Goal: Information Seeking & Learning: Learn about a topic

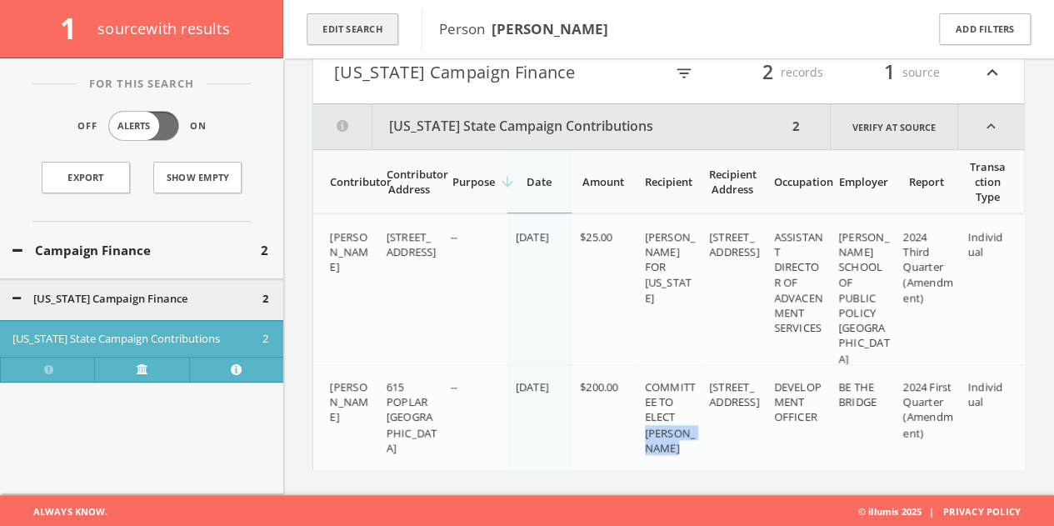
click at [383, 16] on button "Edit Search" at bounding box center [353, 29] width 92 height 32
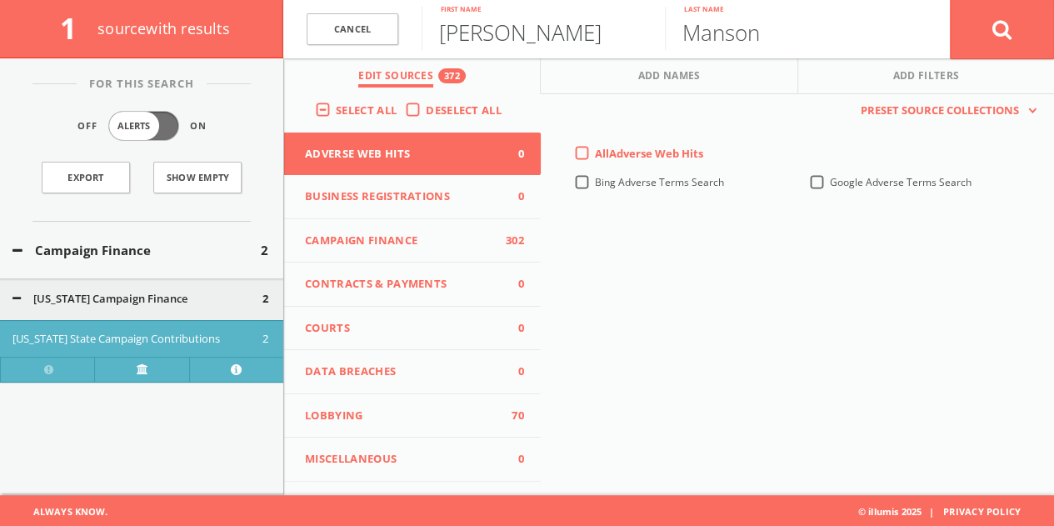
click at [537, 33] on input "[PERSON_NAME]" at bounding box center [543, 28] width 243 height 43
type input "T"
type input "[PERSON_NAME]"
paste input "cCorkle"
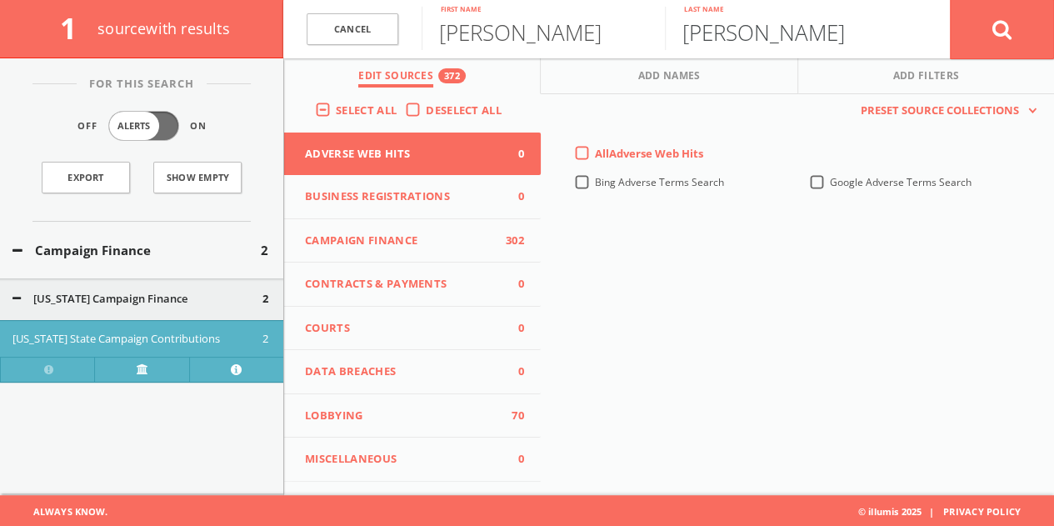
type input "[PERSON_NAME]"
click at [950, 0] on button at bounding box center [1002, 29] width 104 height 60
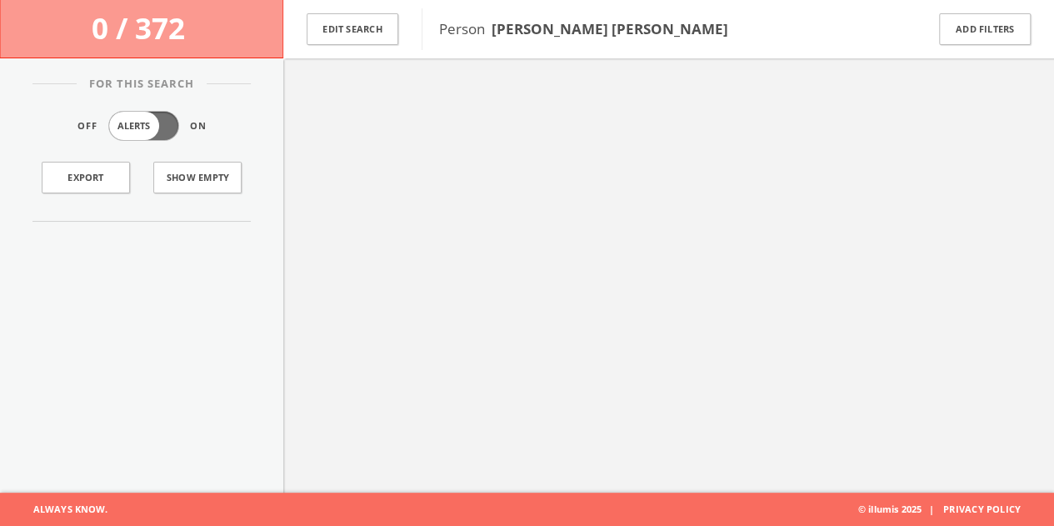
scroll to position [97, 0]
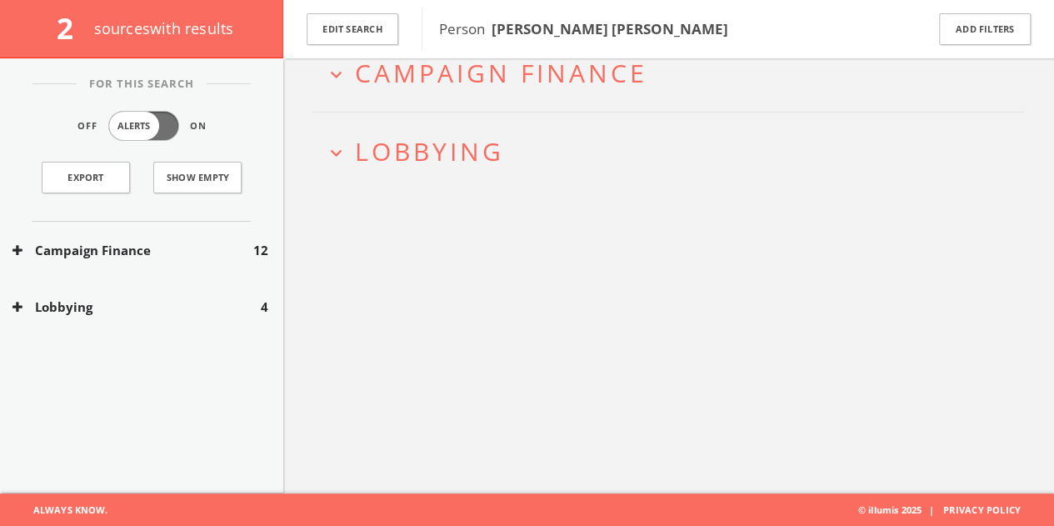
click at [232, 327] on div "Lobbying 4" at bounding box center [141, 306] width 283 height 57
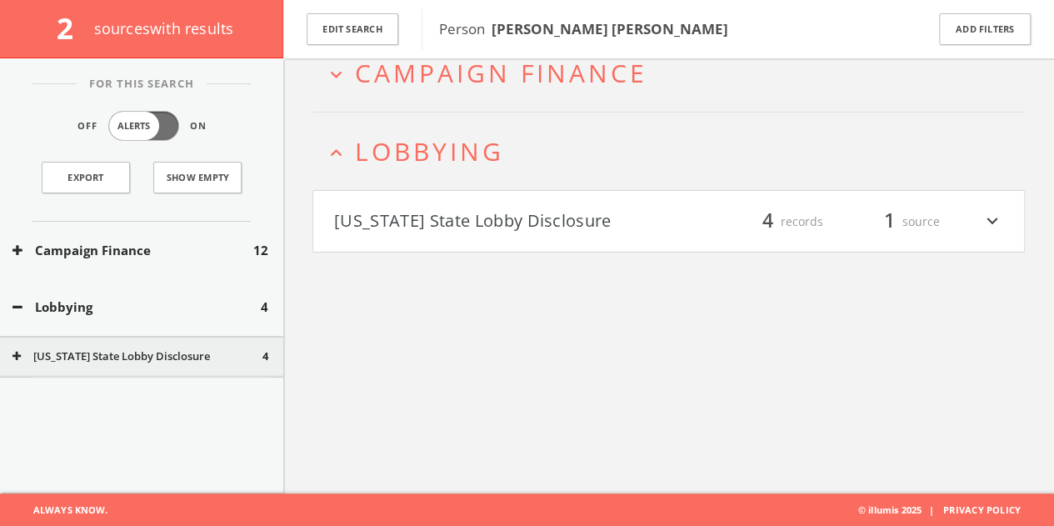
click at [505, 237] on h4 "[US_STATE] State Lobby Disclosure filter_list 4 records 1 source expand_more" at bounding box center [668, 222] width 711 height 62
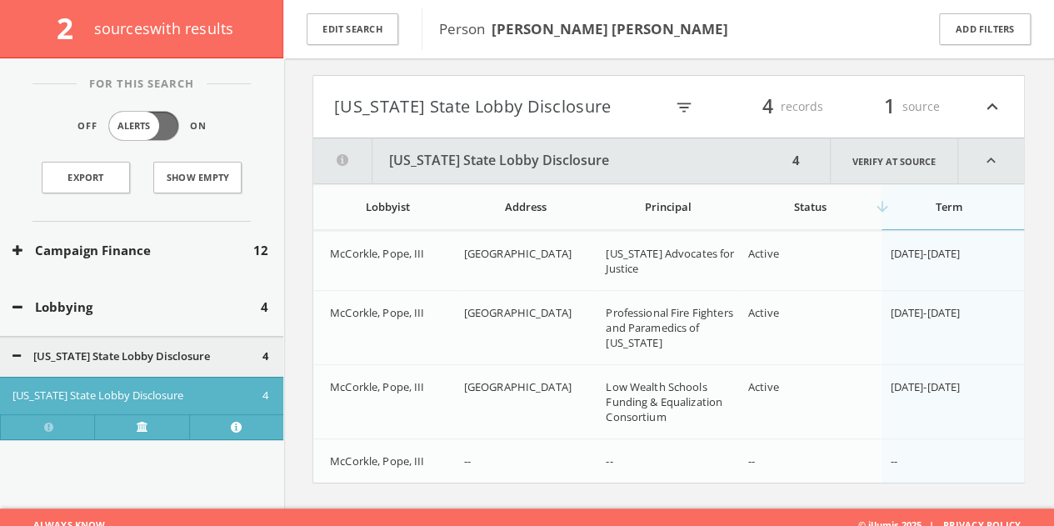
scroll to position [225, 0]
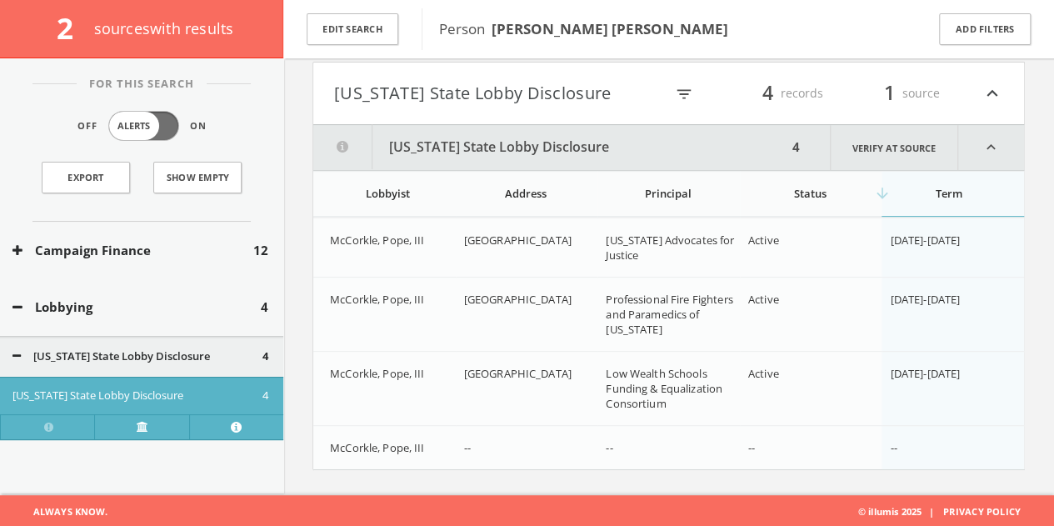
click at [92, 303] on button "Lobbying" at bounding box center [136, 306] width 248 height 19
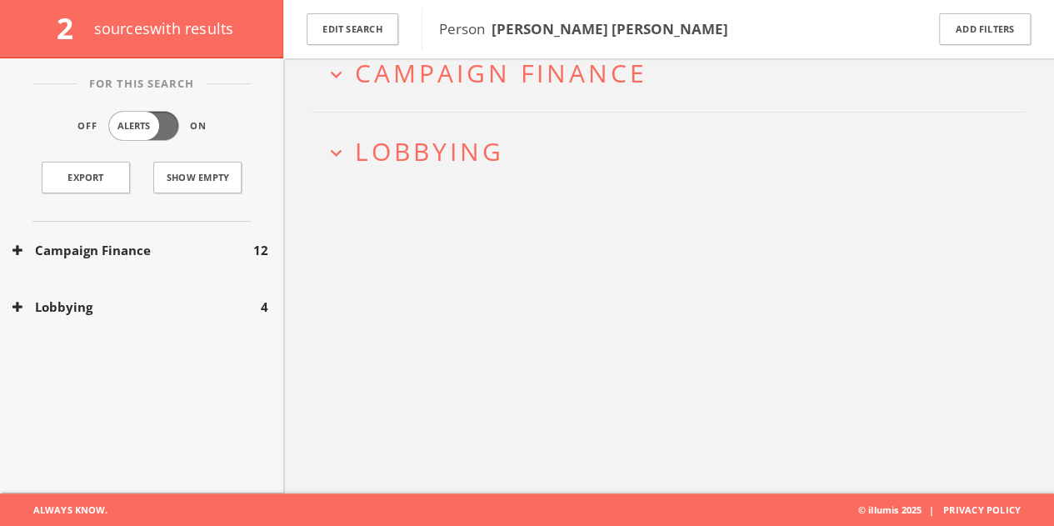
click at [102, 241] on button "Campaign Finance" at bounding box center [132, 250] width 241 height 19
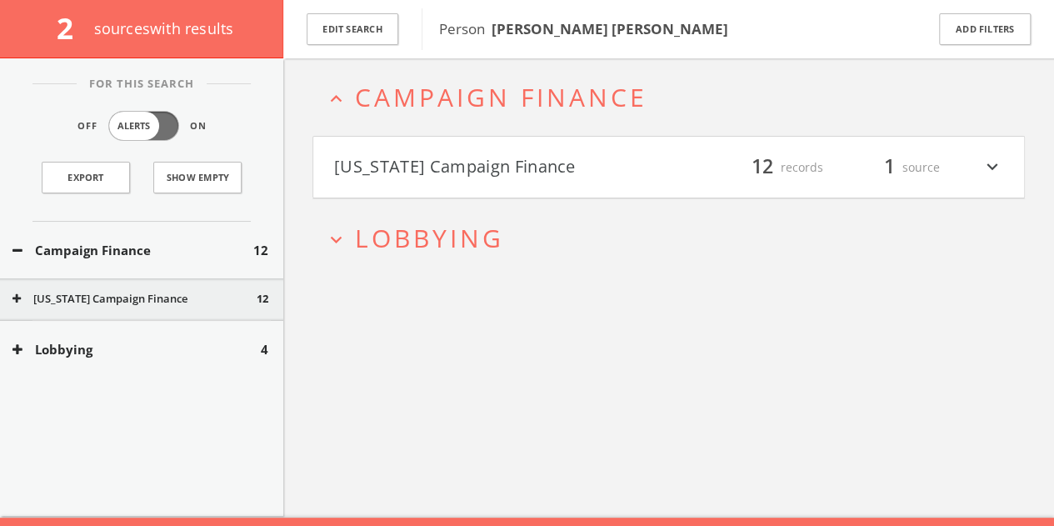
click at [557, 174] on button "[US_STATE] Campaign Finance" at bounding box center [501, 167] width 335 height 28
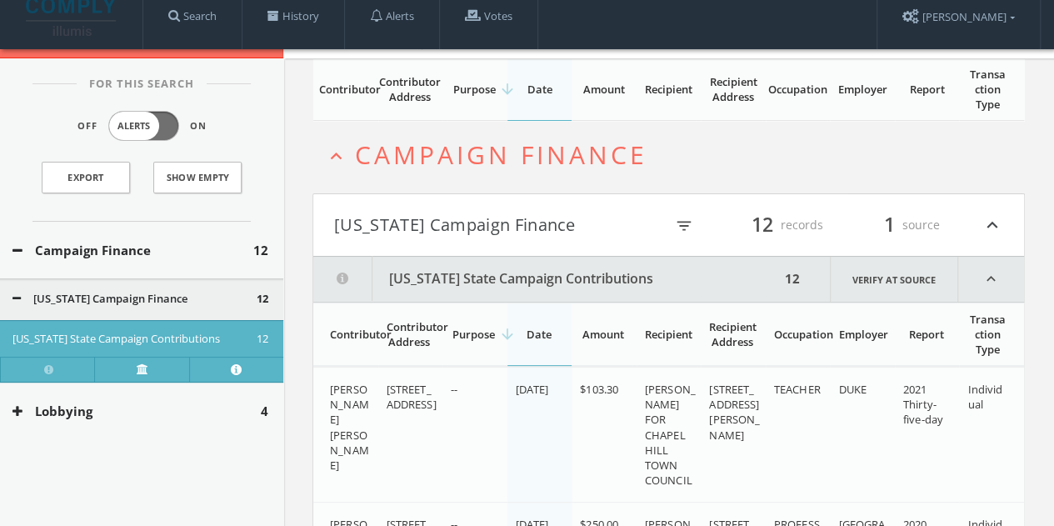
scroll to position [0, 0]
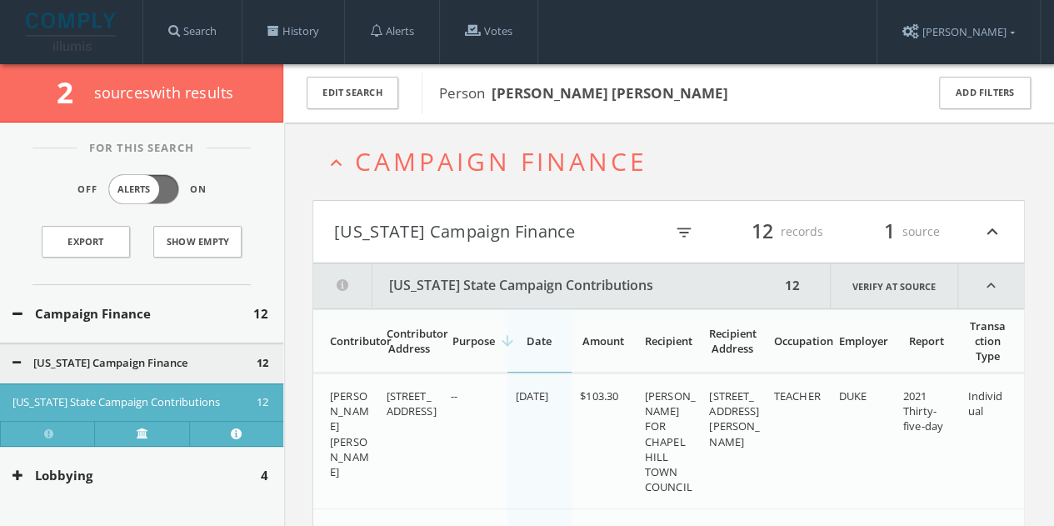
click at [182, 295] on div "Campaign Finance 12" at bounding box center [141, 313] width 283 height 57
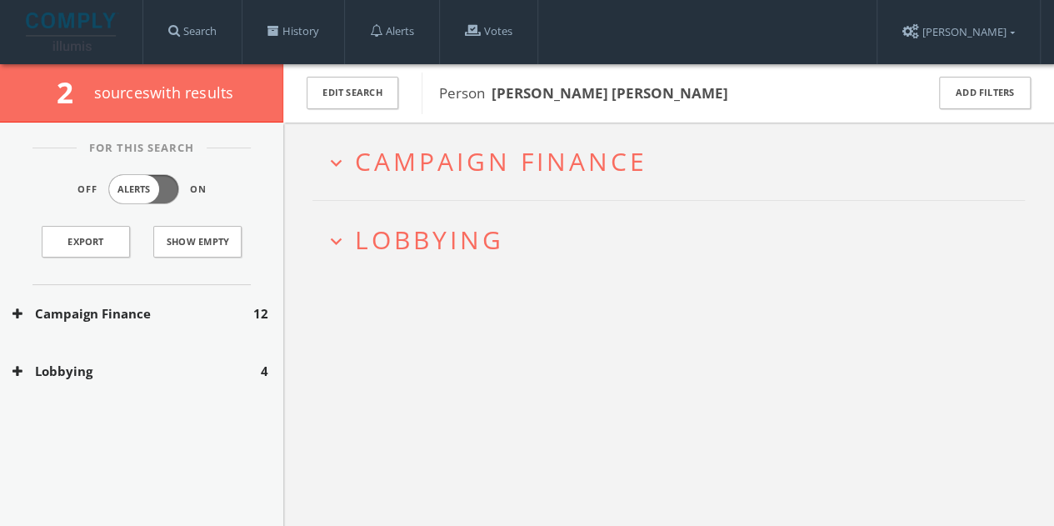
click at [127, 363] on button "Lobbying" at bounding box center [136, 371] width 248 height 19
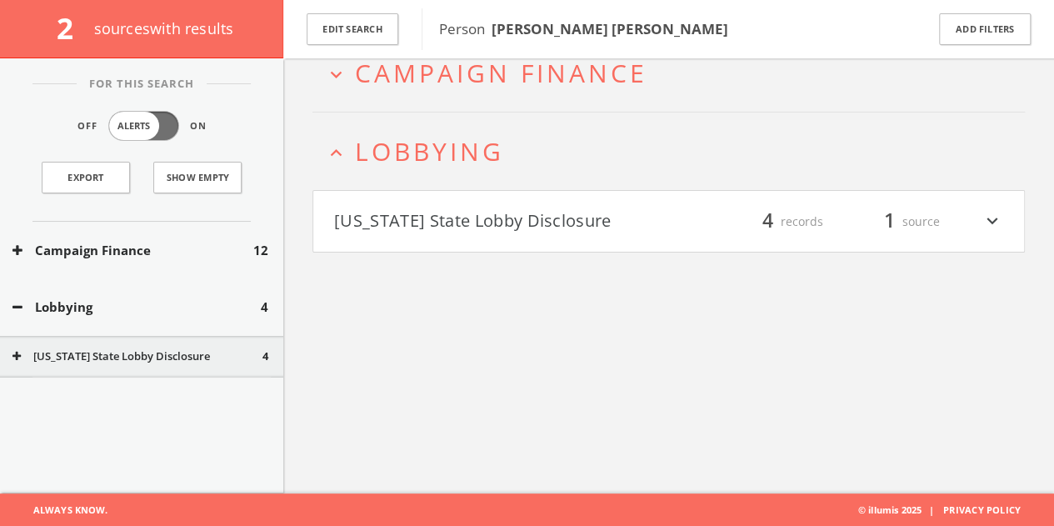
click at [608, 232] on button "[US_STATE] State Lobby Disclosure" at bounding box center [501, 221] width 335 height 28
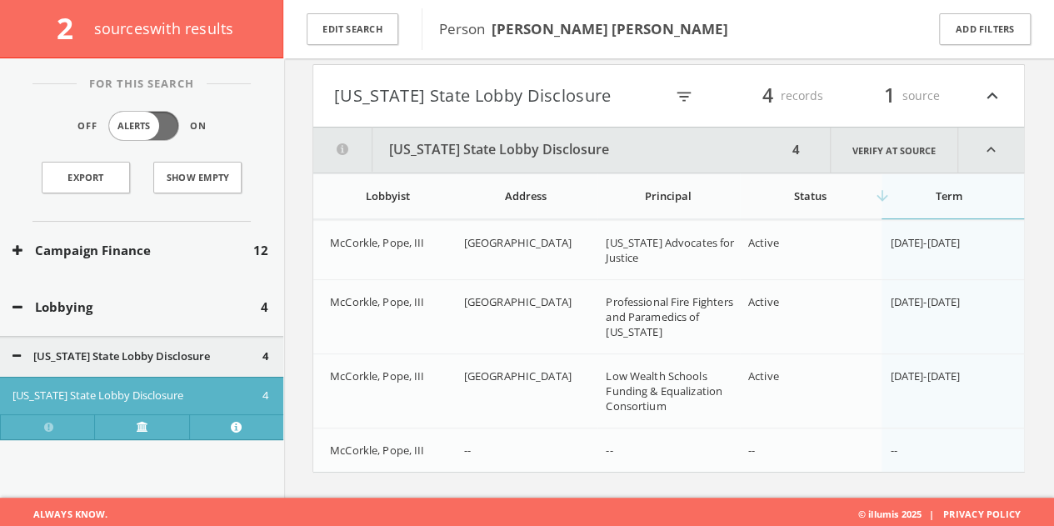
scroll to position [225, 0]
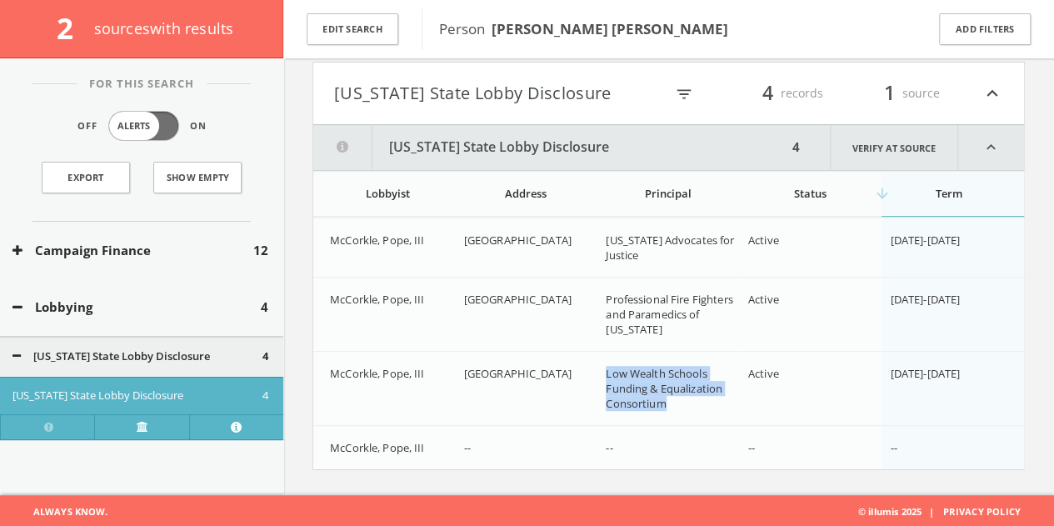
drag, startPoint x: 607, startPoint y: 372, endPoint x: 683, endPoint y: 402, distance: 81.9
click at [683, 402] on div "Low Wealth Schools Funding & Equalization Consortium" at bounding box center [670, 389] width 129 height 46
copy span "Low Wealth Schools Funding & Equalization Consortium"
click at [379, 43] on button "Edit Search" at bounding box center [353, 29] width 92 height 32
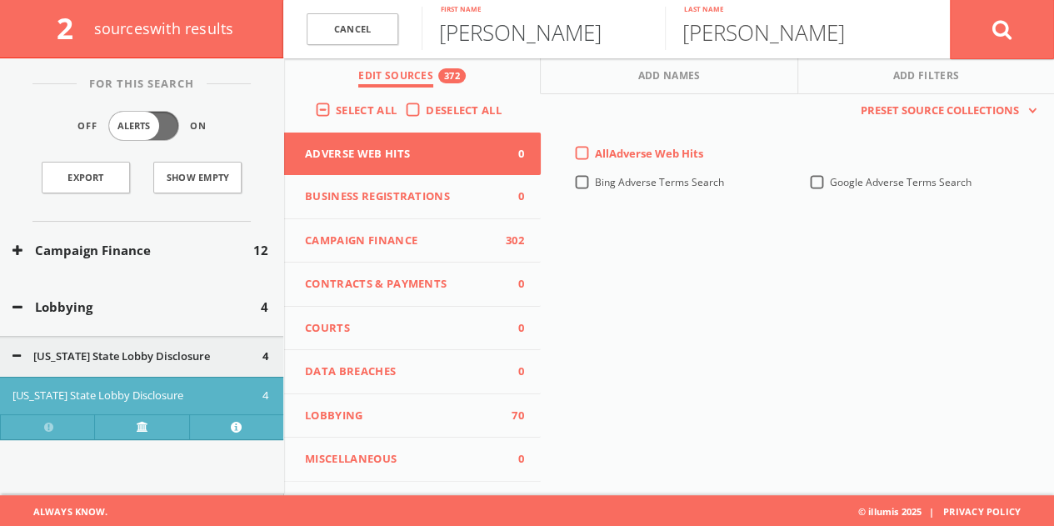
click at [514, 46] on input "[PERSON_NAME]" at bounding box center [543, 28] width 243 height 43
type input "Heahter"
type input "[PERSON_NAME]"
click at [974, 27] on button at bounding box center [1002, 29] width 104 height 60
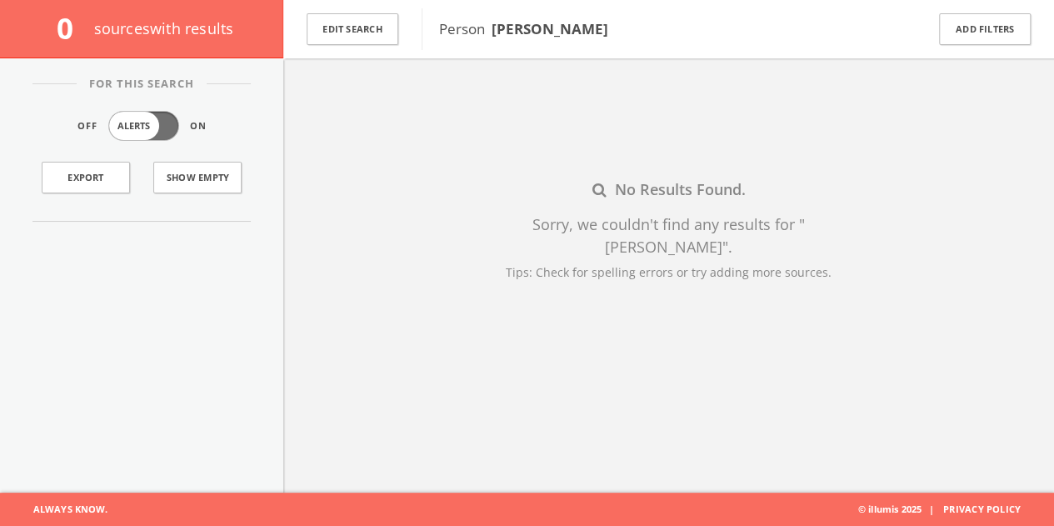
scroll to position [97, 0]
click at [385, 31] on button "Edit Search" at bounding box center [353, 29] width 92 height 32
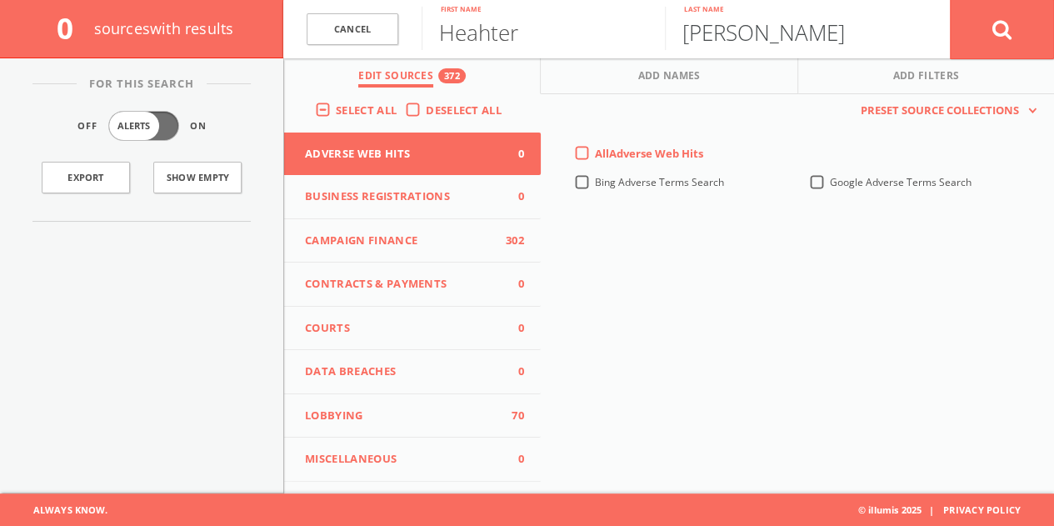
click at [733, 32] on input "[PERSON_NAME]" at bounding box center [786, 28] width 243 height 43
type input "[PERSON_NAME]"
click at [950, 0] on button at bounding box center [1002, 29] width 104 height 60
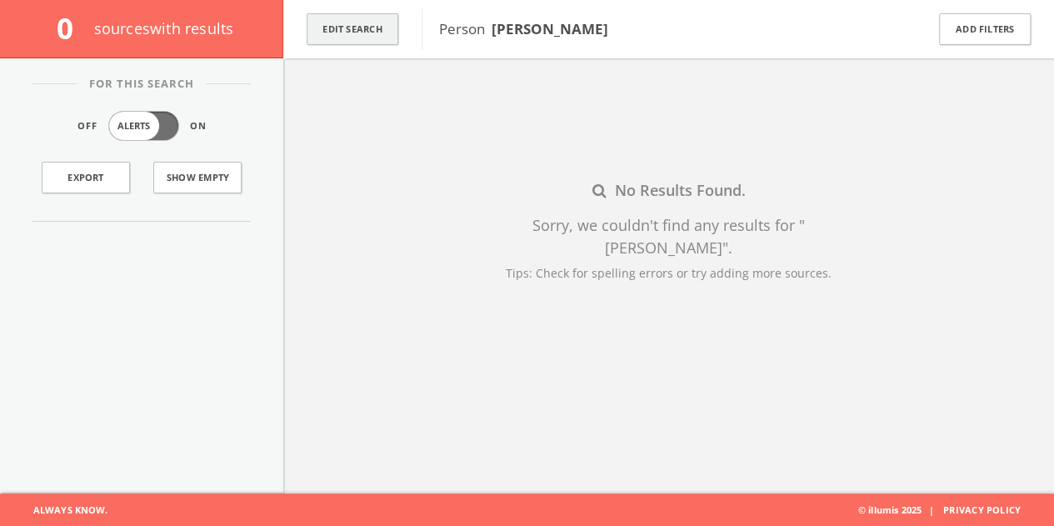
click at [383, 22] on button "Edit Search" at bounding box center [353, 29] width 92 height 32
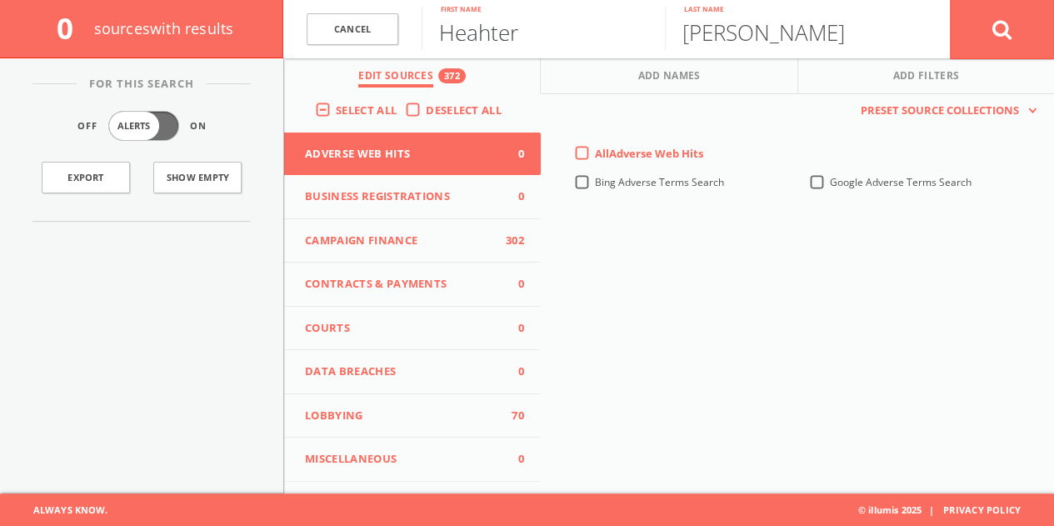
click at [503, 42] on input "Heahter" at bounding box center [543, 28] width 243 height 43
type input "Manoj"
paste input "Mohanan"
type input "Mohanan"
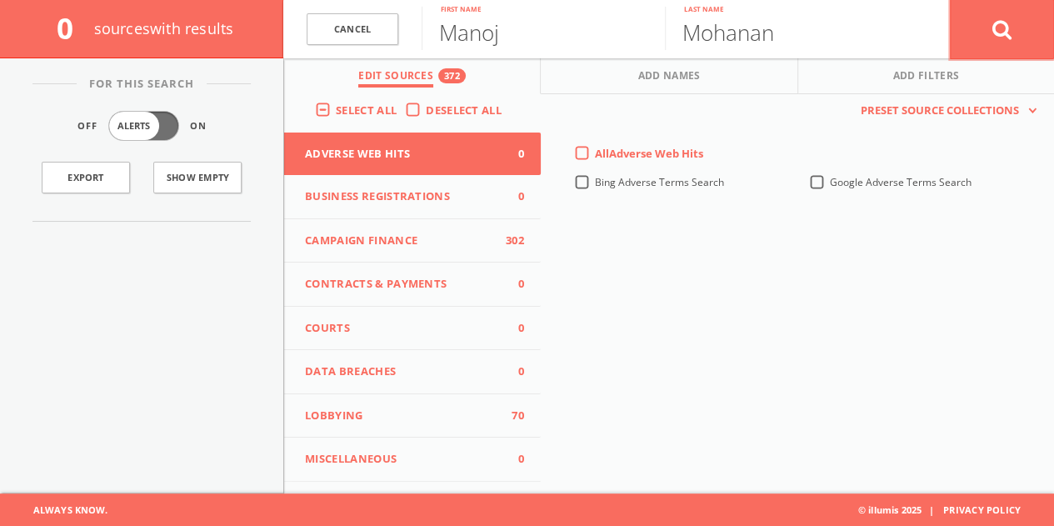
click at [975, 53] on button at bounding box center [1002, 29] width 104 height 60
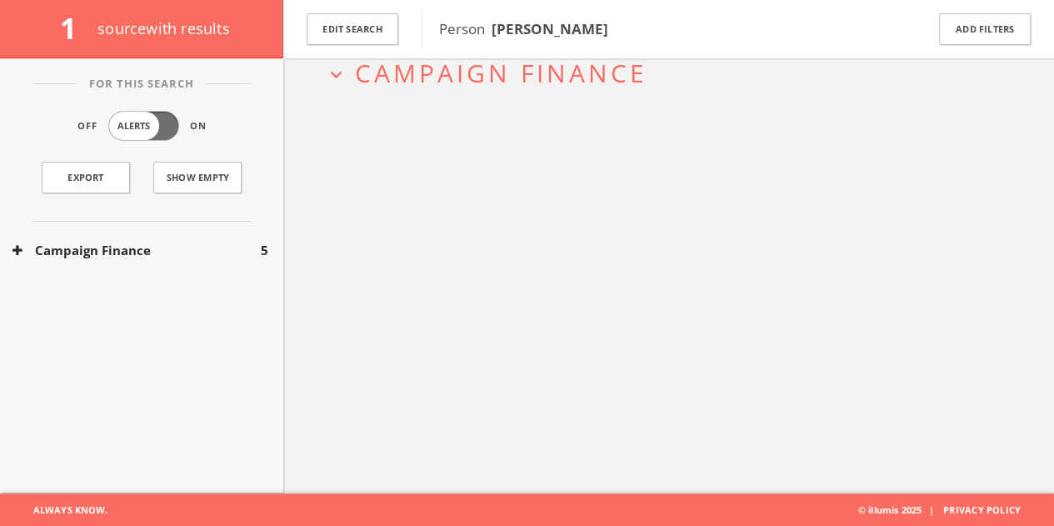
click at [218, 276] on div "Campaign Finance 5" at bounding box center [141, 250] width 283 height 57
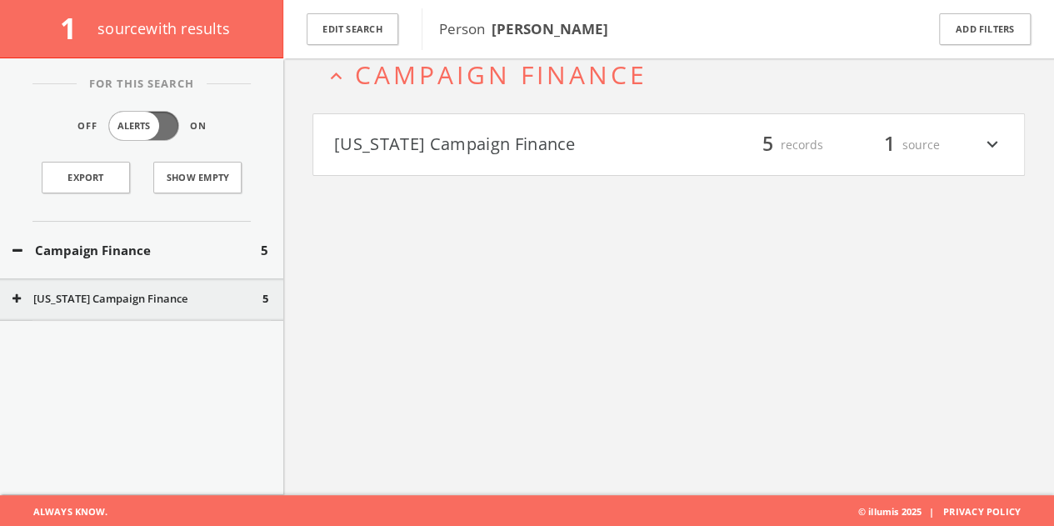
click at [219, 264] on div "Campaign Finance 5" at bounding box center [141, 250] width 283 height 57
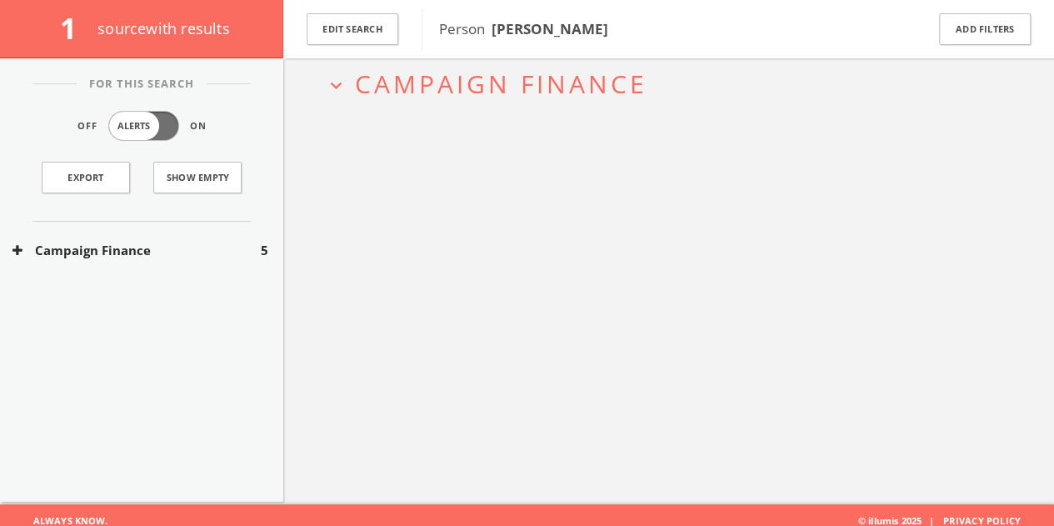
click at [222, 254] on button "Campaign Finance" at bounding box center [136, 250] width 248 height 19
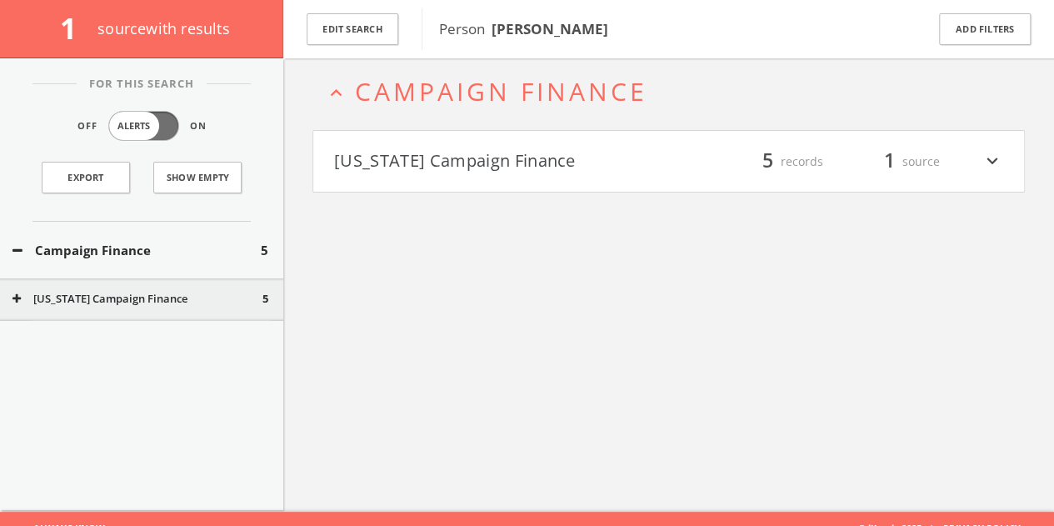
click at [638, 147] on button "[US_STATE] Campaign Finance" at bounding box center [501, 161] width 335 height 28
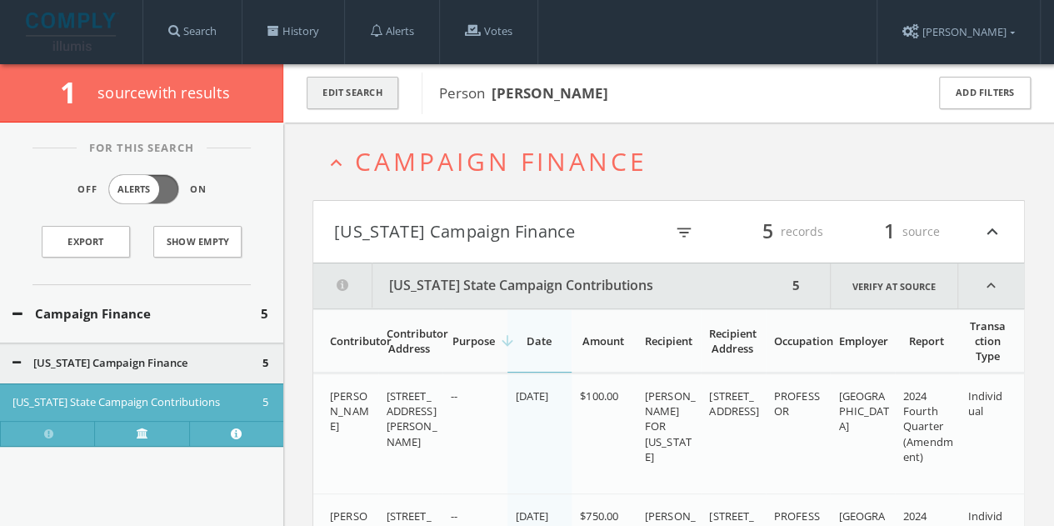
click at [380, 84] on button "Edit Search" at bounding box center [353, 93] width 92 height 32
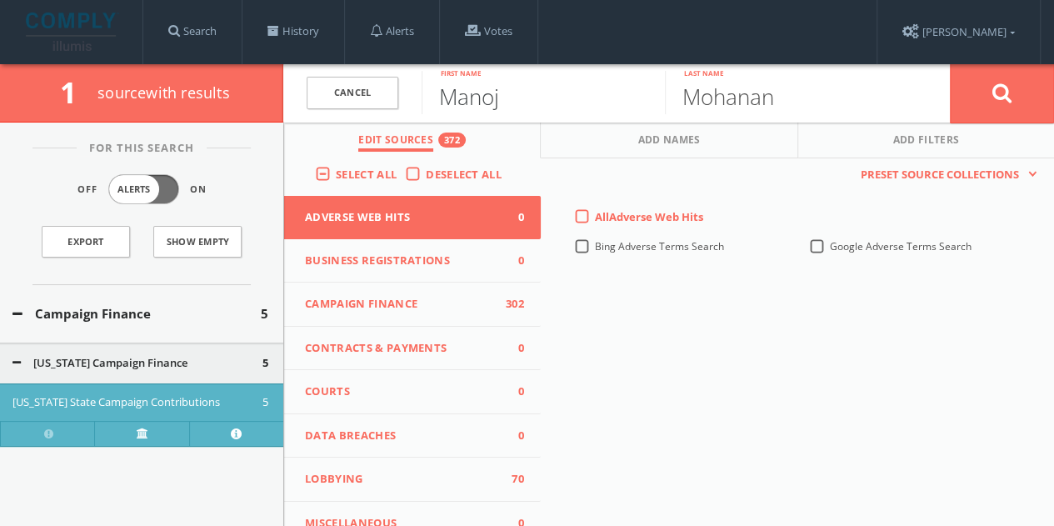
click at [515, 106] on input "Manoj" at bounding box center [543, 92] width 243 height 43
type input "[PERSON_NAME]"
type input "n"
type input "Nurkin"
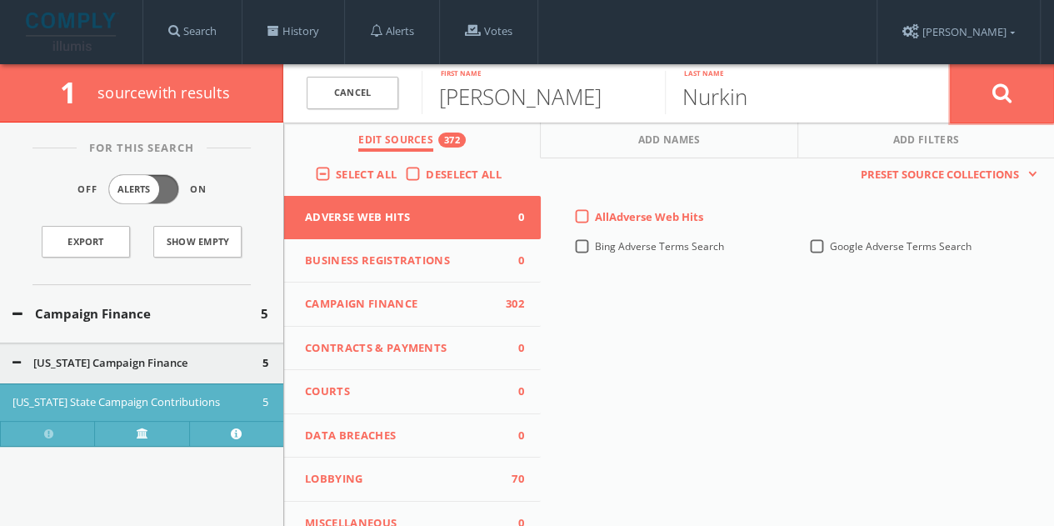
click at [975, 87] on button at bounding box center [1002, 93] width 104 height 60
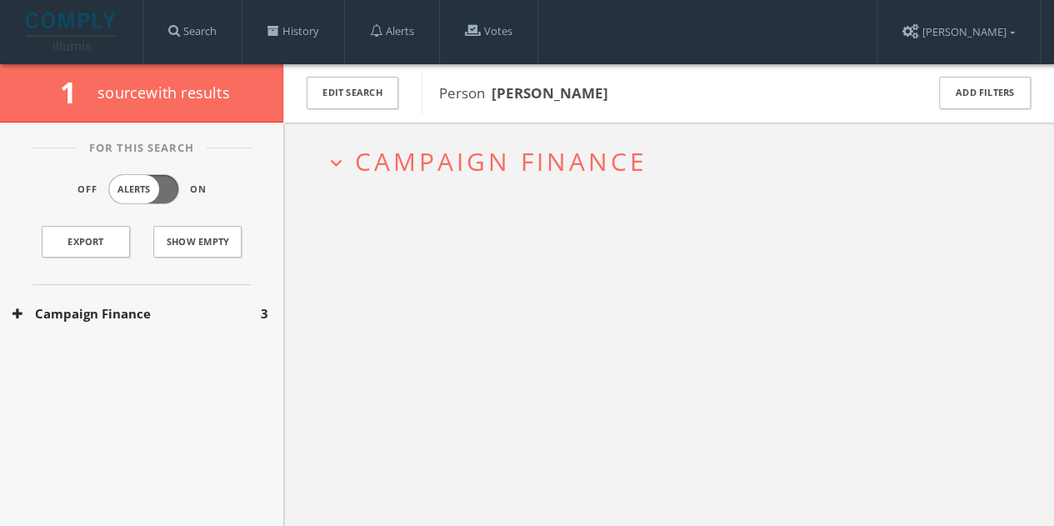
drag, startPoint x: 180, startPoint y: 321, endPoint x: 189, endPoint y: 312, distance: 13.0
click at [180, 321] on button "Campaign Finance" at bounding box center [136, 313] width 248 height 19
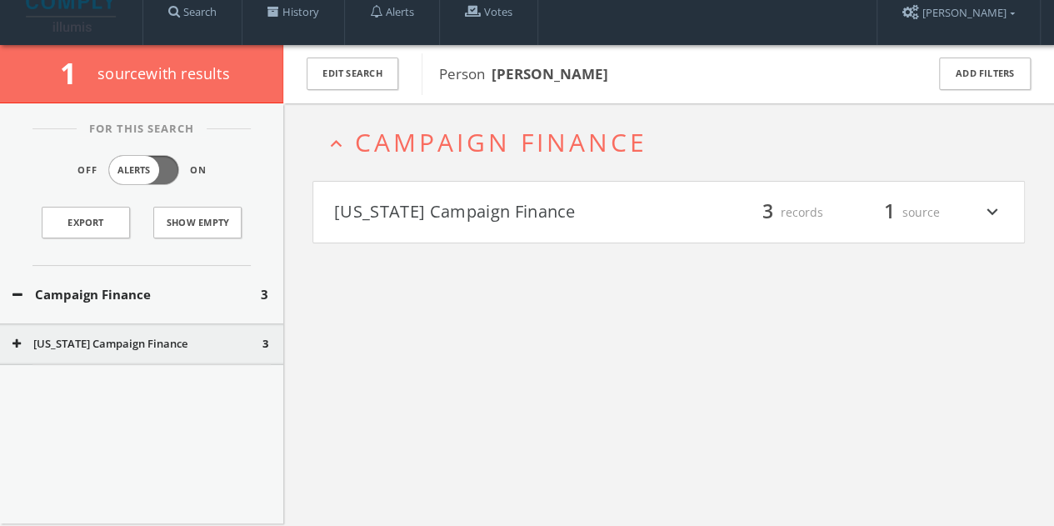
click at [535, 207] on button "[US_STATE] Campaign Finance" at bounding box center [501, 212] width 335 height 28
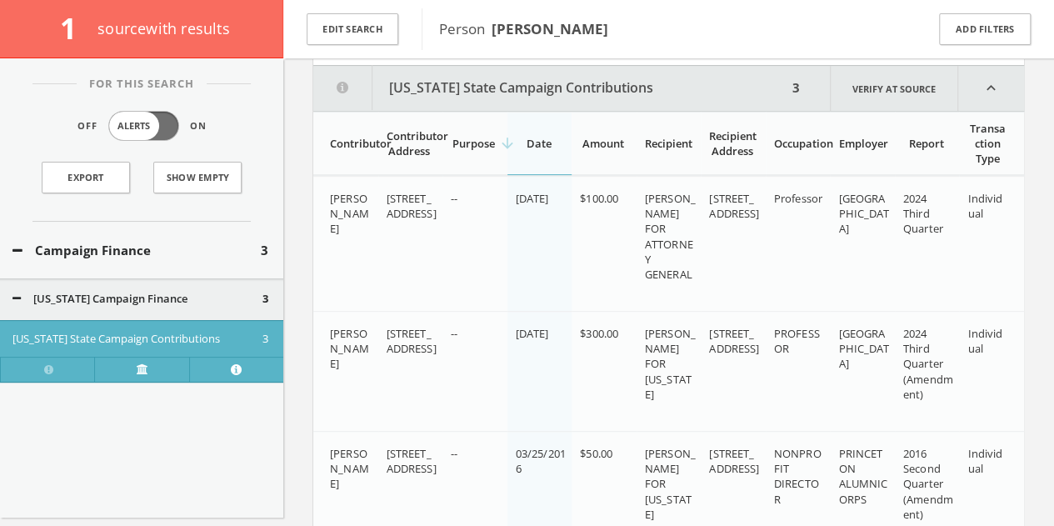
scroll to position [37, 0]
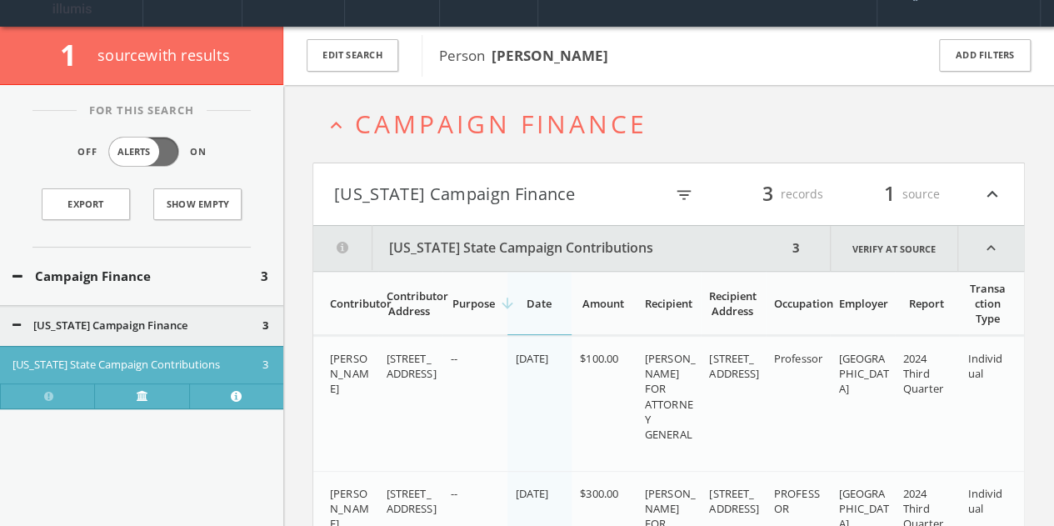
click at [624, 212] on h4 "[US_STATE] Campaign Finance filter_list 3 records 1 source expand_less" at bounding box center [668, 194] width 711 height 62
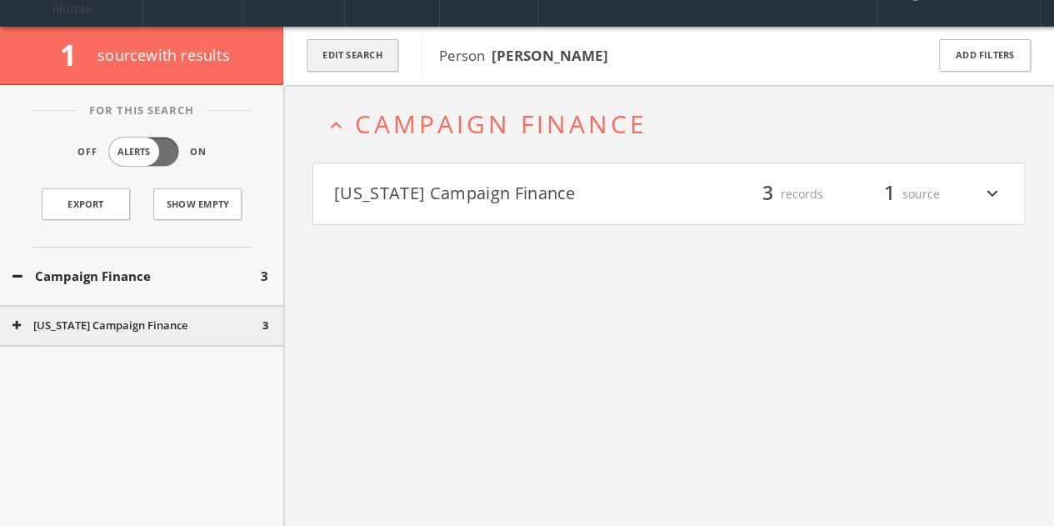
click at [365, 51] on button "Edit Search" at bounding box center [353, 55] width 92 height 32
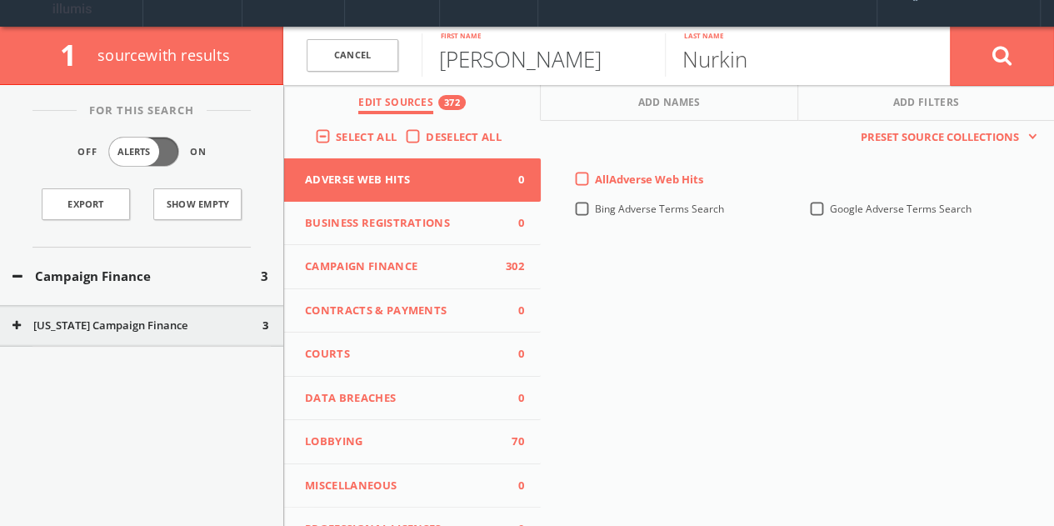
click at [531, 74] on input "[PERSON_NAME]" at bounding box center [543, 54] width 243 height 43
type input "[PERSON_NAME]"
click at [950, 26] on button at bounding box center [1002, 56] width 104 height 60
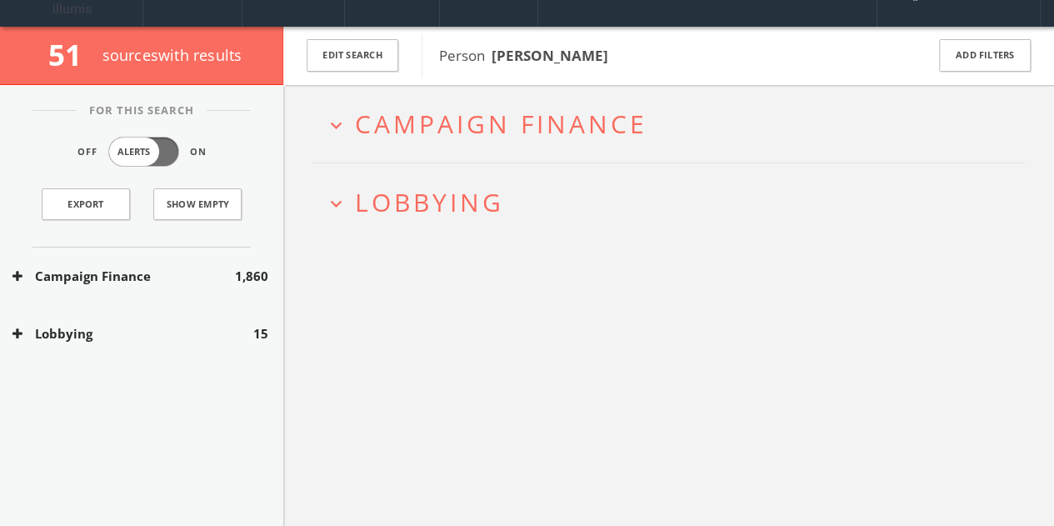
click at [224, 313] on div "Lobbying 15" at bounding box center [141, 333] width 283 height 57
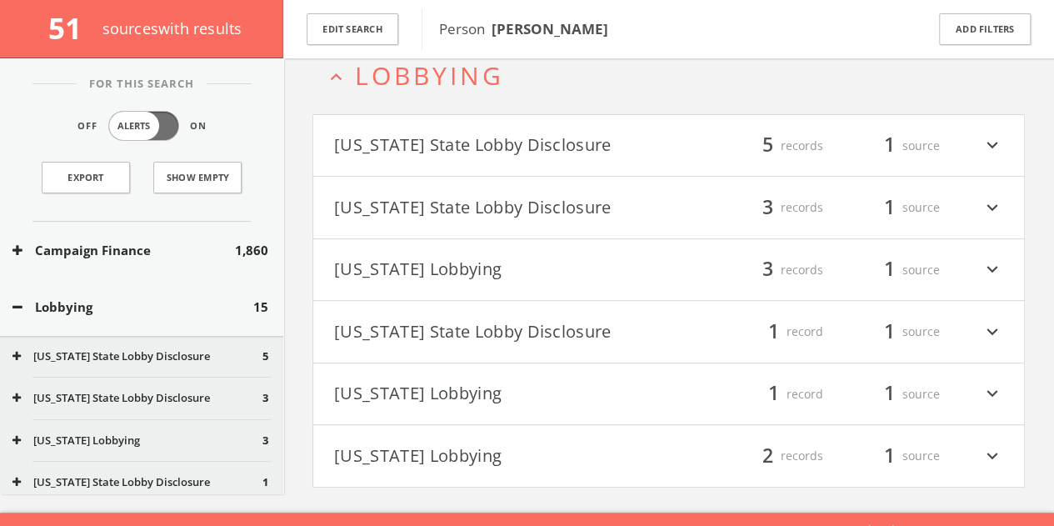
scroll to position [189, 0]
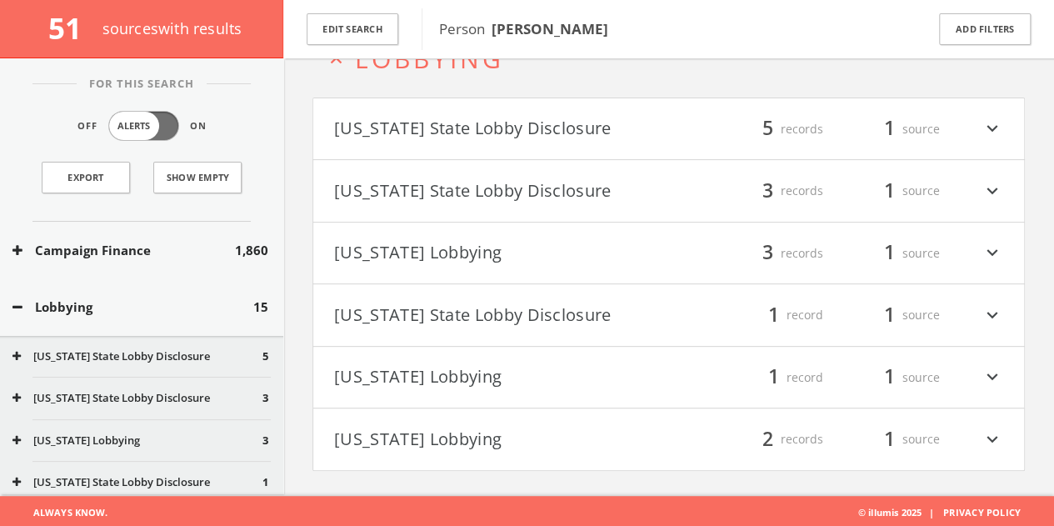
click at [204, 245] on button "Campaign Finance" at bounding box center [123, 250] width 222 height 19
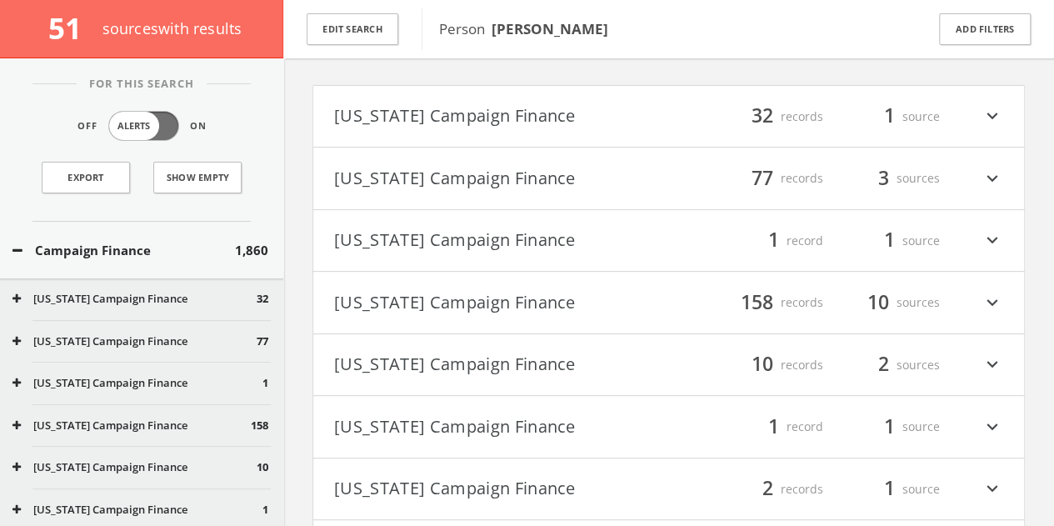
click at [185, 247] on button "Campaign Finance" at bounding box center [123, 250] width 222 height 19
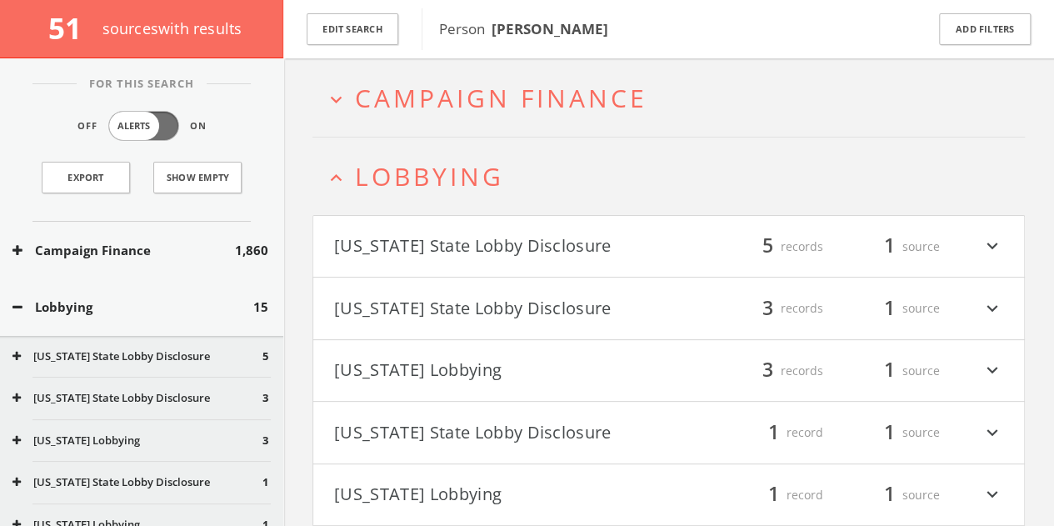
click at [117, 299] on button "Lobbying" at bounding box center [132, 306] width 241 height 19
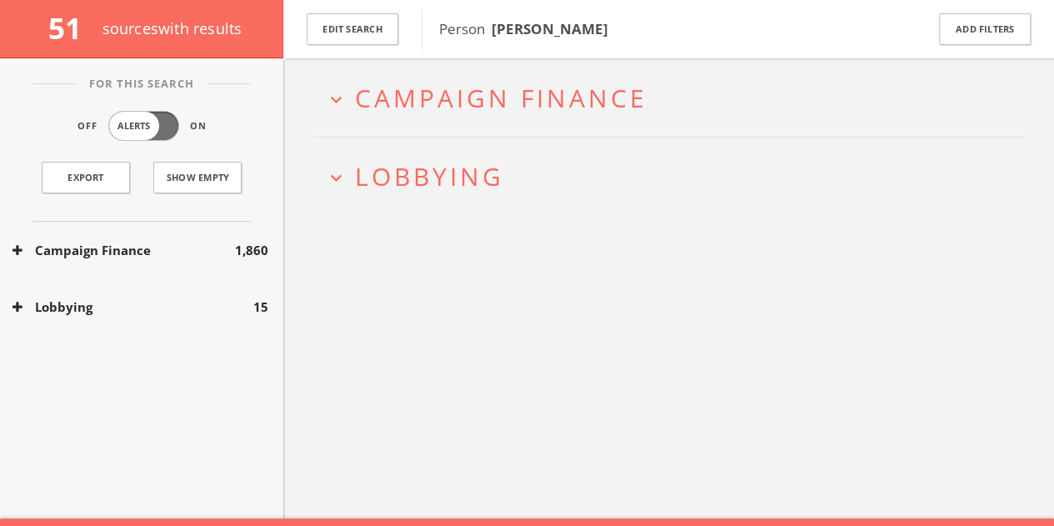
click at [115, 301] on button "Lobbying" at bounding box center [132, 306] width 241 height 19
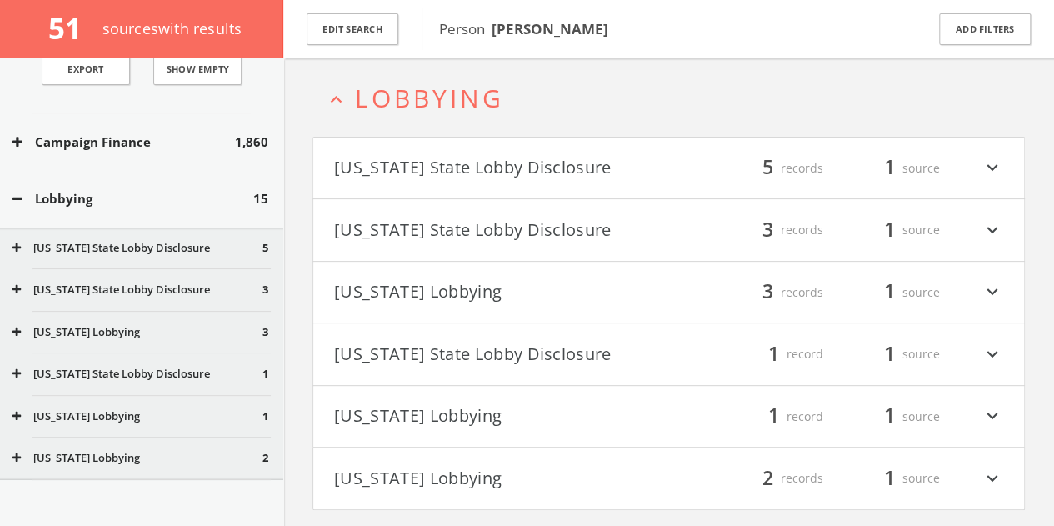
scroll to position [83, 0]
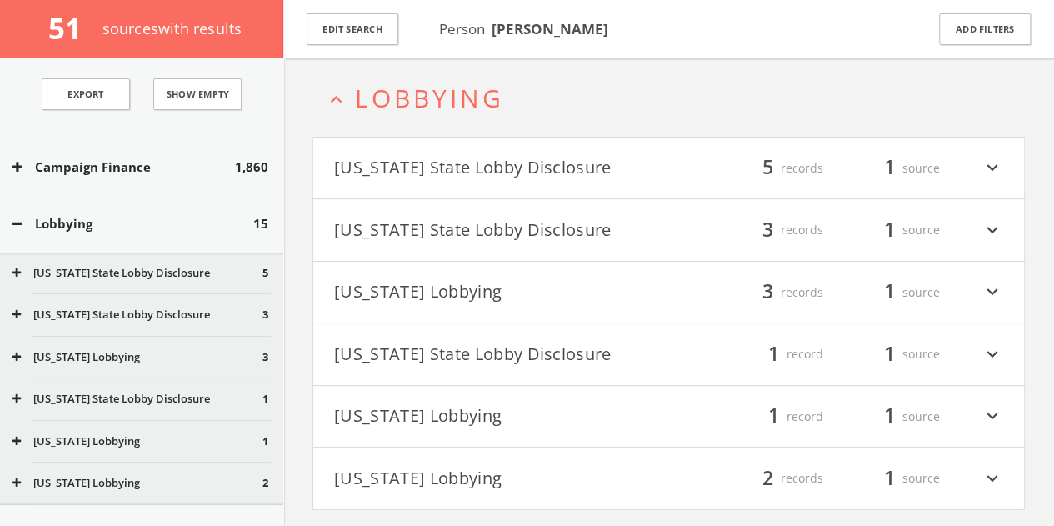
click at [121, 231] on button "Lobbying" at bounding box center [132, 223] width 241 height 19
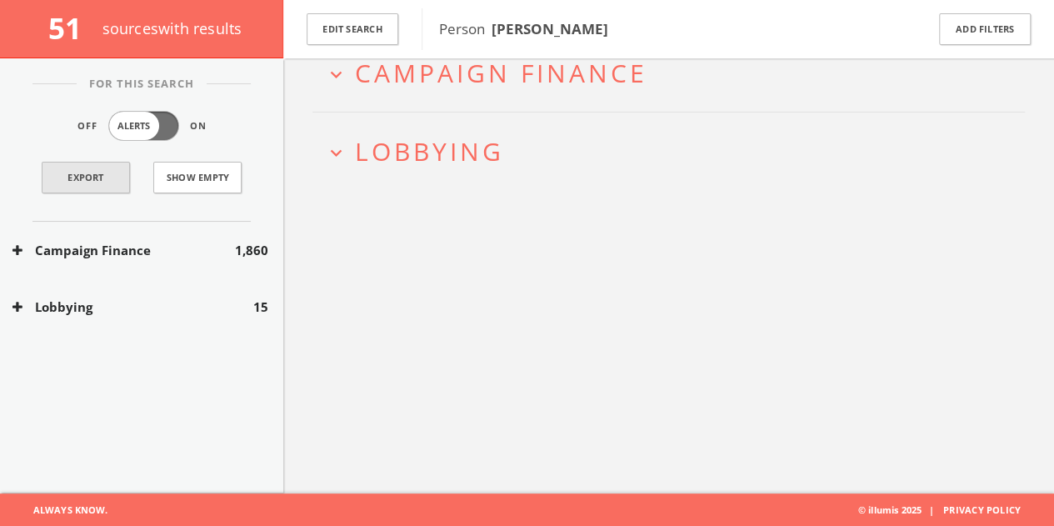
scroll to position [0, 0]
click at [127, 182] on link "Export" at bounding box center [86, 178] width 88 height 32
click at [172, 227] on div "Campaign Finance 1,860" at bounding box center [141, 250] width 283 height 57
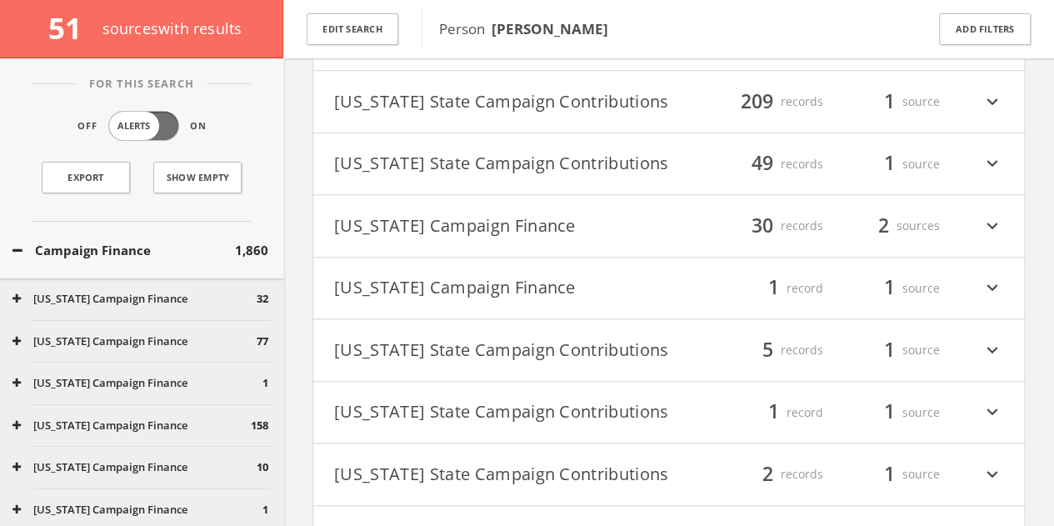
scroll to position [820, 0]
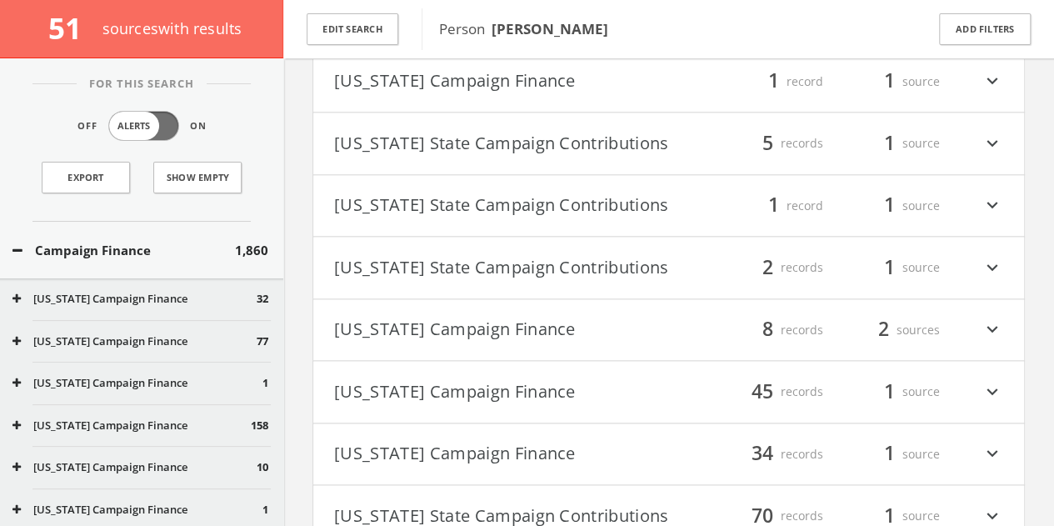
click at [542, 390] on button "[US_STATE] Campaign Finance" at bounding box center [501, 391] width 335 height 28
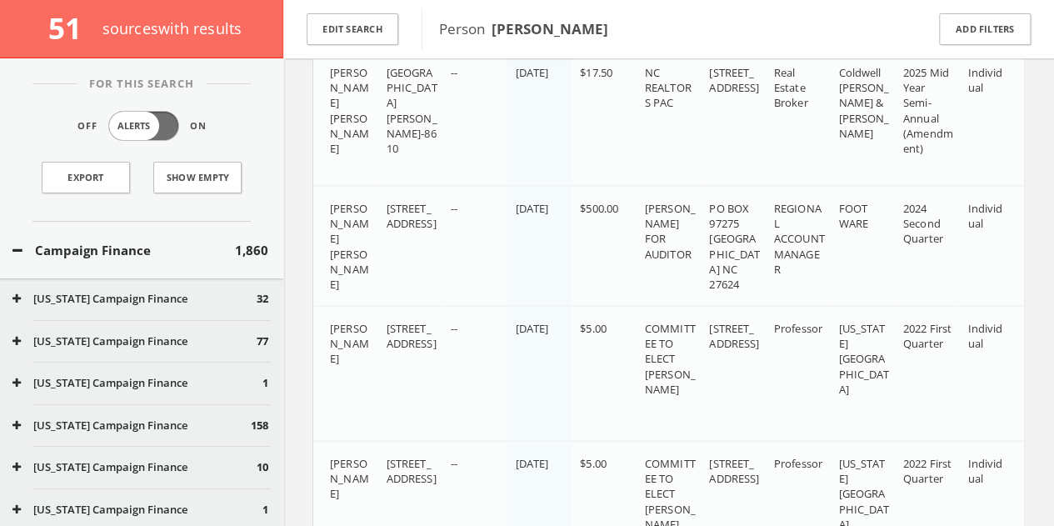
scroll to position [1437, 0]
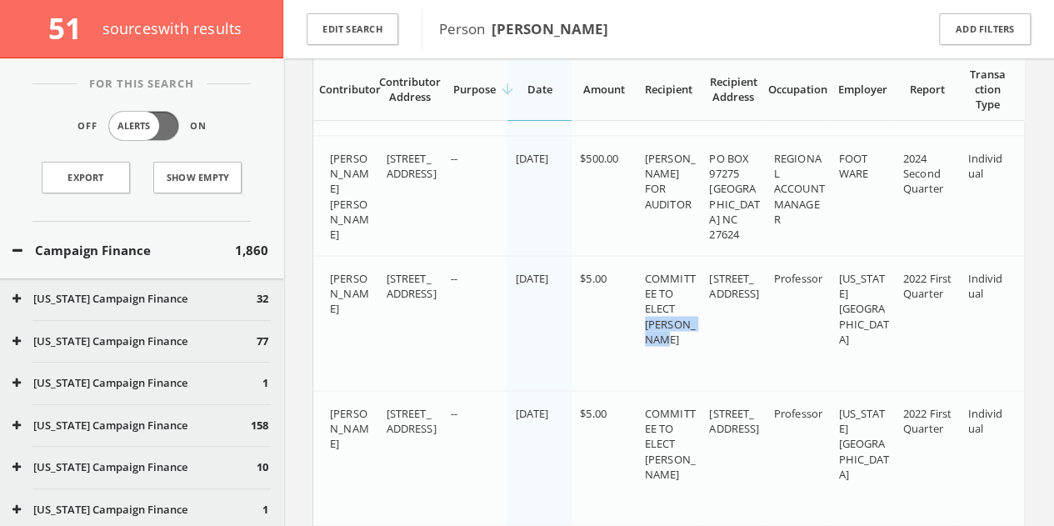
drag, startPoint x: 642, startPoint y: 331, endPoint x: 681, endPoint y: 344, distance: 41.4
click at [681, 344] on td "COMMITTEE TO ELECT [PERSON_NAME]" at bounding box center [669, 323] width 65 height 135
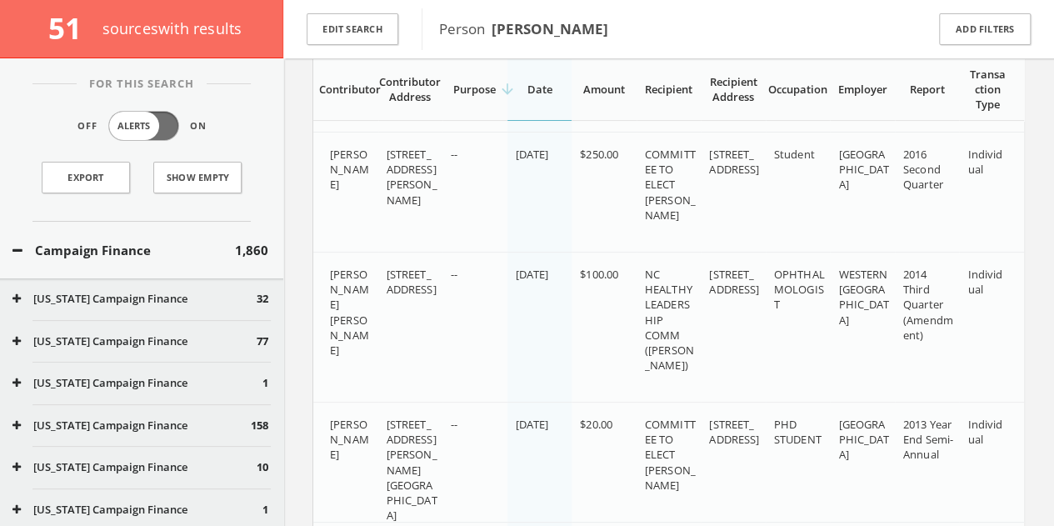
scroll to position [6118, 0]
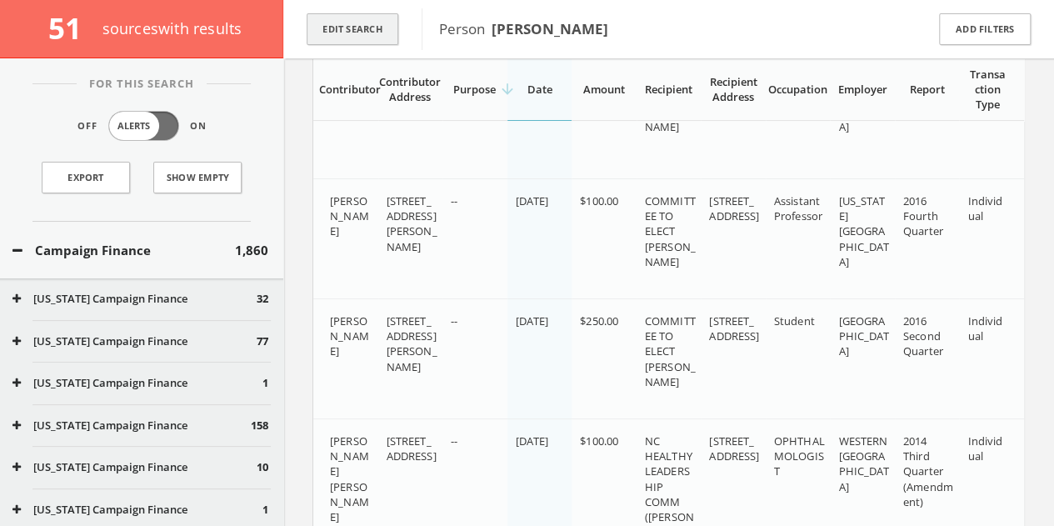
click at [352, 43] on button "Edit Search" at bounding box center [353, 29] width 92 height 32
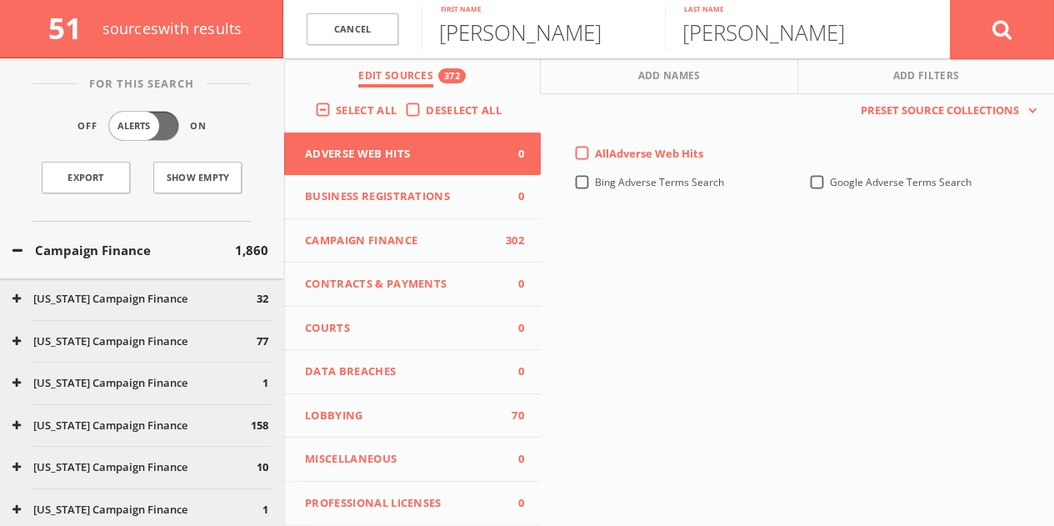
click at [507, 22] on input "[PERSON_NAME]" at bounding box center [543, 28] width 243 height 43
type input "[PERSON_NAME]"
click at [950, 0] on button at bounding box center [1002, 29] width 104 height 60
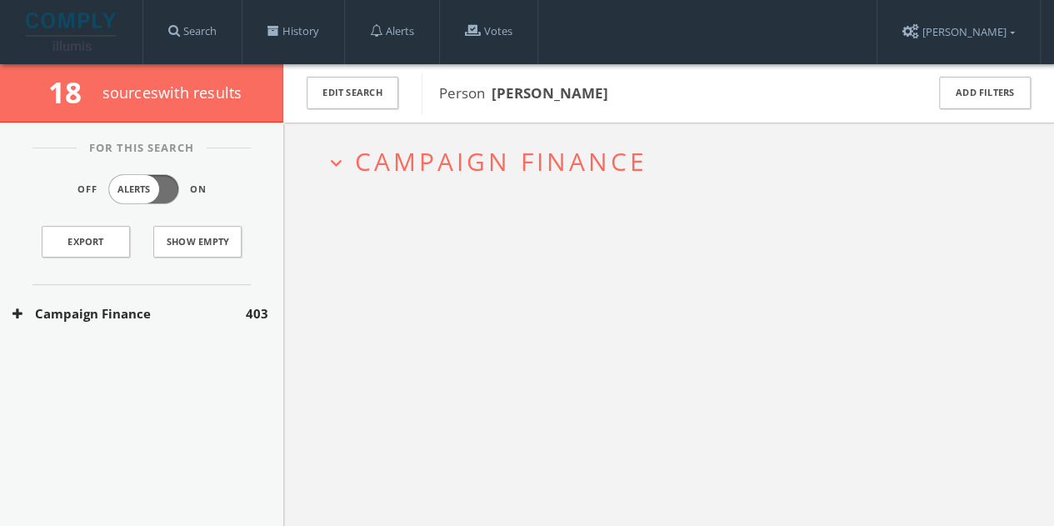
click at [218, 300] on div "Campaign Finance 403" at bounding box center [141, 313] width 283 height 57
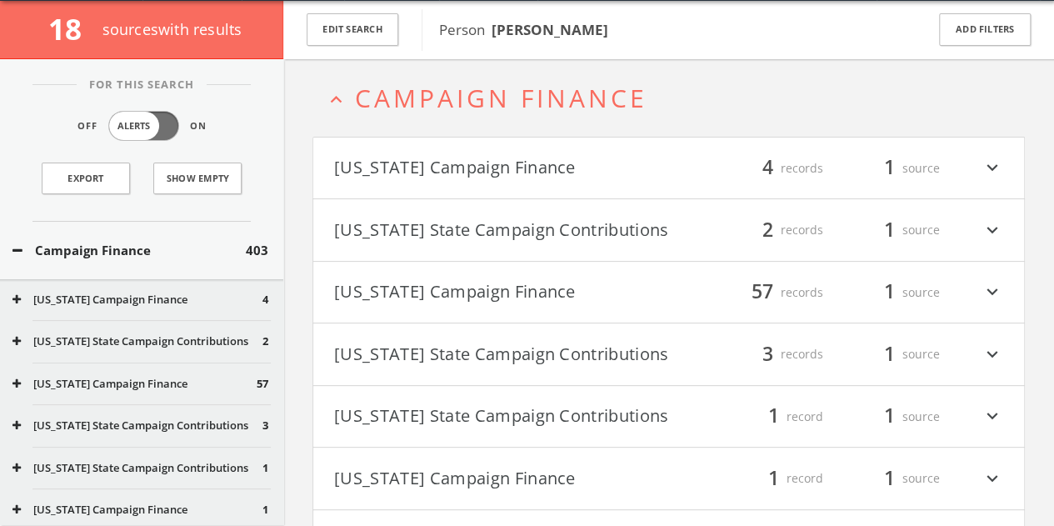
click at [605, 312] on h4 "[US_STATE] Campaign Finance filter_list 57 records 1 source expand_more" at bounding box center [668, 293] width 711 height 62
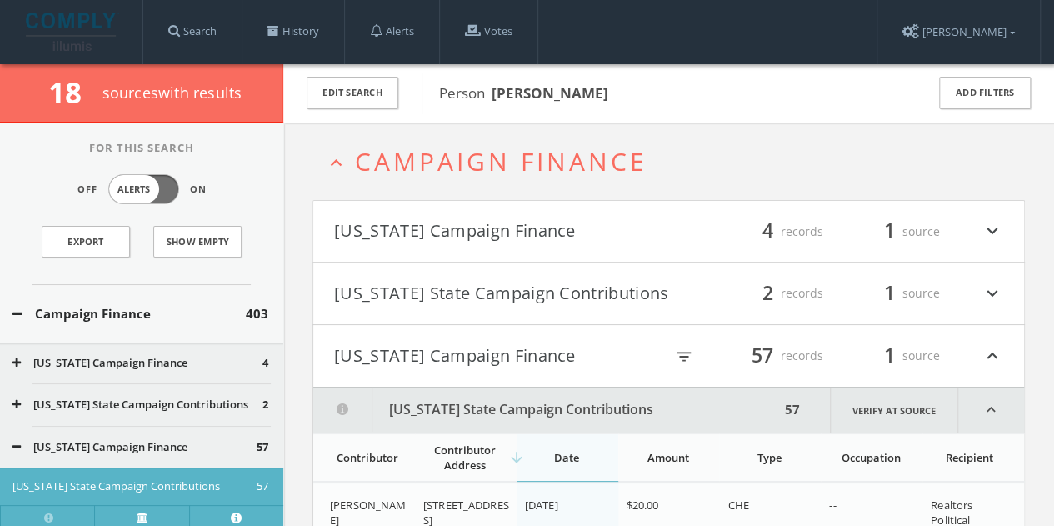
click at [498, 357] on button "[US_STATE] Campaign Finance" at bounding box center [499, 356] width 330 height 28
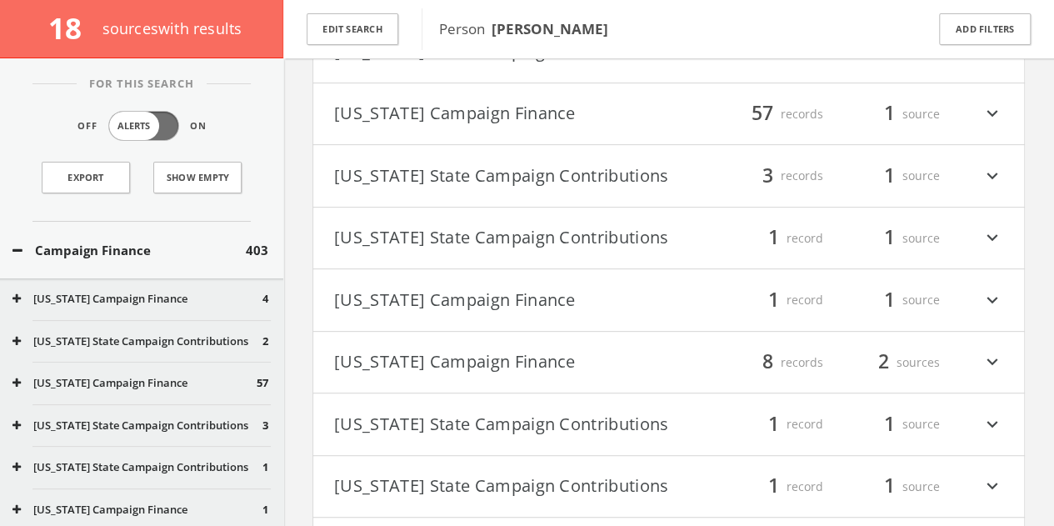
click at [543, 296] on button "[US_STATE] Campaign Finance" at bounding box center [501, 300] width 335 height 28
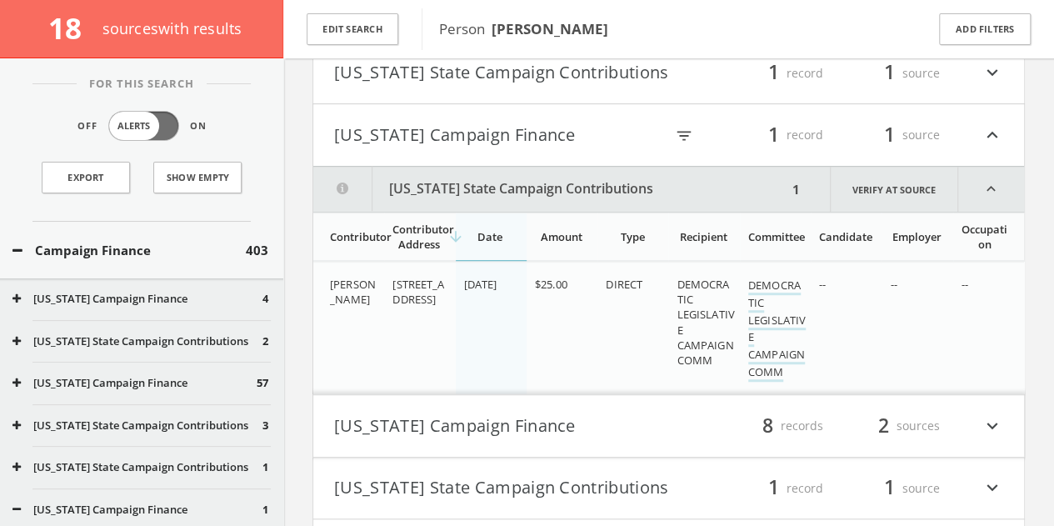
scroll to position [184, 0]
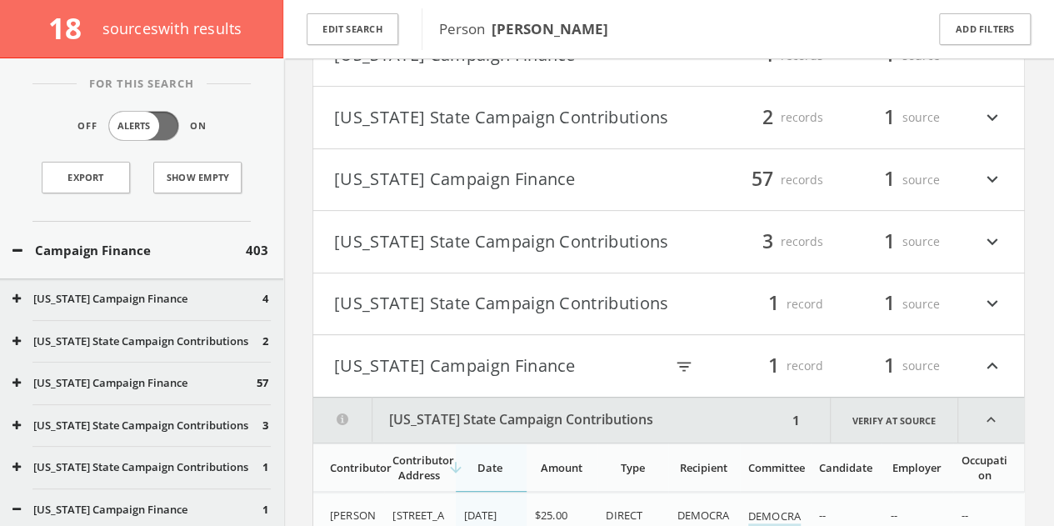
click at [187, 246] on button "Campaign Finance" at bounding box center [128, 250] width 233 height 19
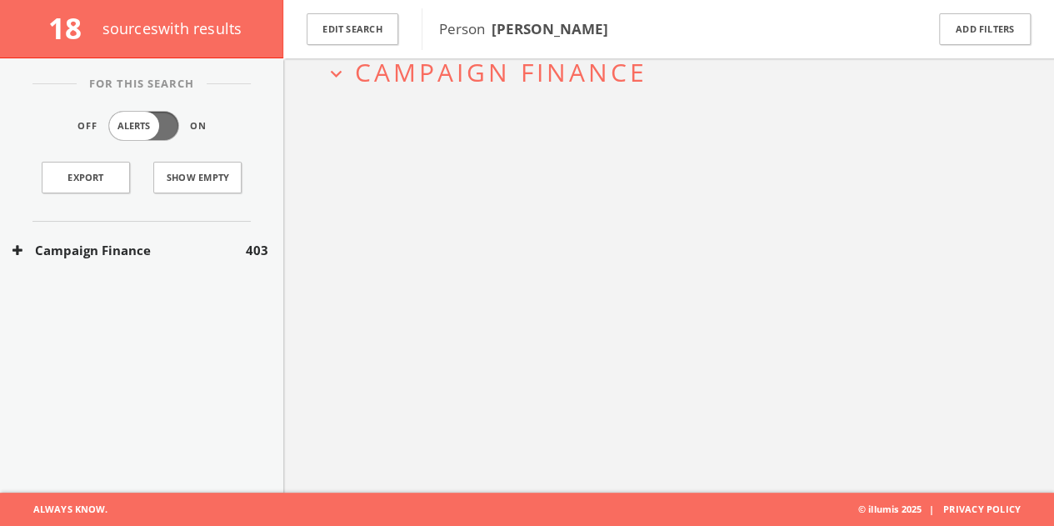
scroll to position [97, 0]
click at [355, 22] on button "Edit Search" at bounding box center [353, 29] width 92 height 32
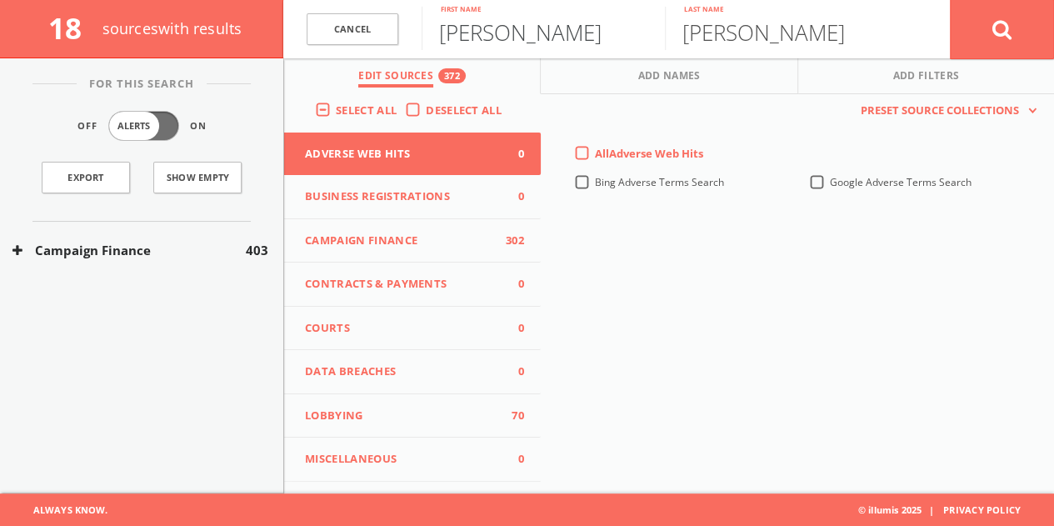
click at [508, 46] on input "[PERSON_NAME]" at bounding box center [543, 28] width 243 height 43
type input "J"
type input "[PERSON_NAME]"
type input "p"
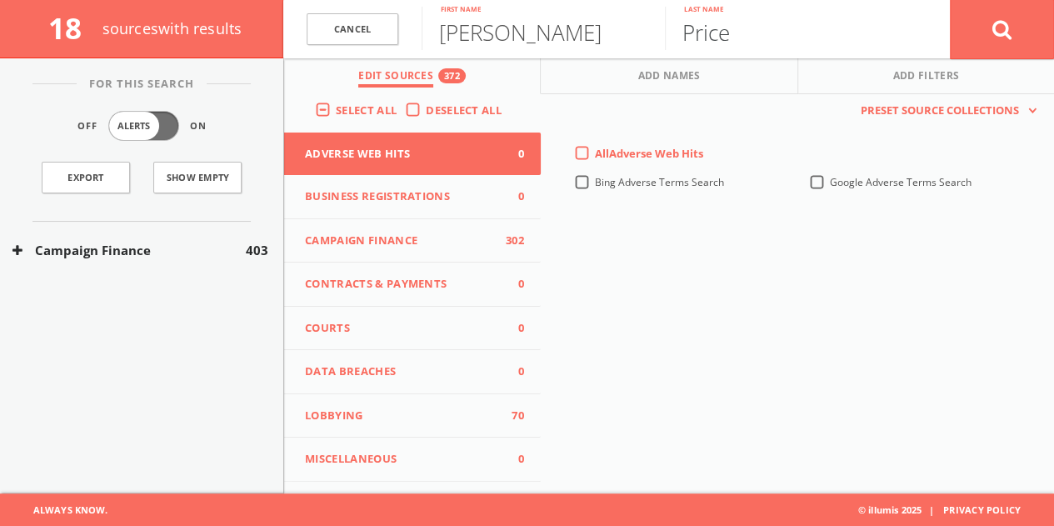
type input "Price"
click at [415, 241] on span "Campaign Finance" at bounding box center [402, 240] width 194 height 17
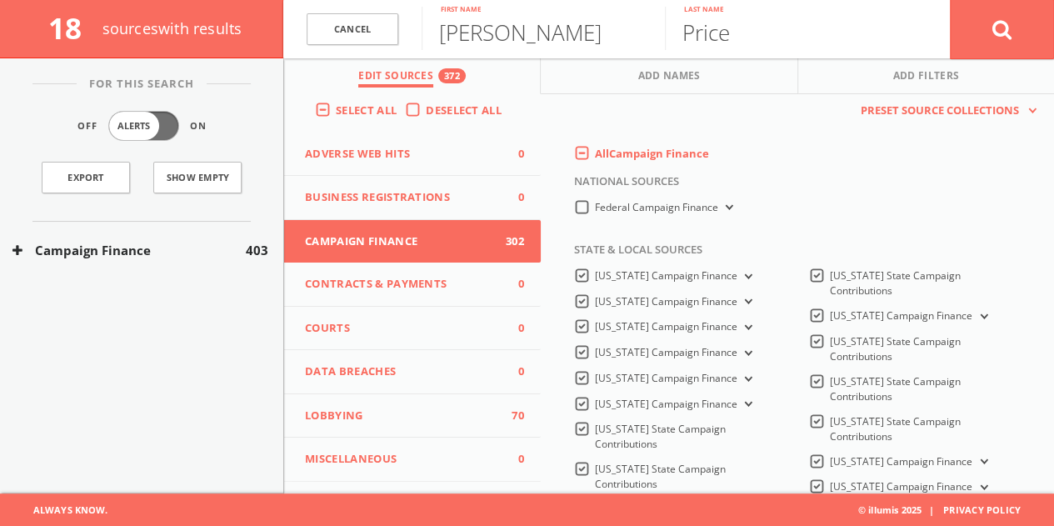
click at [595, 162] on label "All Campaign Finance" at bounding box center [652, 154] width 114 height 17
click at [0, 0] on Finance-all-0 "All Campaign Finance" at bounding box center [0, 0] width 0 height 0
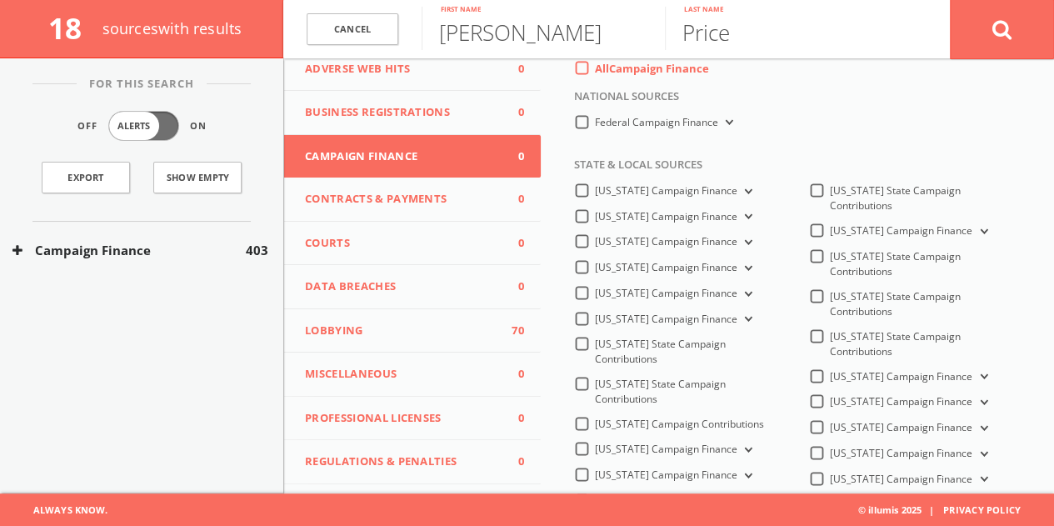
scroll to position [167, 0]
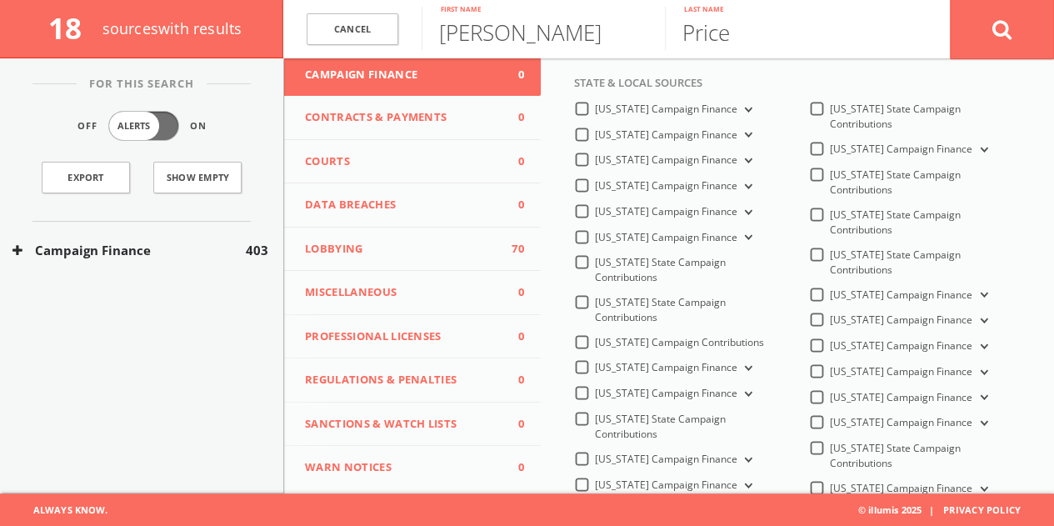
click at [595, 211] on label "[US_STATE] Campaign Finance" at bounding box center [675, 212] width 161 height 16
click at [0, 0] on Finance-all "[US_STATE] Campaign Finance" at bounding box center [0, 0] width 0 height 0
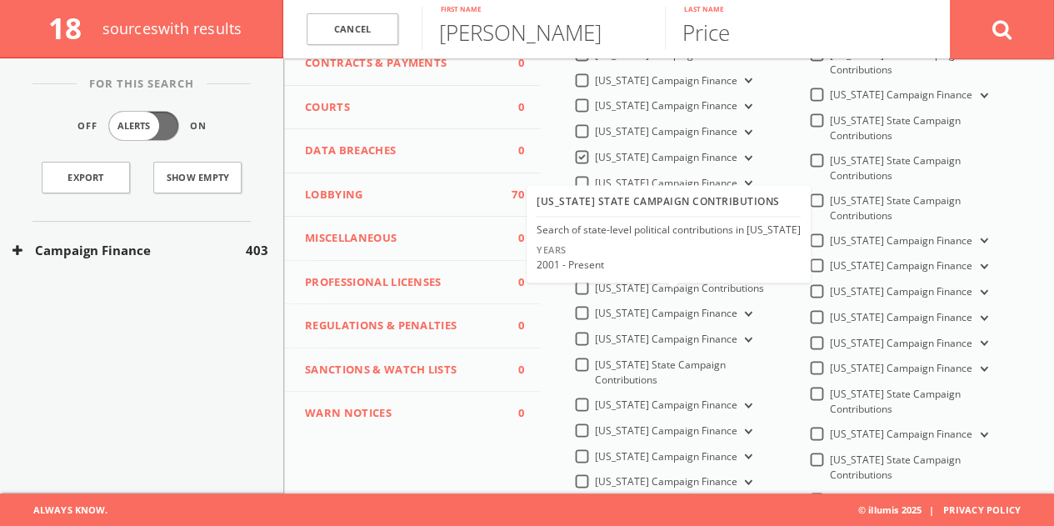
scroll to position [62, 0]
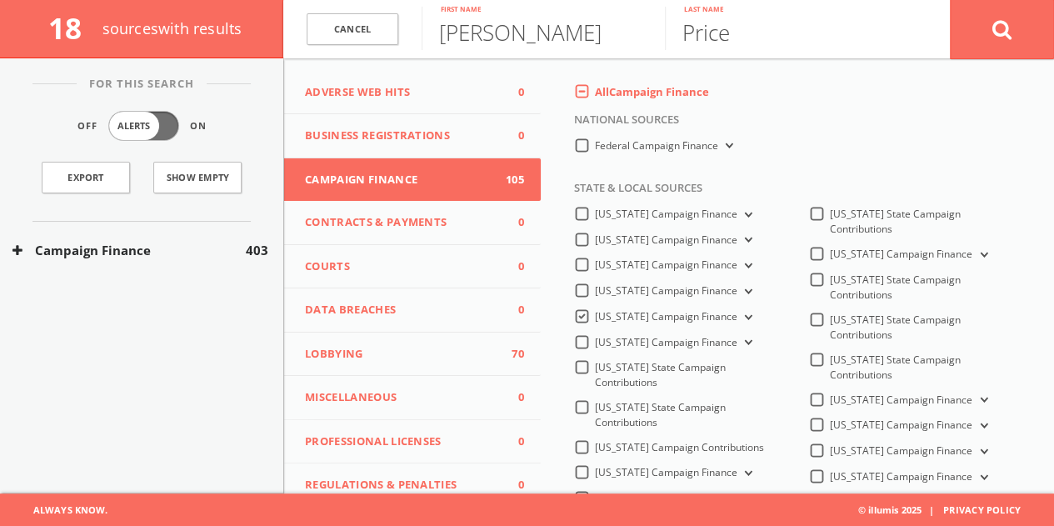
click at [860, 443] on span "[US_STATE] Campaign Finance" at bounding box center [901, 450] width 142 height 14
click at [0, 0] on Finance-all "[US_STATE] Campaign Finance" at bounding box center [0, 0] width 0 height 0
drag, startPoint x: 969, startPoint y: 15, endPoint x: 990, endPoint y: 27, distance: 23.9
click at [990, 27] on button at bounding box center [1002, 29] width 104 height 60
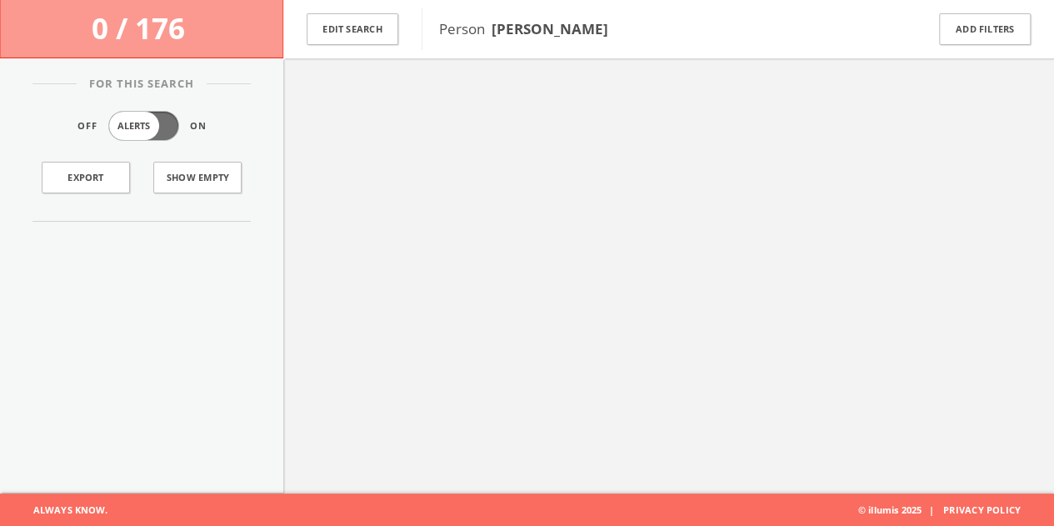
click at [990, 27] on button "Add Filters" at bounding box center [985, 29] width 92 height 32
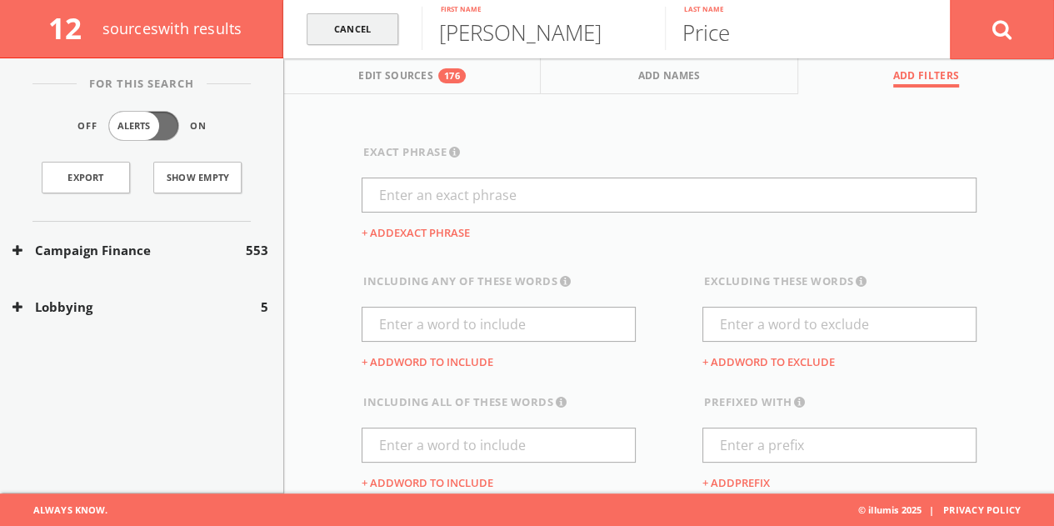
click at [382, 38] on link "Cancel" at bounding box center [353, 29] width 92 height 32
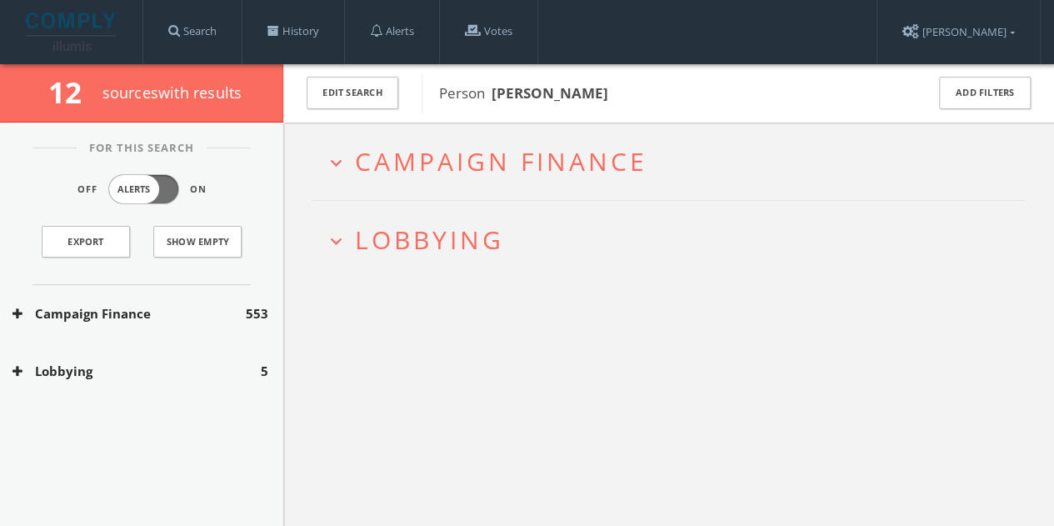
click at [419, 153] on span "Campaign Finance" at bounding box center [501, 161] width 292 height 34
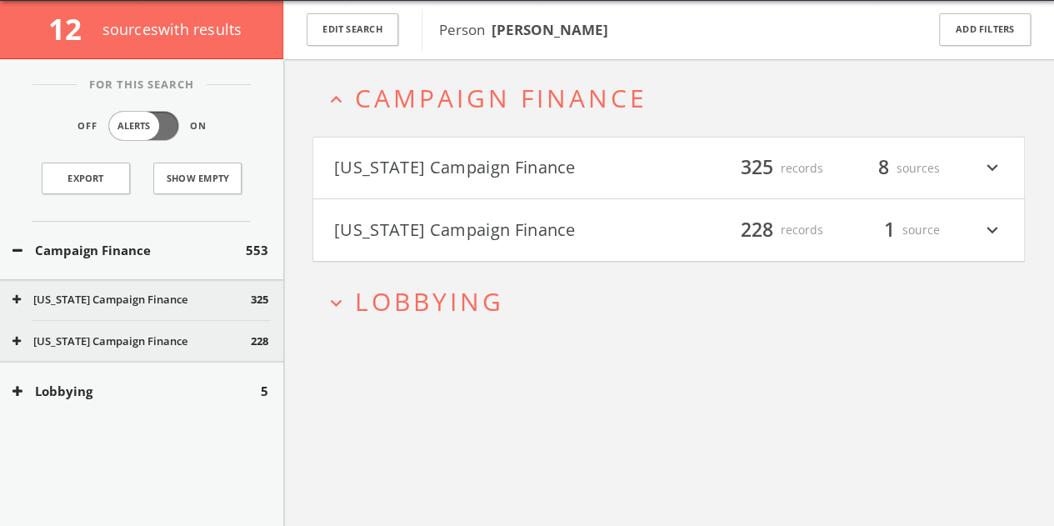
click at [452, 308] on span "Lobbying" at bounding box center [429, 301] width 149 height 34
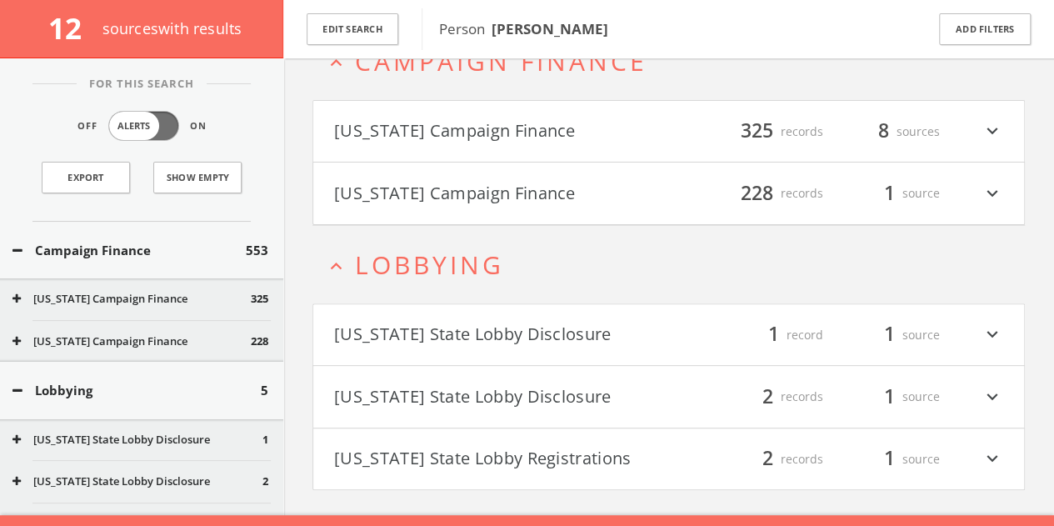
scroll to position [128, 0]
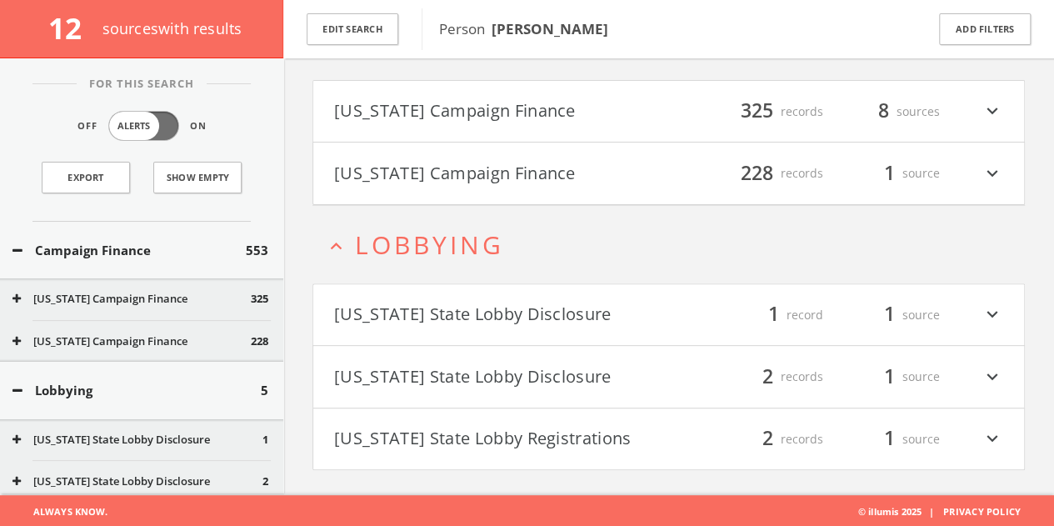
click at [452, 304] on button "[US_STATE] State Lobby Disclosure" at bounding box center [501, 315] width 335 height 28
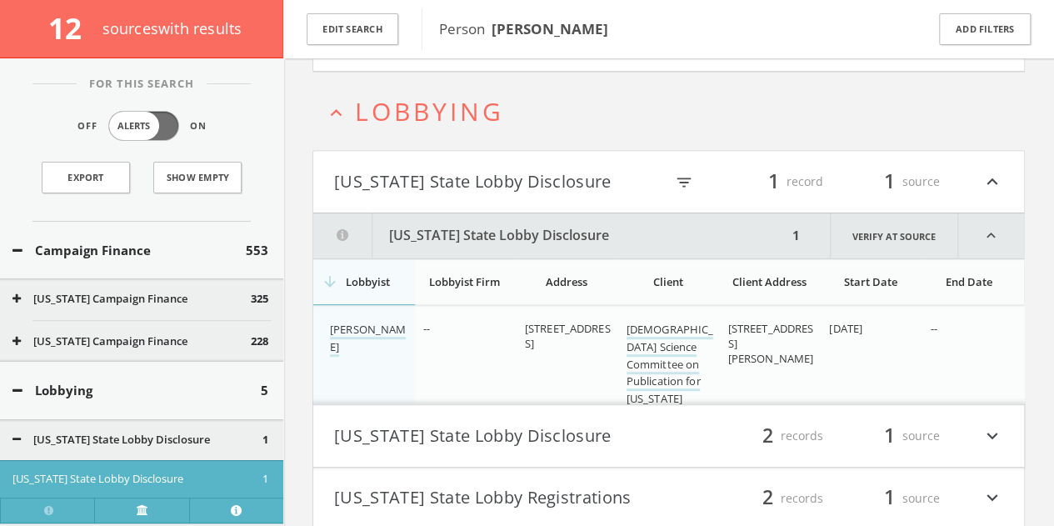
scroll to position [320, 0]
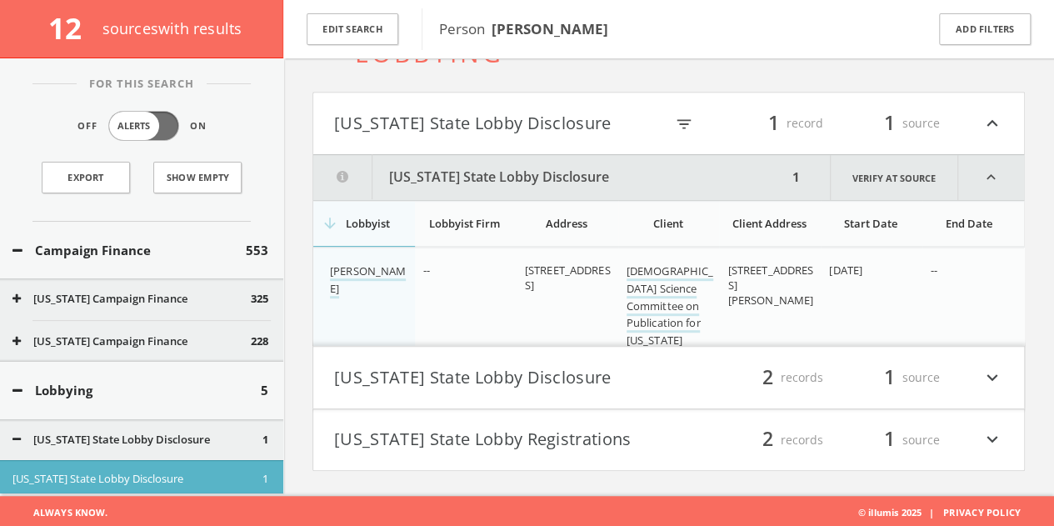
click at [562, 341] on td "[STREET_ADDRESS]" at bounding box center [568, 305] width 102 height 115
click at [562, 363] on button "[US_STATE] State Lobby Disclosure" at bounding box center [501, 377] width 335 height 28
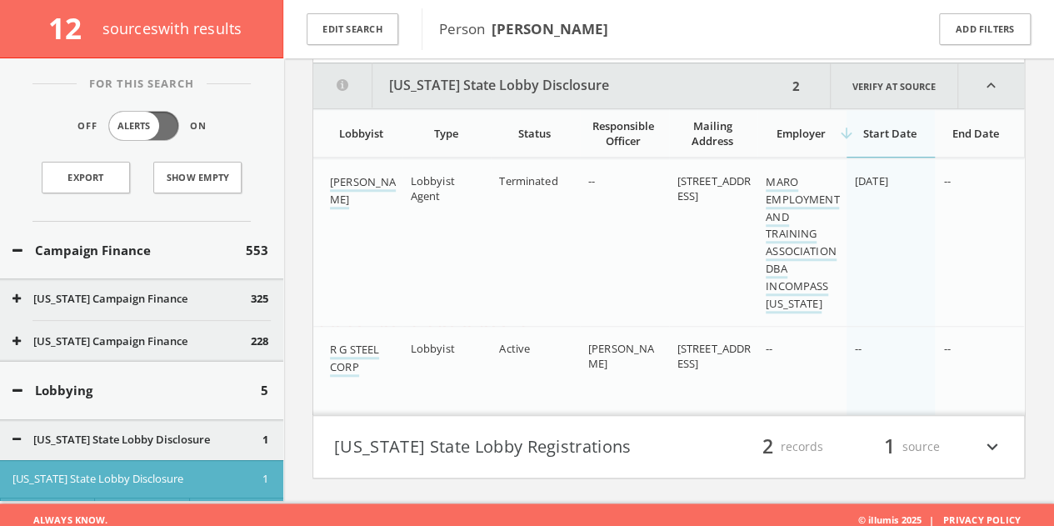
scroll to position [667, 0]
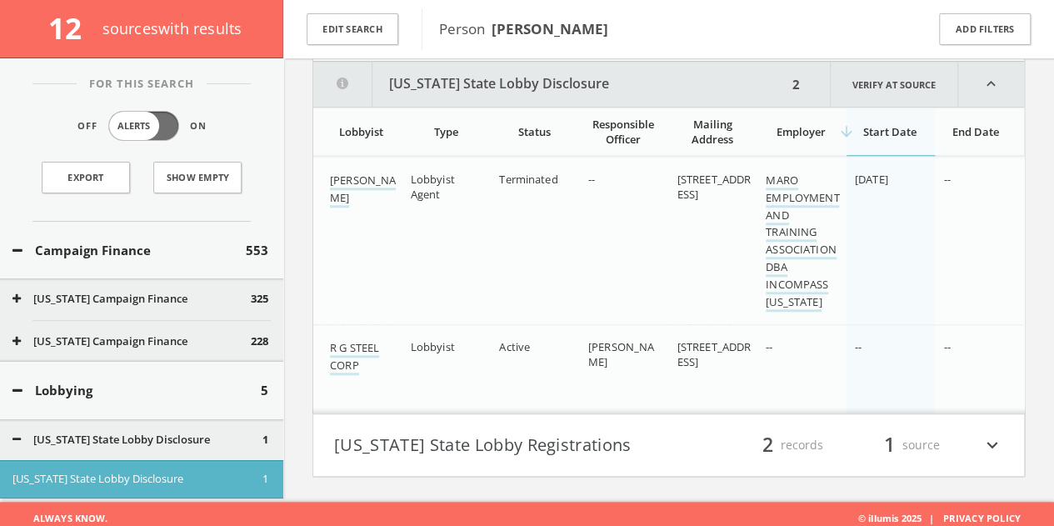
click at [553, 448] on button "[US_STATE] State Lobby Registrations" at bounding box center [501, 445] width 335 height 28
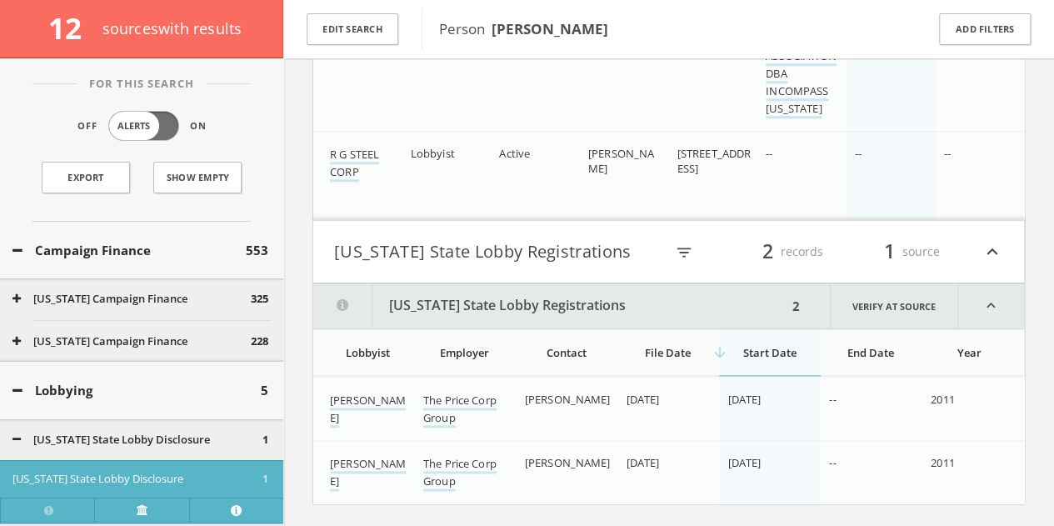
scroll to position [892, 0]
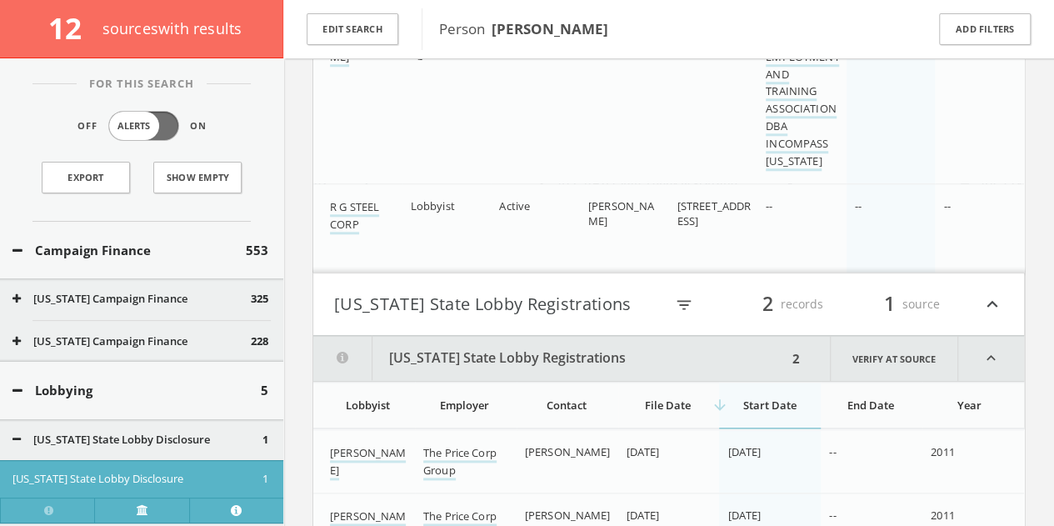
click at [487, 302] on button "[US_STATE] State Lobby Registrations" at bounding box center [499, 304] width 330 height 28
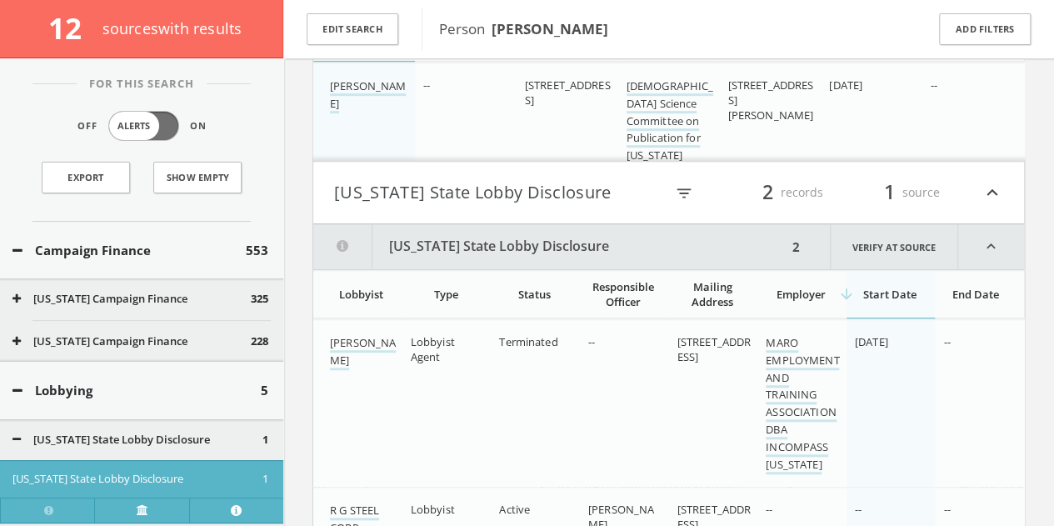
click at [493, 199] on button "[US_STATE] State Lobby Disclosure" at bounding box center [499, 192] width 330 height 28
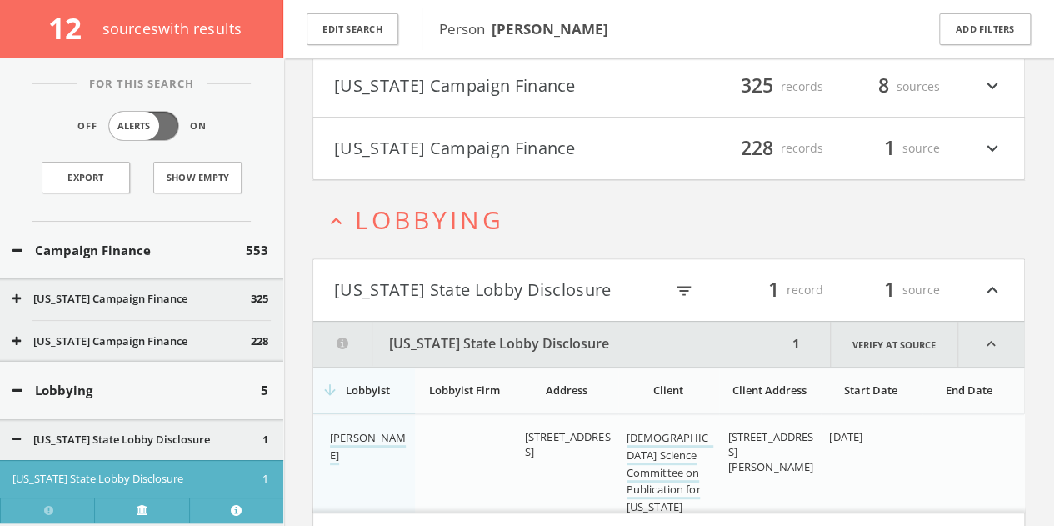
click at [486, 286] on button "[US_STATE] State Lobby Disclosure" at bounding box center [499, 290] width 330 height 28
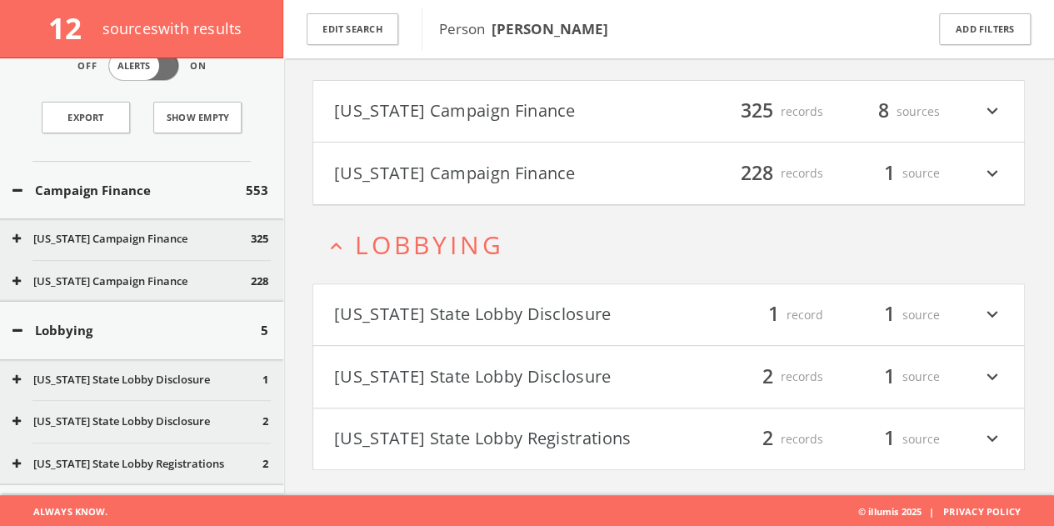
scroll to position [83, 0]
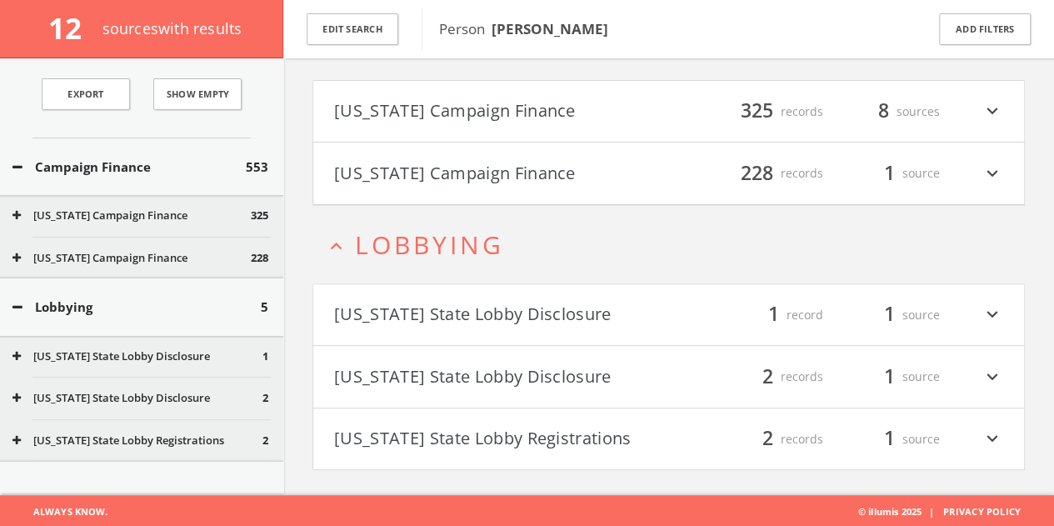
click at [423, 322] on button "[US_STATE] State Lobby Disclosure" at bounding box center [501, 315] width 335 height 28
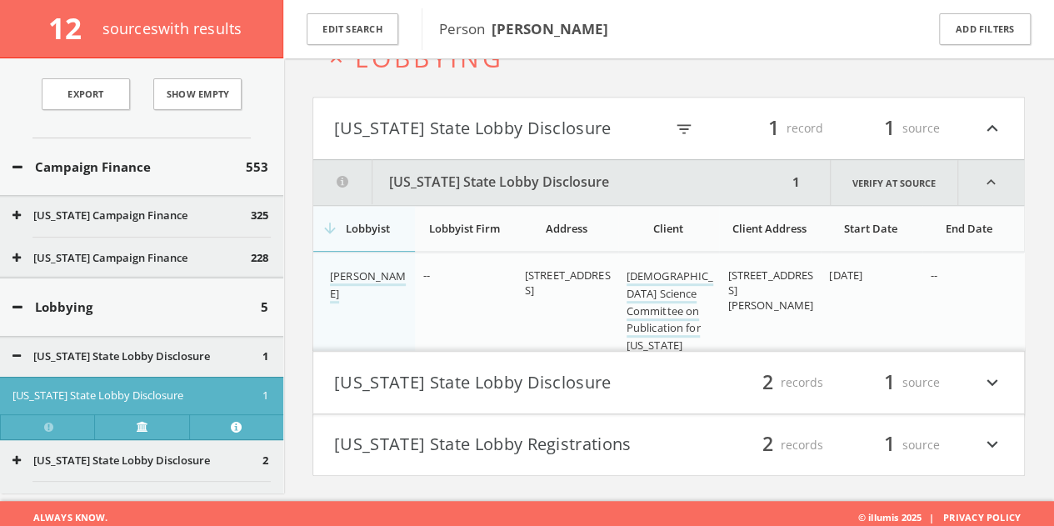
scroll to position [320, 0]
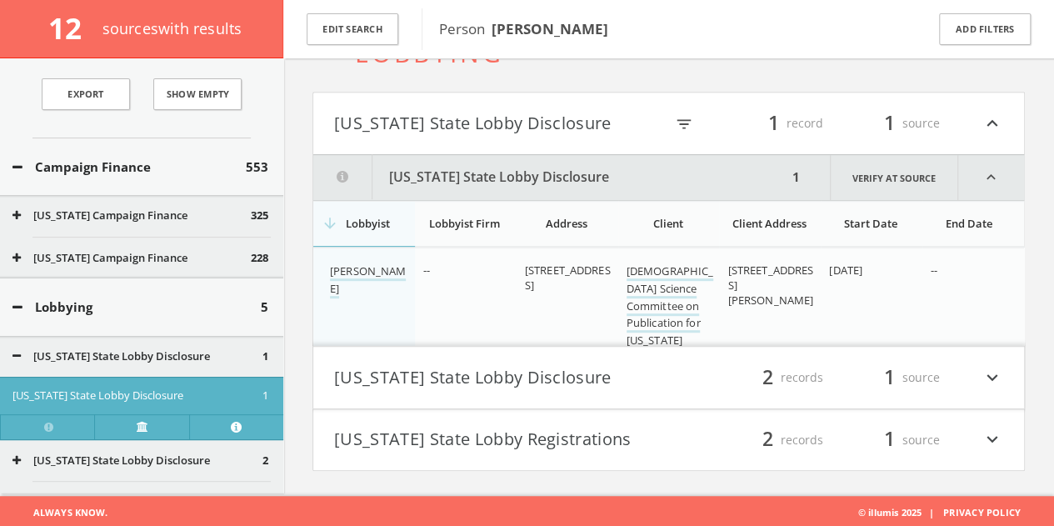
click at [578, 390] on h4 "[US_STATE] State Lobby Disclosure filter_list 2 records 1 source expand_more" at bounding box center [668, 378] width 711 height 62
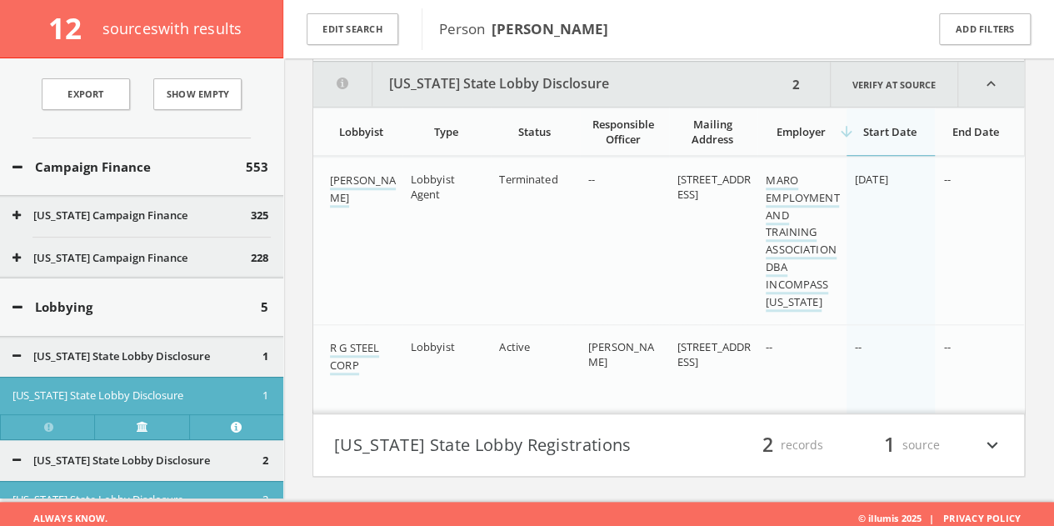
click at [543, 423] on h4 "[US_STATE] State Lobby Registrations filter_list 2 records 1 source expand_more" at bounding box center [668, 445] width 711 height 62
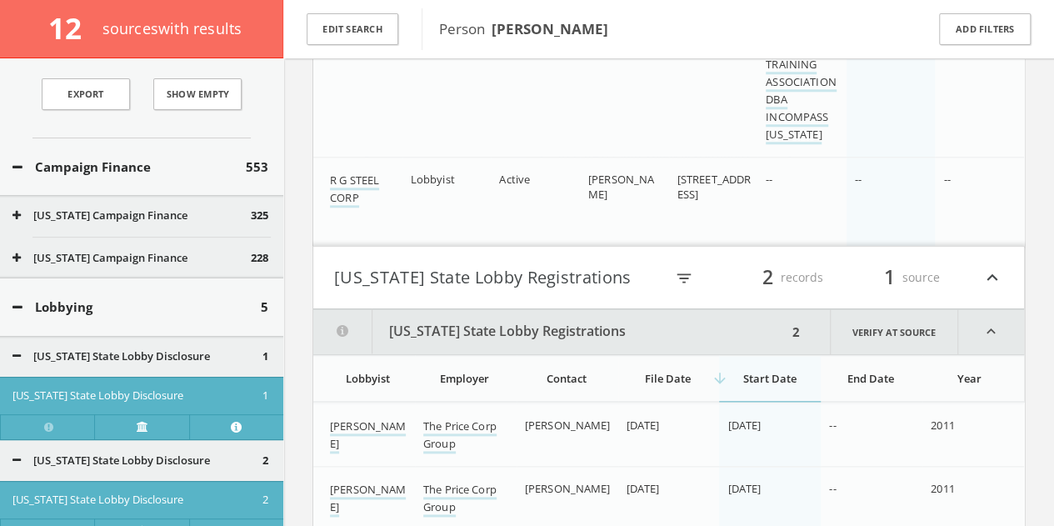
scroll to position [892, 0]
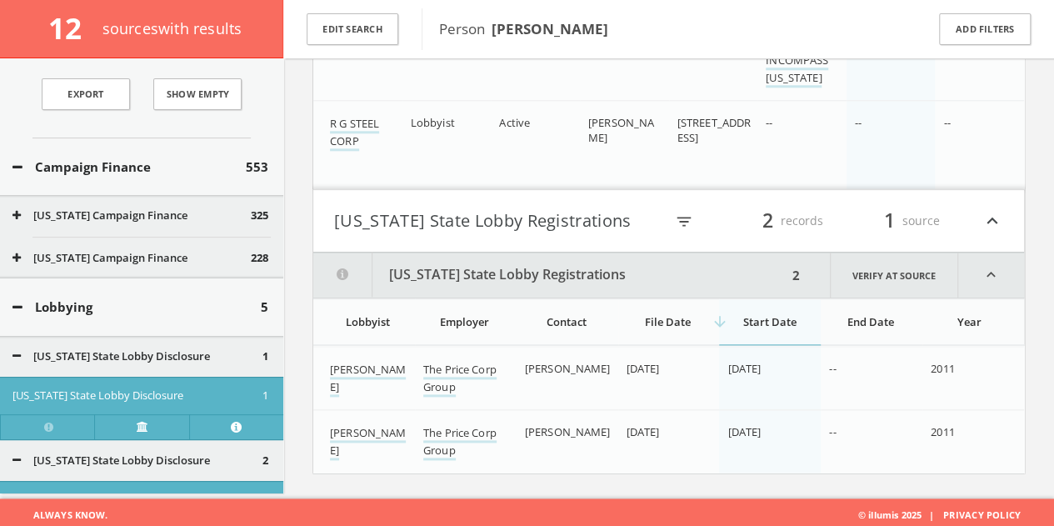
click at [492, 193] on h4 "[US_STATE] State Lobby Registrations filter_list 2 records 1 source expand_less" at bounding box center [668, 221] width 711 height 62
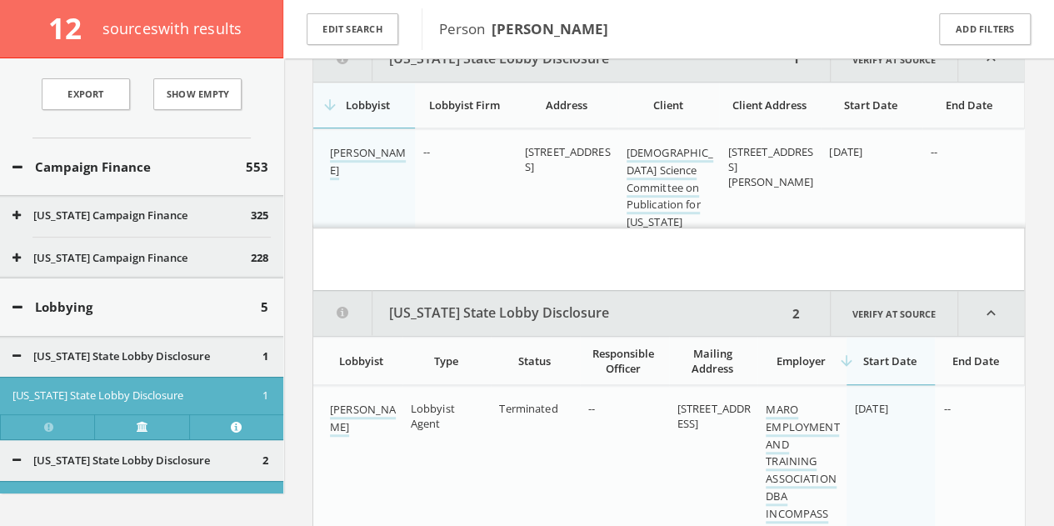
scroll to position [255, 0]
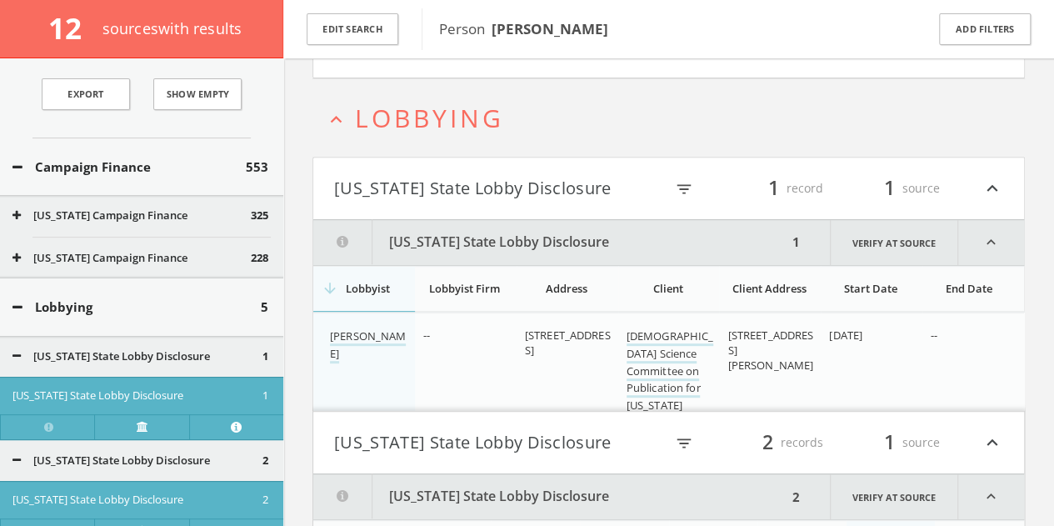
click at [477, 196] on button "[US_STATE] State Lobby Disclosure" at bounding box center [499, 188] width 330 height 28
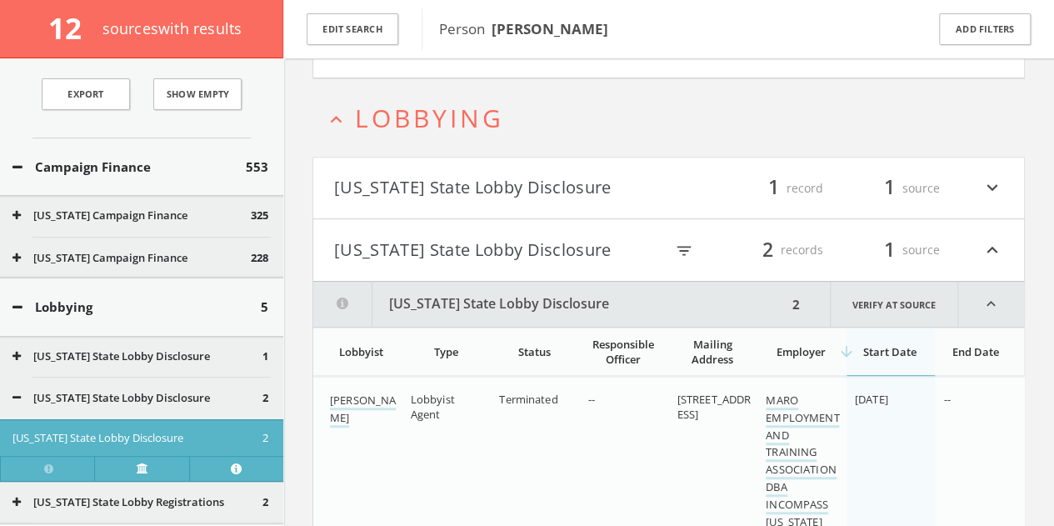
click at [475, 219] on h4 "[US_STATE] State Lobby Disclosure filter_list 2 records 1 source expand_less" at bounding box center [668, 250] width 711 height 62
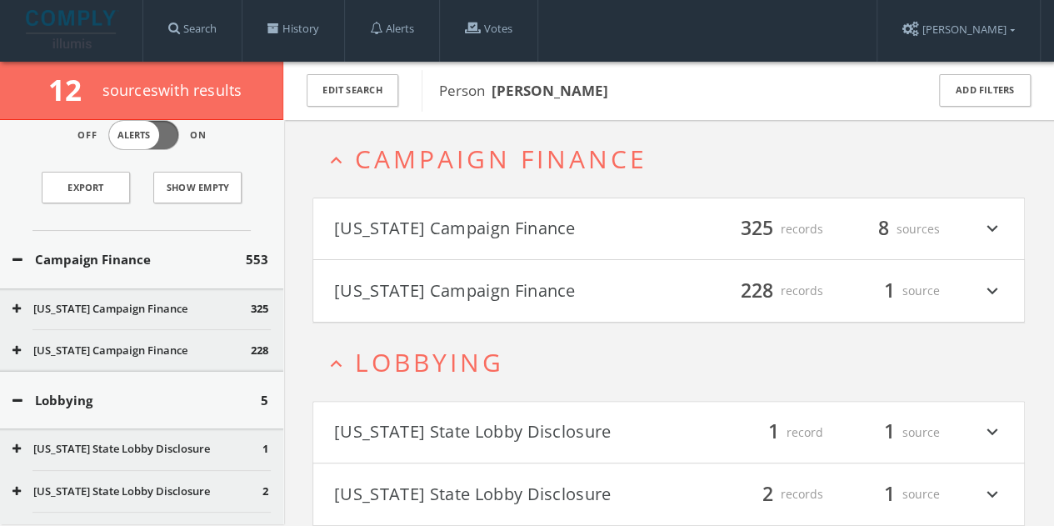
scroll to position [0, 0]
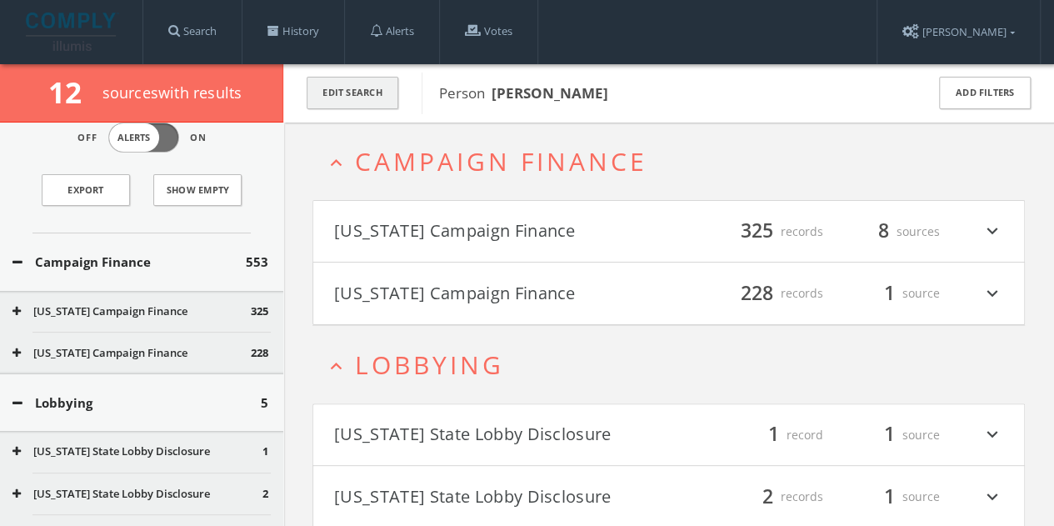
click at [369, 84] on button "Edit Search" at bounding box center [353, 93] width 92 height 32
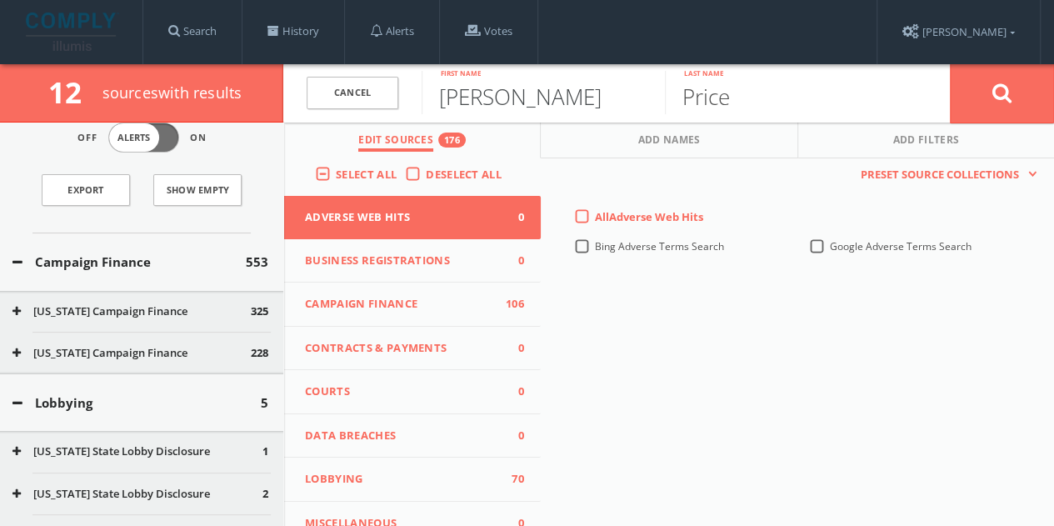
click at [533, 82] on input "[PERSON_NAME]" at bounding box center [543, 92] width 243 height 43
type input "R"
type input "[PERSON_NAME]"
click at [438, 287] on button "Campaign Finance 106" at bounding box center [412, 304] width 257 height 44
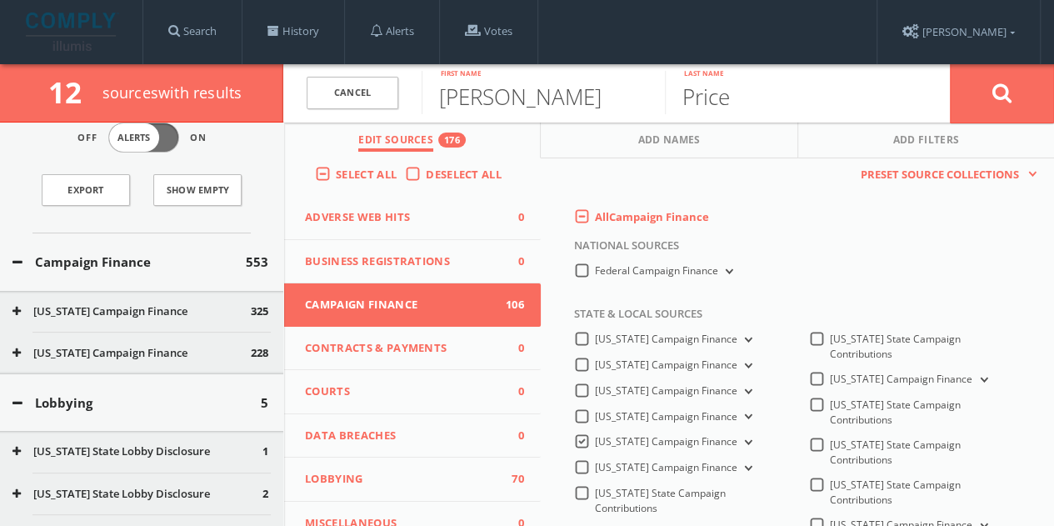
click at [595, 217] on span "All Campaign Finance" at bounding box center [652, 216] width 114 height 15
click at [0, 0] on Finance-all-0 "All Campaign Finance" at bounding box center [0, 0] width 0 height 0
click at [595, 223] on label "All Campaign Finance" at bounding box center [652, 217] width 114 height 17
click at [0, 0] on Finance-all-0 "All Campaign Finance" at bounding box center [0, 0] width 0 height 0
click at [585, 259] on span "National Sources" at bounding box center [620, 249] width 117 height 25
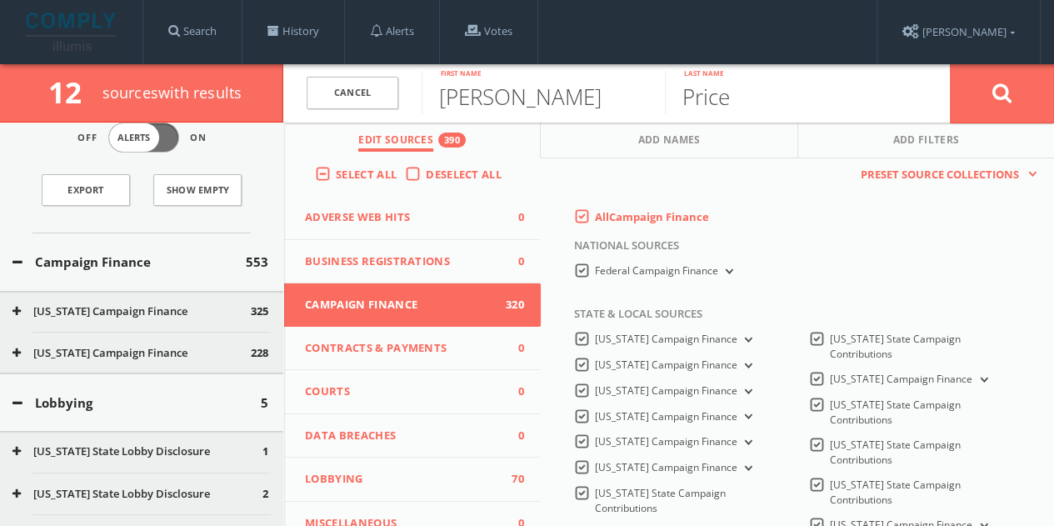
click at [595, 266] on label "Federal Campaign Finance" at bounding box center [666, 271] width 142 height 16
click at [0, 0] on Finance-all "Federal Campaign Finance" at bounding box center [0, 0] width 0 height 0
click at [1002, 91] on icon at bounding box center [1002, 92] width 20 height 21
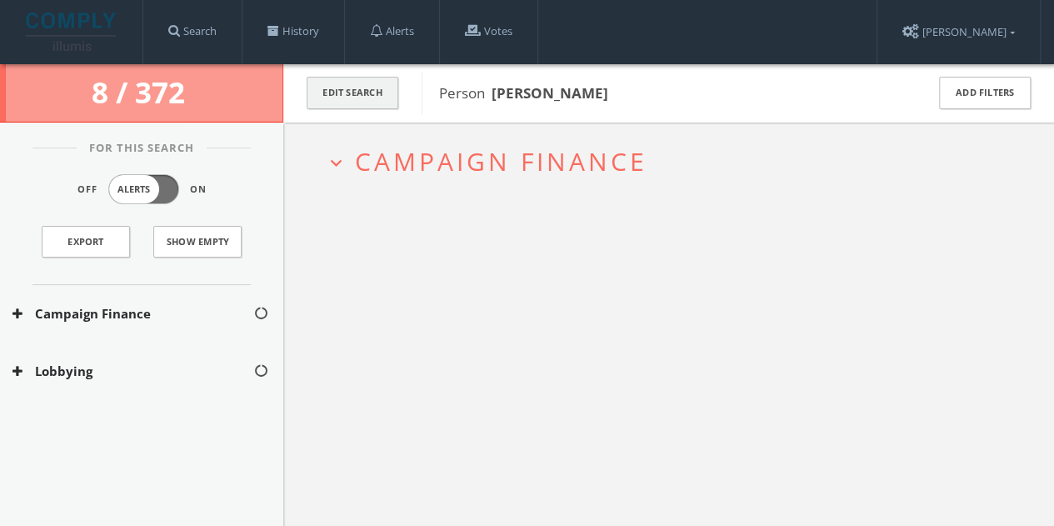
click at [371, 102] on button "Edit Search" at bounding box center [353, 93] width 92 height 32
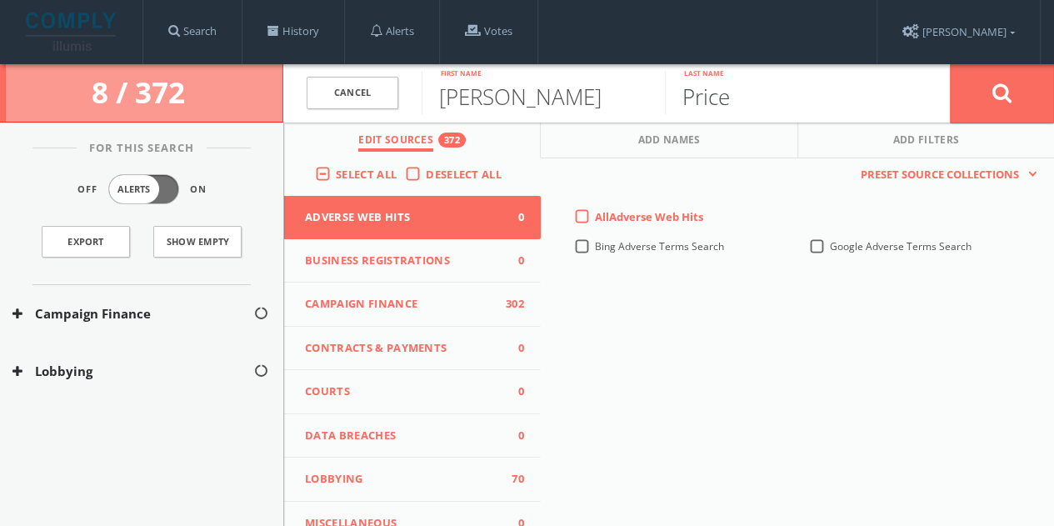
click at [752, 98] on input "Price" at bounding box center [786, 92] width 243 height 43
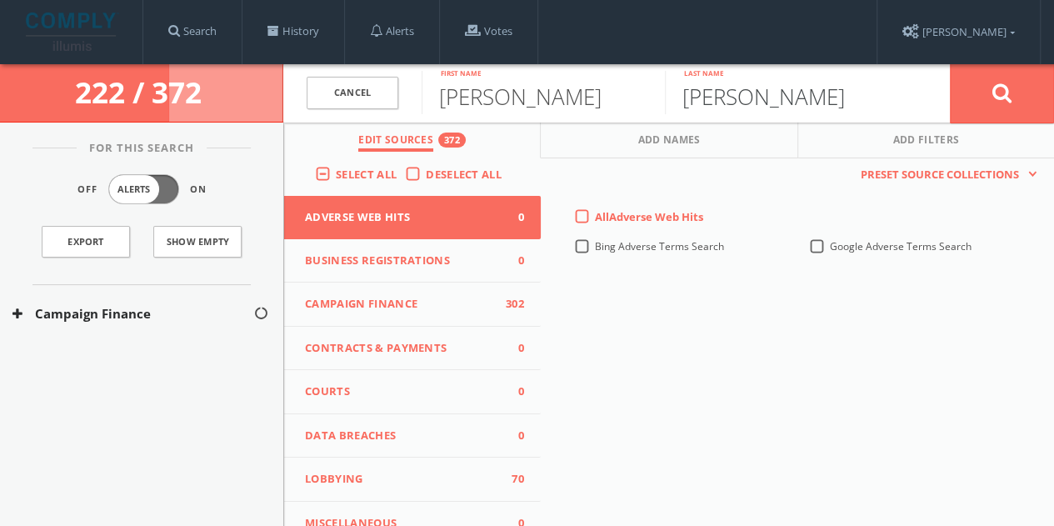
type input "[PERSON_NAME]"
click at [950, 63] on button at bounding box center [1002, 93] width 104 height 60
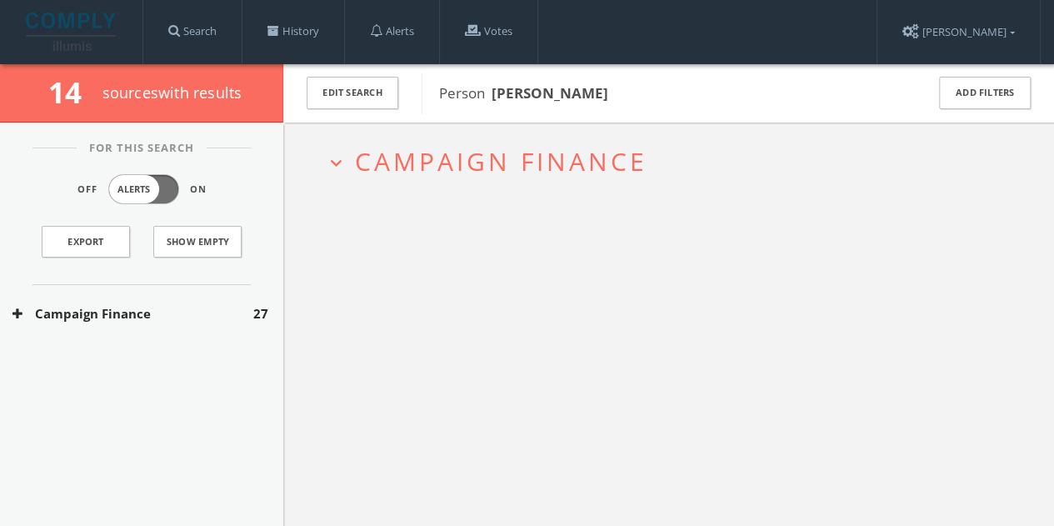
click at [162, 300] on div "Campaign Finance 27" at bounding box center [141, 313] width 283 height 57
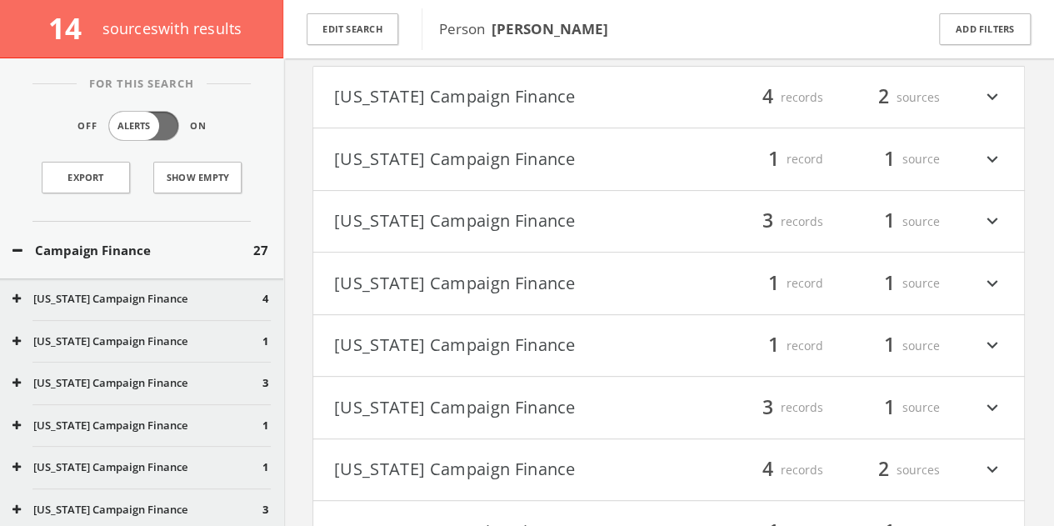
scroll to position [230, 0]
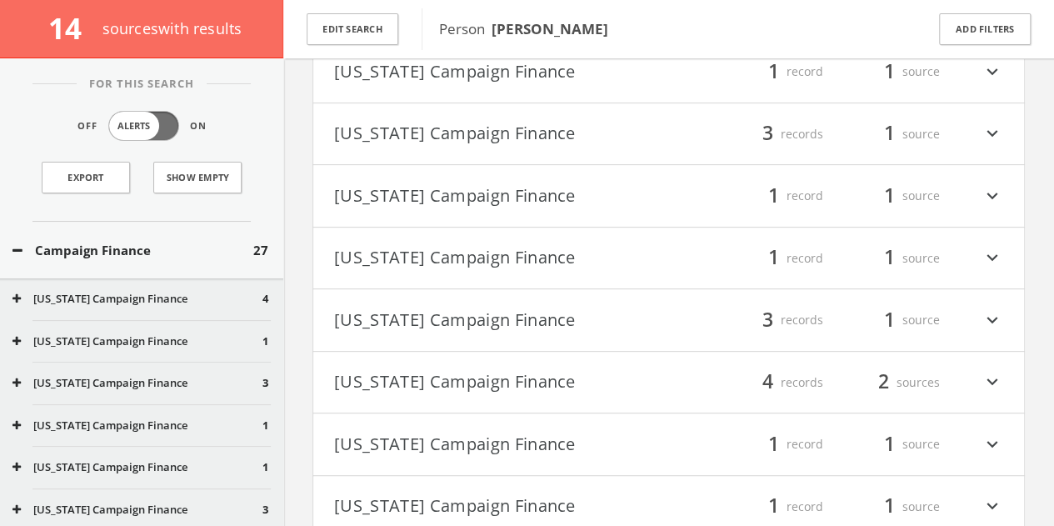
click at [535, 265] on button "[US_STATE] Campaign Finance" at bounding box center [501, 258] width 335 height 28
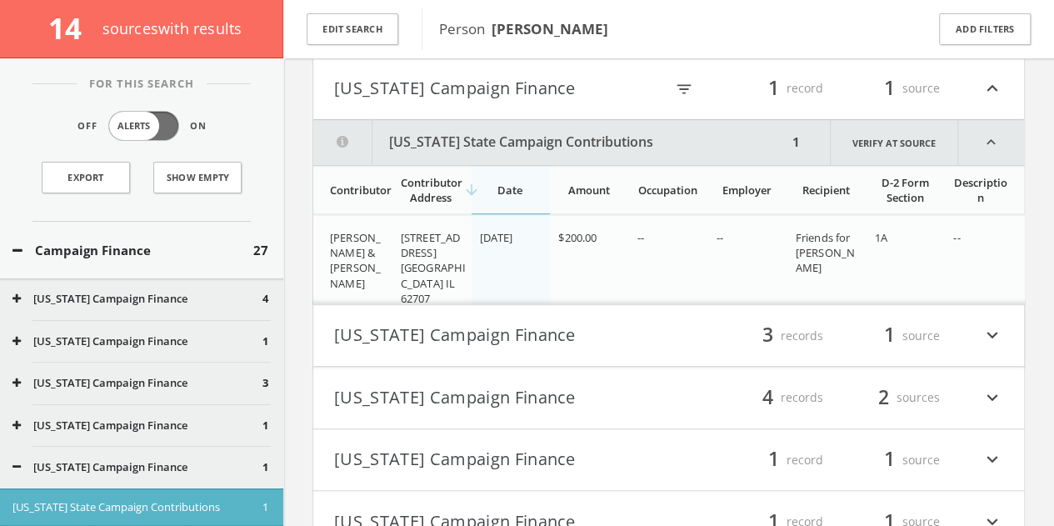
scroll to position [375, 0]
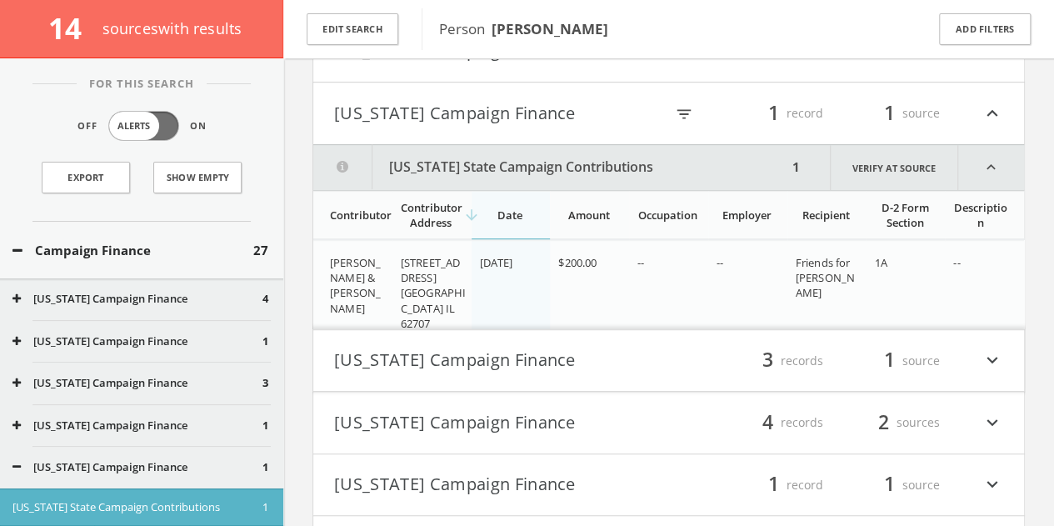
click at [492, 99] on button "[US_STATE] Campaign Finance" at bounding box center [499, 113] width 330 height 28
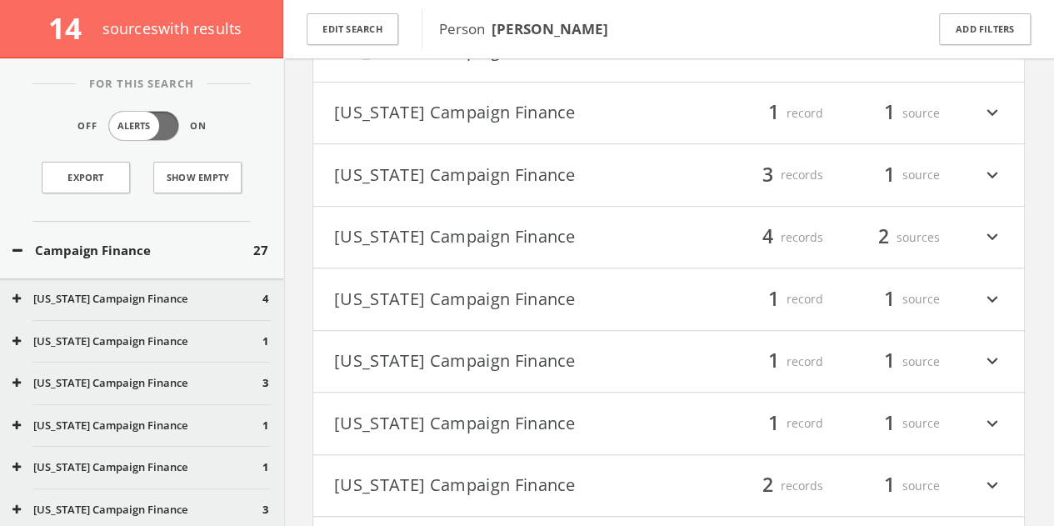
click at [474, 227] on button "[US_STATE] Campaign Finance" at bounding box center [501, 237] width 335 height 28
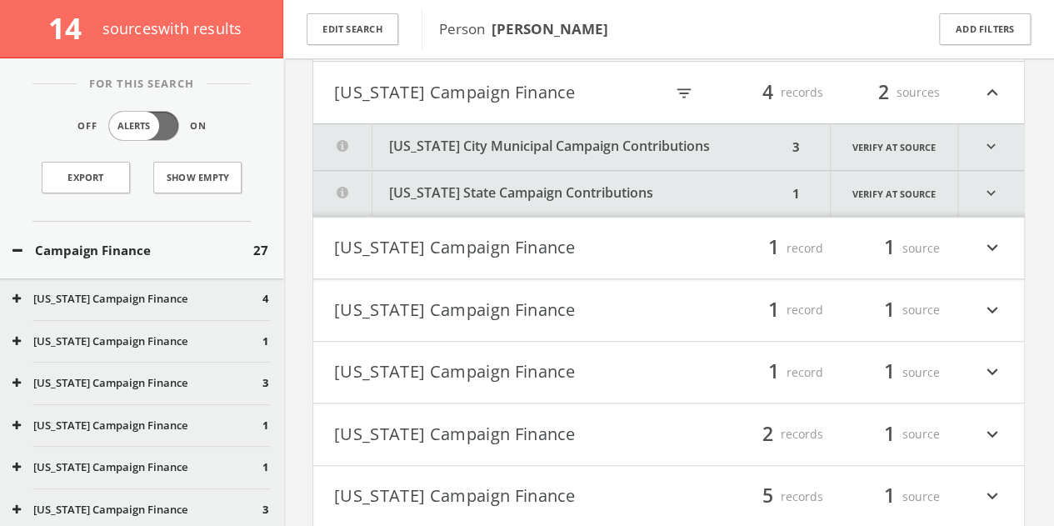
click at [627, 147] on button "[US_STATE] City Municipal Campaign Contributions" at bounding box center [550, 147] width 474 height 46
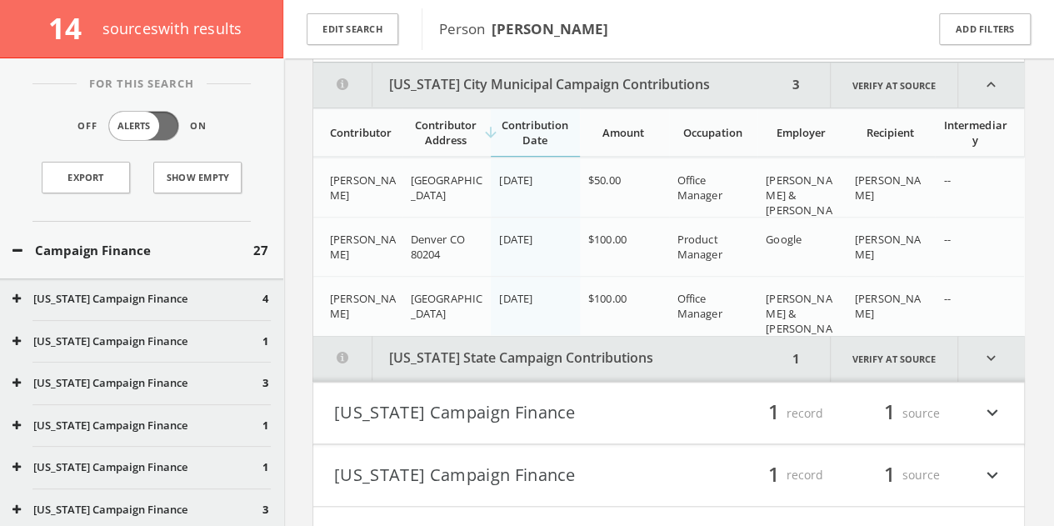
scroll to position [582, 0]
click at [578, 95] on button "[US_STATE] City Municipal Campaign Contributions" at bounding box center [550, 84] width 474 height 45
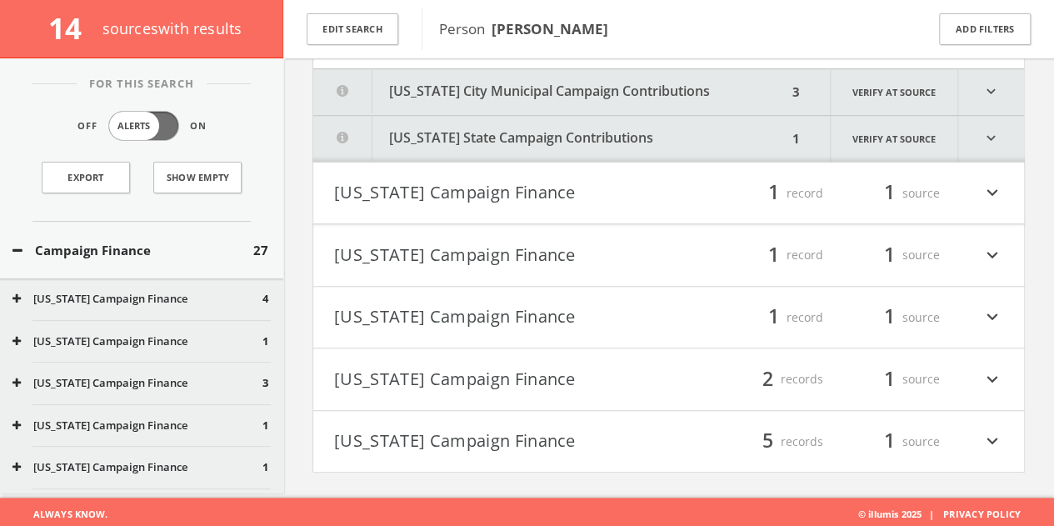
click at [586, 127] on button "[US_STATE] State Campaign Contributions" at bounding box center [550, 139] width 474 height 46
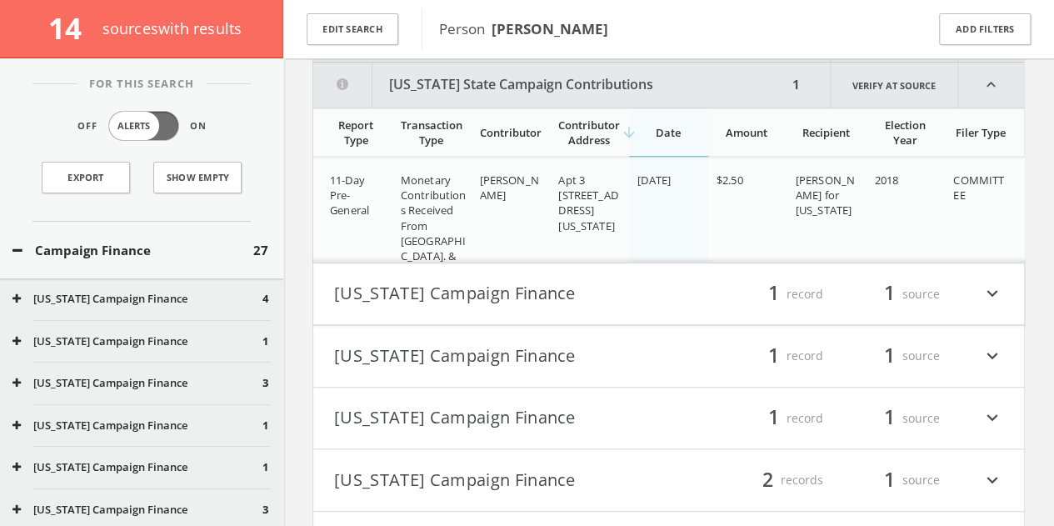
click at [571, 89] on button "[US_STATE] State Campaign Contributions" at bounding box center [550, 84] width 474 height 45
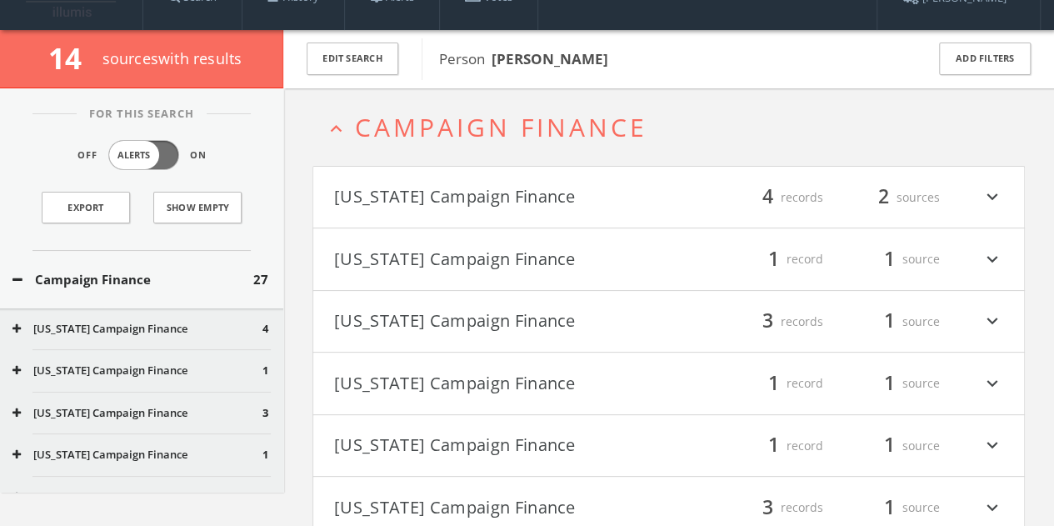
scroll to position [0, 0]
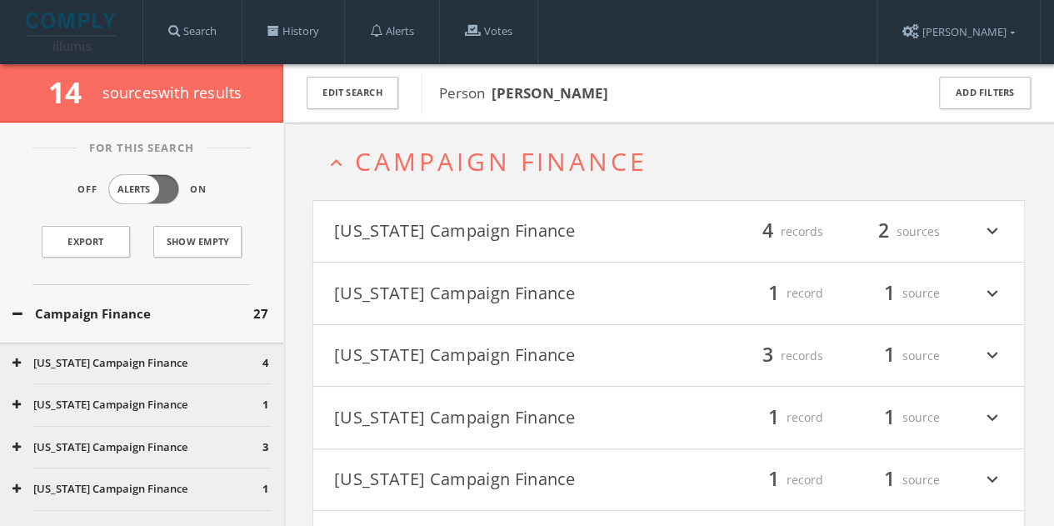
click at [502, 357] on button "[US_STATE] Campaign Finance" at bounding box center [501, 356] width 335 height 28
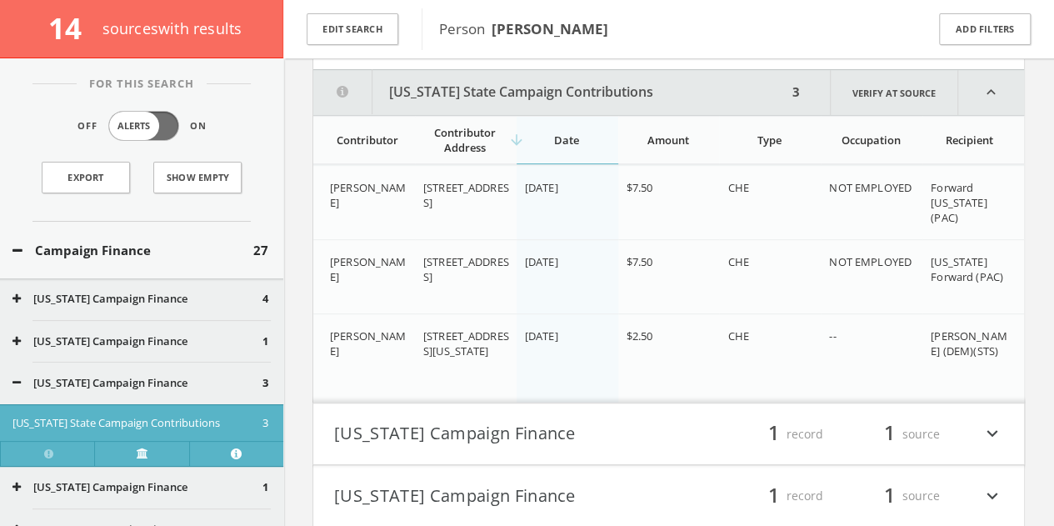
scroll to position [327, 0]
click at [359, 31] on button "Edit Search" at bounding box center [353, 29] width 92 height 32
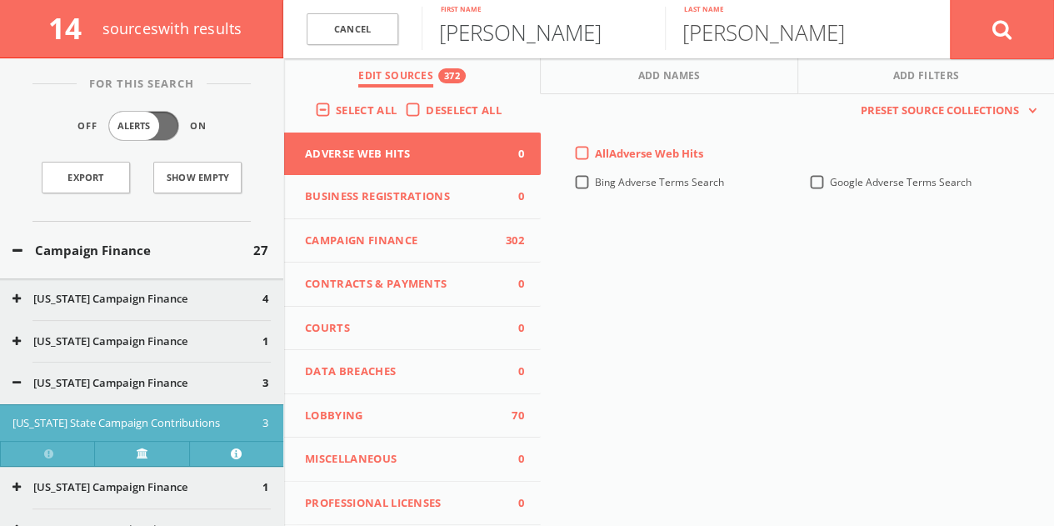
click at [487, 21] on input "[PERSON_NAME]" at bounding box center [543, 28] width 243 height 43
type input "[PERSON_NAME]"
click at [983, 39] on button at bounding box center [1002, 29] width 104 height 60
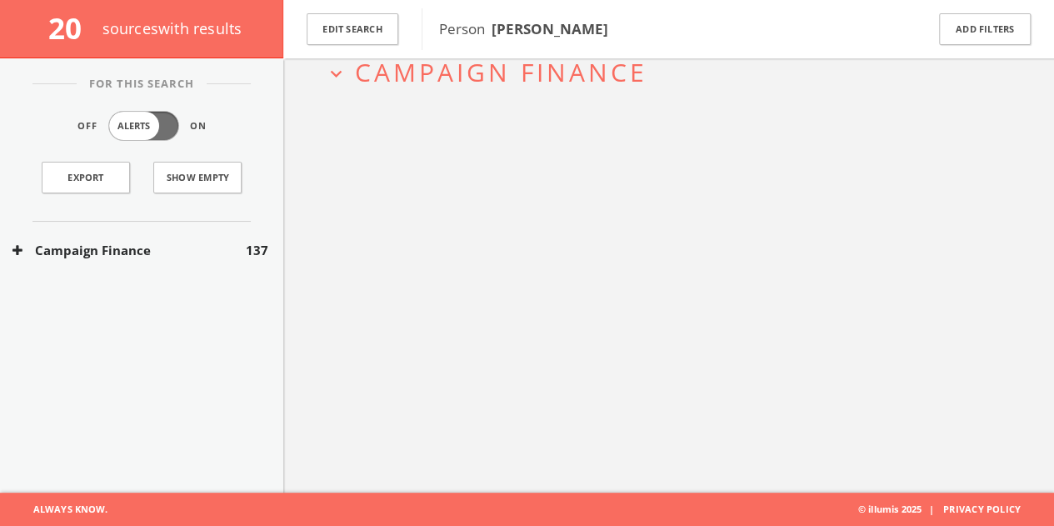
scroll to position [97, 0]
click at [221, 249] on button "Campaign Finance" at bounding box center [128, 250] width 233 height 19
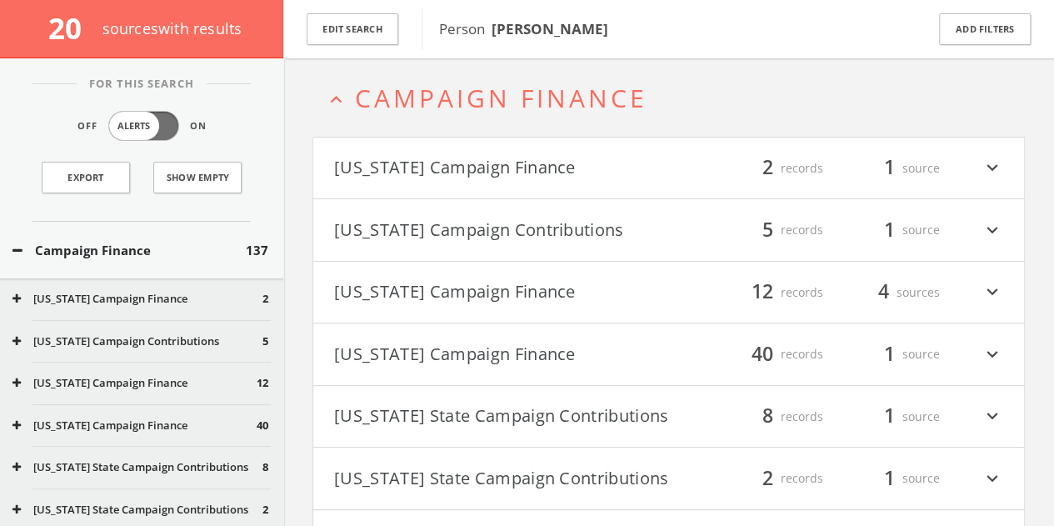
click at [681, 222] on div "filter_list 5 records 1 source expand_more" at bounding box center [836, 230] width 335 height 28
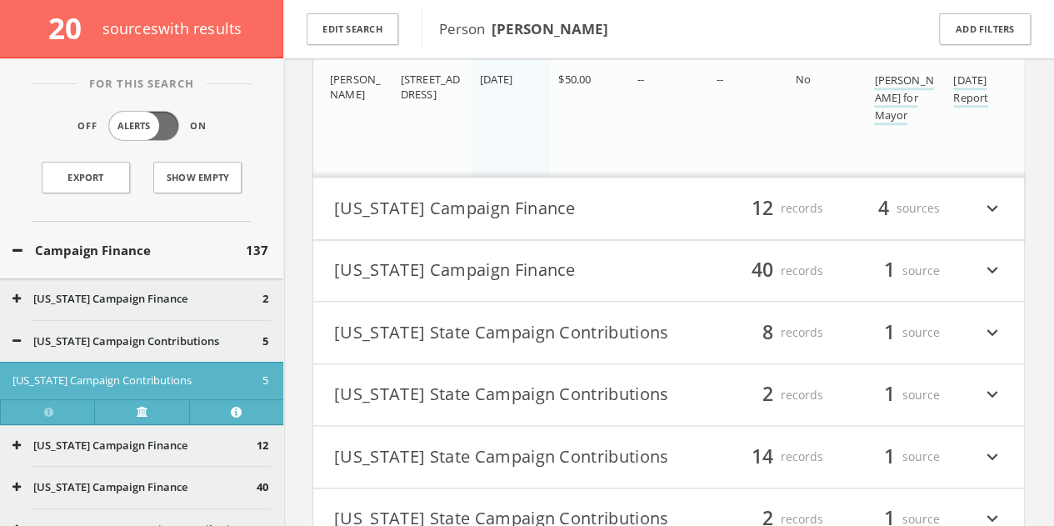
scroll to position [865, 0]
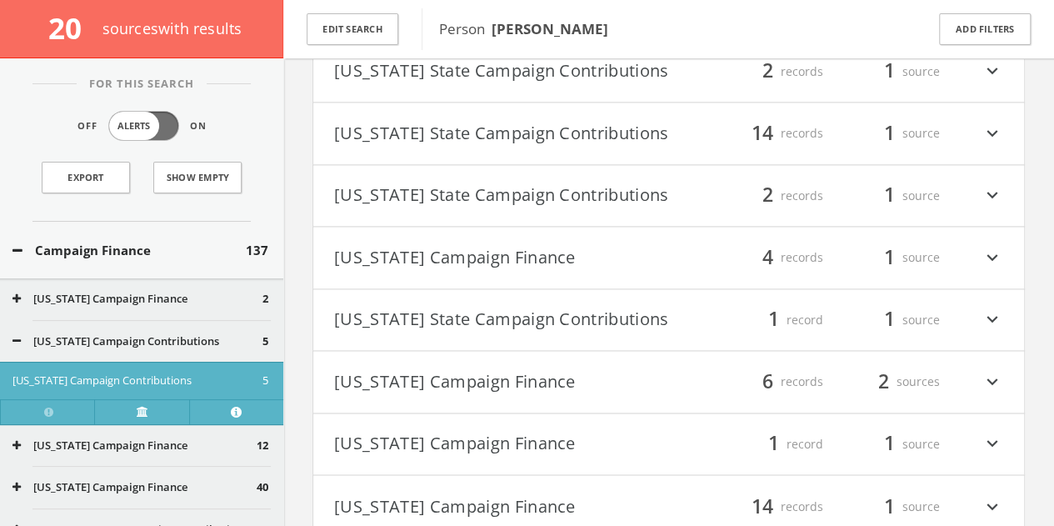
click at [629, 141] on button "[US_STATE] State Campaign Contributions" at bounding box center [501, 133] width 335 height 28
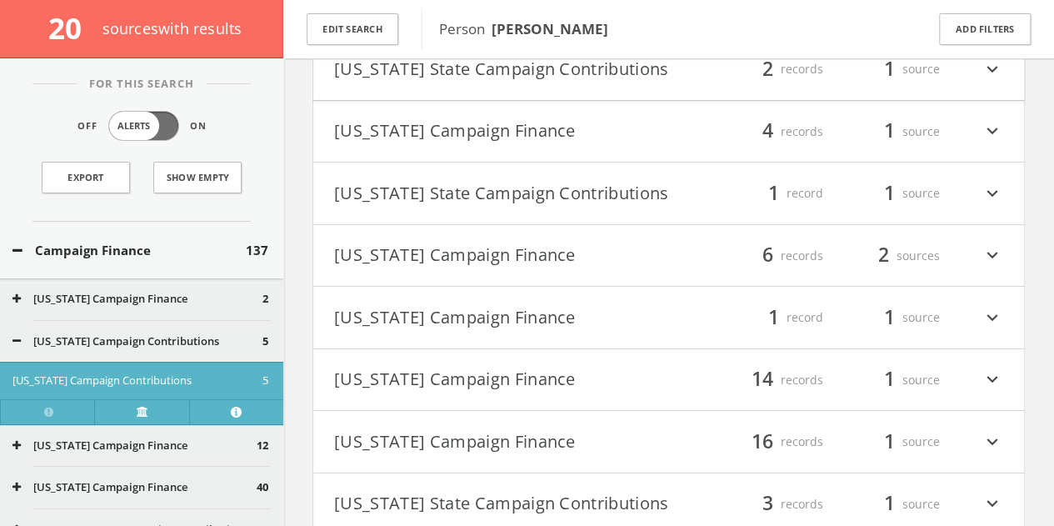
scroll to position [2854, 0]
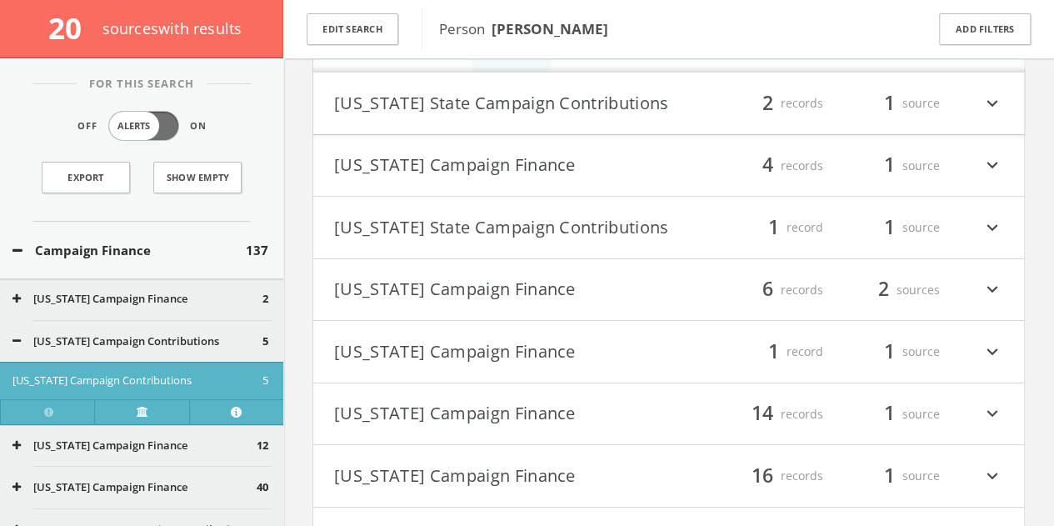
click at [575, 102] on button "[US_STATE] State Campaign Contributions" at bounding box center [501, 103] width 335 height 28
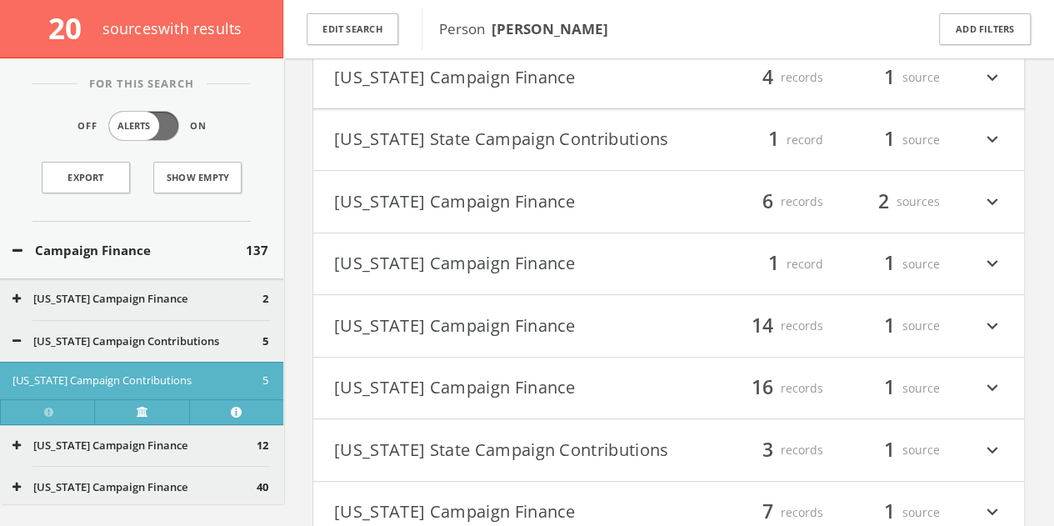
scroll to position [3340, 0]
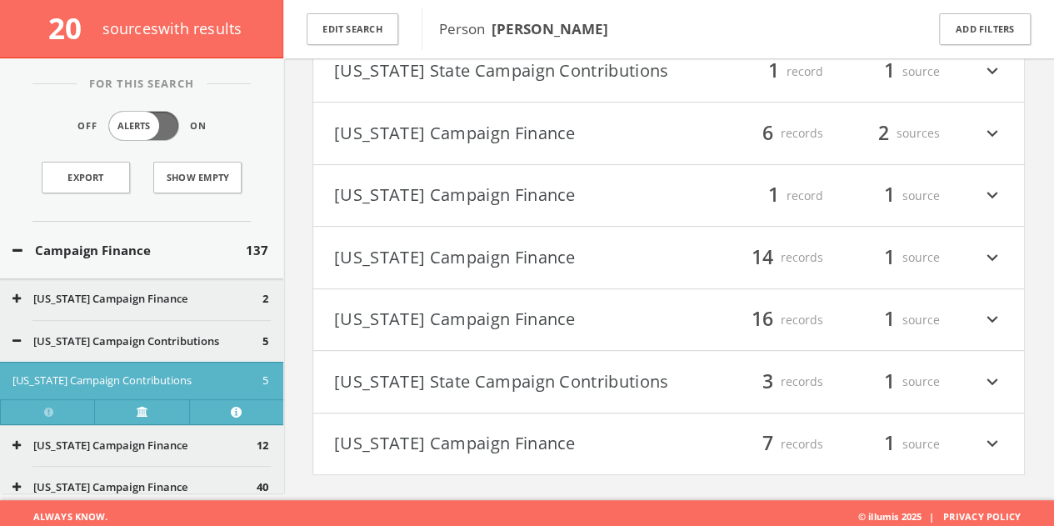
click at [535, 413] on h4 "[US_STATE] Campaign Finance filter_list 7 records 1 source expand_more" at bounding box center [668, 444] width 711 height 62
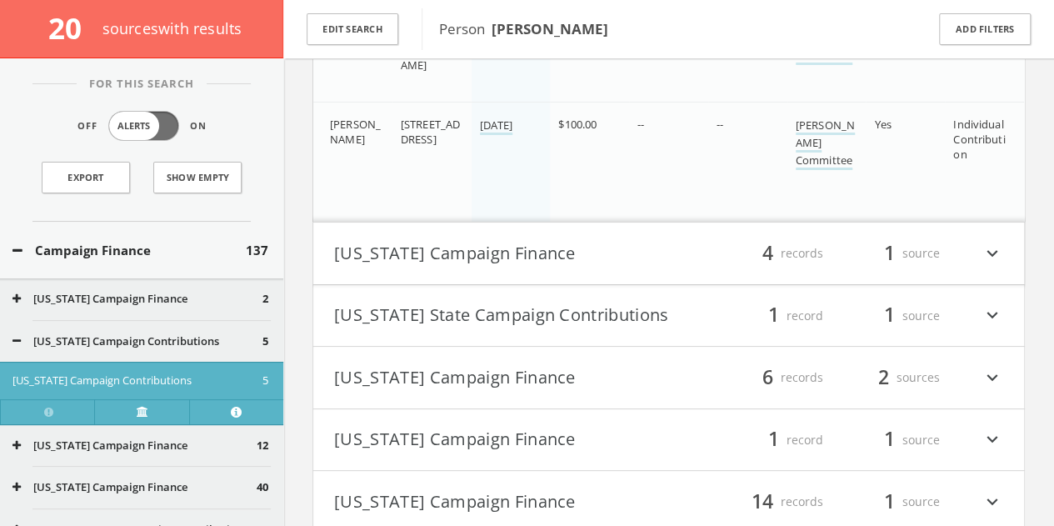
scroll to position [2935, 0]
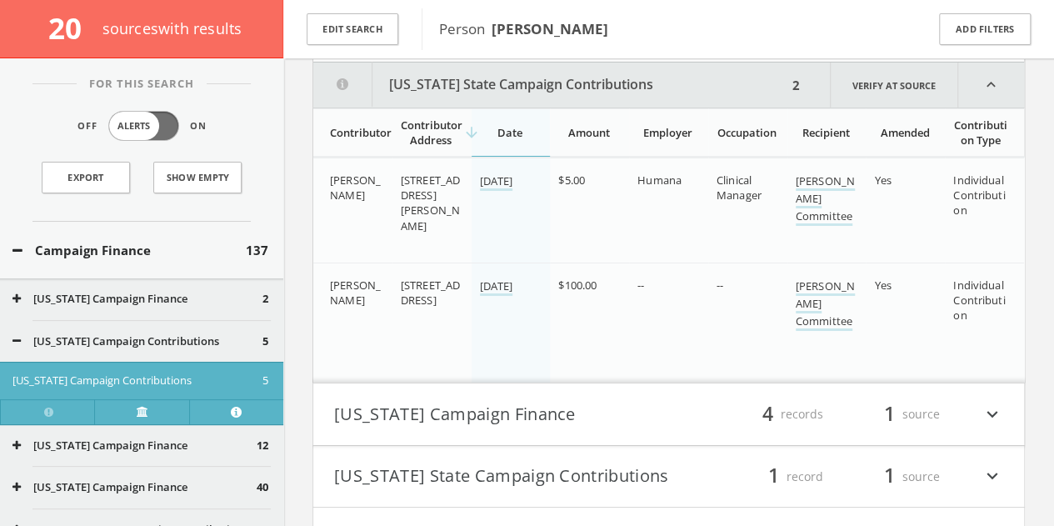
click at [134, 259] on div "Campaign Finance 137" at bounding box center [141, 250] width 283 height 57
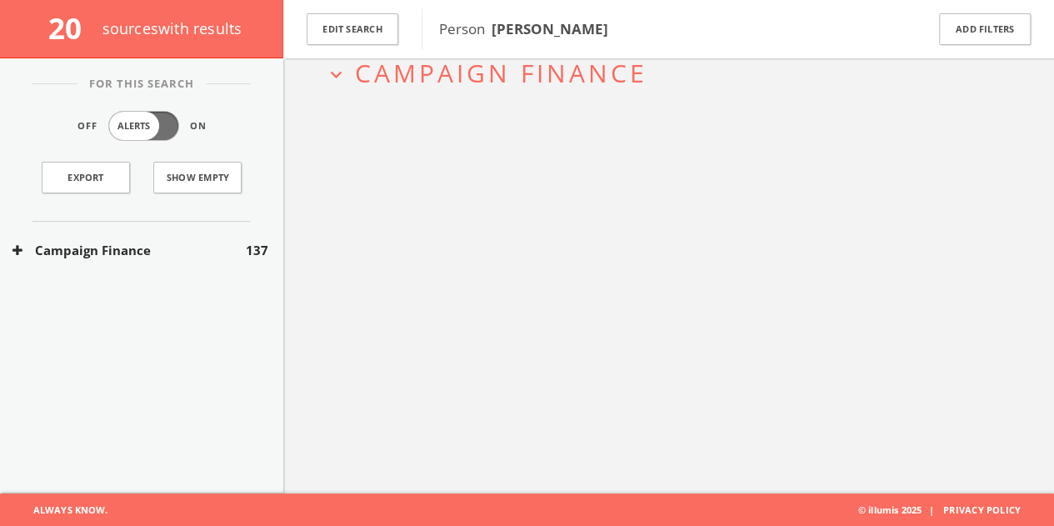
click at [133, 254] on button "Campaign Finance" at bounding box center [128, 250] width 233 height 19
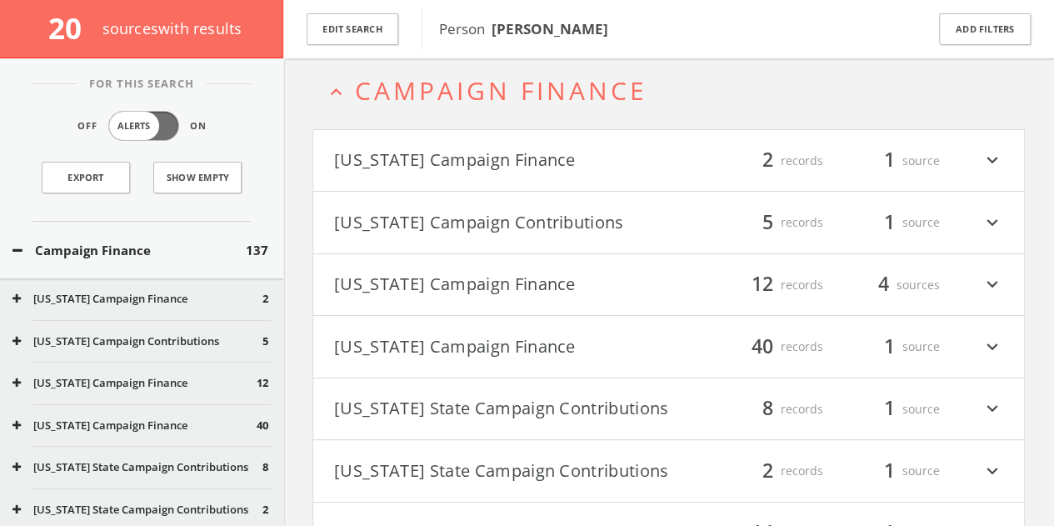
click at [132, 246] on button "Campaign Finance" at bounding box center [128, 250] width 233 height 19
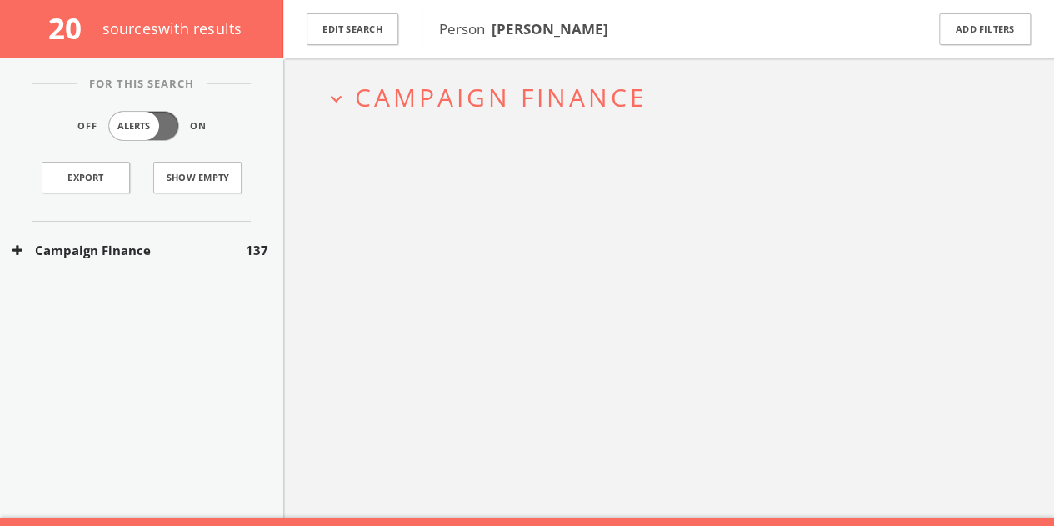
scroll to position [72, 0]
click at [244, 241] on button "Campaign Finance" at bounding box center [128, 250] width 233 height 19
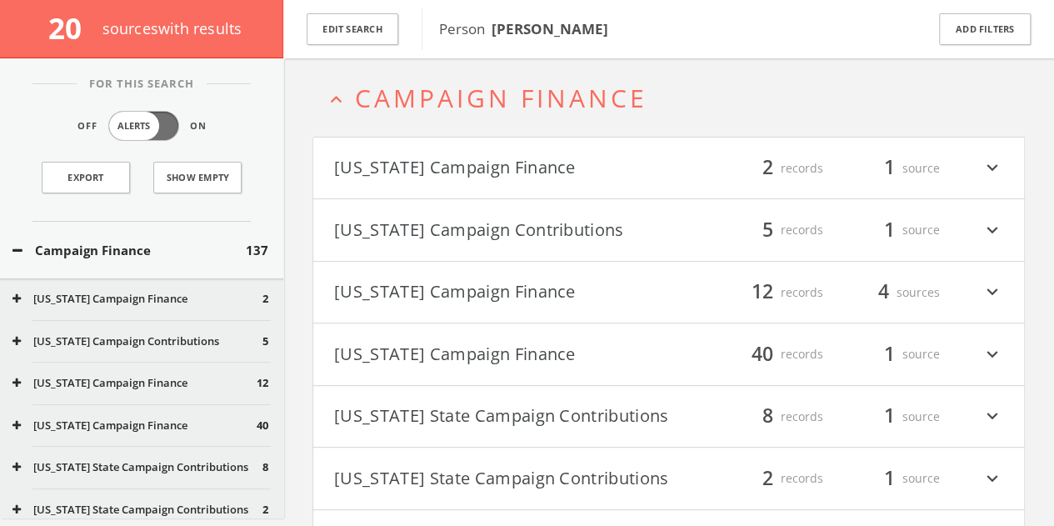
click at [246, 256] on span "137" at bounding box center [257, 250] width 22 height 19
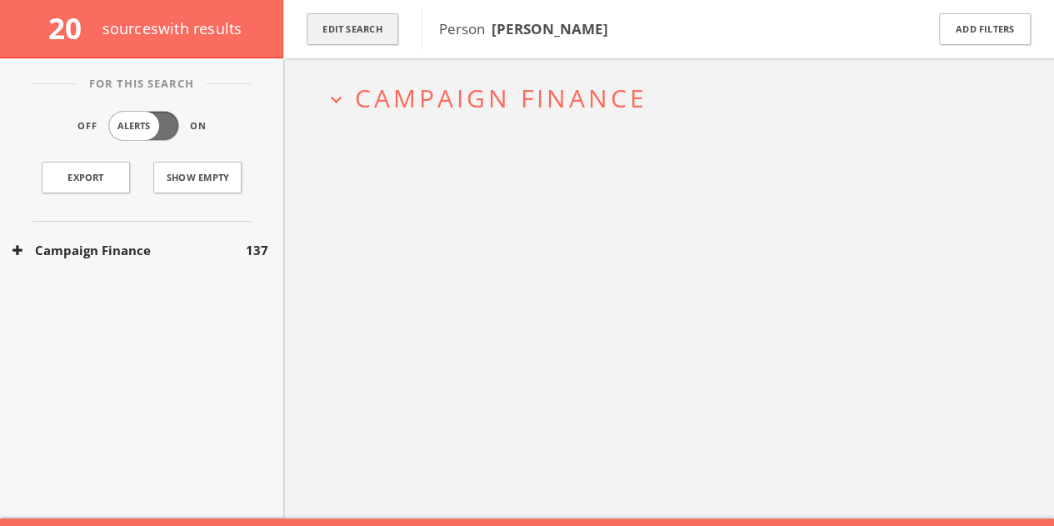
click at [353, 14] on button "Edit Search" at bounding box center [353, 29] width 92 height 32
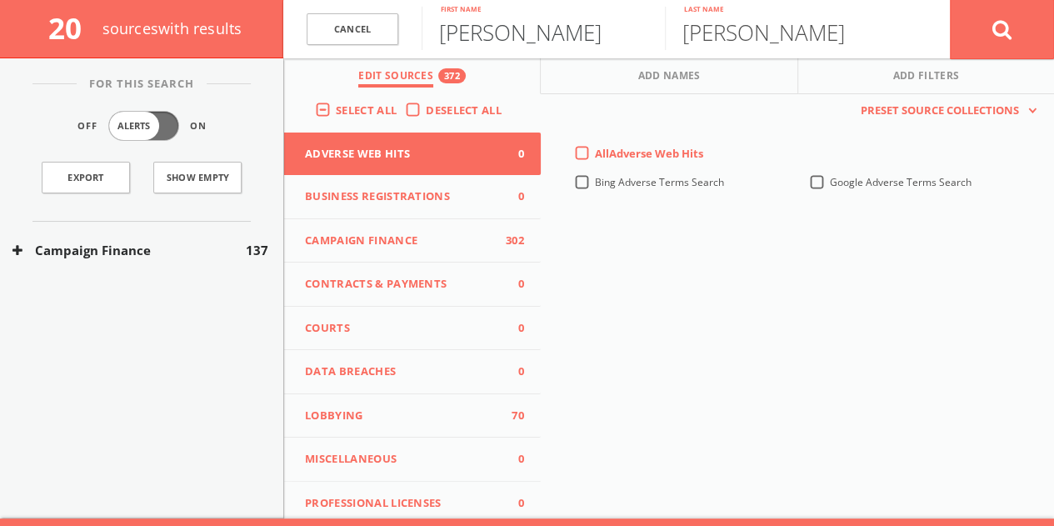
click at [495, 42] on input "[PERSON_NAME]" at bounding box center [543, 28] width 243 height 43
type input "[PERSON_NAME]"
paste input "[PERSON_NAME]"
type input "[PERSON_NAME]"
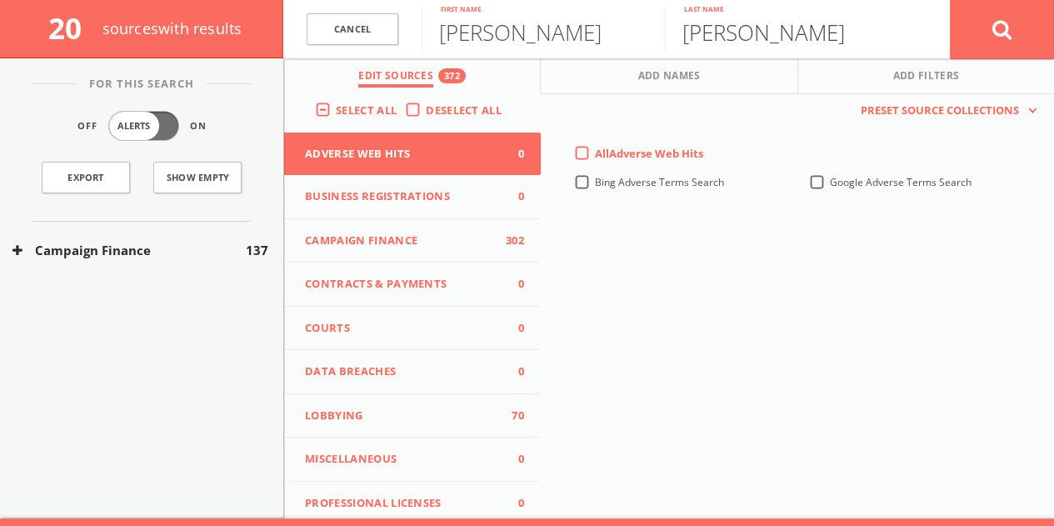
click at [950, 0] on button at bounding box center [1002, 29] width 104 height 60
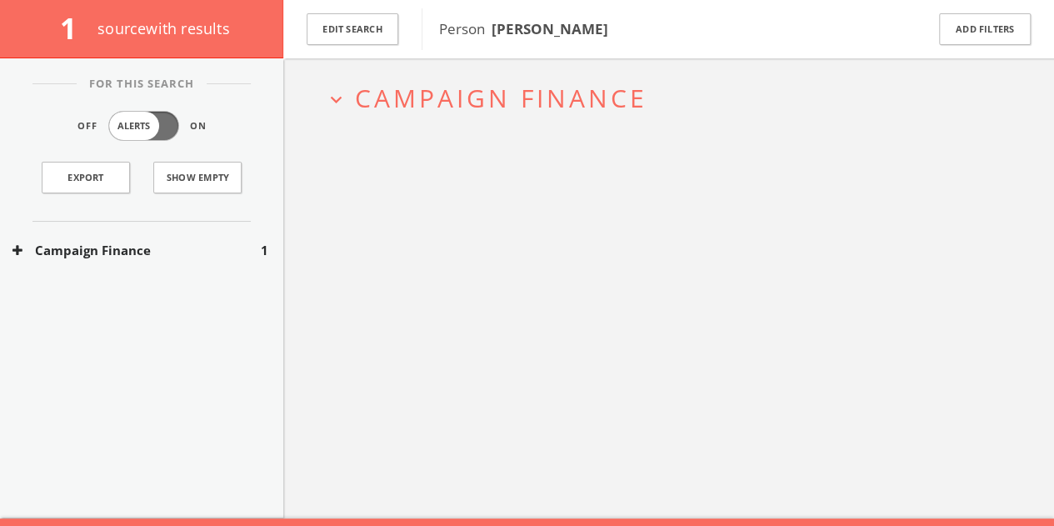
click at [156, 238] on div "Campaign Finance 1" at bounding box center [141, 250] width 283 height 57
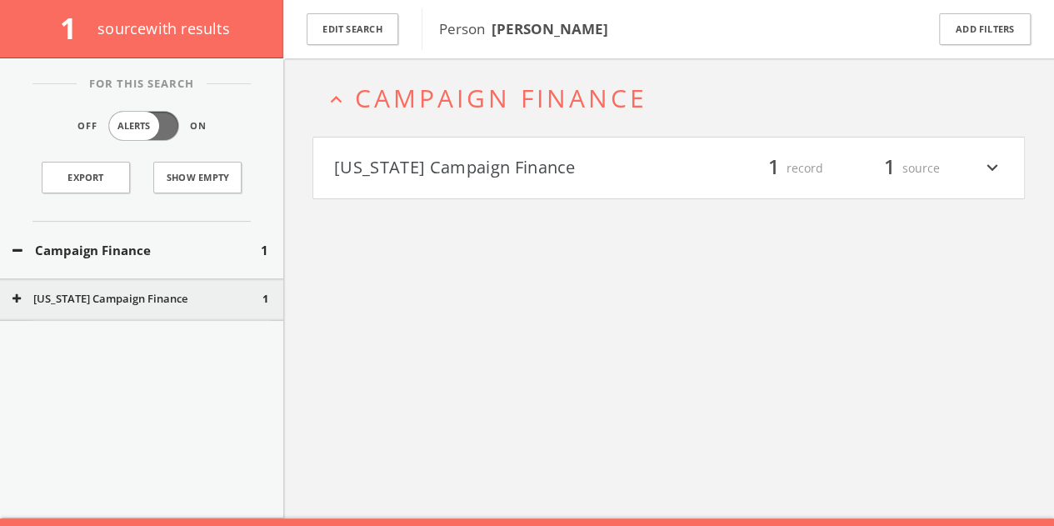
click at [468, 152] on h4 "[US_STATE] Campaign Finance filter_list 1 record 1 source expand_more" at bounding box center [668, 168] width 711 height 62
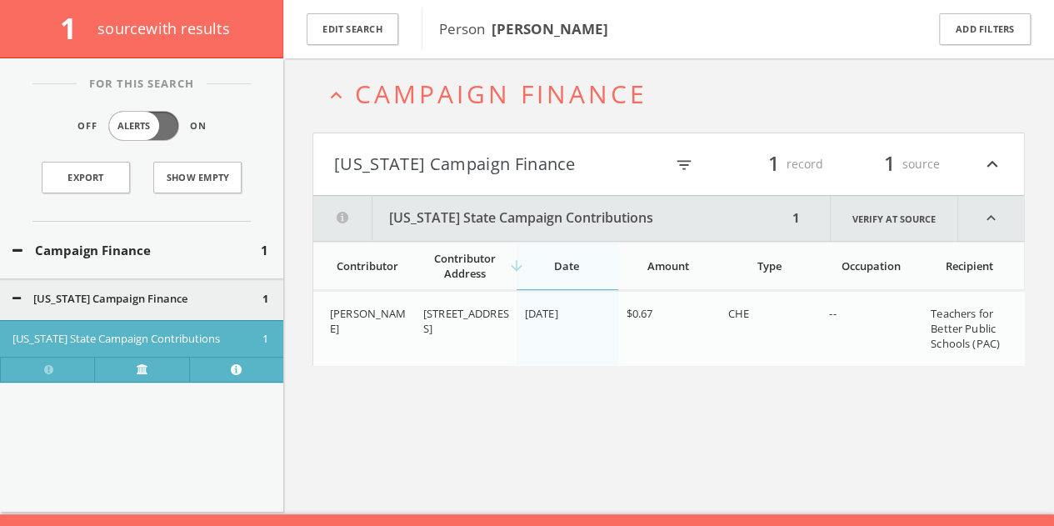
scroll to position [97, 0]
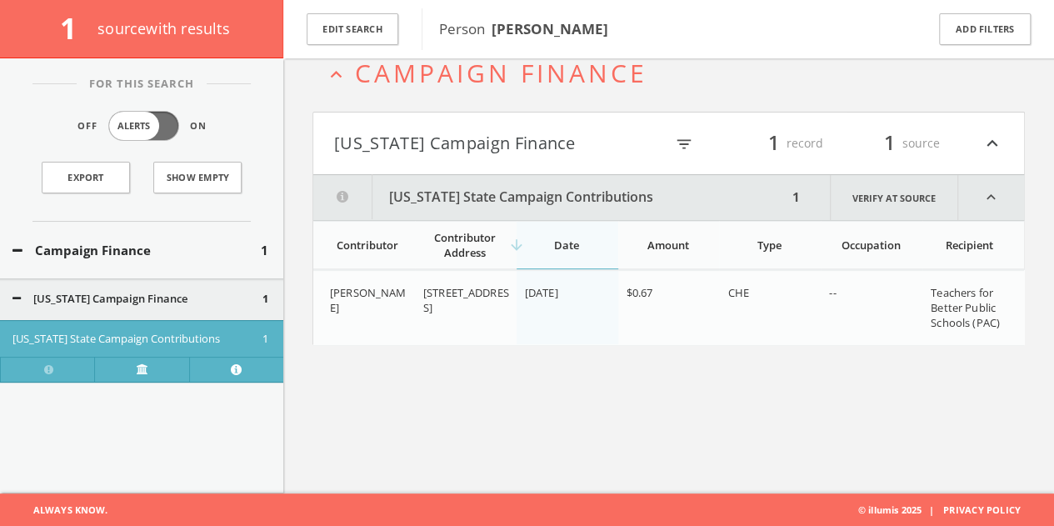
click at [488, 138] on button "[US_STATE] Campaign Finance" at bounding box center [499, 143] width 330 height 28
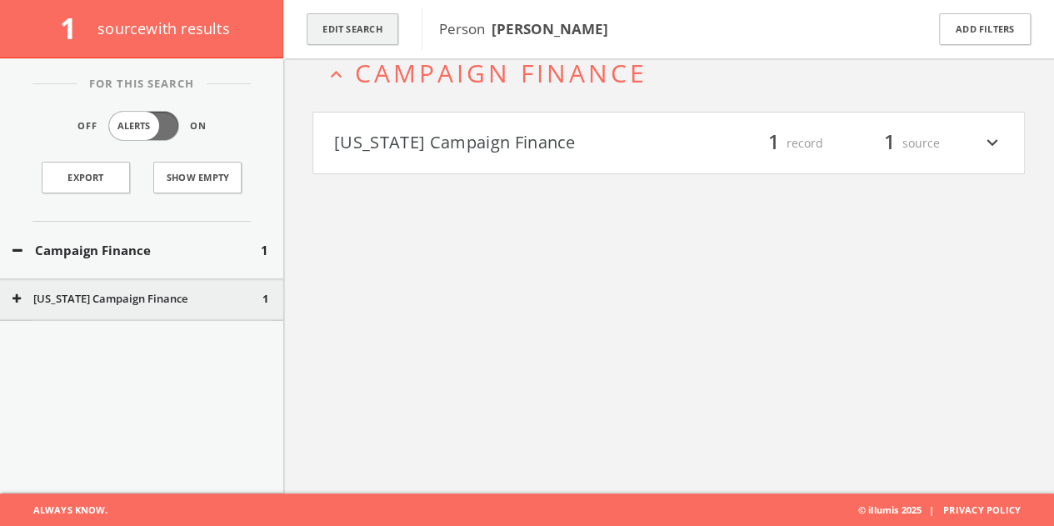
click at [327, 39] on button "Edit Search" at bounding box center [353, 29] width 92 height 32
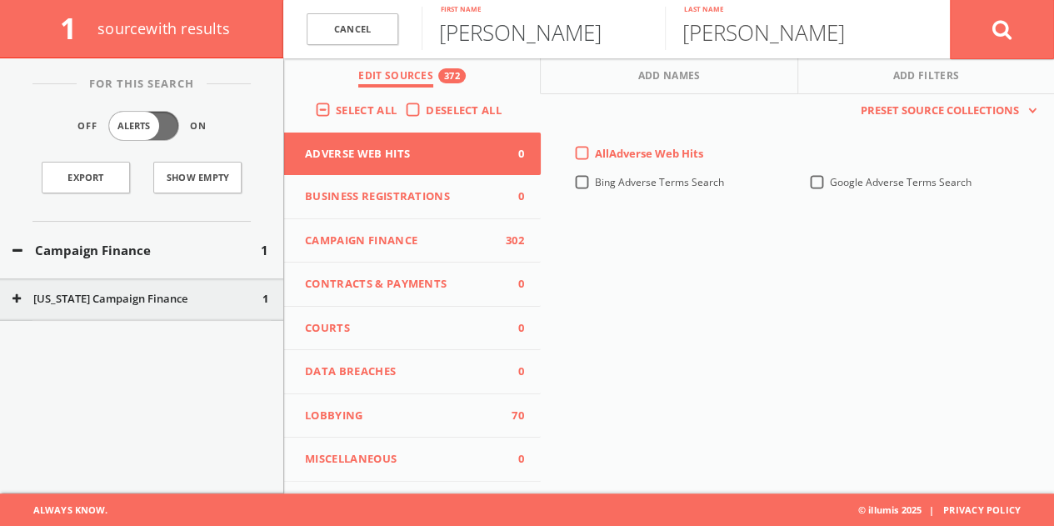
click at [512, 34] on input "[PERSON_NAME]" at bounding box center [543, 28] width 243 height 43
type input "[PERSON_NAME]"
type input "Rose"
click at [993, 30] on icon at bounding box center [1002, 29] width 20 height 21
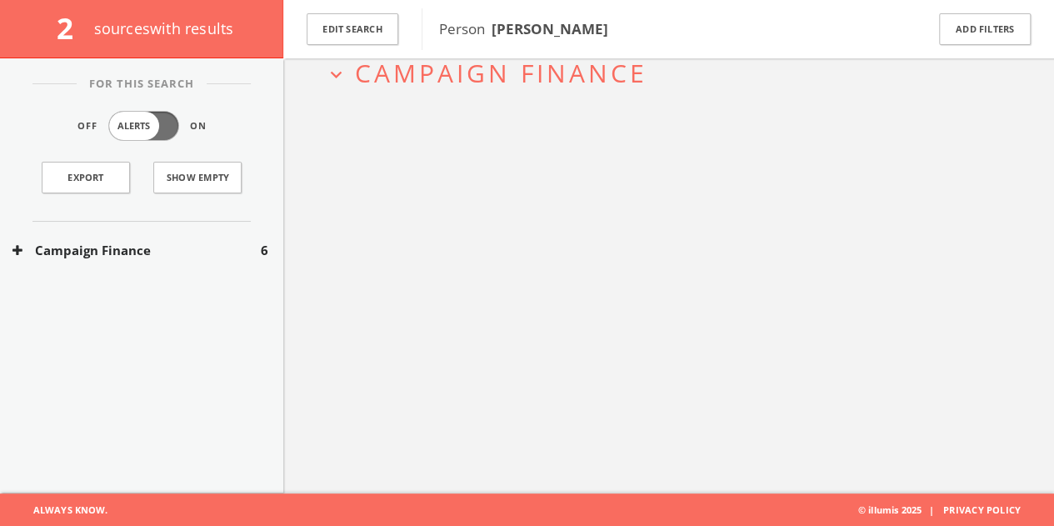
click at [198, 242] on button "Campaign Finance" at bounding box center [136, 250] width 248 height 19
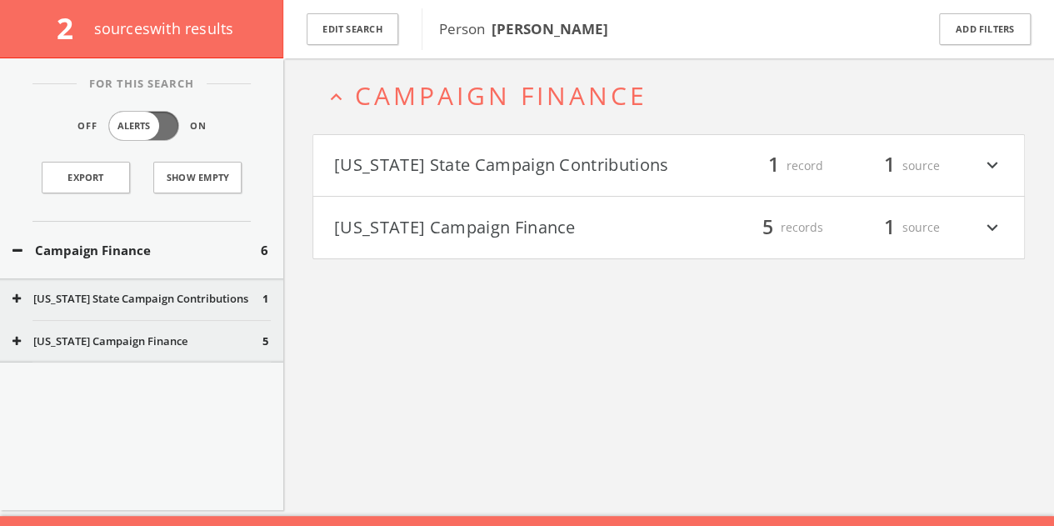
click at [532, 233] on button "[US_STATE] Campaign Finance" at bounding box center [501, 227] width 335 height 28
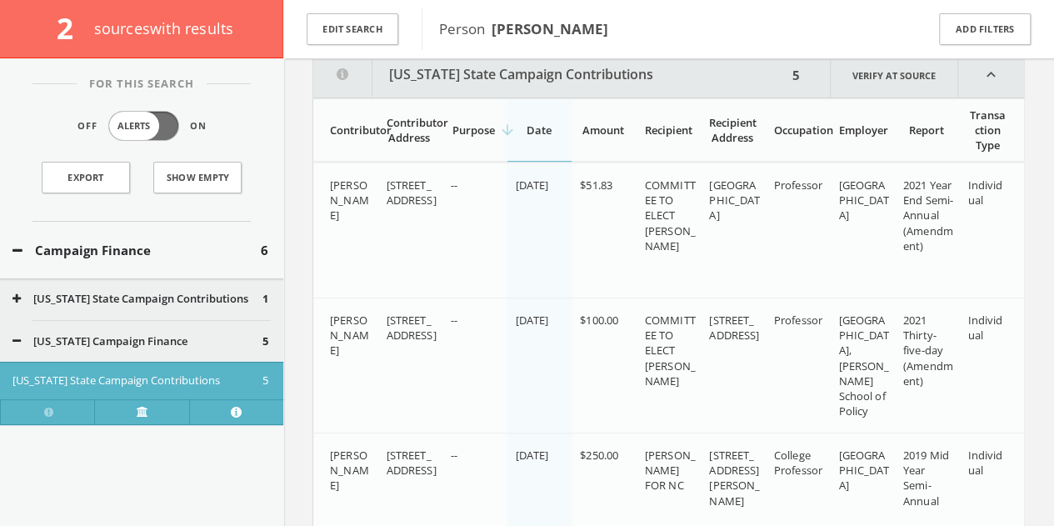
scroll to position [282, 0]
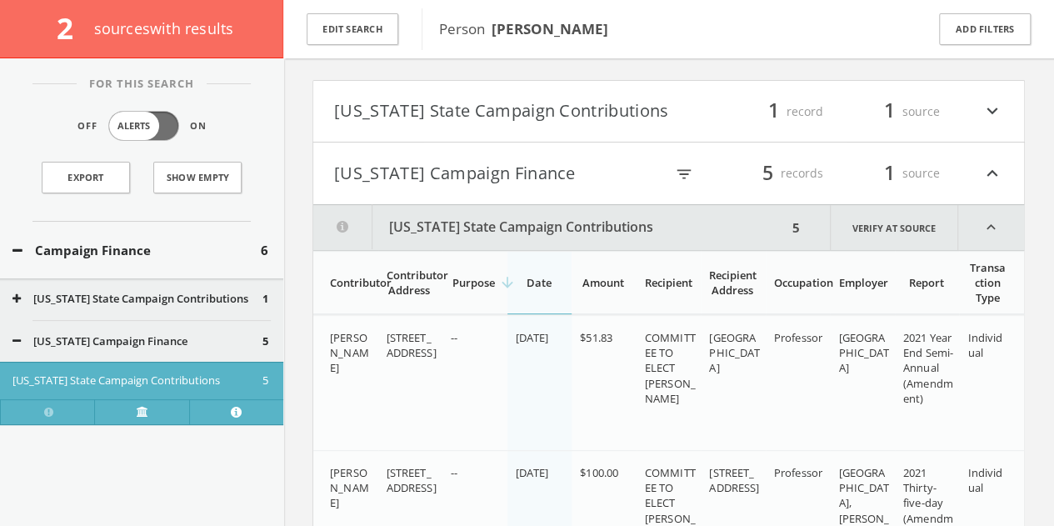
click at [387, 180] on button "[US_STATE] Campaign Finance" at bounding box center [499, 173] width 330 height 28
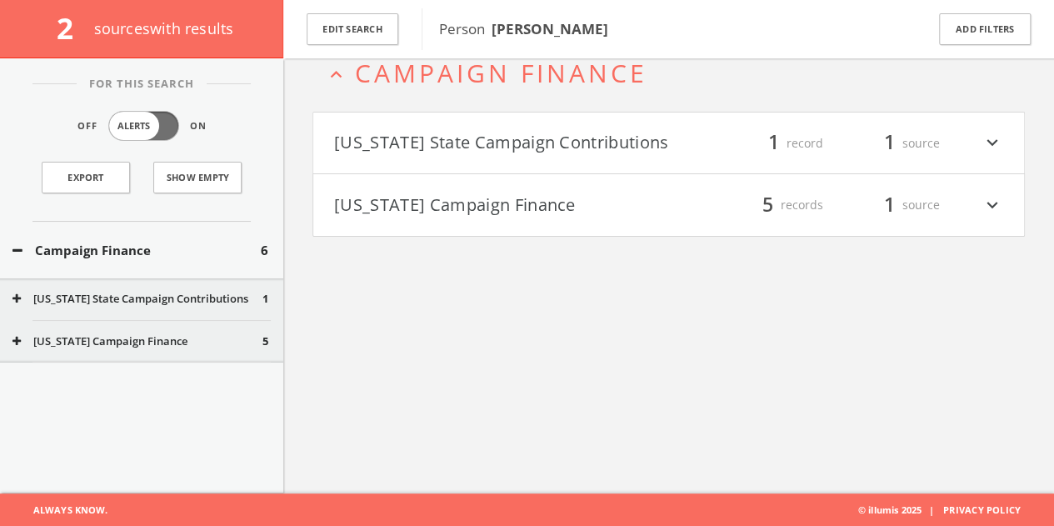
click at [518, 144] on button "[US_STATE] State Campaign Contributions" at bounding box center [501, 143] width 335 height 28
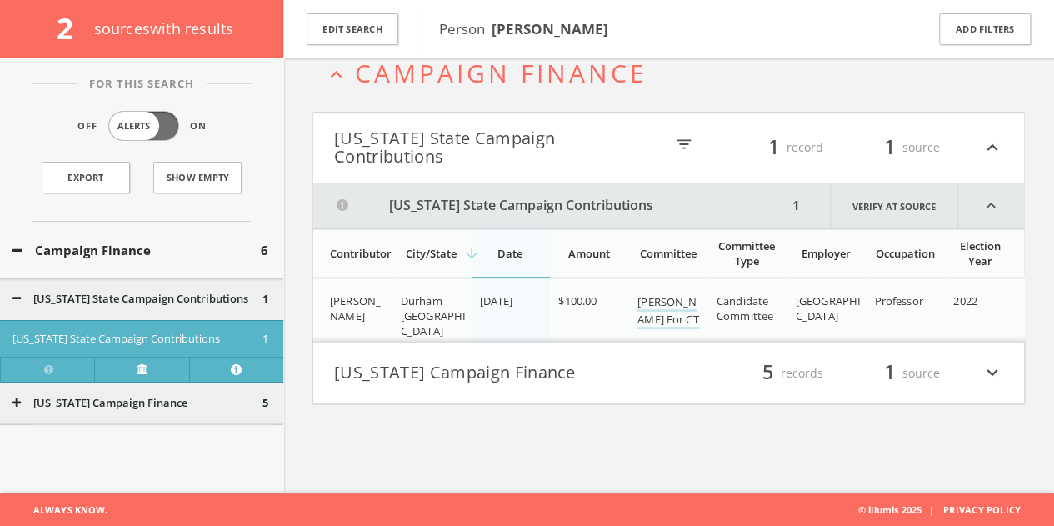
click at [637, 168] on h4 "[US_STATE] State Campaign Contributions filter_list 1 record 1 source expand_le…" at bounding box center [668, 147] width 711 height 70
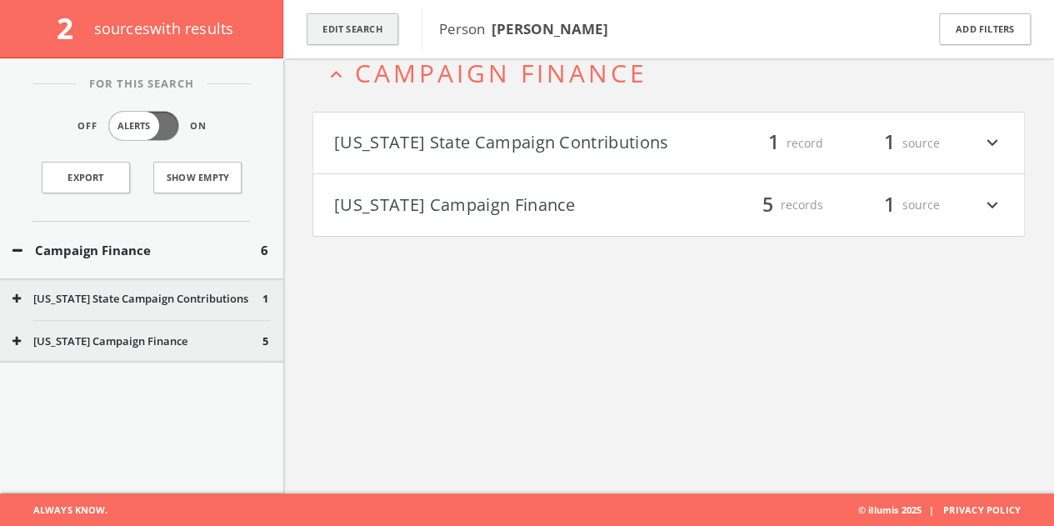
click at [347, 40] on button "Edit Search" at bounding box center [353, 29] width 92 height 32
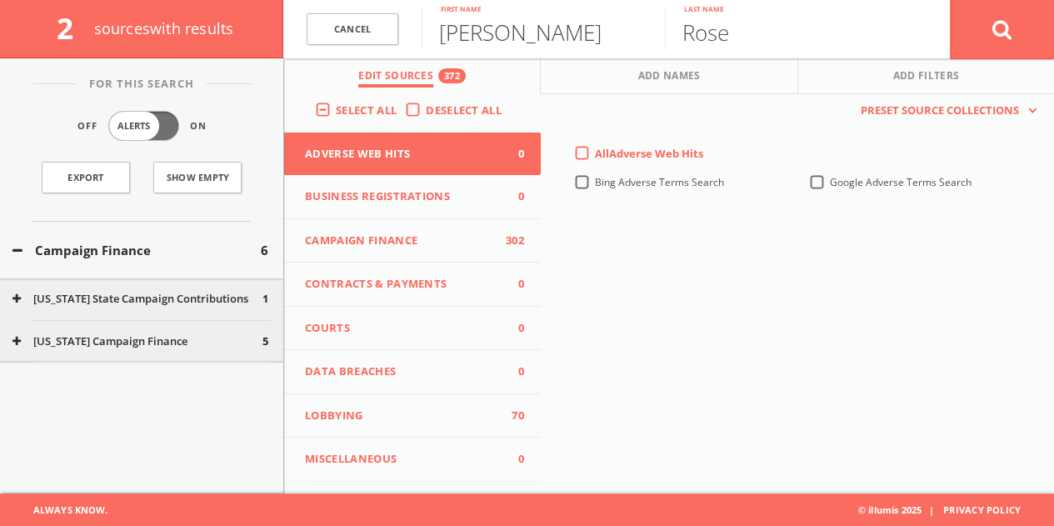
click at [492, 31] on input "[PERSON_NAME]" at bounding box center [543, 28] width 243 height 43
type input "[PERSON_NAME]"
paste input "Sarchio"
type input "Sarchio"
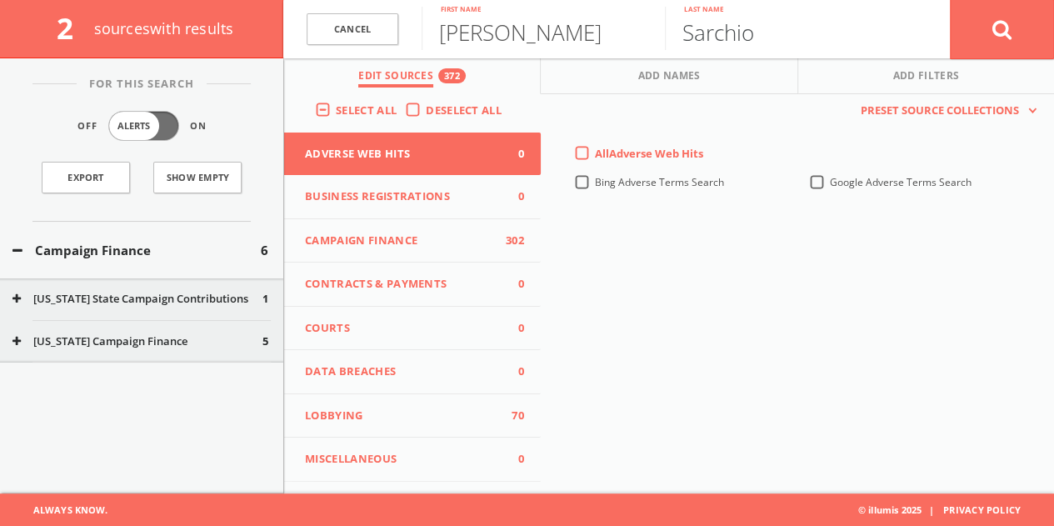
click at [950, 0] on button at bounding box center [1002, 29] width 104 height 60
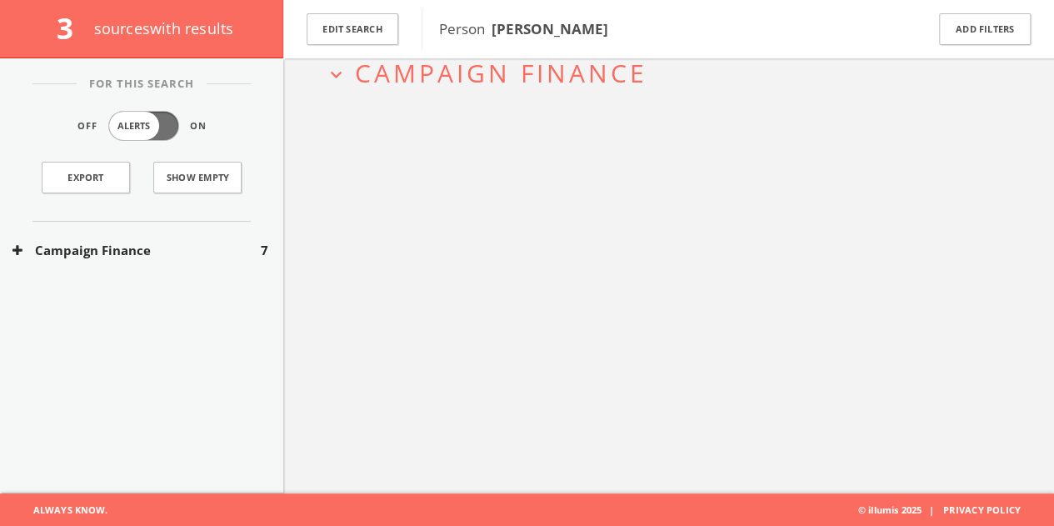
click at [256, 234] on div "Campaign Finance 7" at bounding box center [141, 250] width 283 height 57
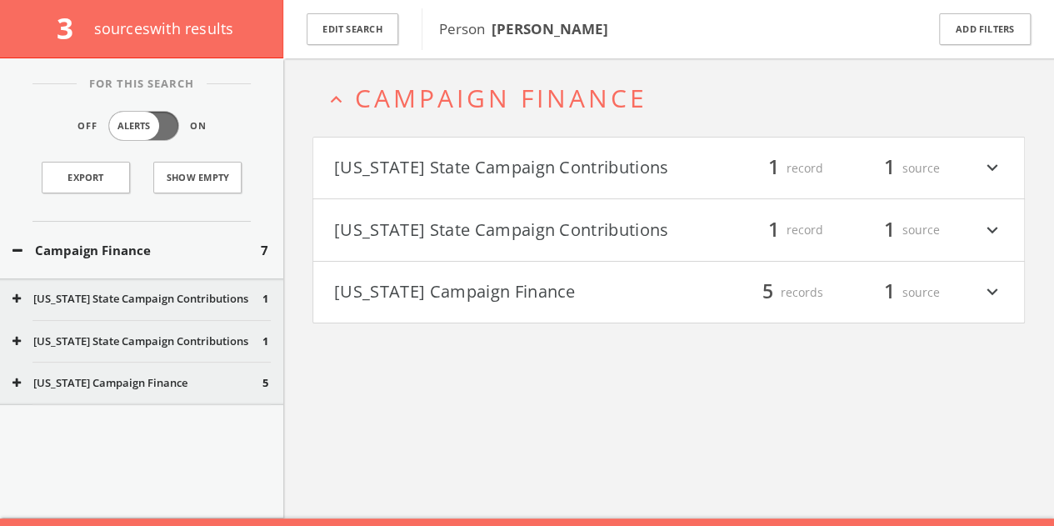
click at [714, 192] on h4 "[US_STATE] State Campaign Contributions filter_list 1 record 1 source expand_mo…" at bounding box center [668, 168] width 711 height 62
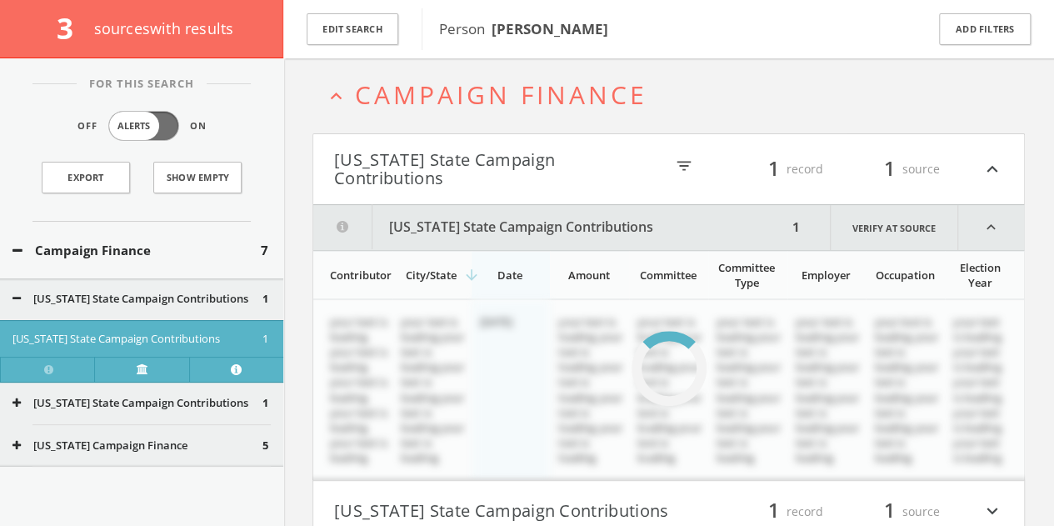
scroll to position [102, 0]
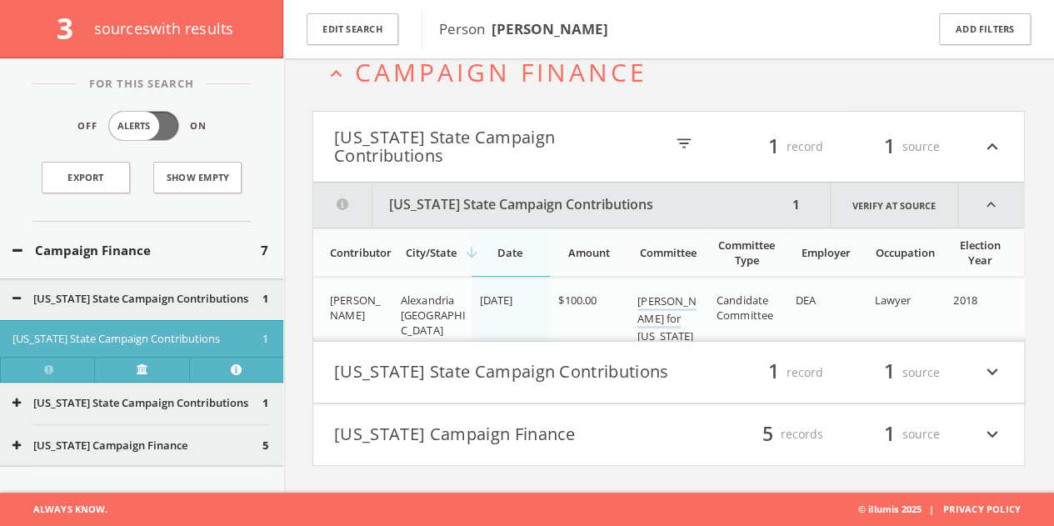
click at [562, 382] on button "[US_STATE] State Campaign Contributions" at bounding box center [501, 372] width 335 height 28
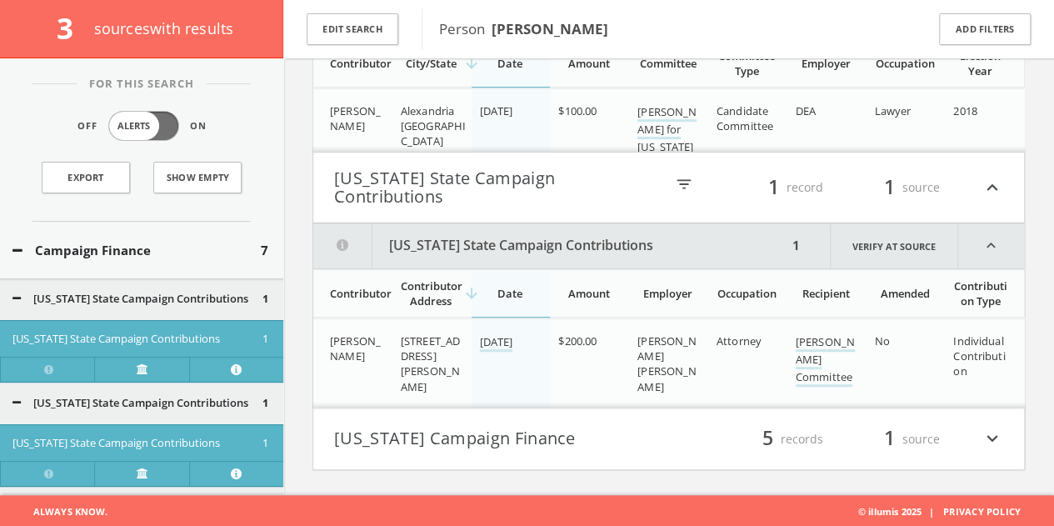
click at [589, 432] on button "[US_STATE] Campaign Finance" at bounding box center [501, 439] width 335 height 28
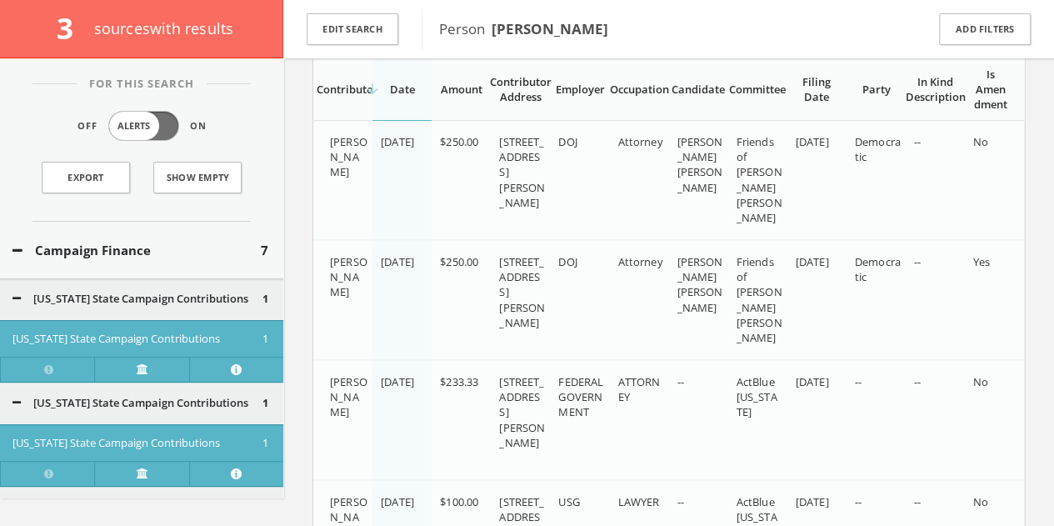
scroll to position [428, 0]
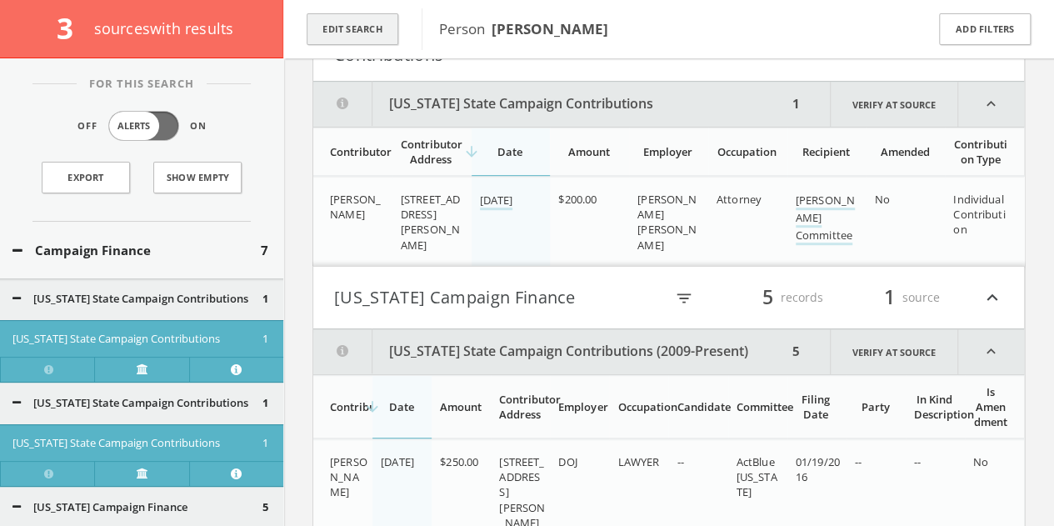
click at [353, 37] on button "Edit Search" at bounding box center [353, 29] width 92 height 32
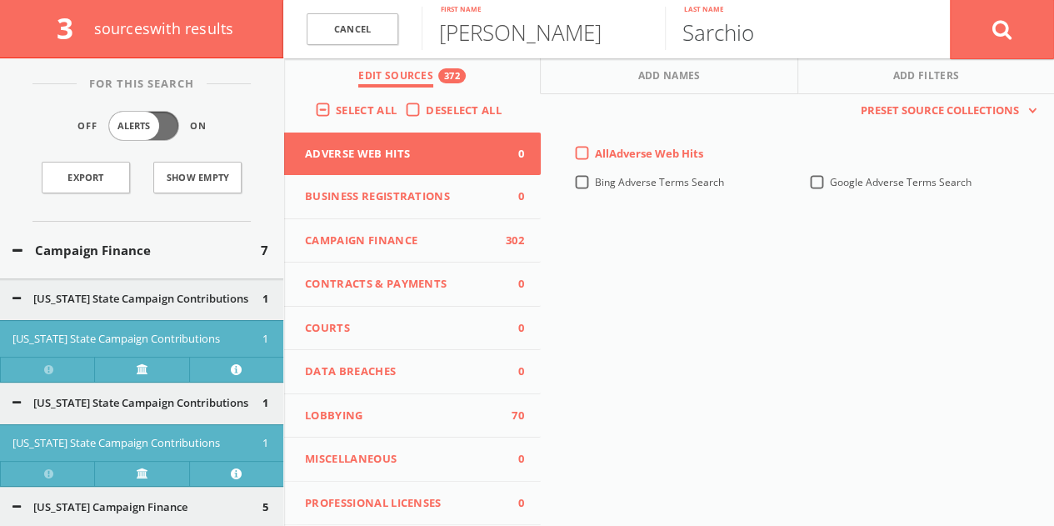
click at [778, 31] on input "Sarchio" at bounding box center [786, 28] width 243 height 43
paste input "chumacher"
type input "[PERSON_NAME]"
click at [452, 35] on input "[PERSON_NAME]" at bounding box center [543, 28] width 243 height 43
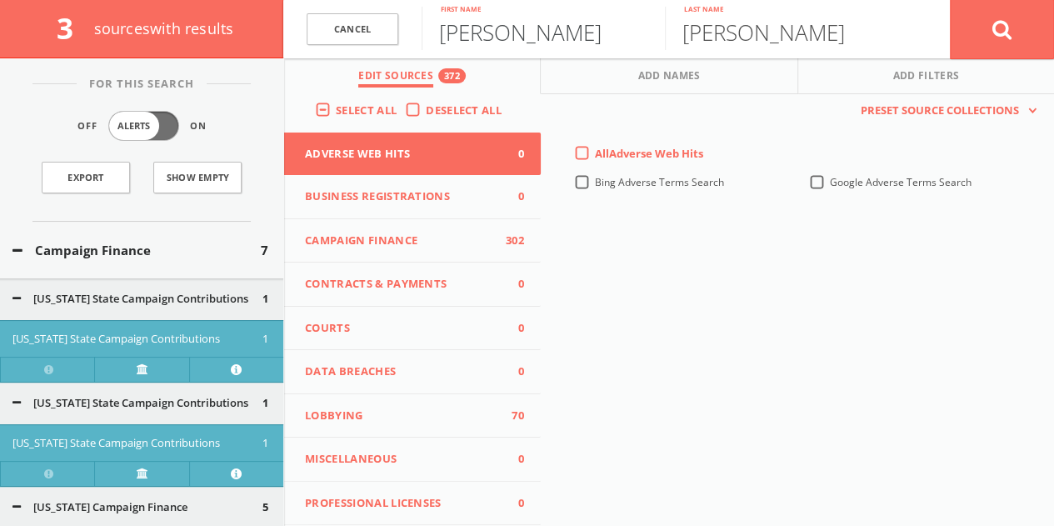
click at [452, 35] on input "[PERSON_NAME]" at bounding box center [543, 28] width 243 height 43
type input "Skye"
click at [950, 0] on button at bounding box center [1002, 29] width 104 height 60
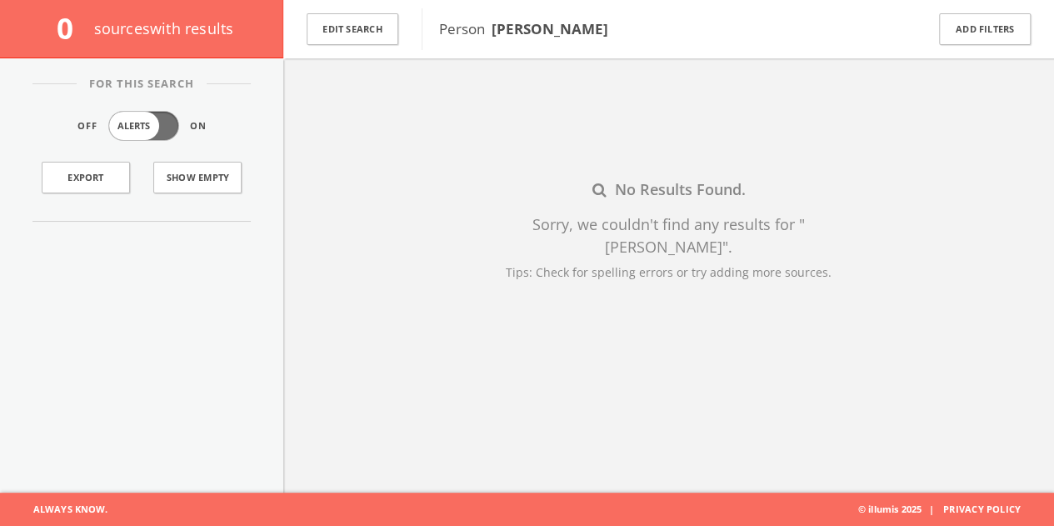
scroll to position [97, 0]
click at [355, 20] on button "Edit Search" at bounding box center [353, 29] width 92 height 32
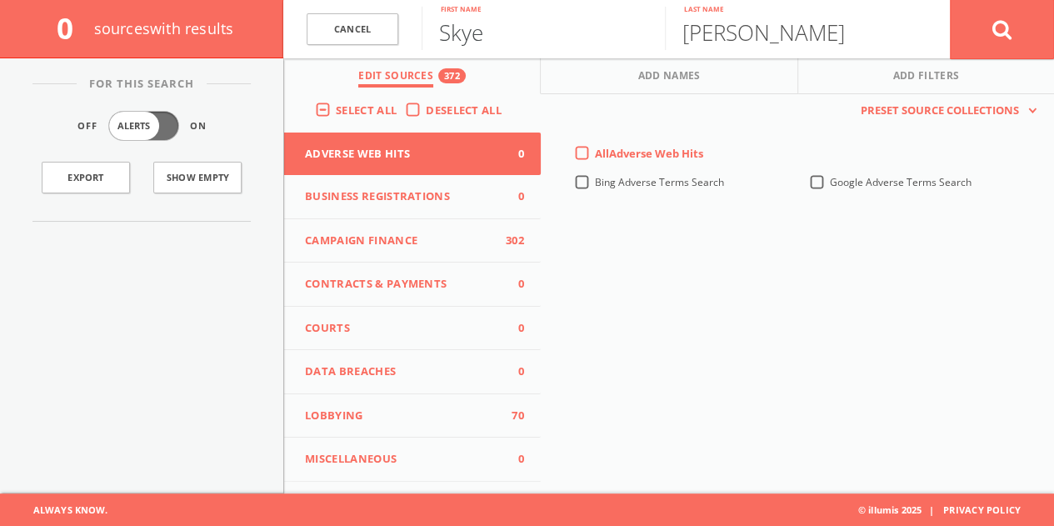
click at [483, 33] on input "Skye" at bounding box center [543, 28] width 243 height 43
type input "[PERSON_NAME]"
paste input "rivn"
type input "[PERSON_NAME]"
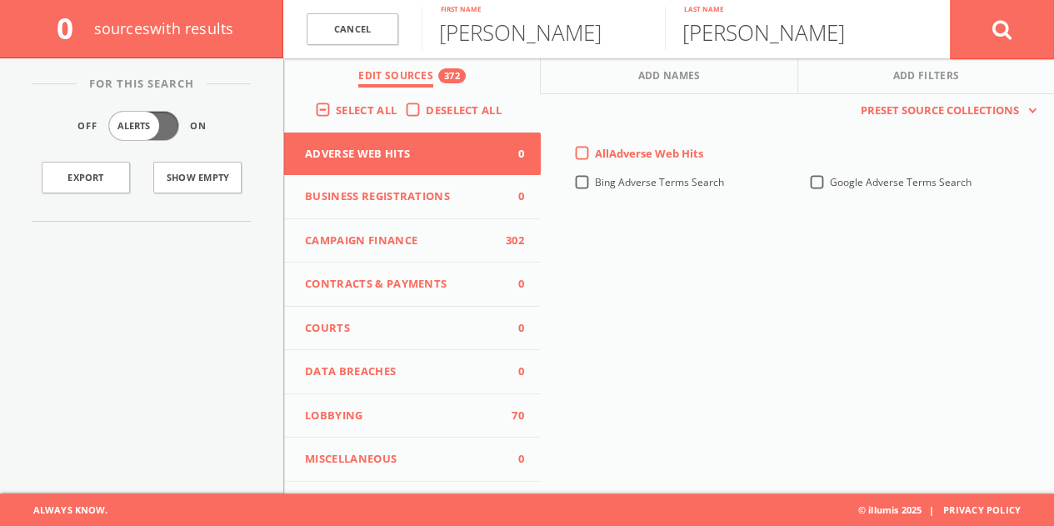
click at [950, 0] on button at bounding box center [1002, 29] width 104 height 60
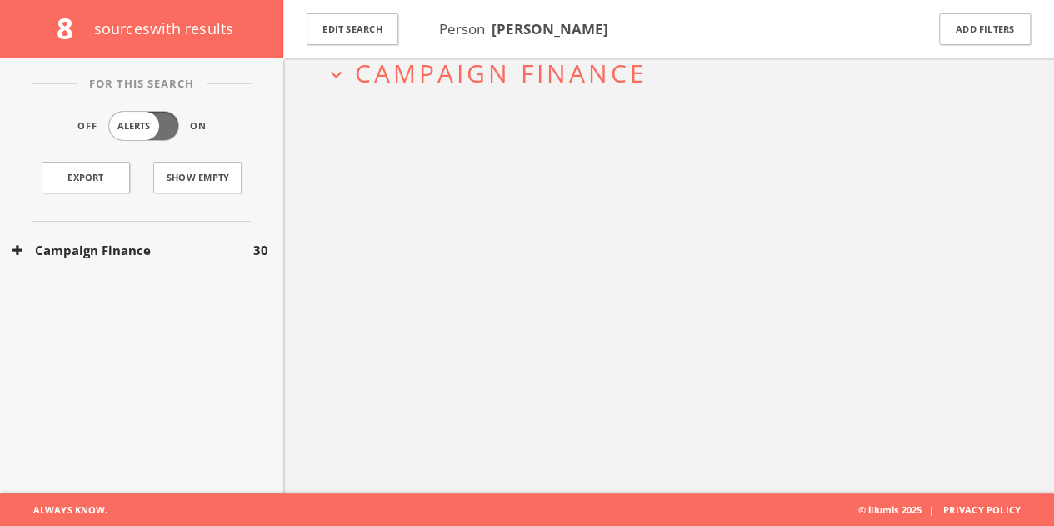
click at [234, 237] on div "Campaign Finance 30" at bounding box center [141, 250] width 283 height 57
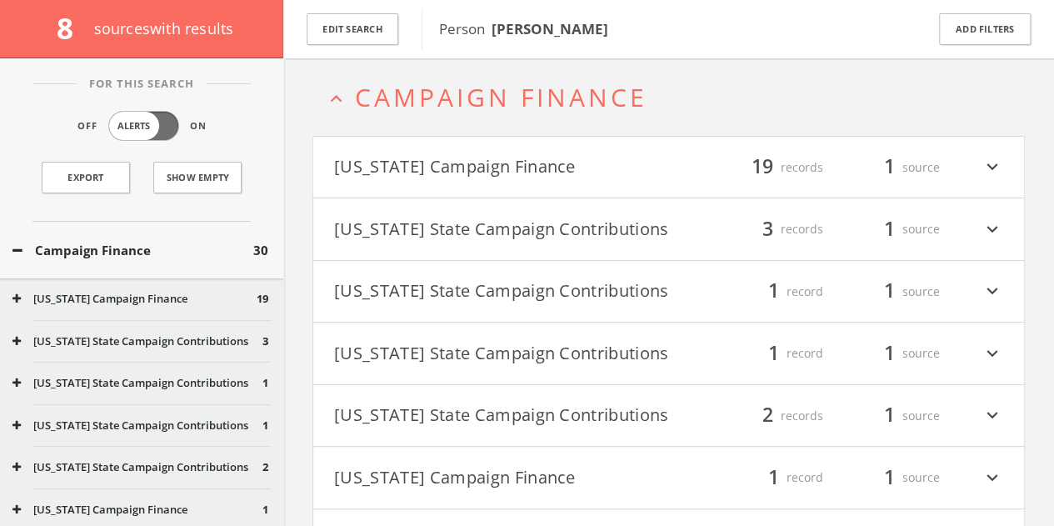
click at [189, 301] on button "[US_STATE] Campaign Finance" at bounding box center [134, 299] width 244 height 17
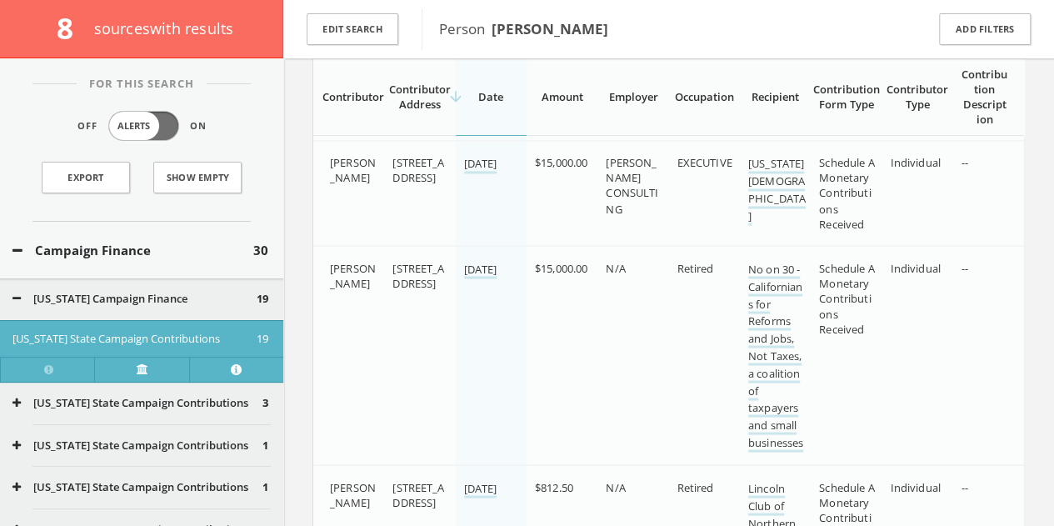
scroll to position [1294, 0]
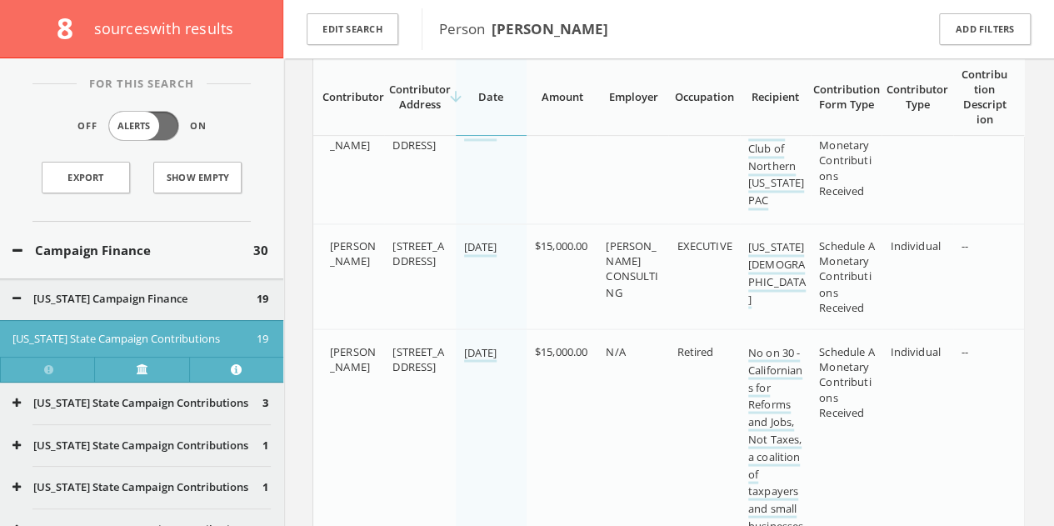
click at [184, 256] on button "Campaign Finance" at bounding box center [132, 250] width 241 height 19
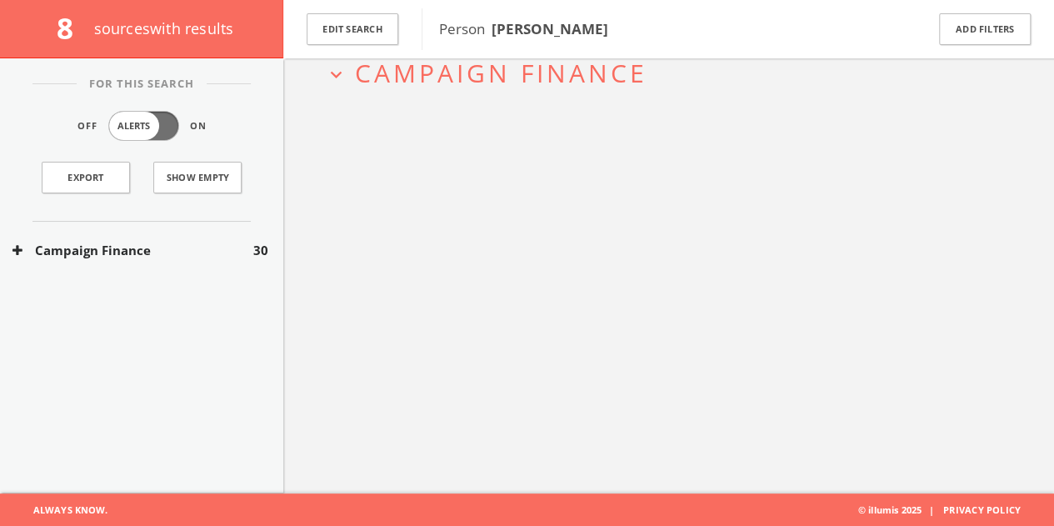
click at [184, 256] on button "Campaign Finance" at bounding box center [132, 250] width 241 height 19
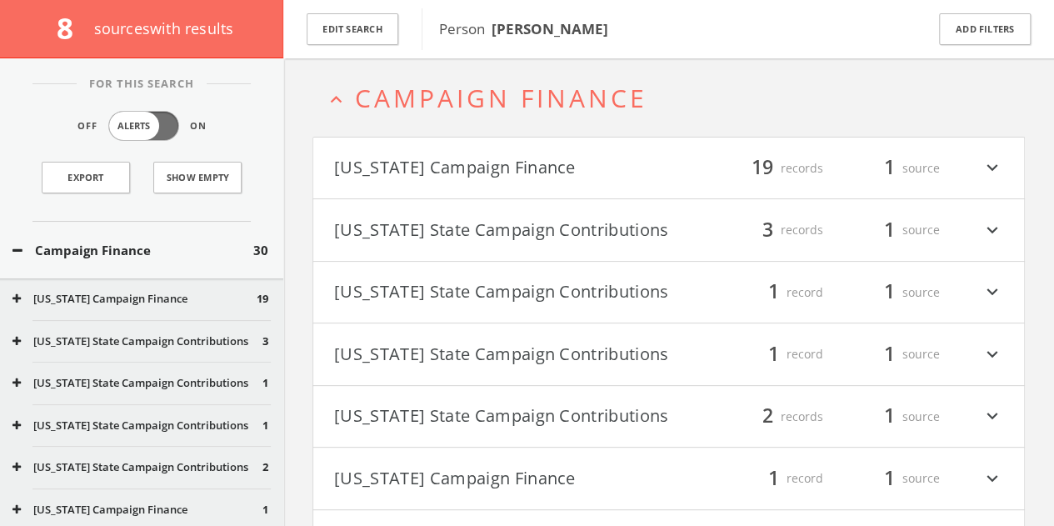
click at [567, 155] on button "[US_STATE] Campaign Finance" at bounding box center [501, 168] width 335 height 28
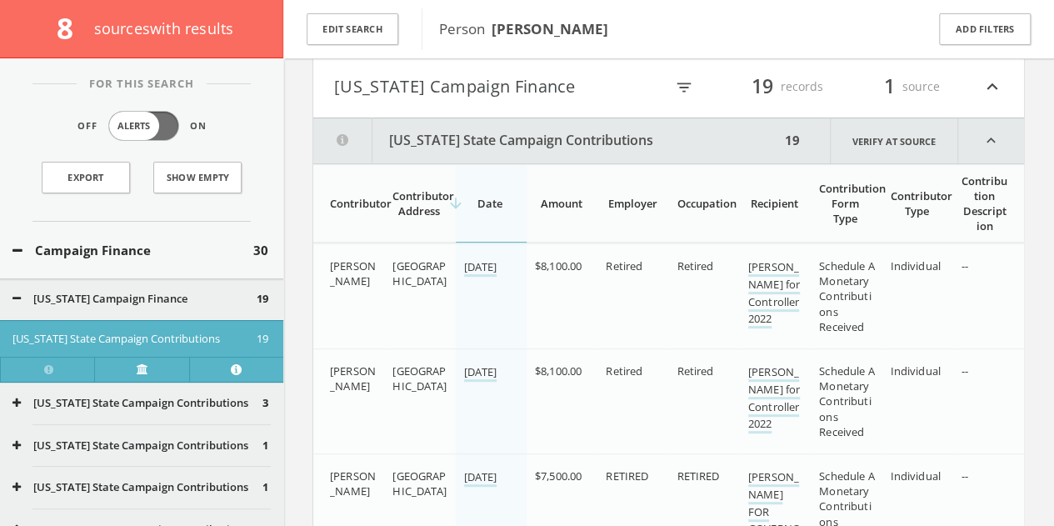
scroll to position [128, 0]
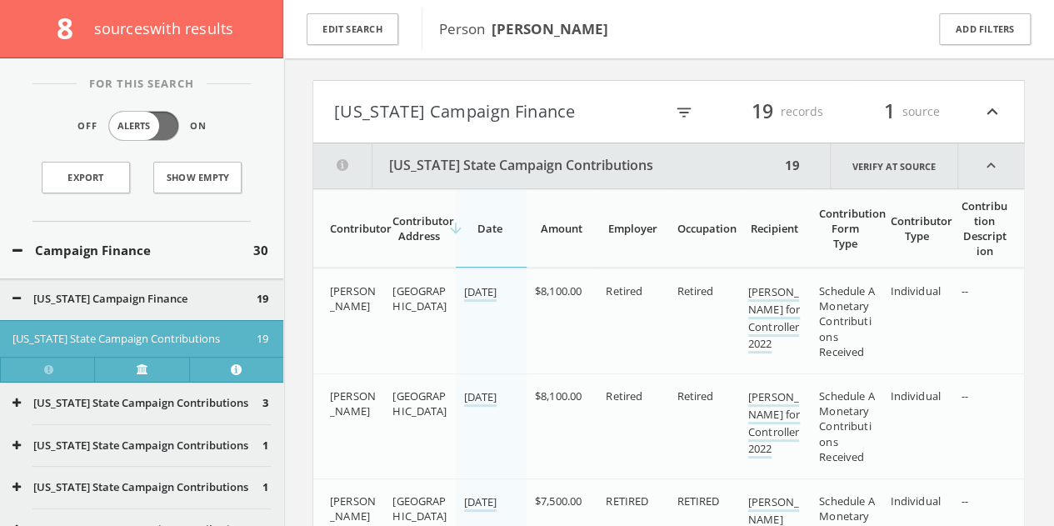
click at [515, 111] on button "[US_STATE] Campaign Finance" at bounding box center [499, 111] width 330 height 28
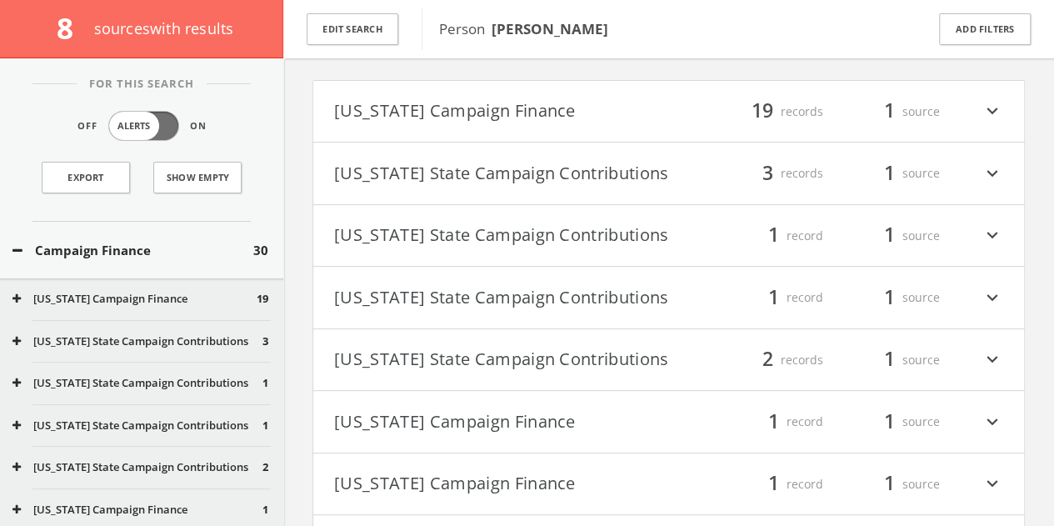
click at [677, 136] on h4 "[US_STATE] Campaign Finance filter_list 19 records 1 source expand_more" at bounding box center [668, 112] width 711 height 62
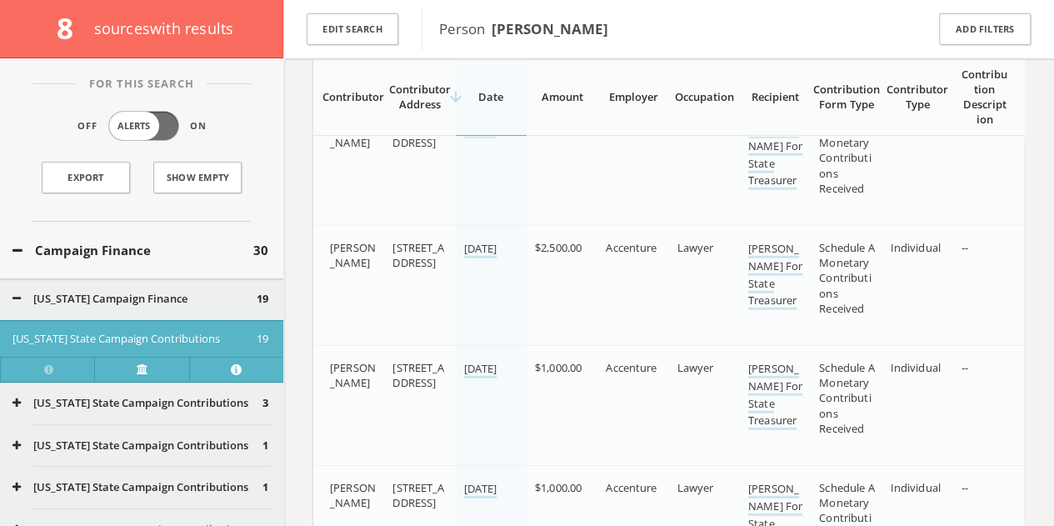
scroll to position [2333, 0]
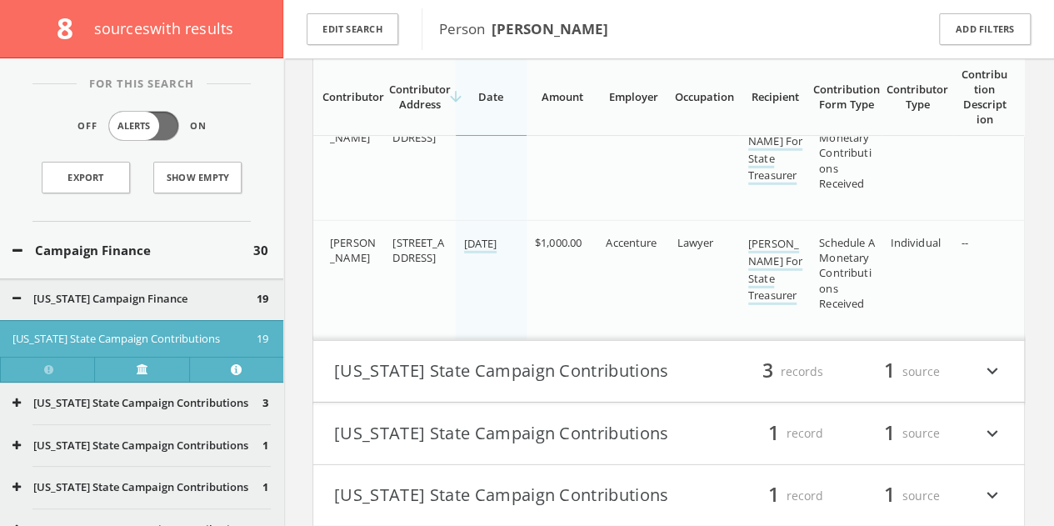
click at [185, 242] on button "Campaign Finance" at bounding box center [132, 250] width 241 height 19
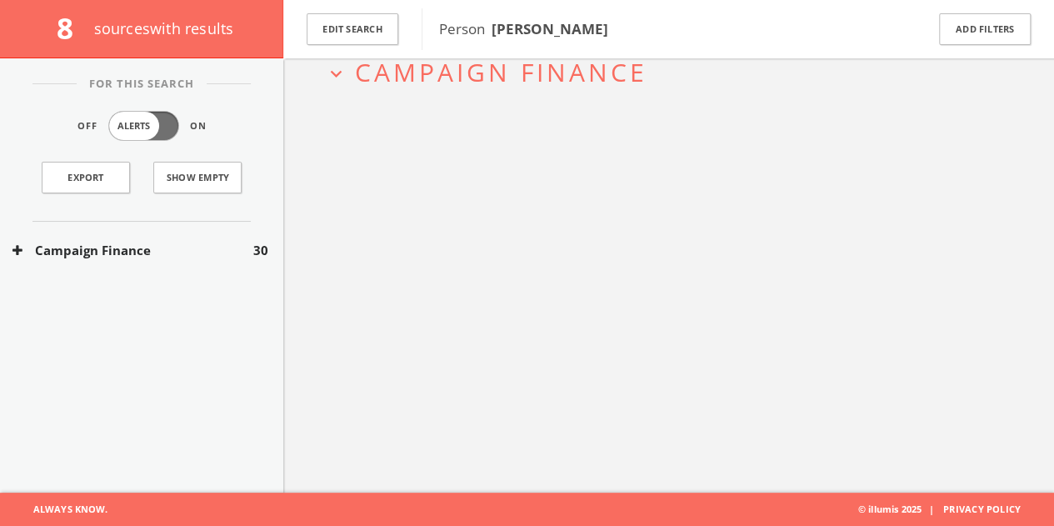
scroll to position [97, 0]
click at [372, 41] on button "Edit Search" at bounding box center [353, 29] width 92 height 32
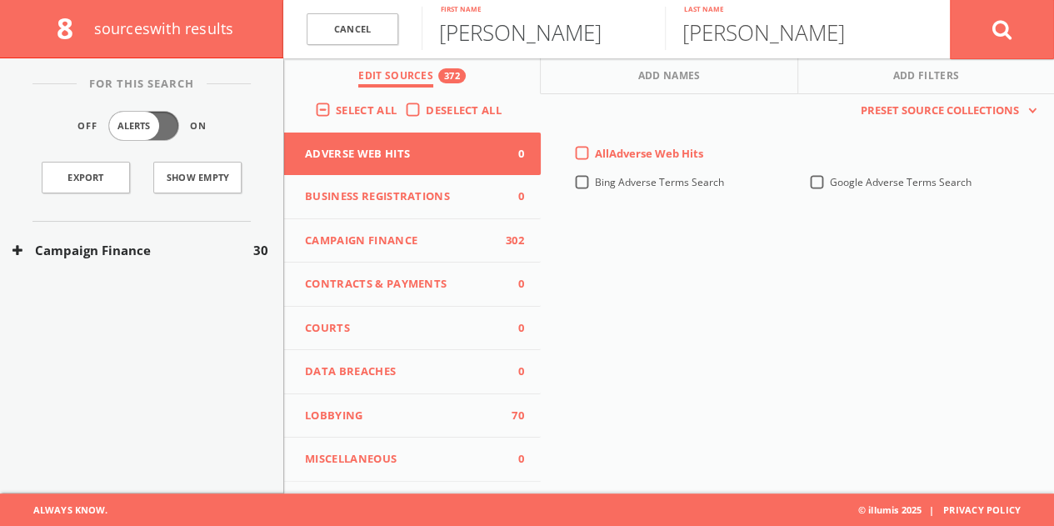
click at [502, 37] on input "[PERSON_NAME]" at bounding box center [543, 28] width 243 height 43
type input "[PERSON_NAME]"
type input "Star"
click at [975, 36] on button at bounding box center [1002, 29] width 104 height 60
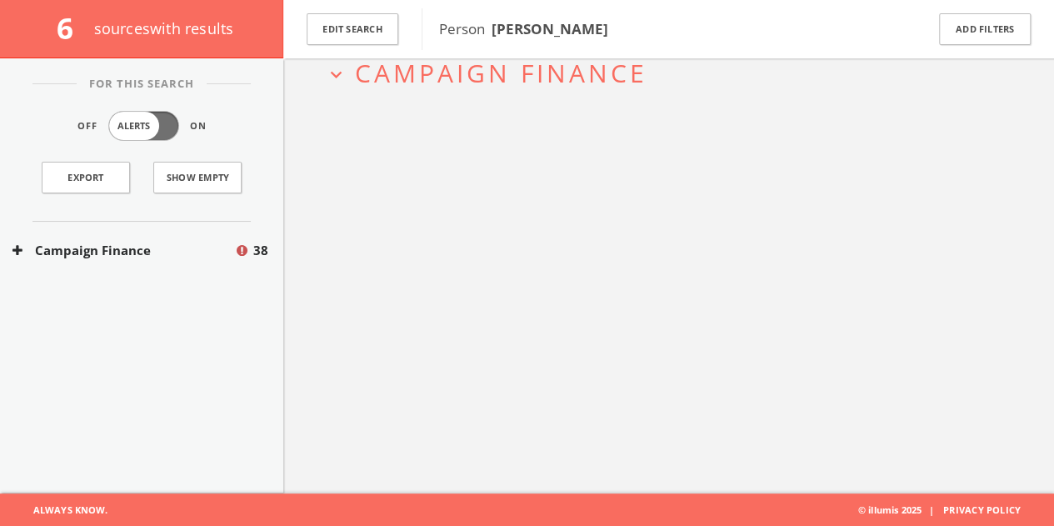
click at [218, 243] on button "Campaign Finance" at bounding box center [123, 250] width 222 height 19
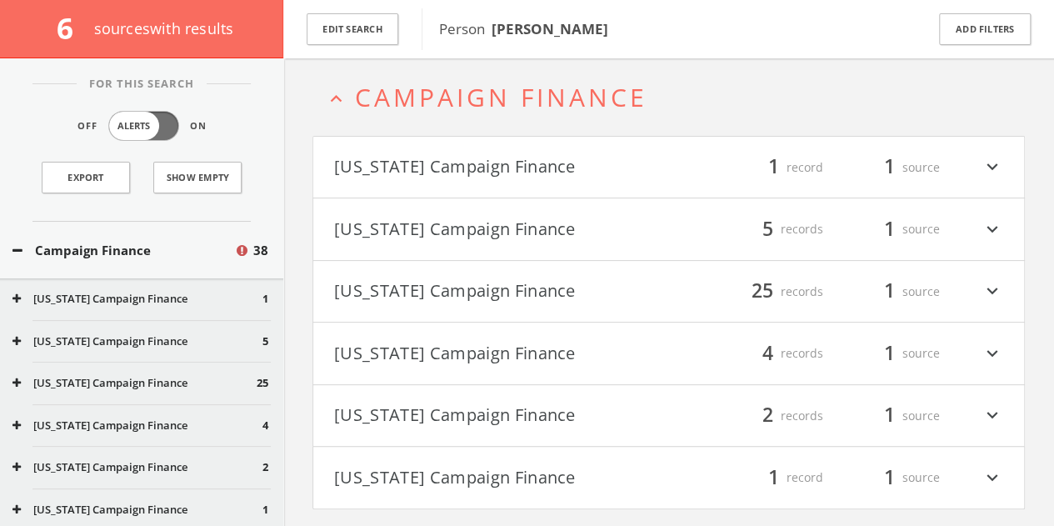
scroll to position [72, 0]
click at [379, 35] on button "Edit Search" at bounding box center [353, 29] width 92 height 32
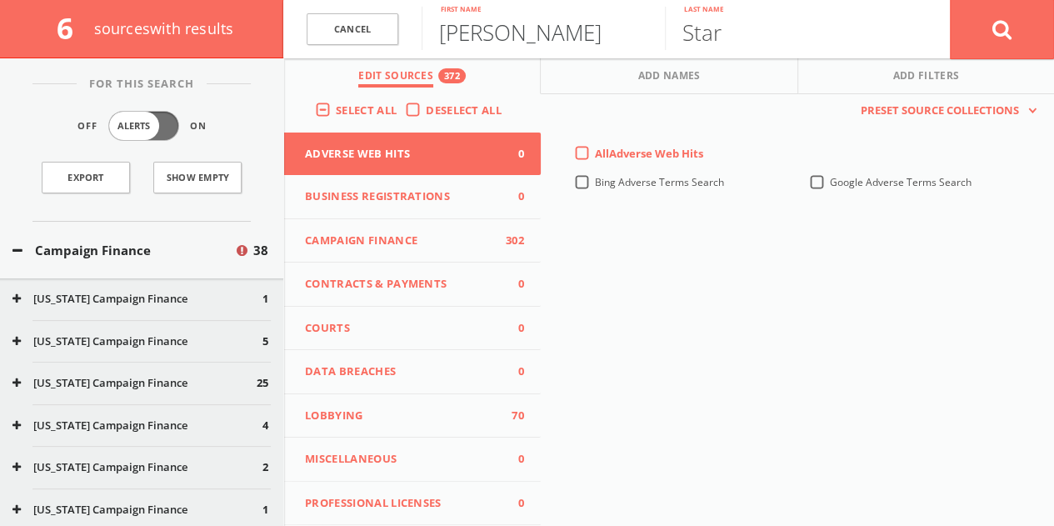
click at [485, 31] on input "[PERSON_NAME]" at bounding box center [543, 28] width 243 height 43
type input "[PERSON_NAME]"
click at [950, 0] on button at bounding box center [1002, 29] width 104 height 60
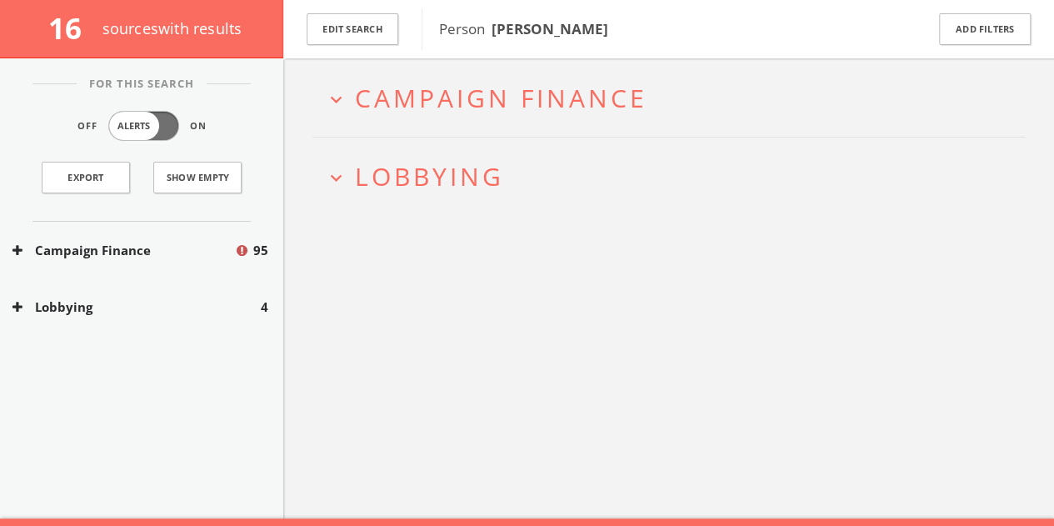
click at [192, 324] on div "Lobbying 4" at bounding box center [141, 306] width 283 height 57
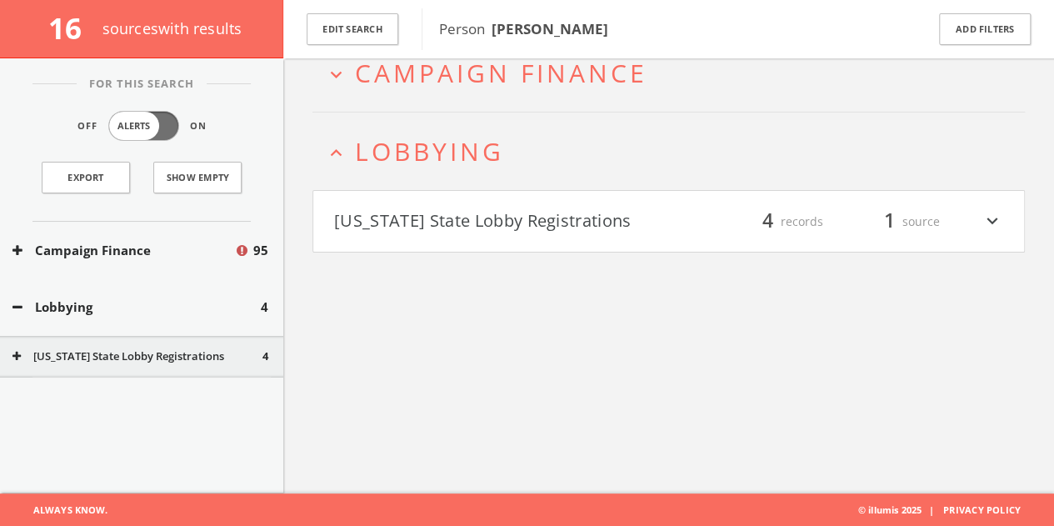
click at [447, 209] on button "[US_STATE] State Lobby Registrations" at bounding box center [501, 221] width 335 height 28
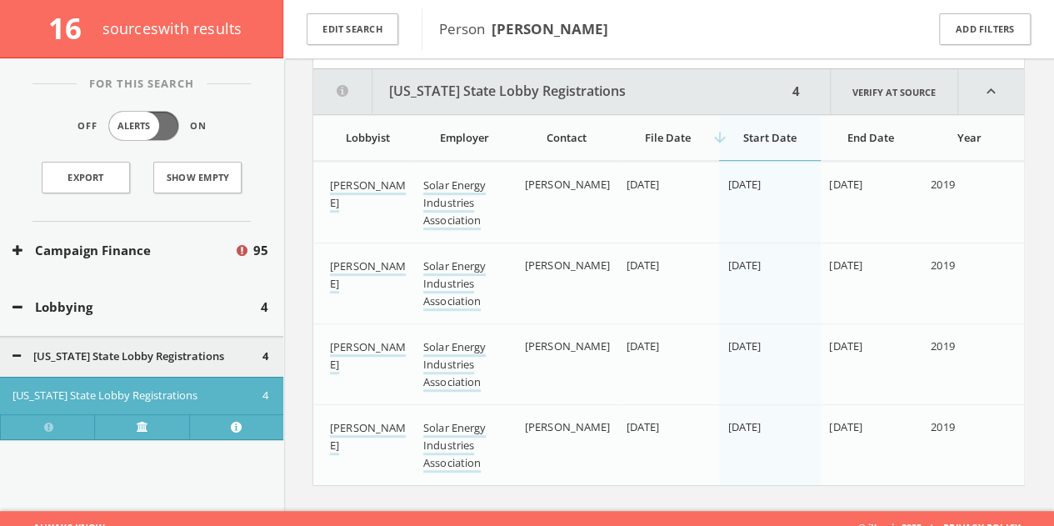
scroll to position [289, 0]
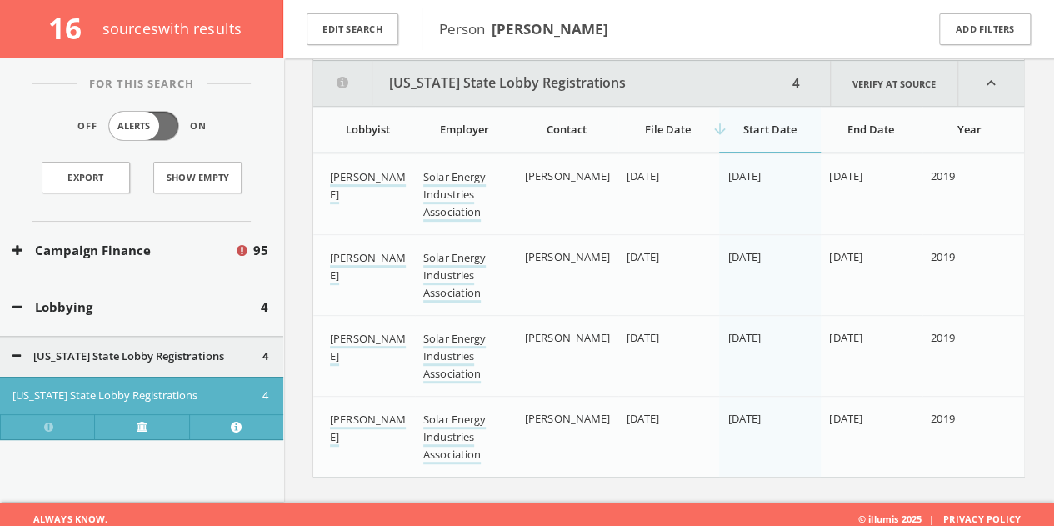
click at [110, 302] on button "Lobbying" at bounding box center [136, 306] width 248 height 19
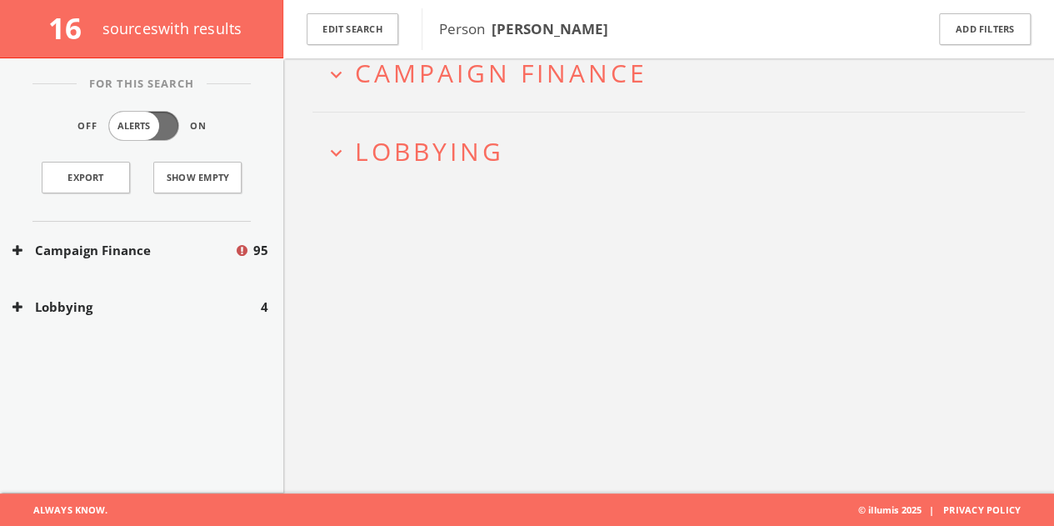
click at [107, 265] on div "Campaign Finance 95" at bounding box center [141, 250] width 283 height 57
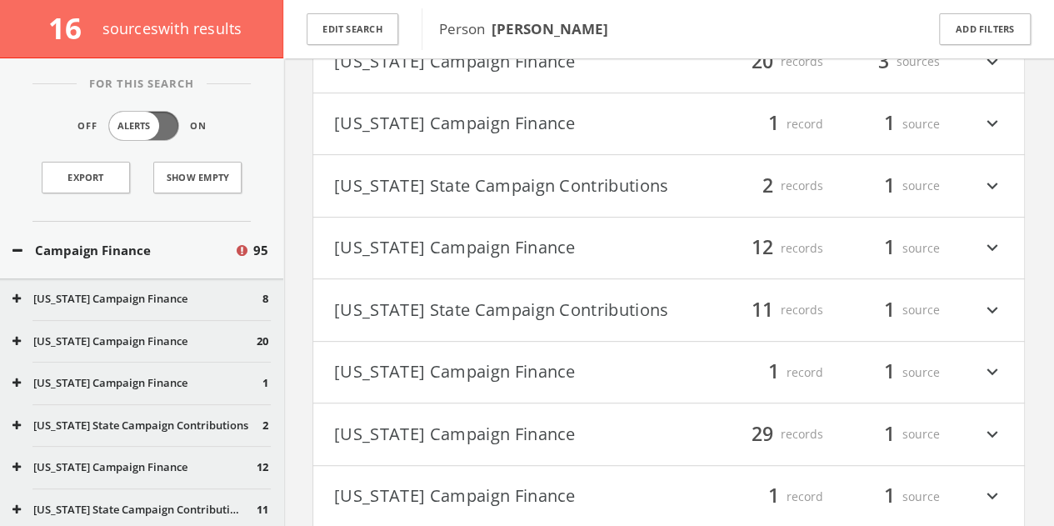
scroll to position [238, 0]
click at [137, 257] on button "Campaign Finance" at bounding box center [123, 250] width 222 height 19
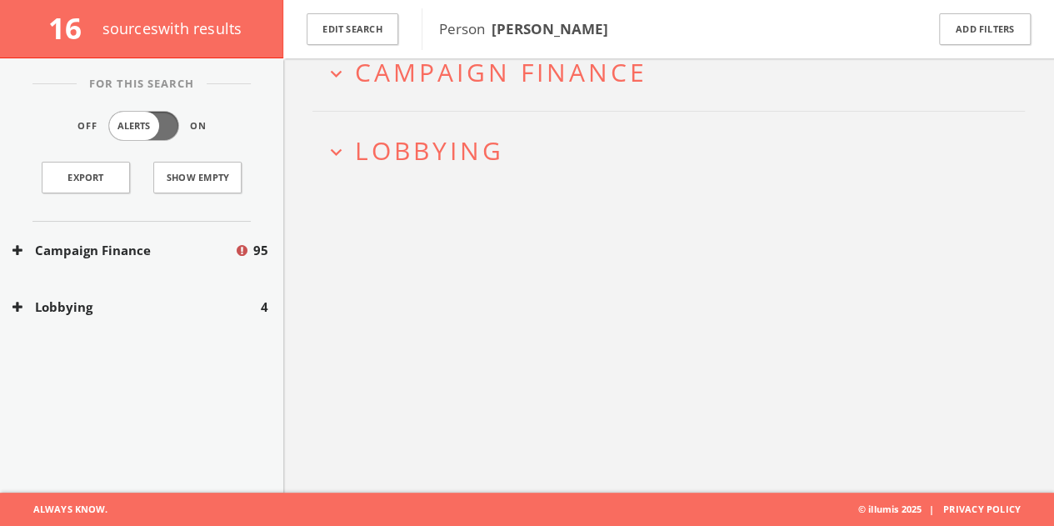
scroll to position [97, 0]
click at [386, 155] on span "Lobbying" at bounding box center [429, 151] width 149 height 34
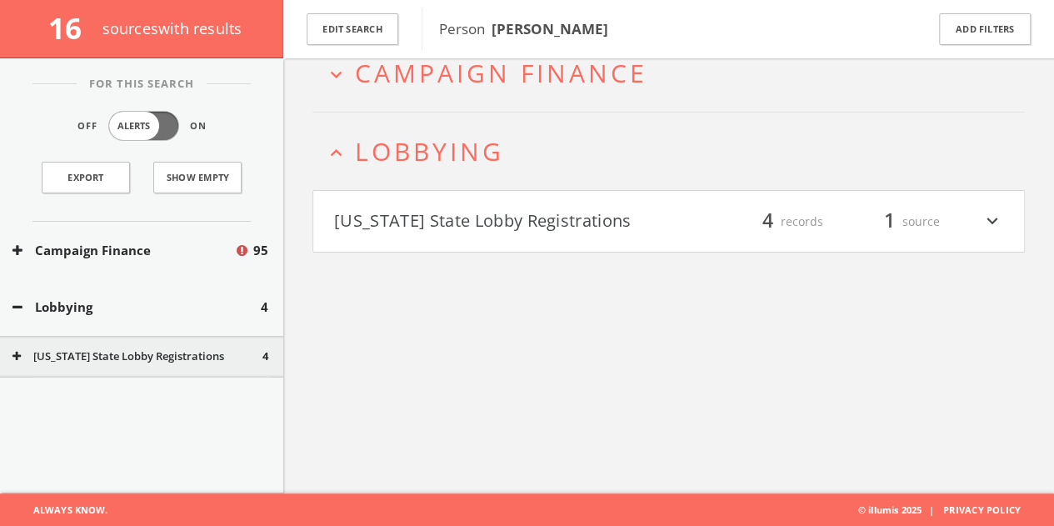
click at [386, 155] on span "Lobbying" at bounding box center [429, 151] width 149 height 34
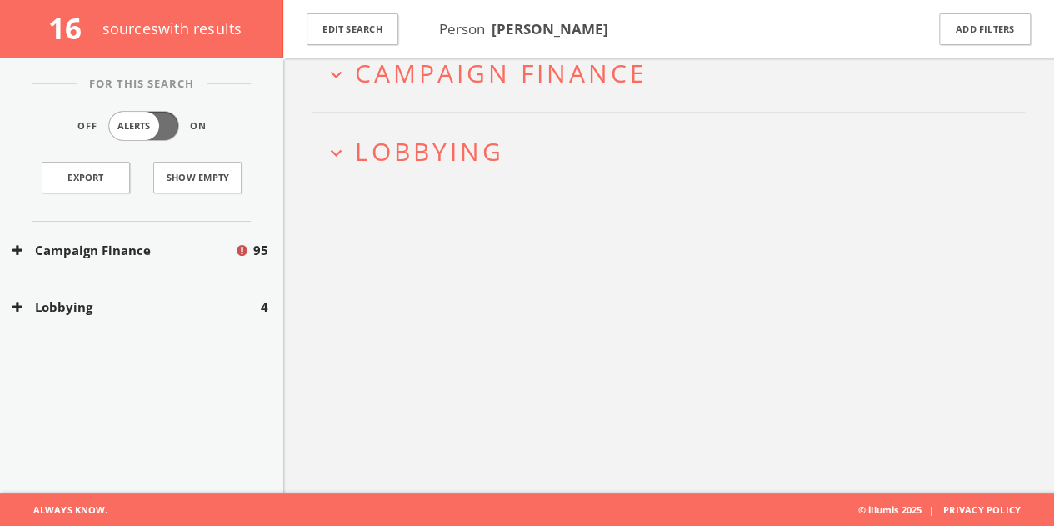
click at [413, 106] on h2 "expand_more Campaign Finance" at bounding box center [668, 72] width 712 height 77
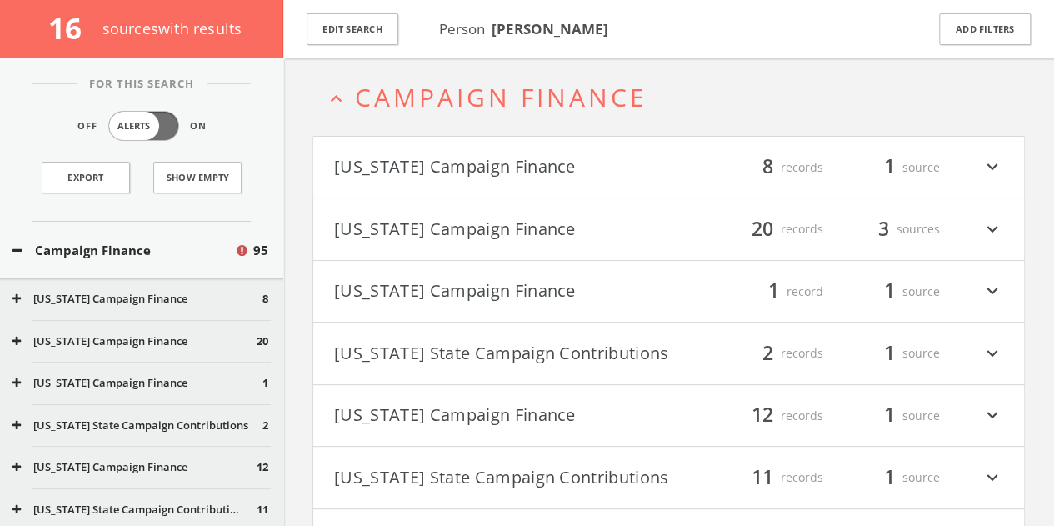
scroll to position [72, 0]
click at [420, 76] on h2 "expand_less Campaign Finance" at bounding box center [668, 97] width 712 height 77
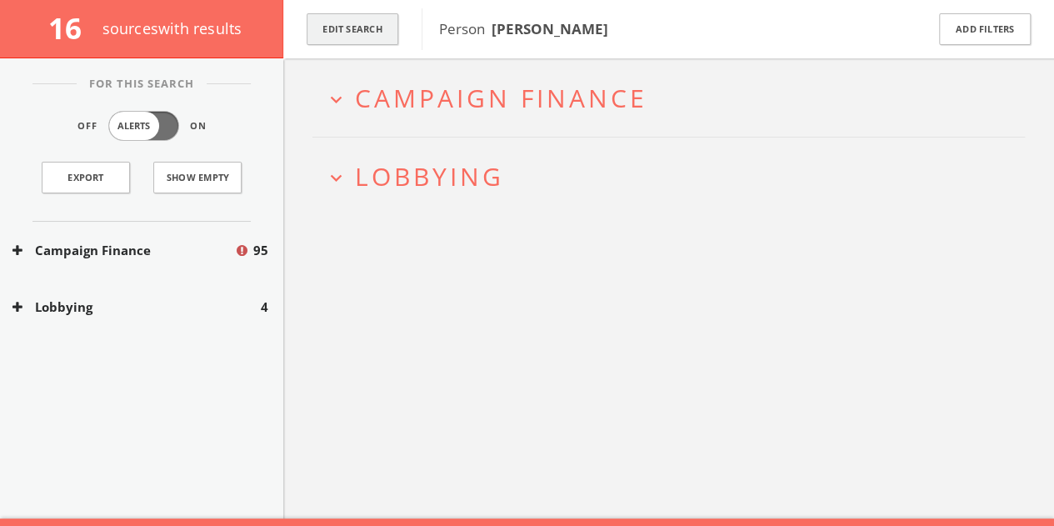
click at [382, 27] on button "Edit Search" at bounding box center [353, 29] width 92 height 32
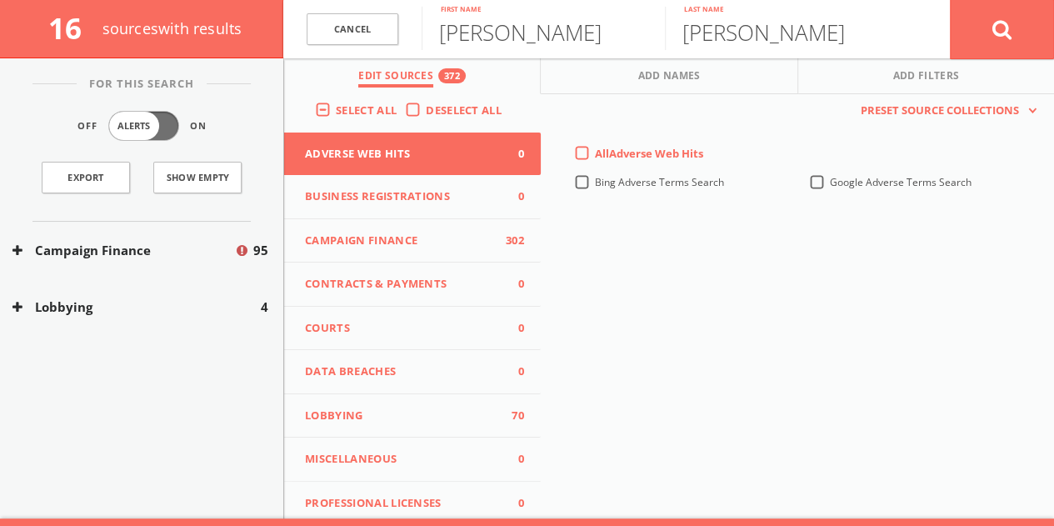
click at [178, 34] on span "source s with results" at bounding box center [172, 28] width 140 height 20
click at [355, 37] on link "Cancel" at bounding box center [353, 29] width 92 height 32
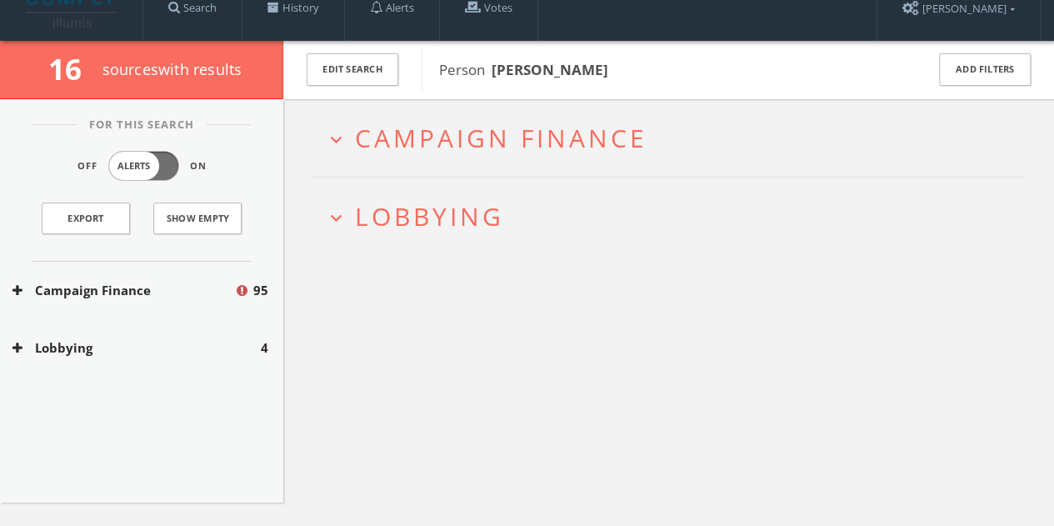
scroll to position [0, 0]
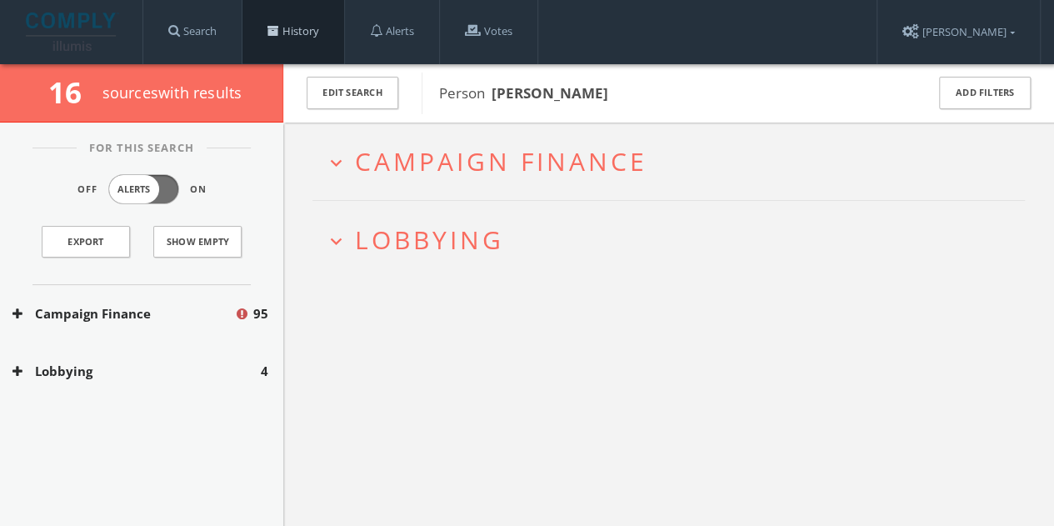
click at [292, 26] on link "History" at bounding box center [293, 31] width 102 height 63
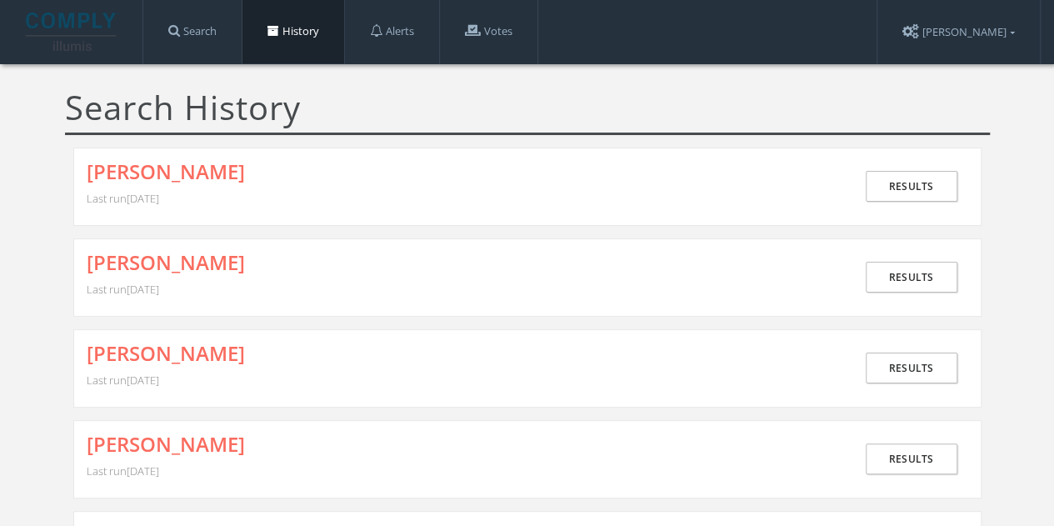
click at [283, 288] on div "[PERSON_NAME] Last run [DATE]" at bounding box center [471, 278] width 768 height 52
click at [182, 257] on link "[PERSON_NAME]" at bounding box center [166, 263] width 158 height 22
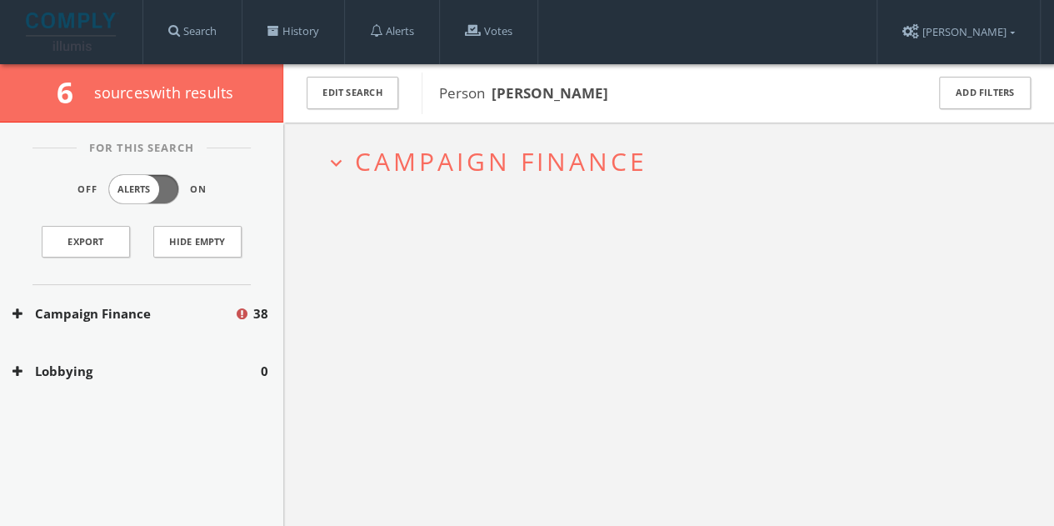
click at [88, 314] on button "Campaign Finance" at bounding box center [123, 313] width 222 height 19
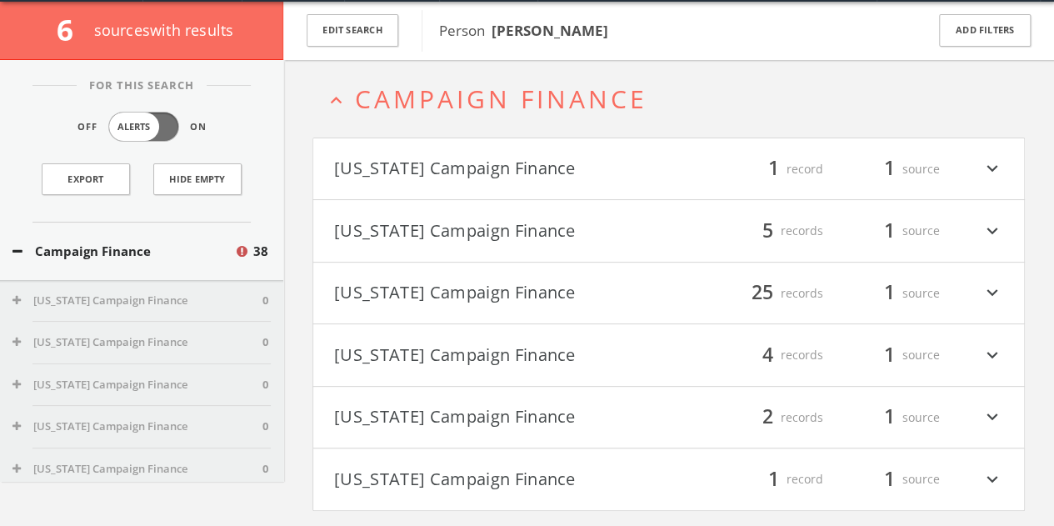
scroll to position [63, 0]
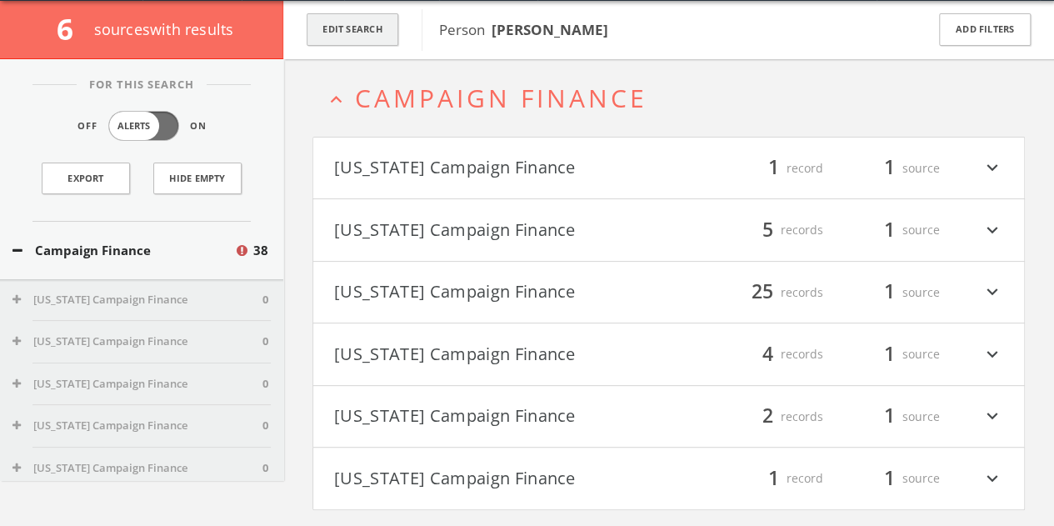
click at [360, 33] on button "Edit Search" at bounding box center [353, 29] width 92 height 32
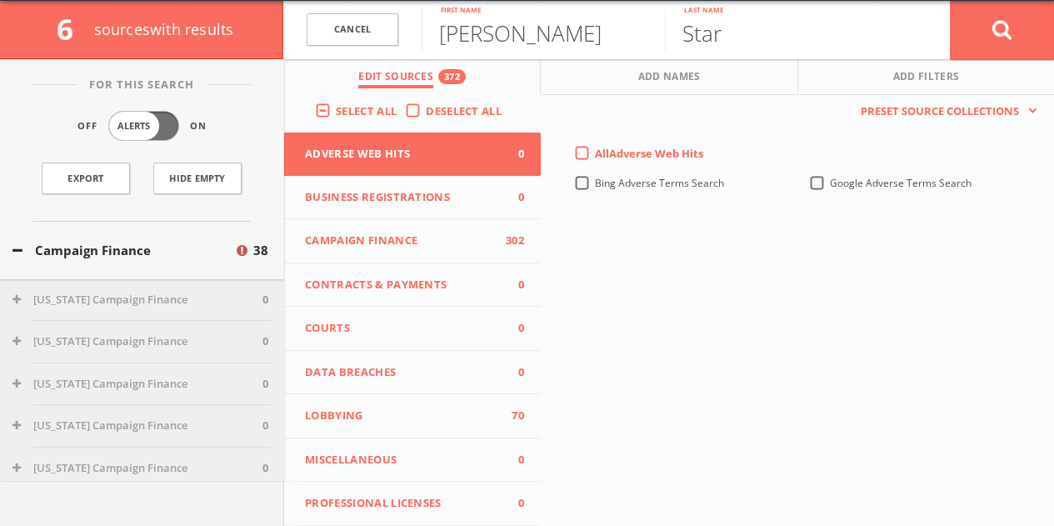
click at [726, 28] on input "Star" at bounding box center [786, 28] width 243 height 43
type input "[PERSON_NAME]"
click at [950, 0] on button at bounding box center [1002, 30] width 104 height 60
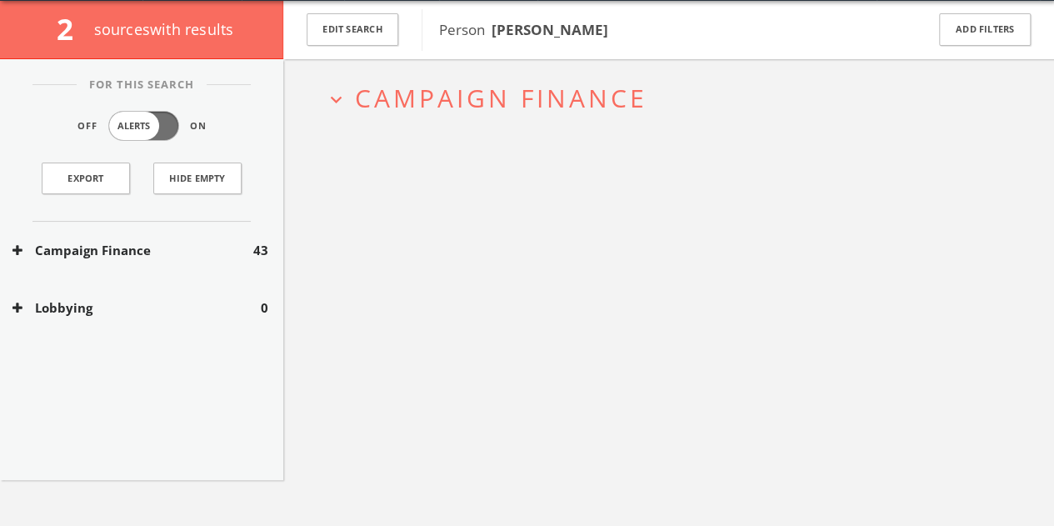
click at [223, 249] on button "Campaign Finance" at bounding box center [132, 250] width 241 height 19
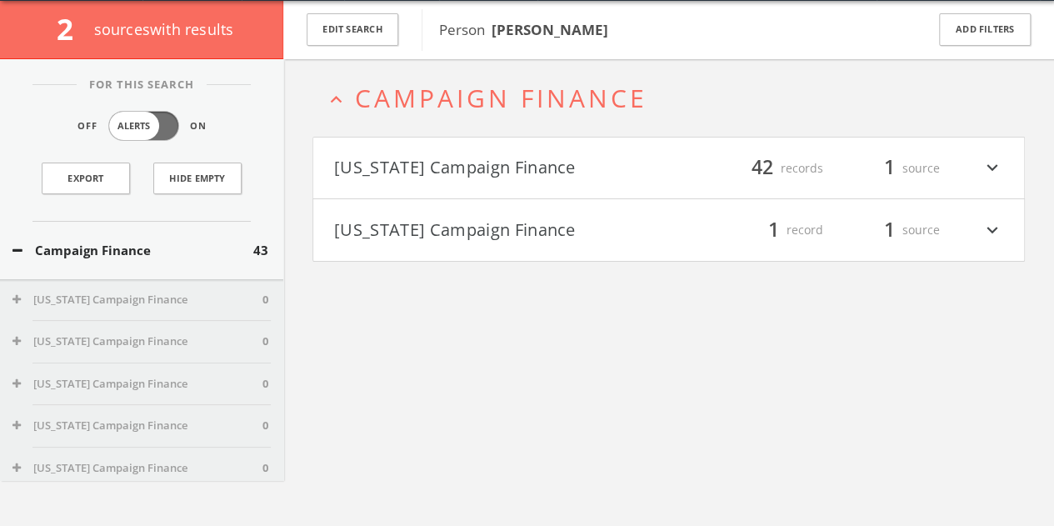
click at [594, 180] on button "[US_STATE] Campaign Finance" at bounding box center [501, 168] width 335 height 28
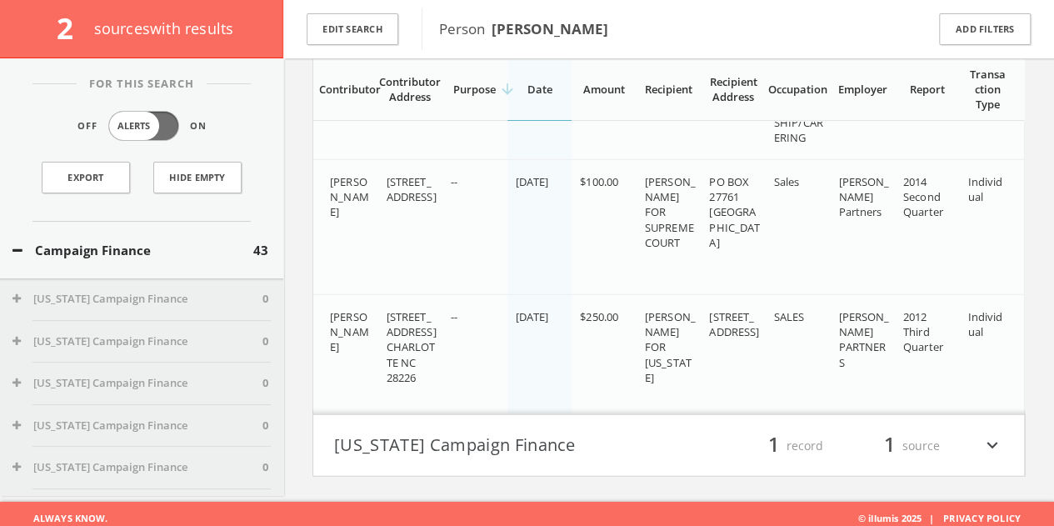
scroll to position [5389, 0]
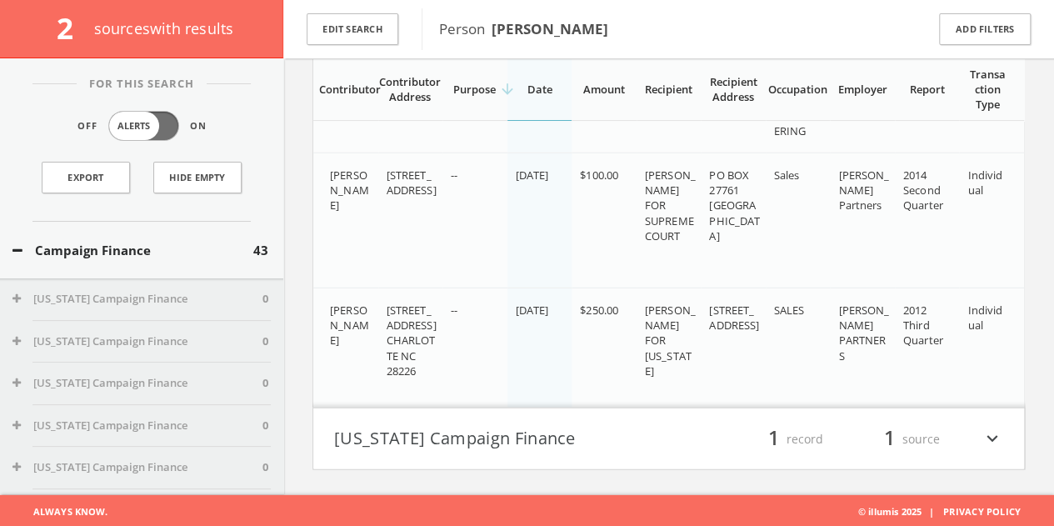
click at [175, 249] on button "Campaign Finance" at bounding box center [132, 250] width 241 height 19
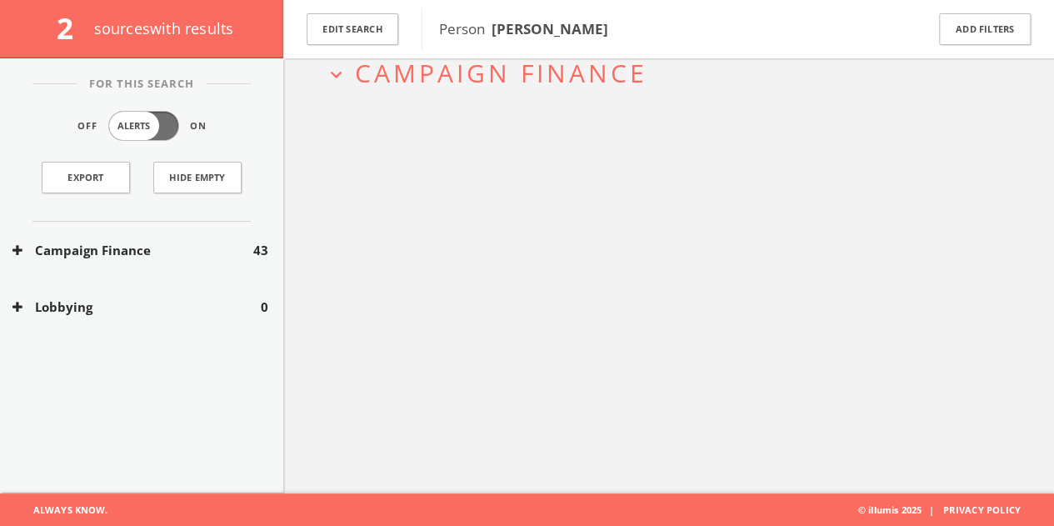
click at [176, 247] on button "Campaign Finance" at bounding box center [132, 250] width 241 height 19
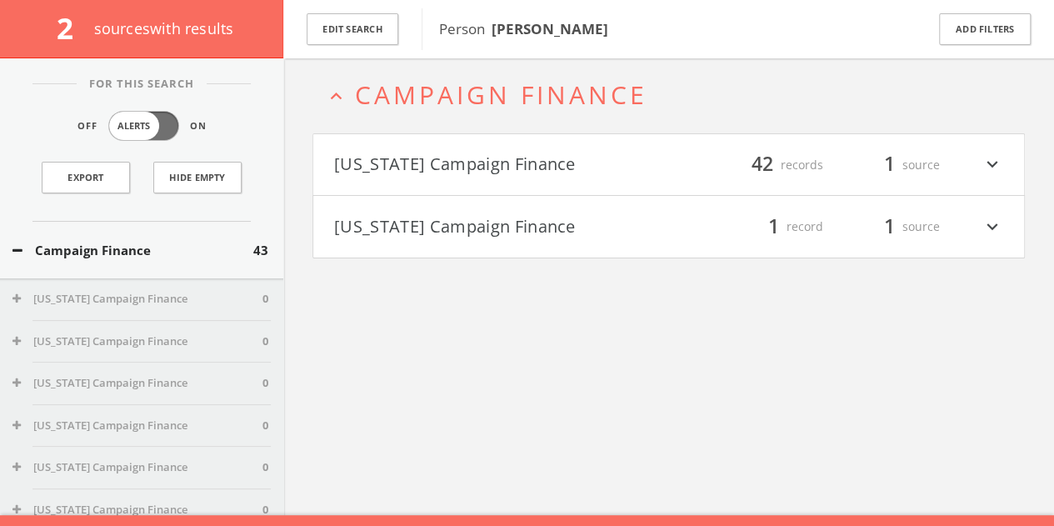
scroll to position [72, 0]
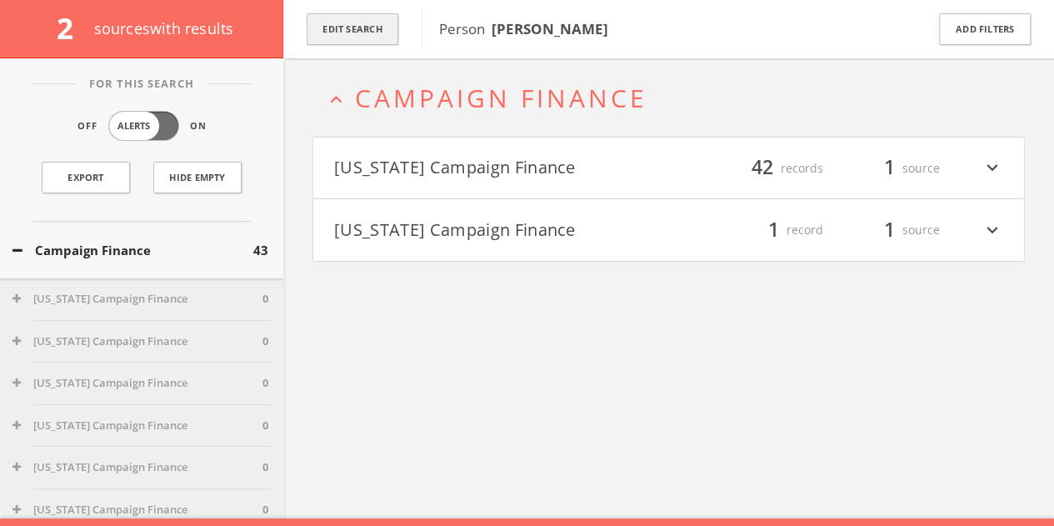
click at [369, 22] on button "Edit Search" at bounding box center [353, 29] width 92 height 32
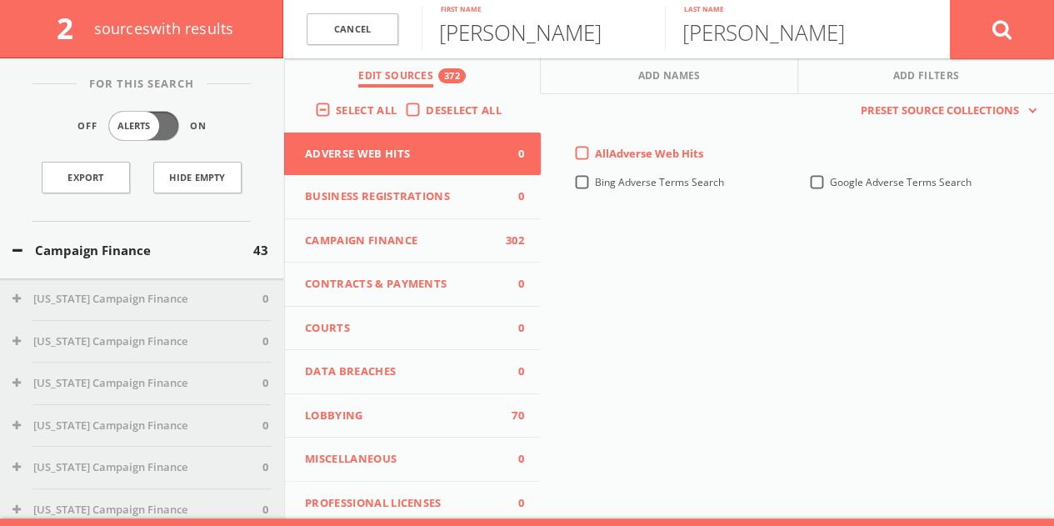
click at [478, 37] on input "[PERSON_NAME]" at bounding box center [543, 28] width 243 height 43
type input "c"
type input "[PERSON_NAME]"
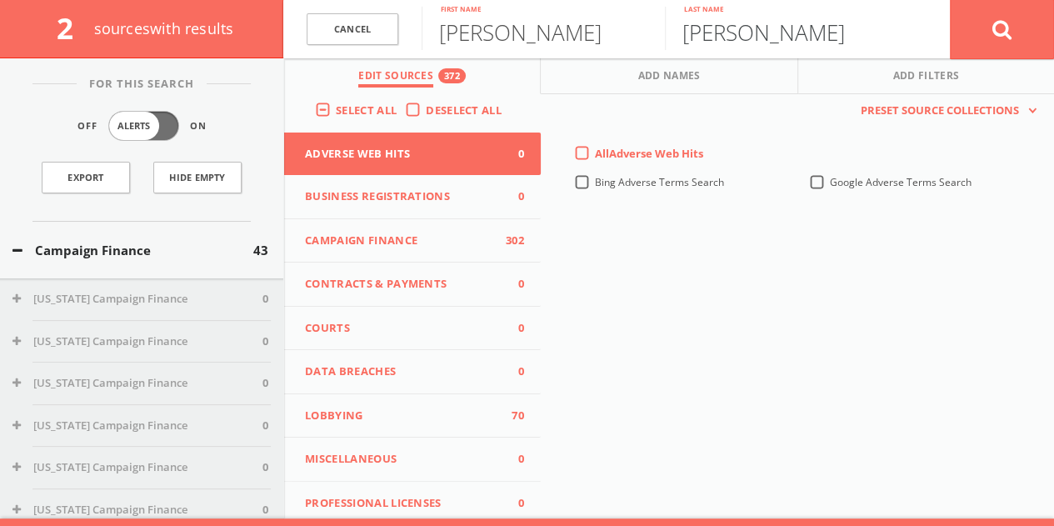
click at [950, 0] on button at bounding box center [1002, 29] width 104 height 60
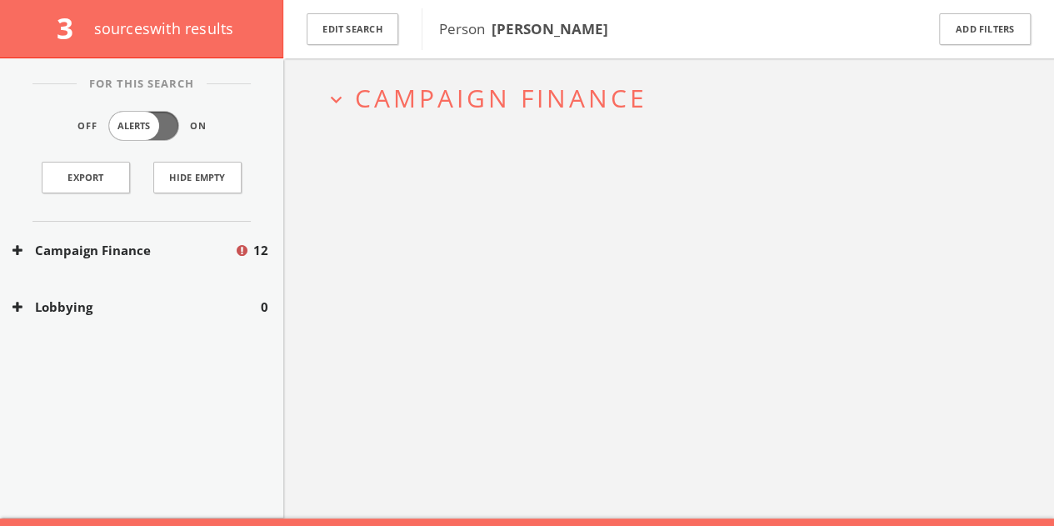
click at [185, 255] on button "Campaign Finance" at bounding box center [123, 250] width 222 height 19
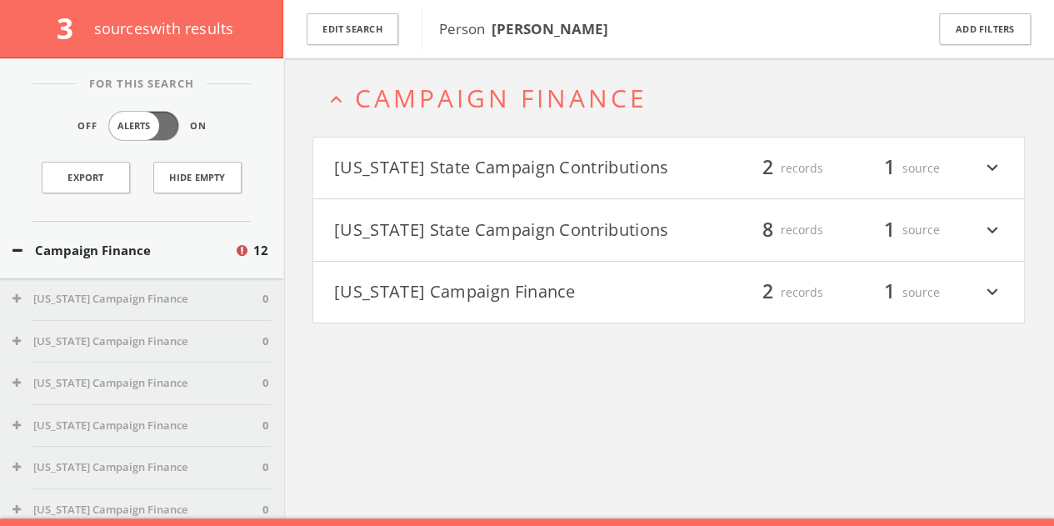
click at [472, 307] on button "[US_STATE] Campaign Finance" at bounding box center [501, 292] width 335 height 28
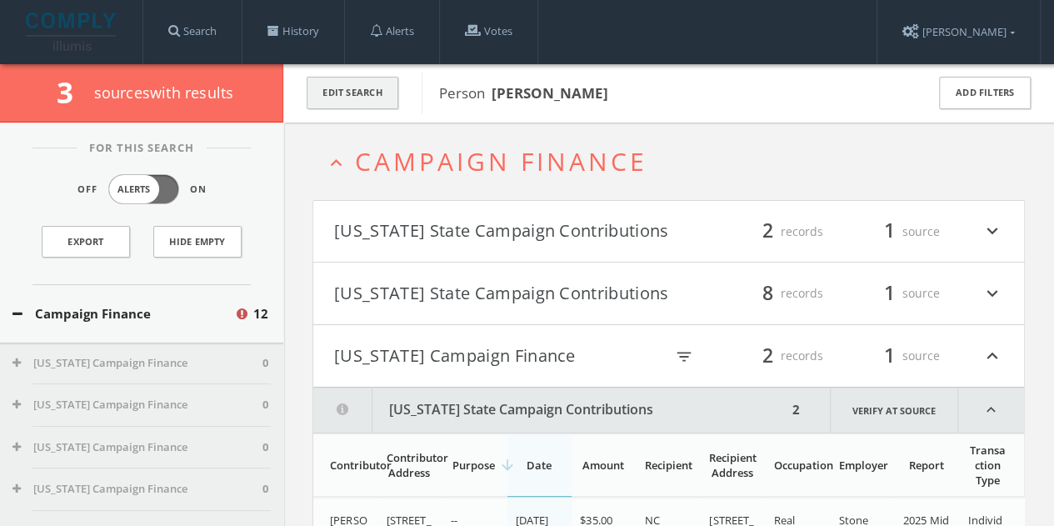
click at [351, 91] on button "Edit Search" at bounding box center [353, 93] width 92 height 32
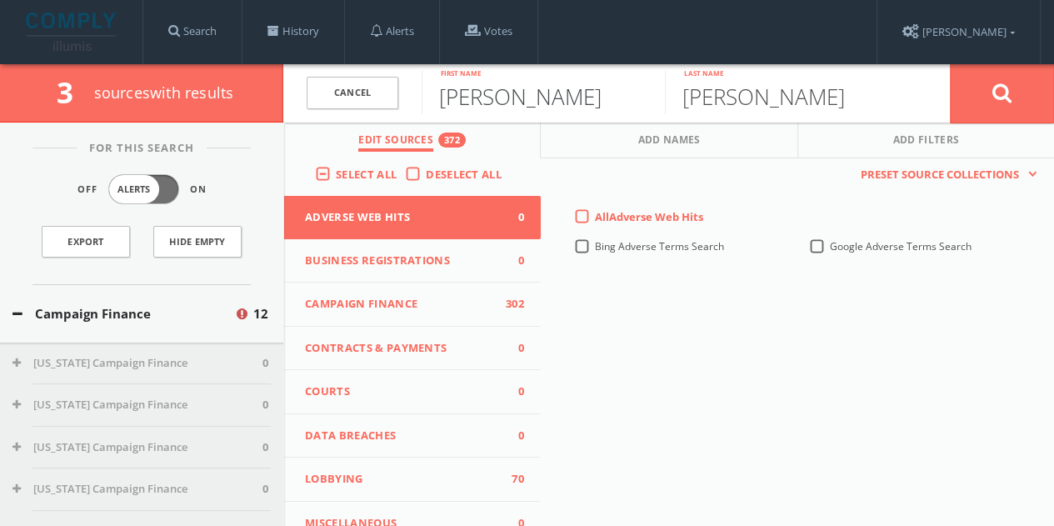
click at [492, 101] on input "[PERSON_NAME]" at bounding box center [543, 92] width 243 height 43
click at [492, 100] on input "[PERSON_NAME]" at bounding box center [543, 92] width 243 height 43
type input "[PERSON_NAME]"
click at [950, 63] on button at bounding box center [1002, 93] width 104 height 60
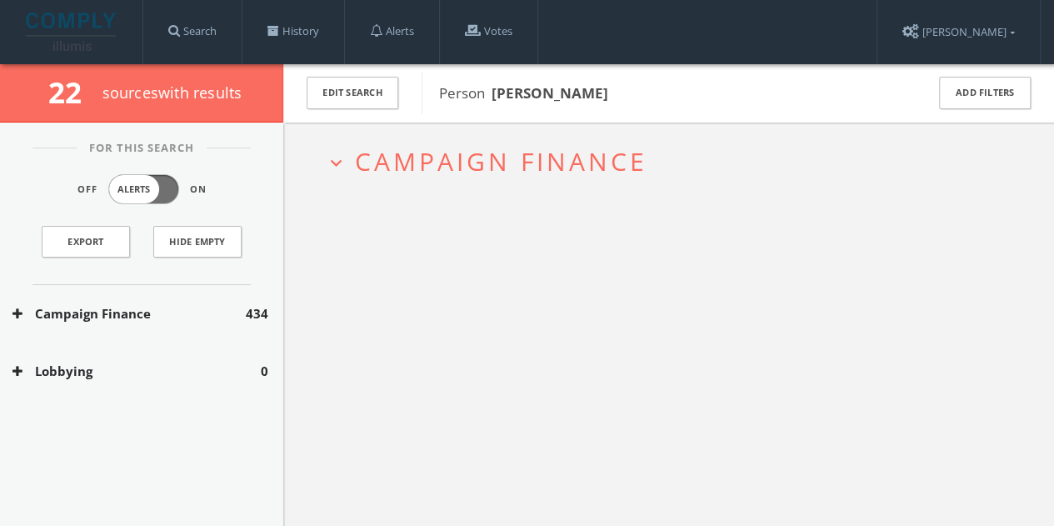
click at [177, 307] on button "Campaign Finance" at bounding box center [128, 313] width 233 height 19
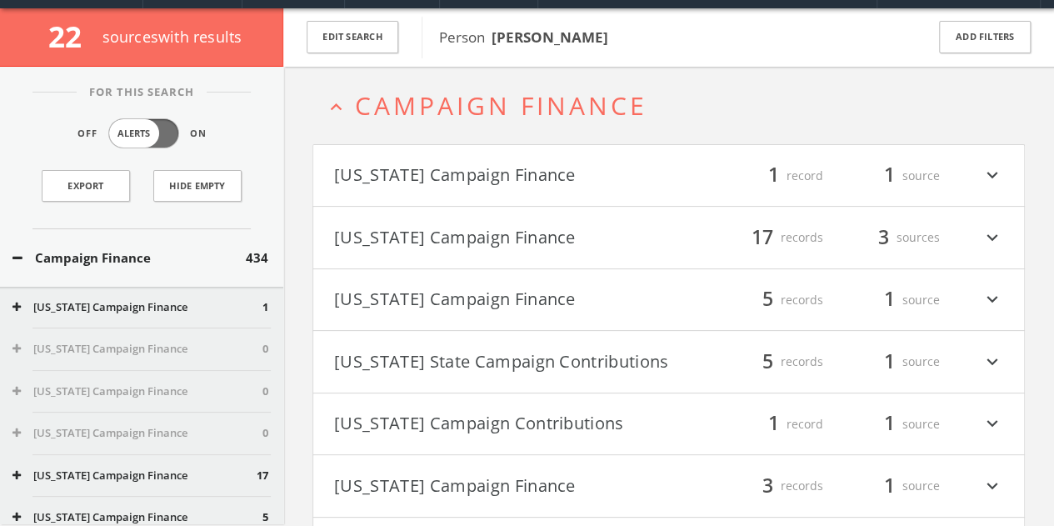
scroll to position [63, 0]
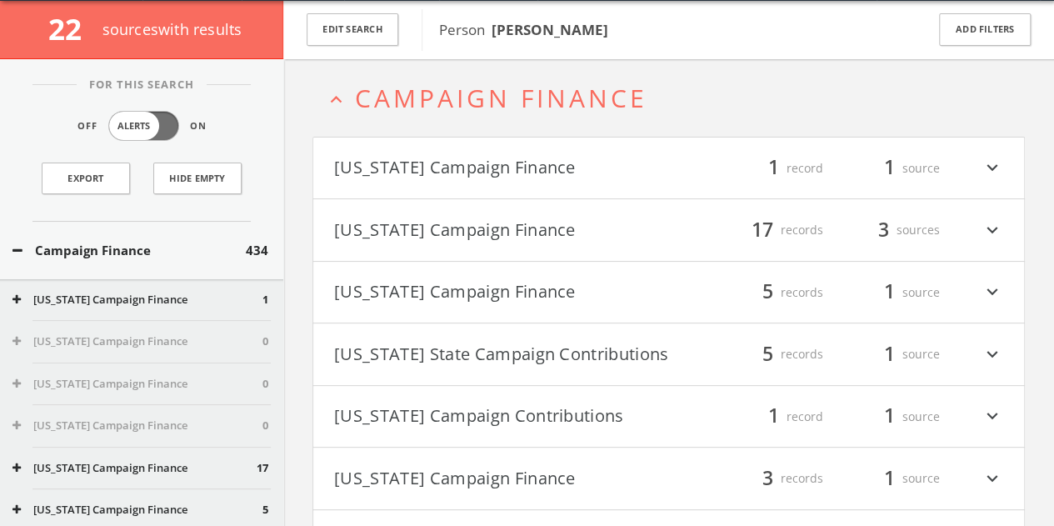
click at [542, 239] on button "[US_STATE] Campaign Finance" at bounding box center [501, 230] width 335 height 28
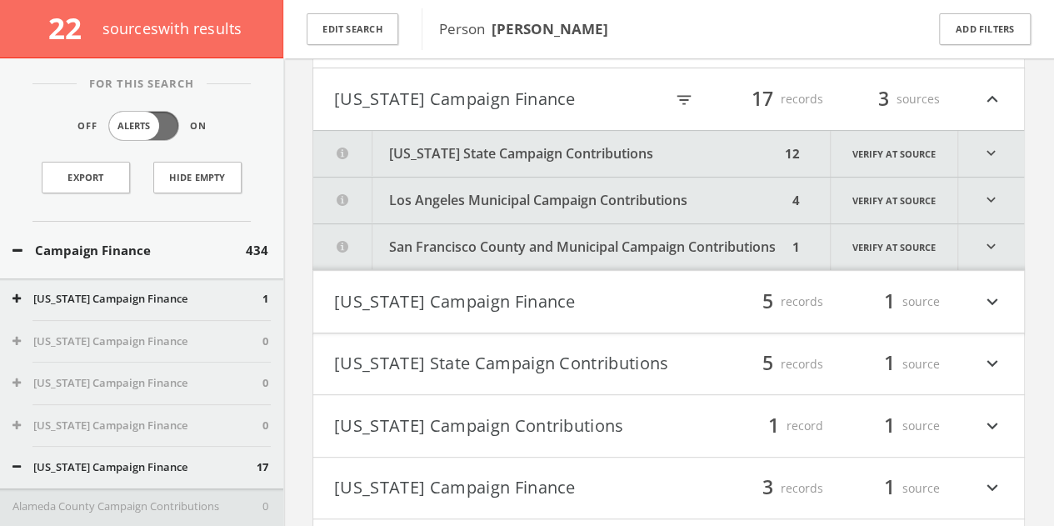
click at [648, 144] on button "[US_STATE] State Campaign Contributions" at bounding box center [546, 154] width 467 height 46
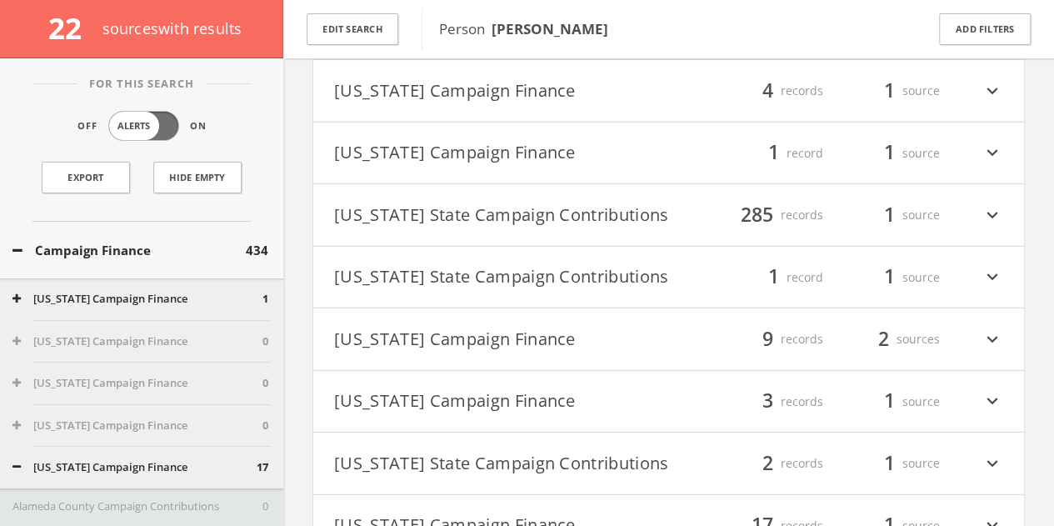
click at [644, 217] on button "[US_STATE] State Campaign Contributions" at bounding box center [501, 215] width 335 height 28
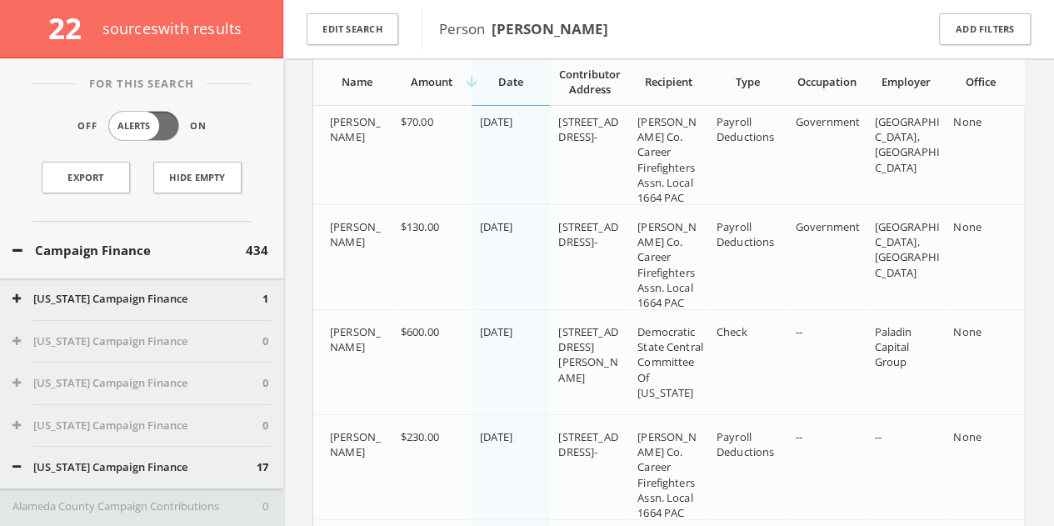
scroll to position [31047, 0]
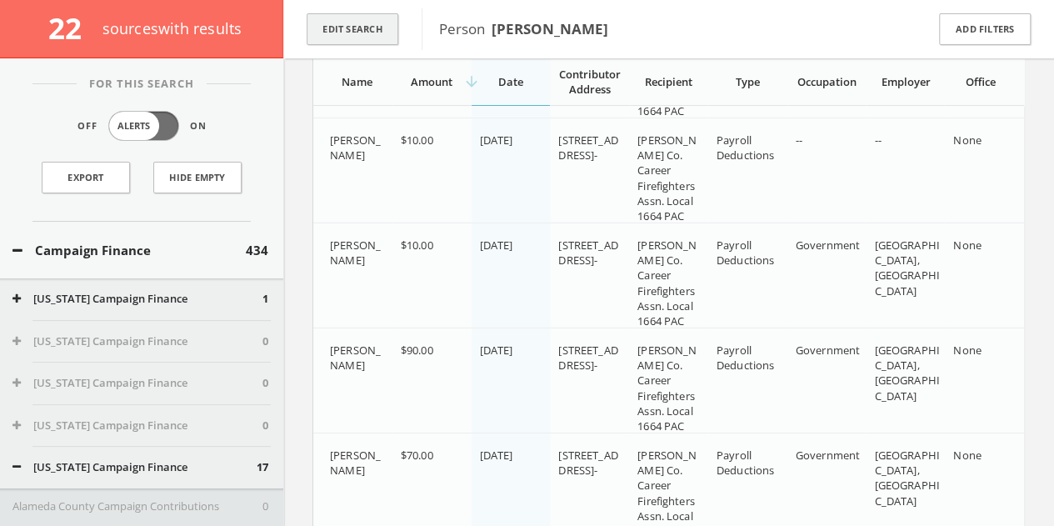
click at [358, 38] on button "Edit Search" at bounding box center [353, 29] width 92 height 32
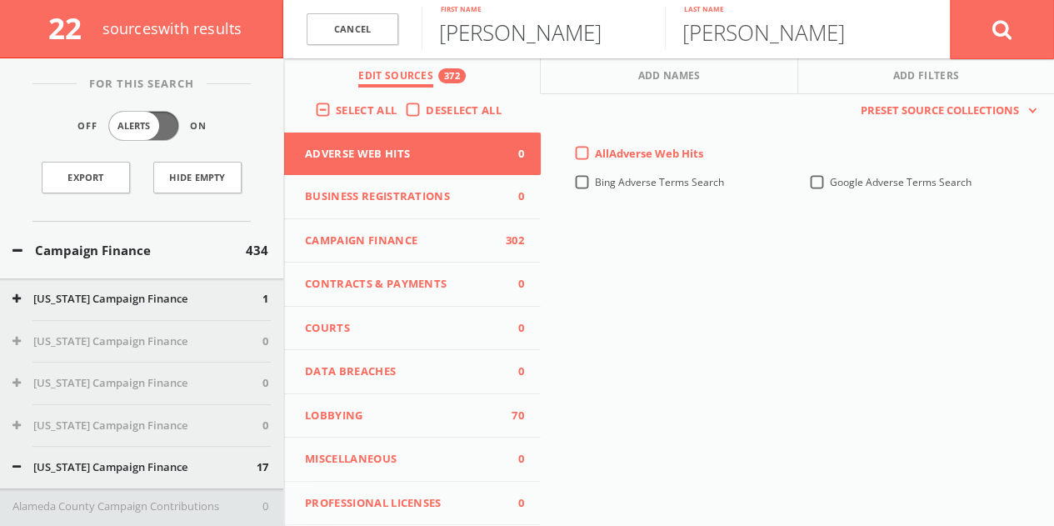
click at [507, 48] on input "[PERSON_NAME]" at bounding box center [543, 28] width 243 height 43
click at [507, 39] on input "[PERSON_NAME]" at bounding box center [543, 28] width 243 height 43
click at [512, 42] on input "[PERSON_NAME]" at bounding box center [543, 28] width 243 height 43
click at [515, 44] on input "[PERSON_NAME]" at bounding box center [543, 28] width 243 height 43
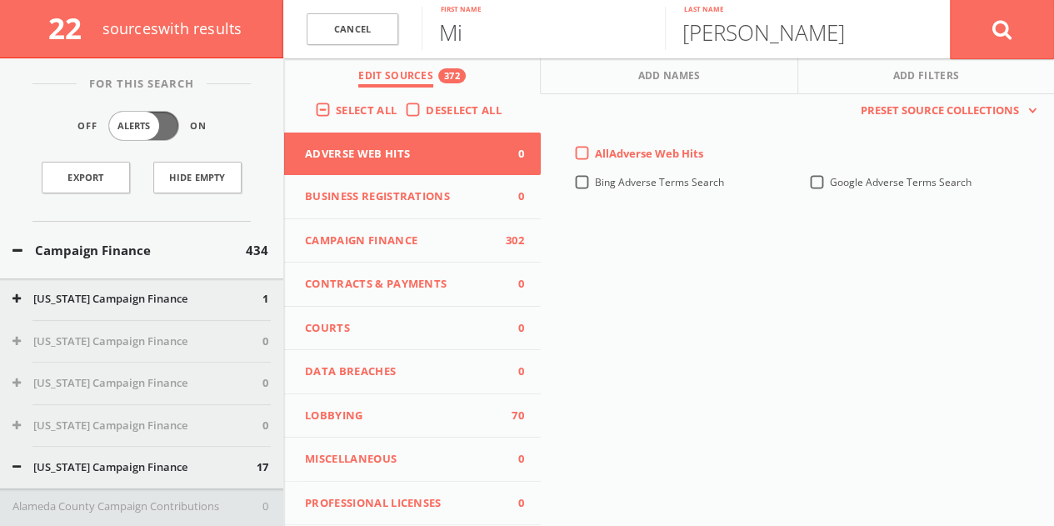
type input "M"
type input "[PERSON_NAME]"
click at [950, 0] on button at bounding box center [1002, 29] width 104 height 60
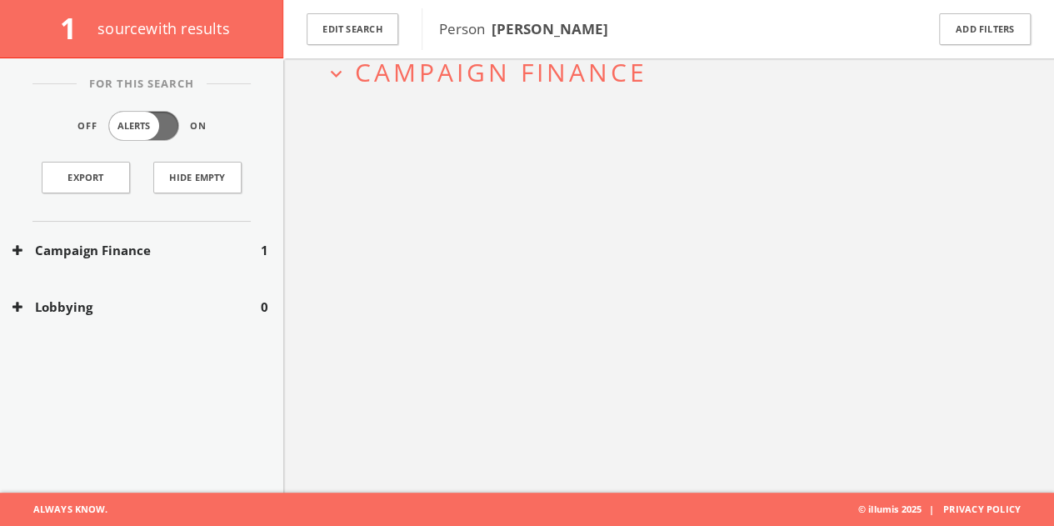
scroll to position [97, 0]
click at [212, 253] on button "Campaign Finance" at bounding box center [136, 250] width 248 height 19
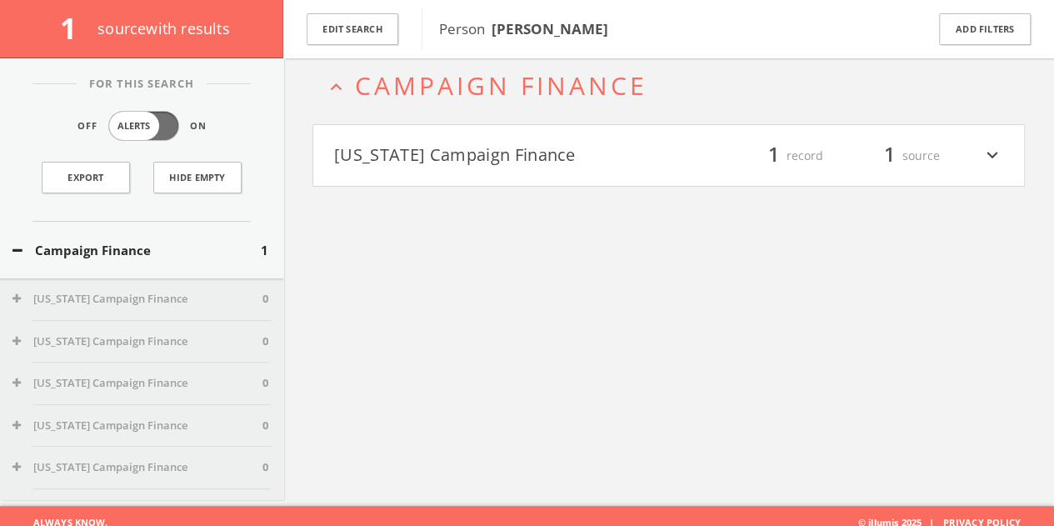
click at [492, 142] on button "[US_STATE] Campaign Finance" at bounding box center [501, 156] width 335 height 28
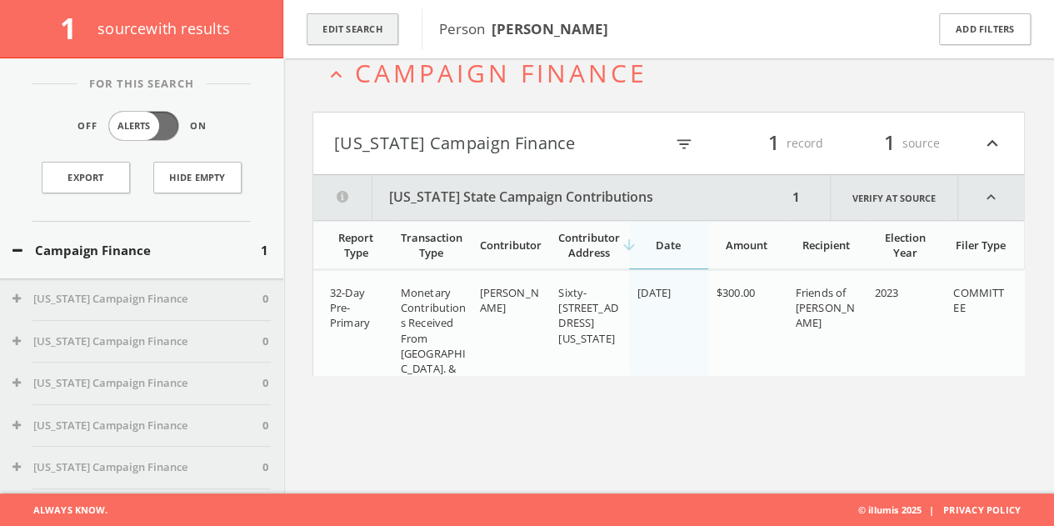
click at [362, 32] on button "Edit Search" at bounding box center [353, 29] width 92 height 32
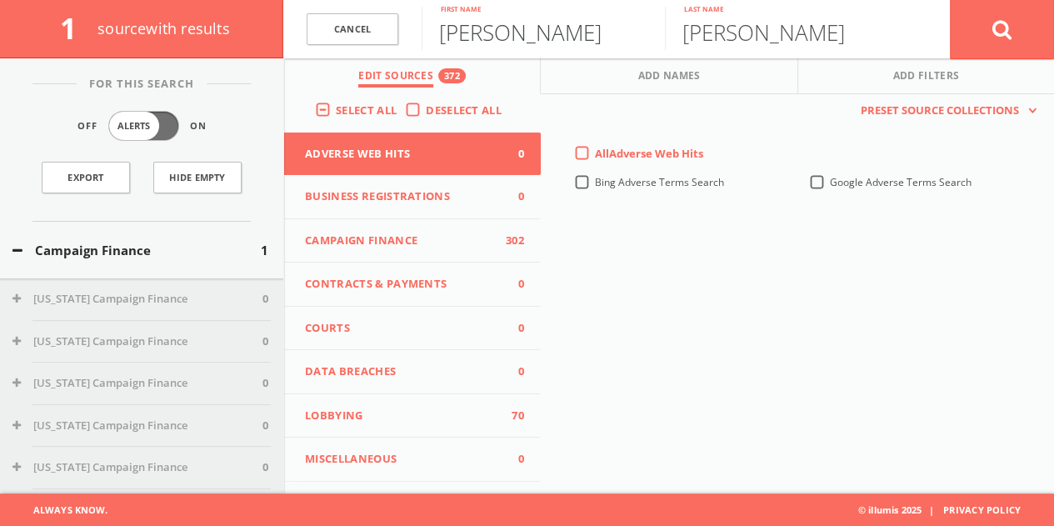
click at [482, 35] on input "[PERSON_NAME]" at bounding box center [543, 28] width 243 height 43
type input "[PERSON_NAME]"
click at [762, 46] on input "[PERSON_NAME]" at bounding box center [786, 28] width 243 height 43
type input "[PERSON_NAME]"
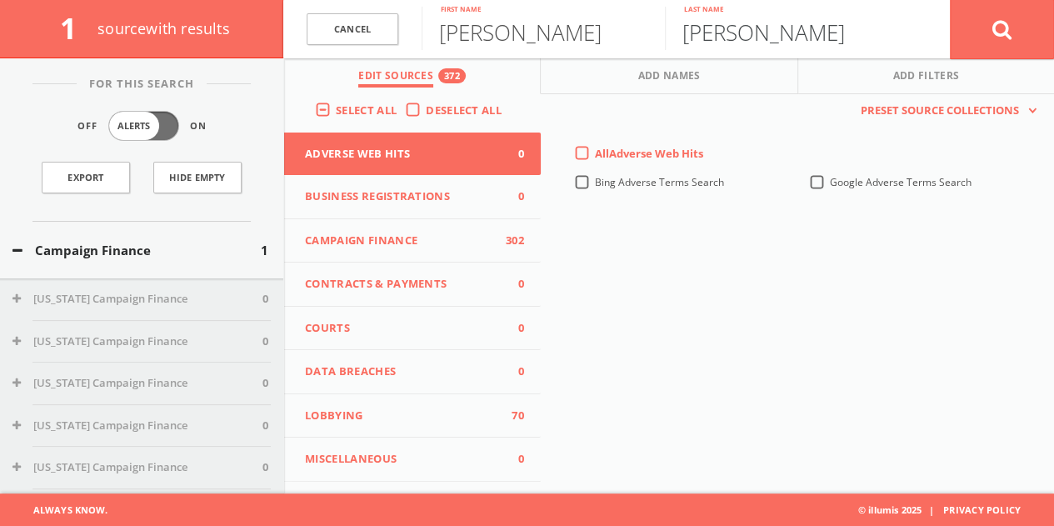
click at [950, 0] on button at bounding box center [1002, 29] width 104 height 60
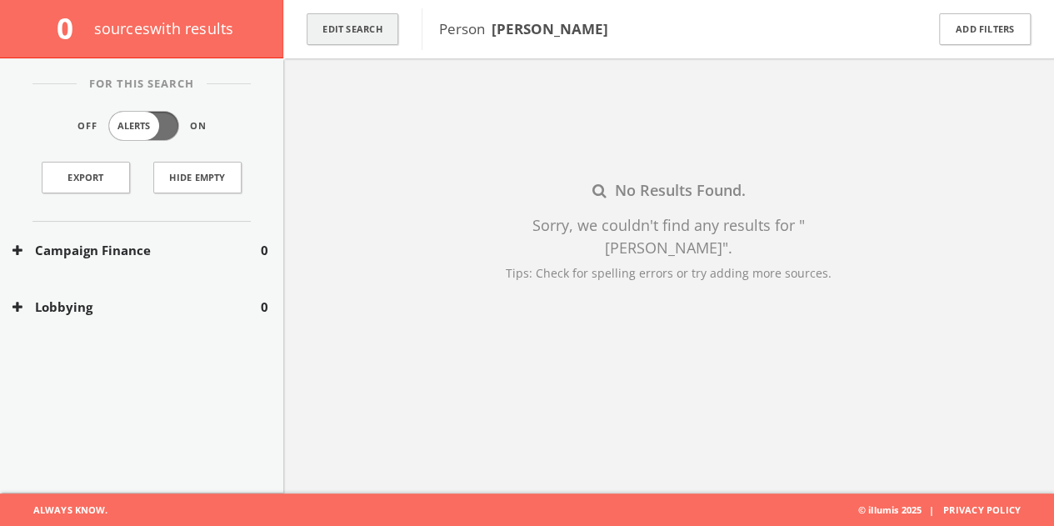
drag, startPoint x: 338, startPoint y: 57, endPoint x: 350, endPoint y: 21, distance: 37.7
click at [338, 56] on div "Edit Search" at bounding box center [352, 29] width 138 height 58
click at [350, 21] on button "Edit Search" at bounding box center [353, 29] width 92 height 32
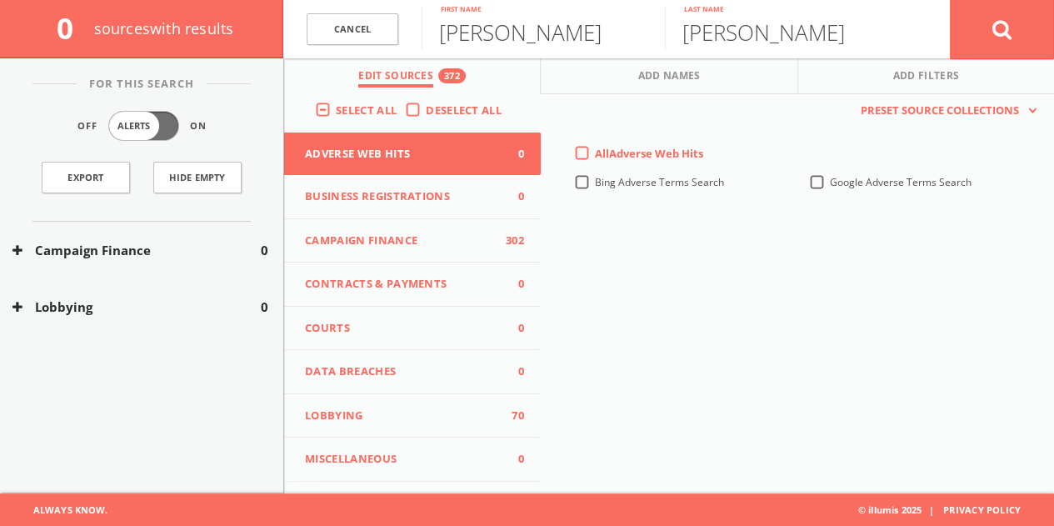
click at [448, 40] on input "[PERSON_NAME]" at bounding box center [543, 28] width 243 height 43
click at [449, 40] on input "[PERSON_NAME]" at bounding box center [543, 28] width 243 height 43
type input "[PERSON_NAME]"
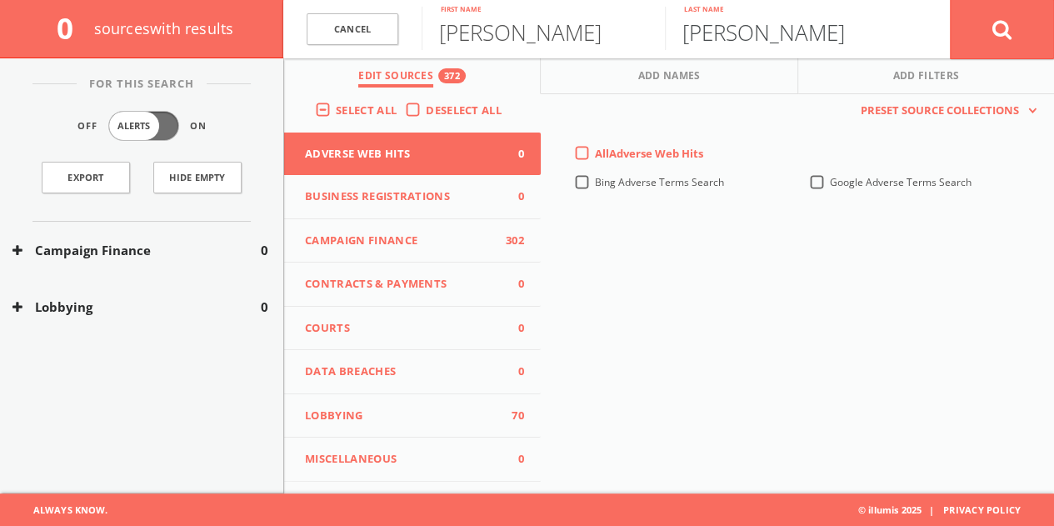
type input "[PERSON_NAME]"
click at [950, 0] on button at bounding box center [1002, 29] width 104 height 60
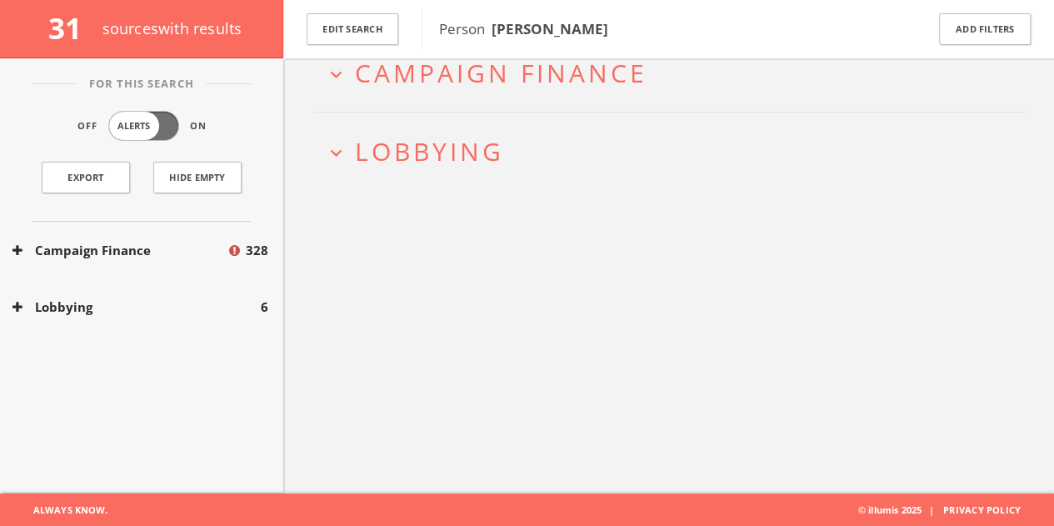
click at [190, 259] on div "Campaign Finance 328" at bounding box center [141, 250] width 283 height 57
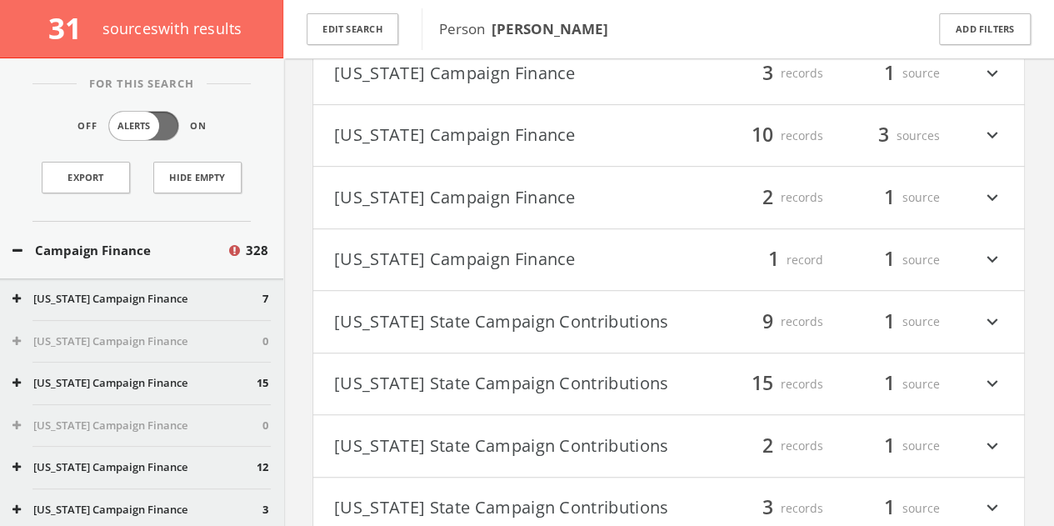
scroll to position [238, 0]
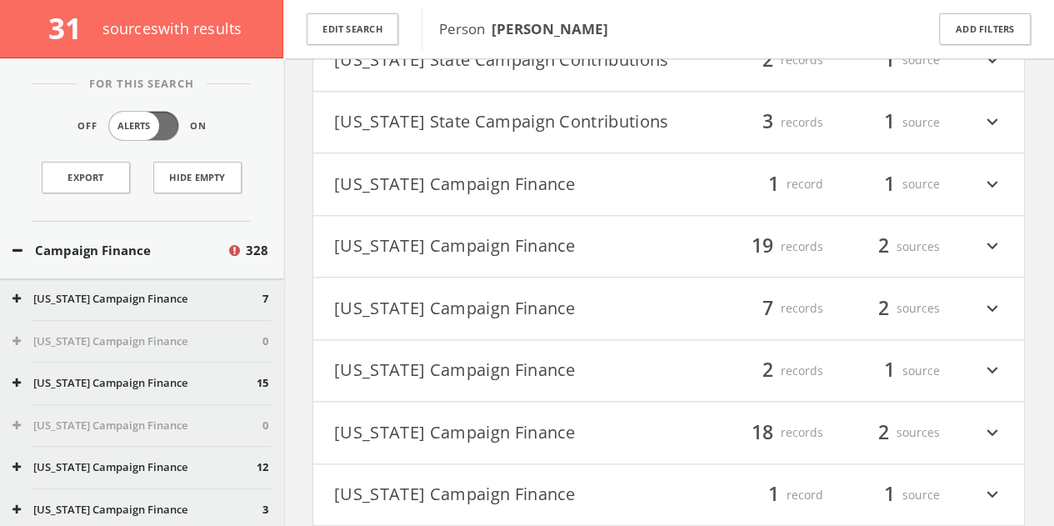
click at [447, 321] on button "[US_STATE] Campaign Finance" at bounding box center [501, 308] width 335 height 28
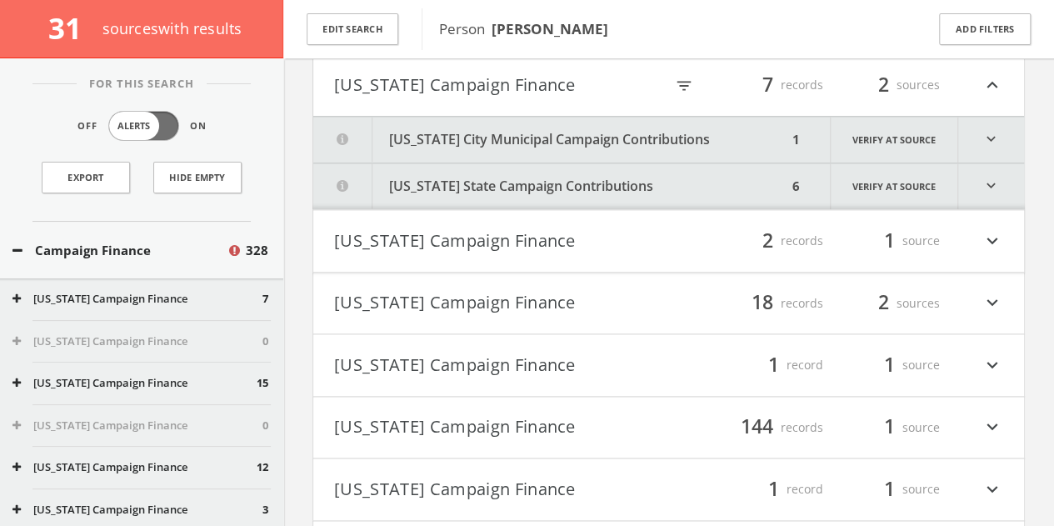
click at [573, 144] on button "[US_STATE] City Municipal Campaign Contributions" at bounding box center [550, 140] width 474 height 46
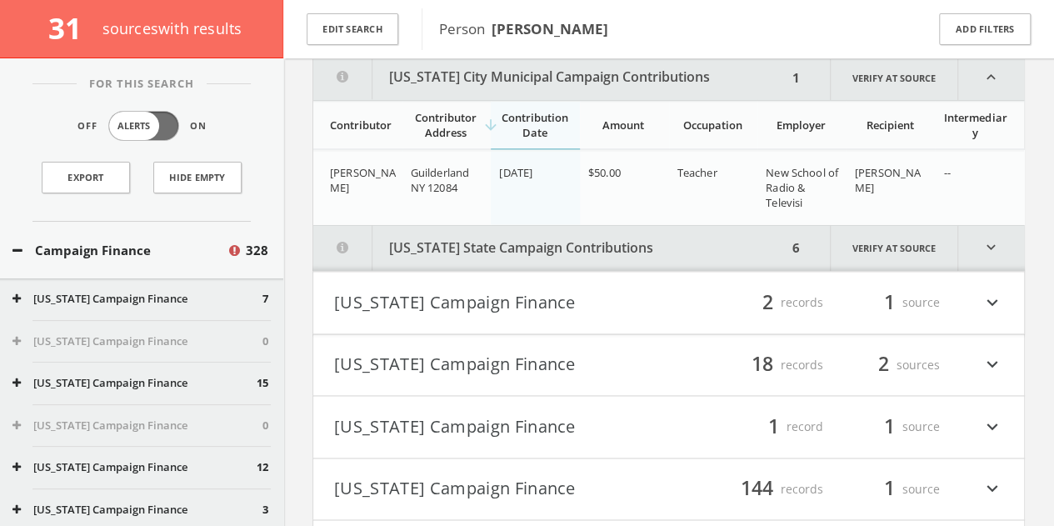
click at [528, 252] on button "[US_STATE] State Campaign Contributions" at bounding box center [550, 248] width 474 height 46
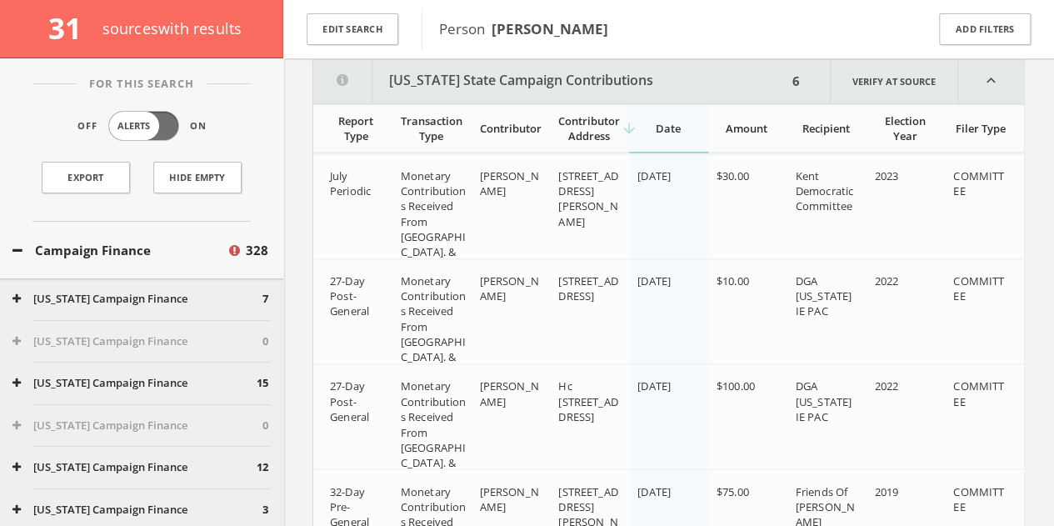
scroll to position [1193, 0]
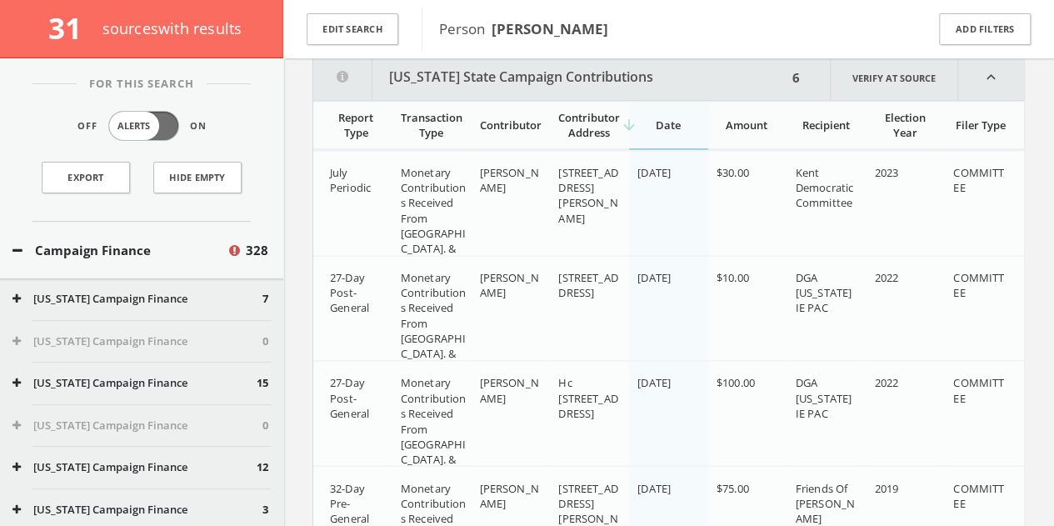
click at [174, 227] on div "Campaign Finance 328" at bounding box center [141, 250] width 283 height 57
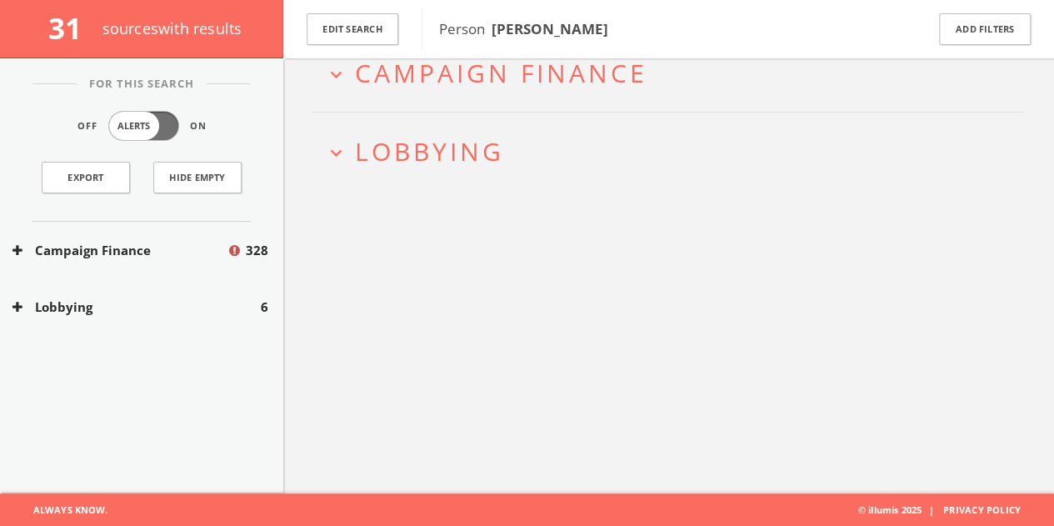
click at [172, 237] on div "Campaign Finance 328" at bounding box center [141, 250] width 283 height 57
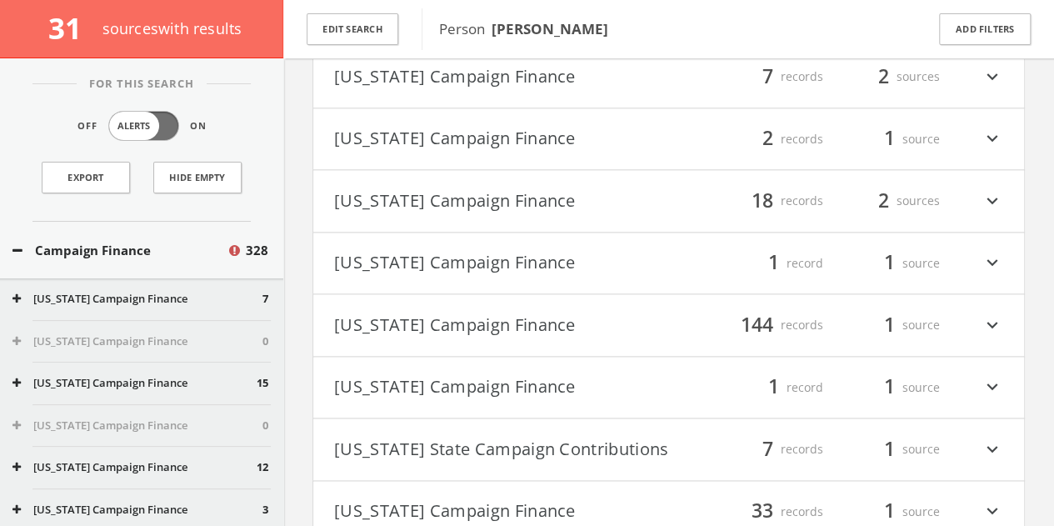
click at [172, 247] on button "Campaign Finance" at bounding box center [119, 250] width 214 height 19
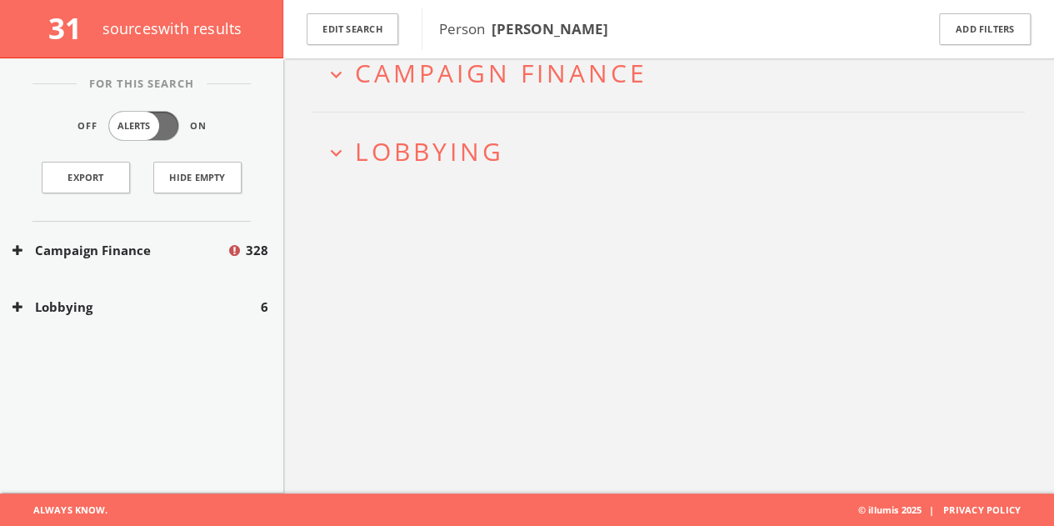
click at [191, 300] on button "Lobbying" at bounding box center [136, 306] width 248 height 19
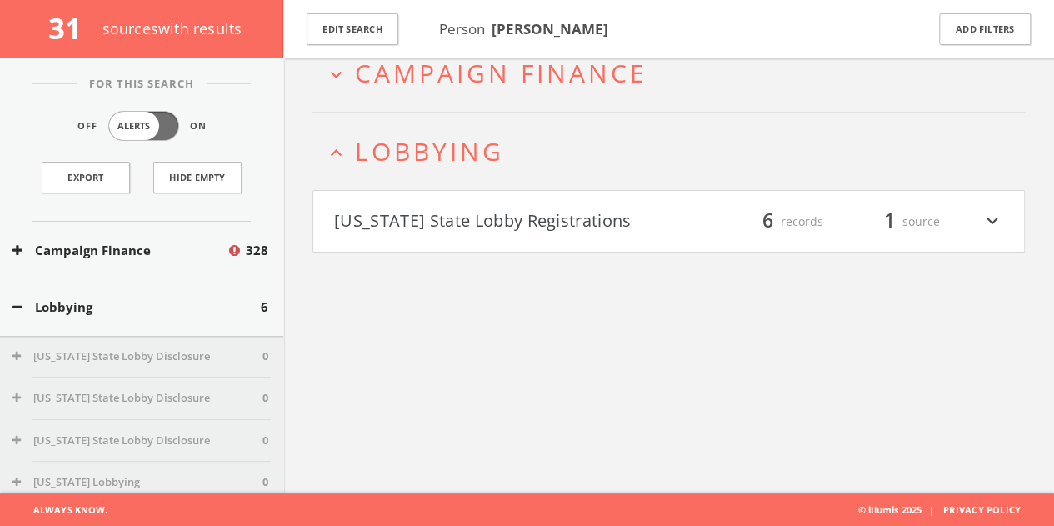
click at [578, 232] on button "[US_STATE] State Lobby Registrations" at bounding box center [501, 221] width 335 height 28
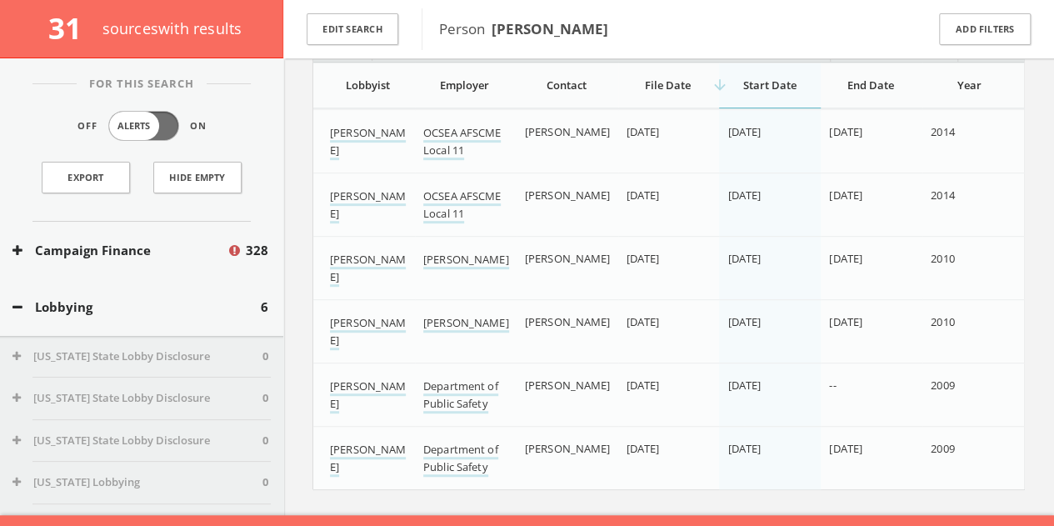
scroll to position [353, 0]
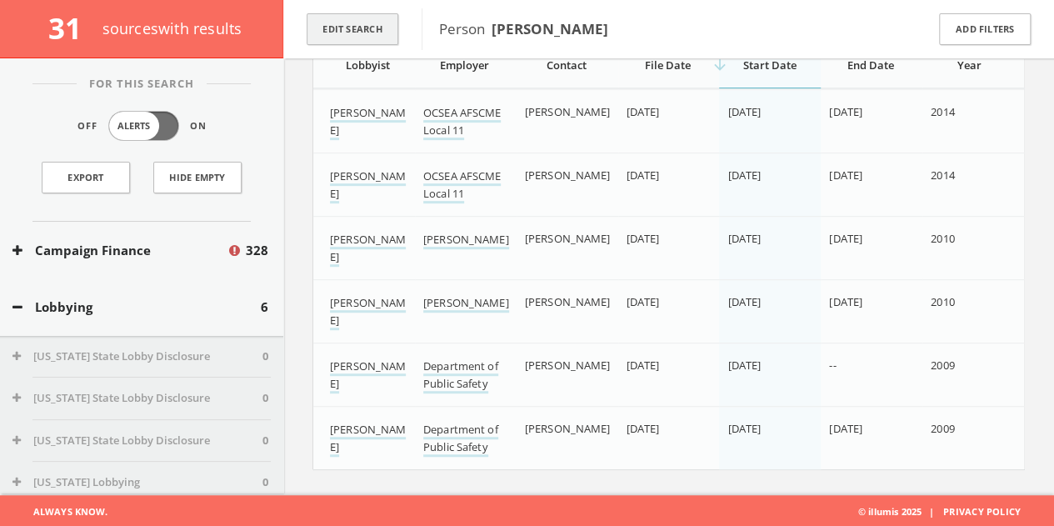
click at [335, 29] on button "Edit Search" at bounding box center [353, 29] width 92 height 32
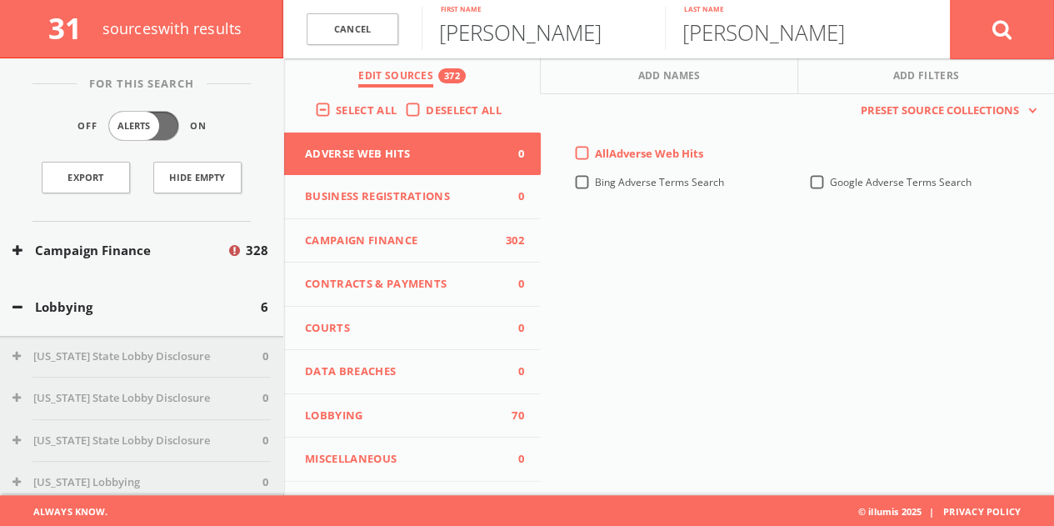
click at [491, 21] on input "[PERSON_NAME]" at bounding box center [543, 28] width 243 height 43
type input "[PERSON_NAME]"
click at [977, 44] on button at bounding box center [1002, 29] width 104 height 60
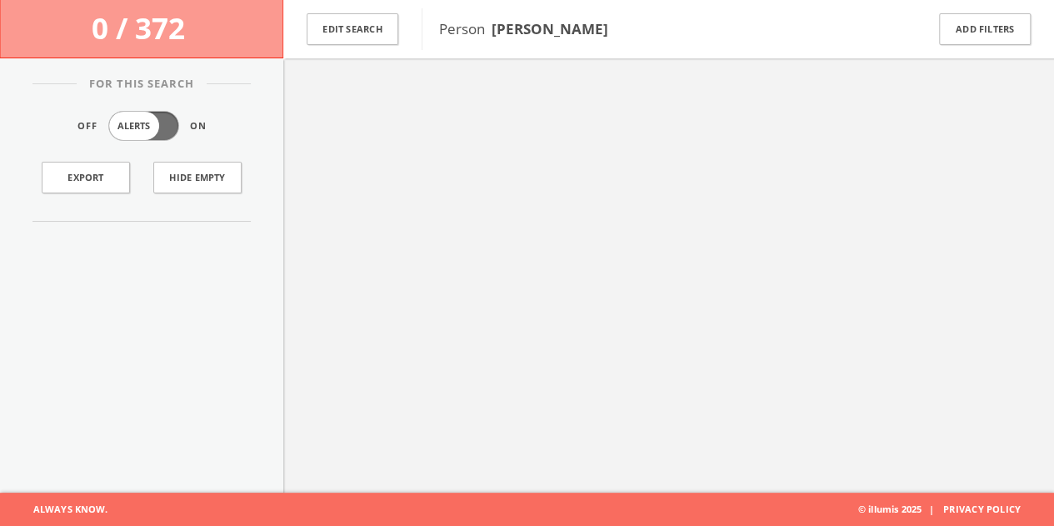
scroll to position [97, 0]
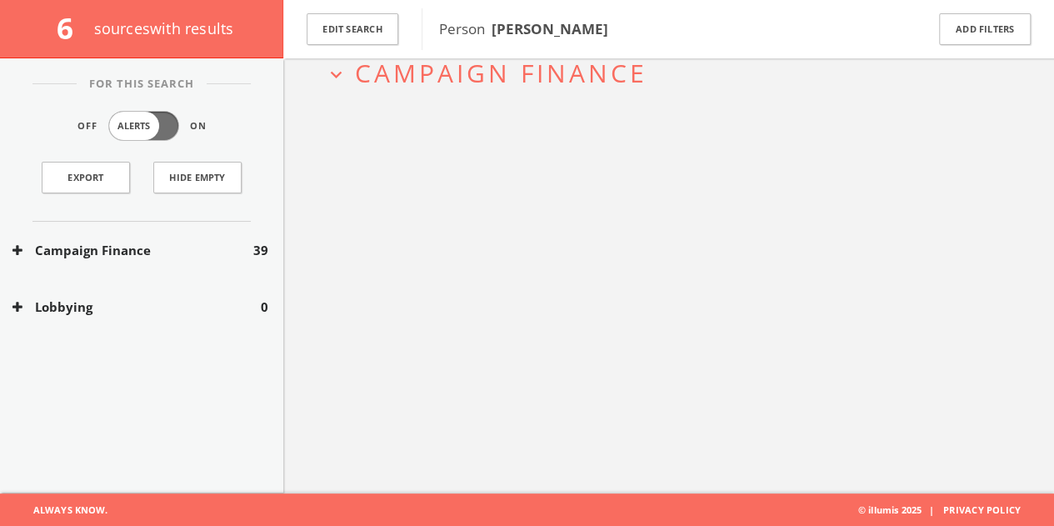
click at [209, 237] on div "Campaign Finance 39" at bounding box center [141, 250] width 283 height 57
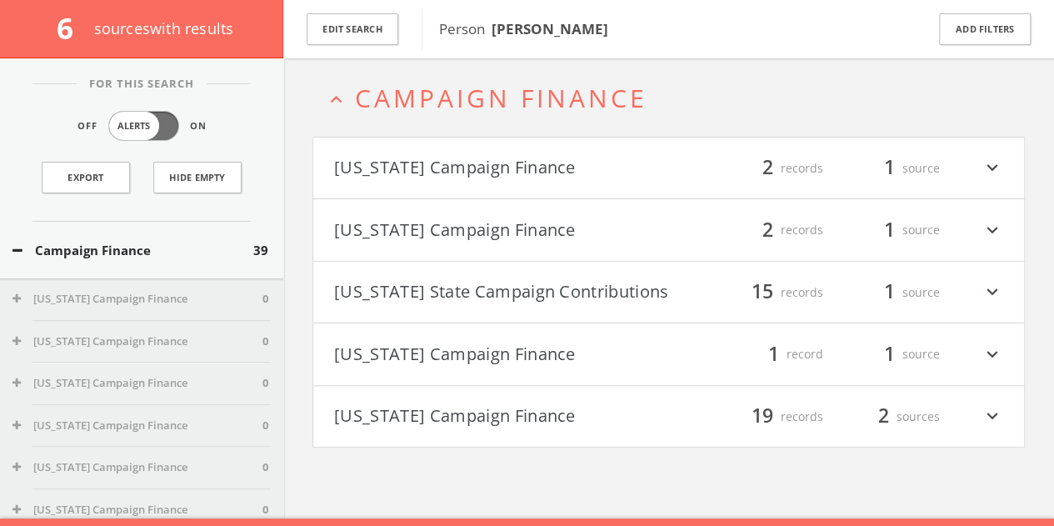
click at [584, 301] on button "[US_STATE] State Campaign Contributions" at bounding box center [501, 292] width 335 height 28
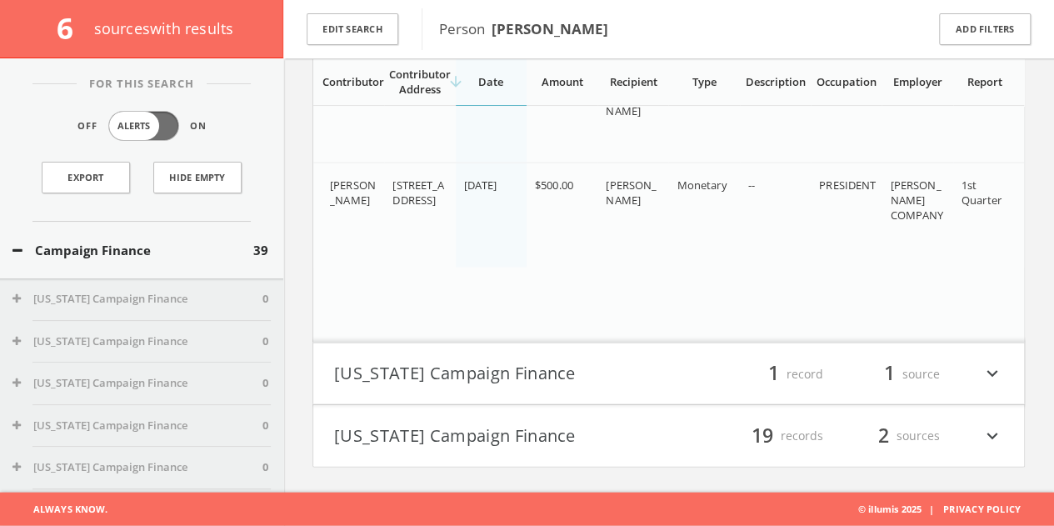
scroll to position [1143, 0]
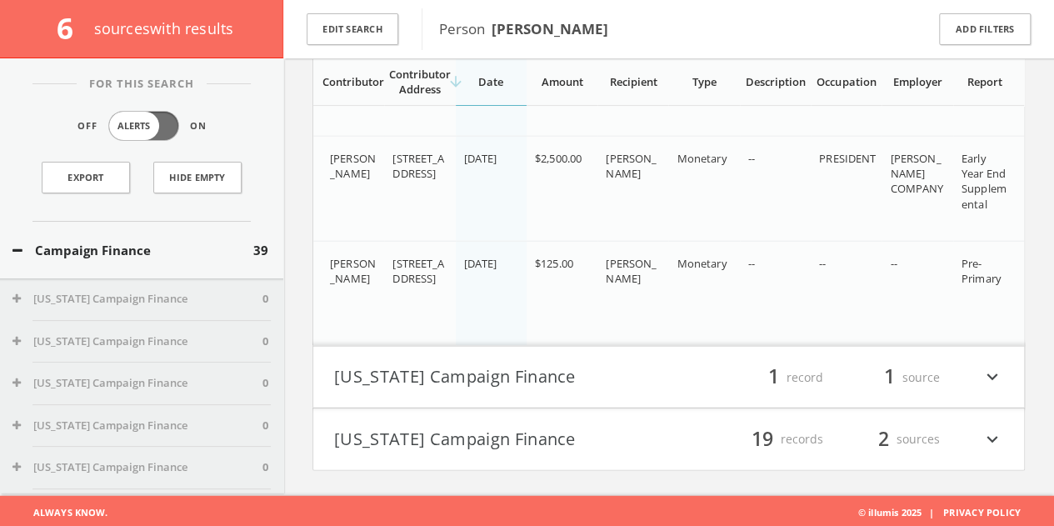
click at [584, 365] on button "[US_STATE] Campaign Finance" at bounding box center [501, 377] width 335 height 28
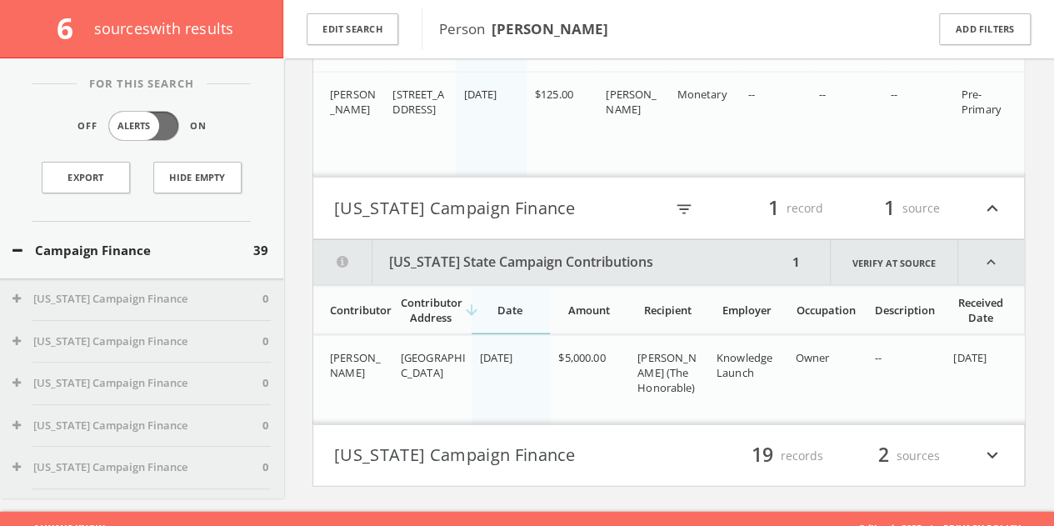
scroll to position [1927, 0]
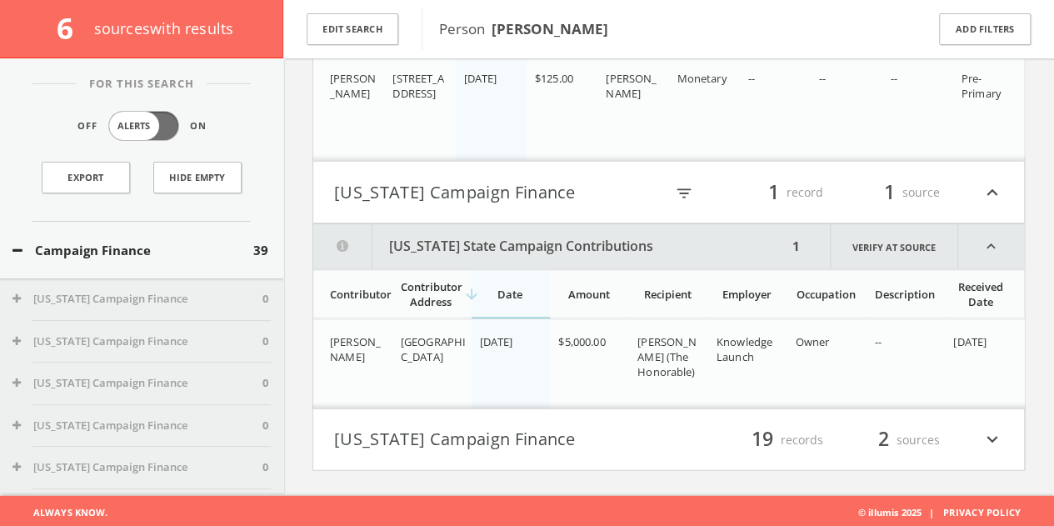
click at [692, 421] on h4 "[US_STATE] Campaign Finance filter_list 19 records 2 sources expand_more" at bounding box center [668, 440] width 711 height 62
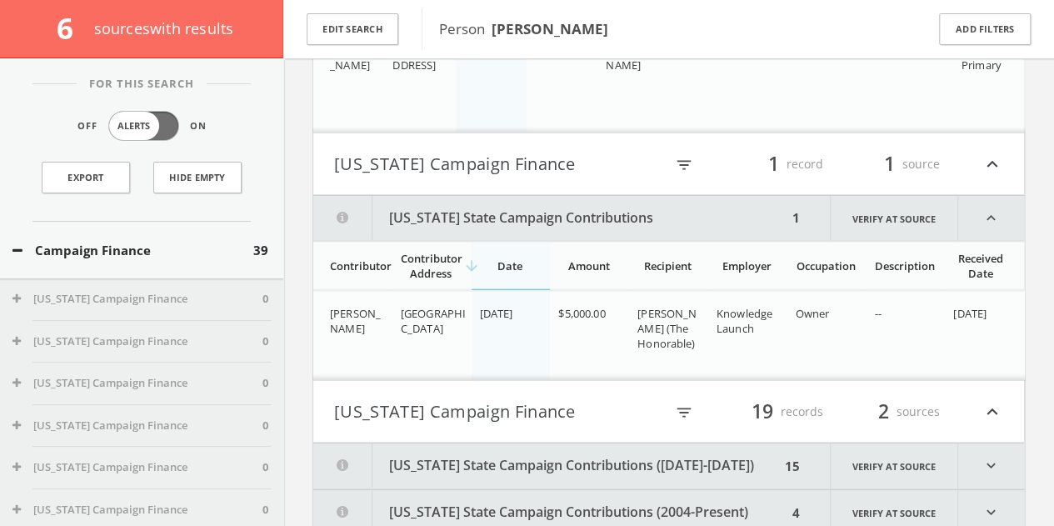
scroll to position [2019, 0]
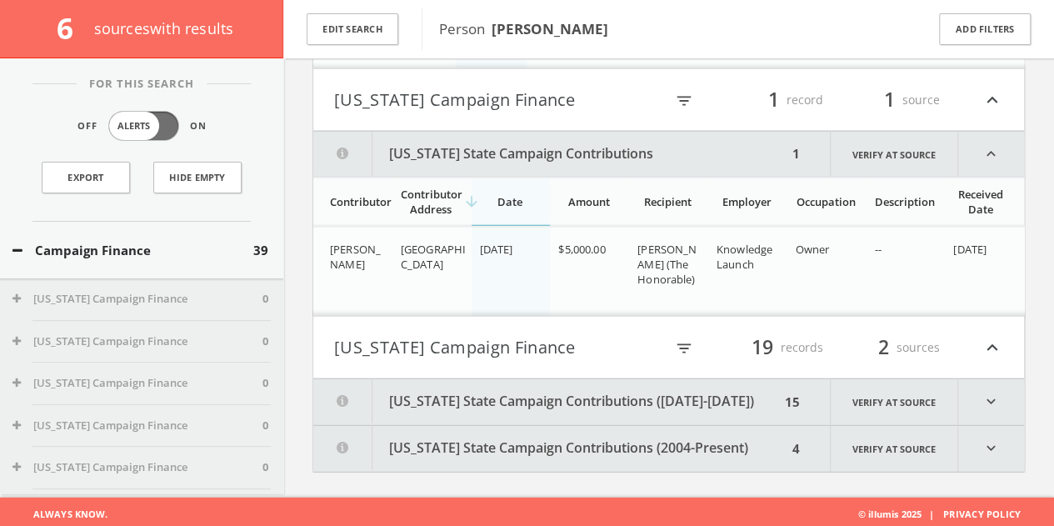
click at [685, 349] on icon "filter_list" at bounding box center [684, 348] width 18 height 18
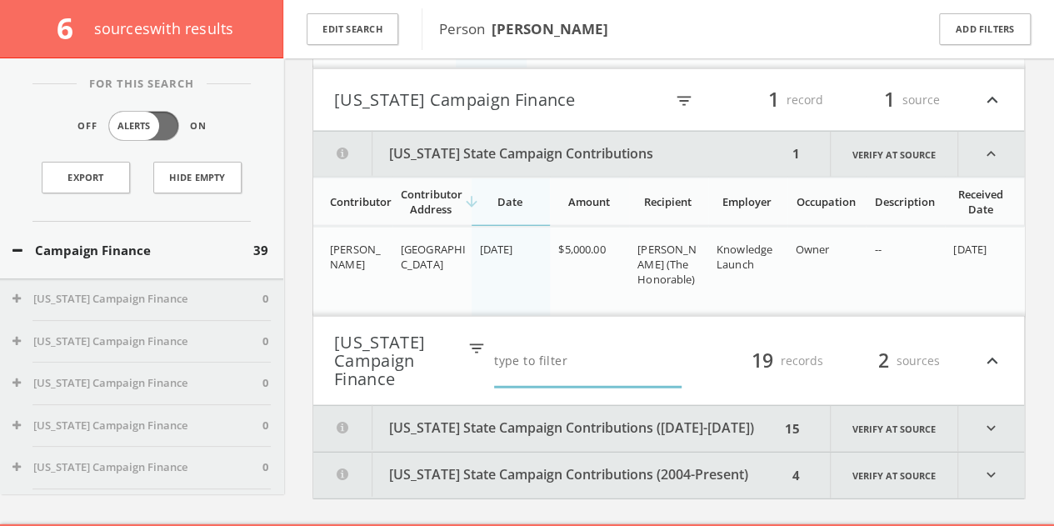
click at [452, 354] on button "[US_STATE] Campaign Finance" at bounding box center [395, 360] width 122 height 55
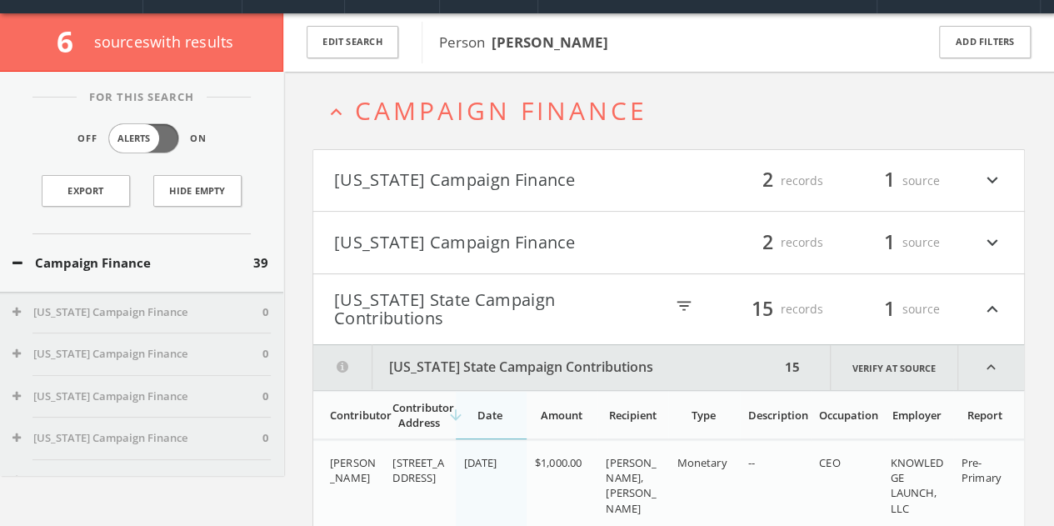
scroll to position [0, 0]
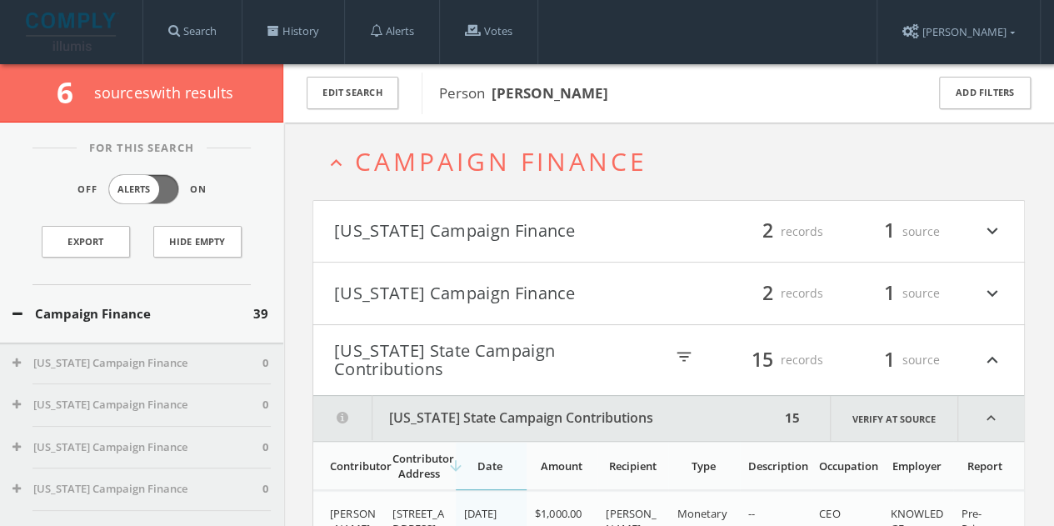
click at [594, 204] on h4 "[US_STATE] Campaign Finance filter_list 2 records 1 source expand_more" at bounding box center [668, 232] width 711 height 62
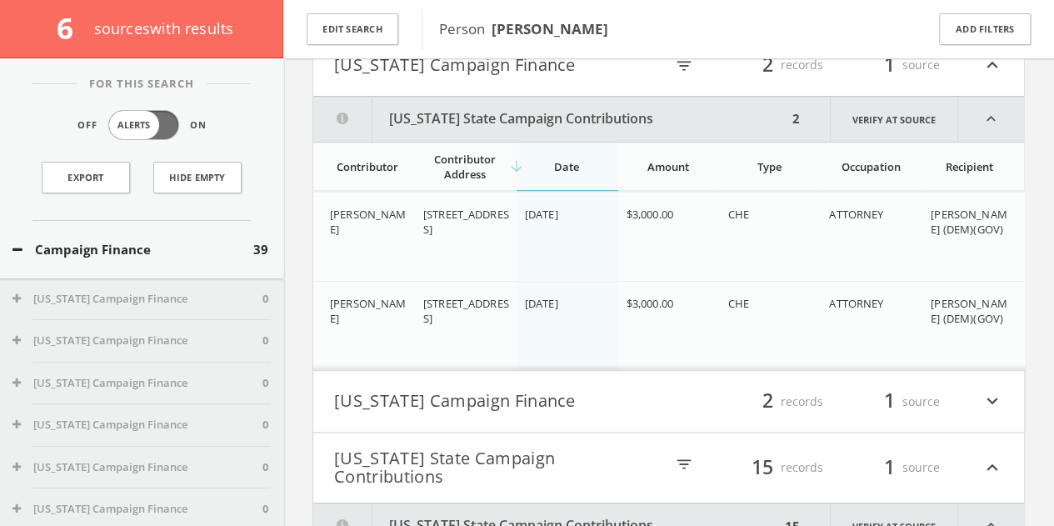
scroll to position [203, 0]
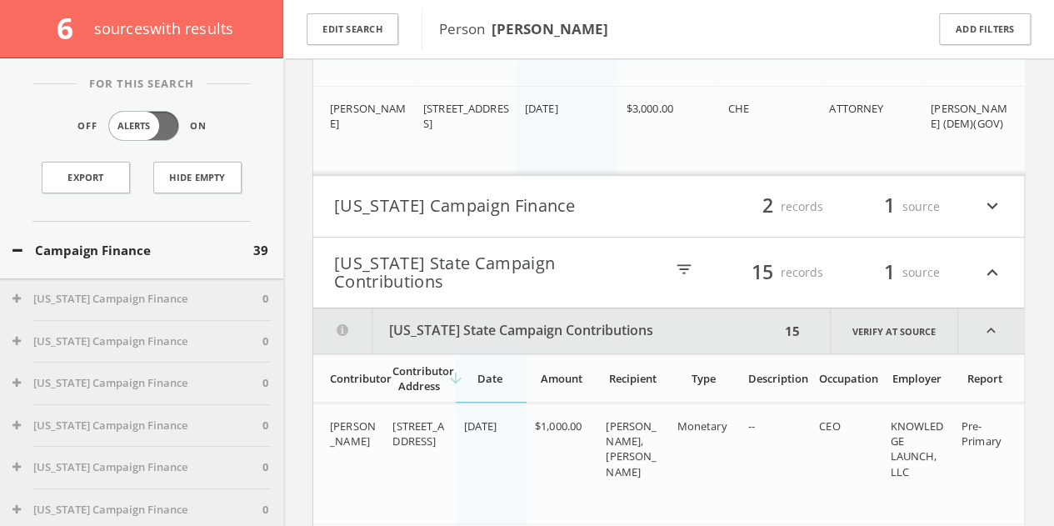
click at [477, 206] on button "[US_STATE] Campaign Finance" at bounding box center [501, 206] width 335 height 28
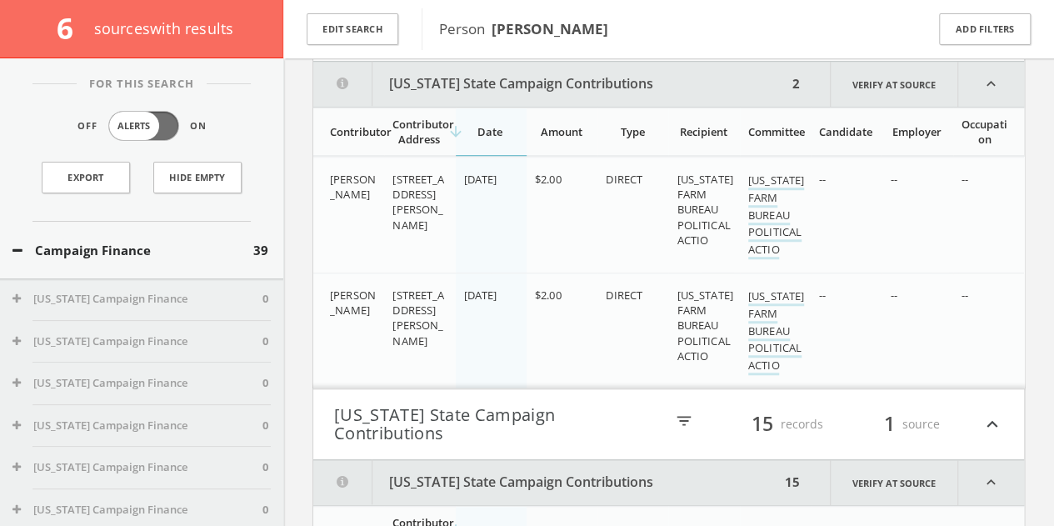
scroll to position [630, 0]
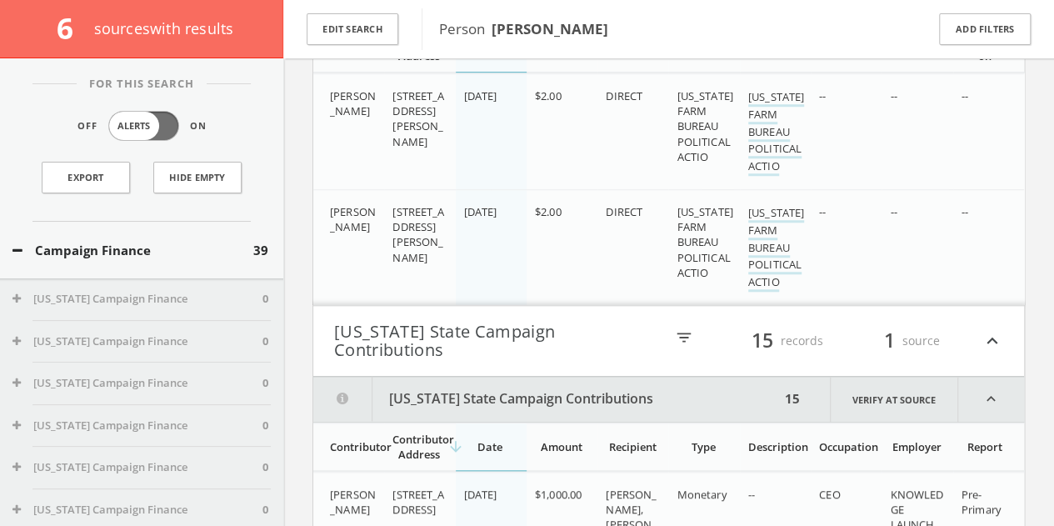
click at [465, 339] on button "[US_STATE] State Campaign Contributions" at bounding box center [499, 340] width 330 height 37
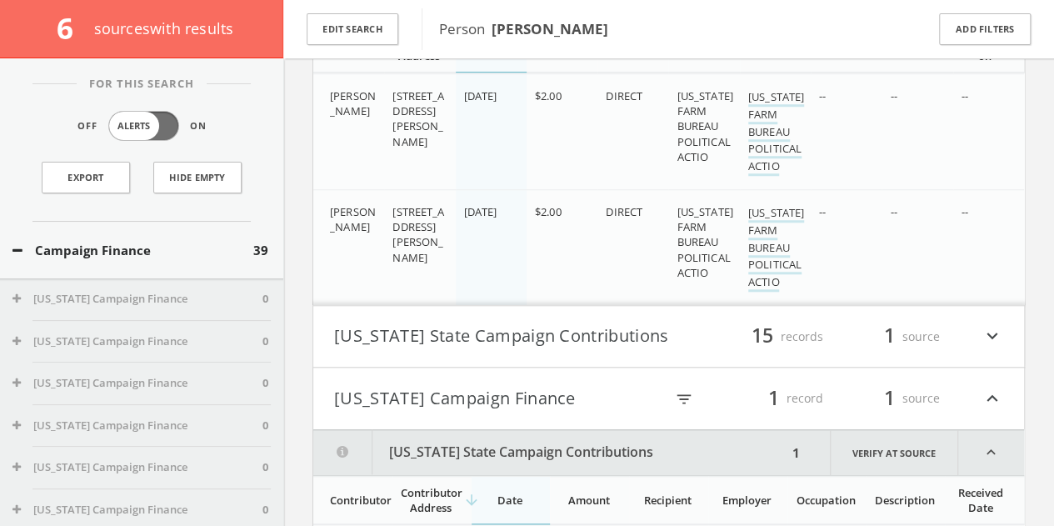
click at [517, 336] on button "[US_STATE] State Campaign Contributions" at bounding box center [501, 336] width 335 height 28
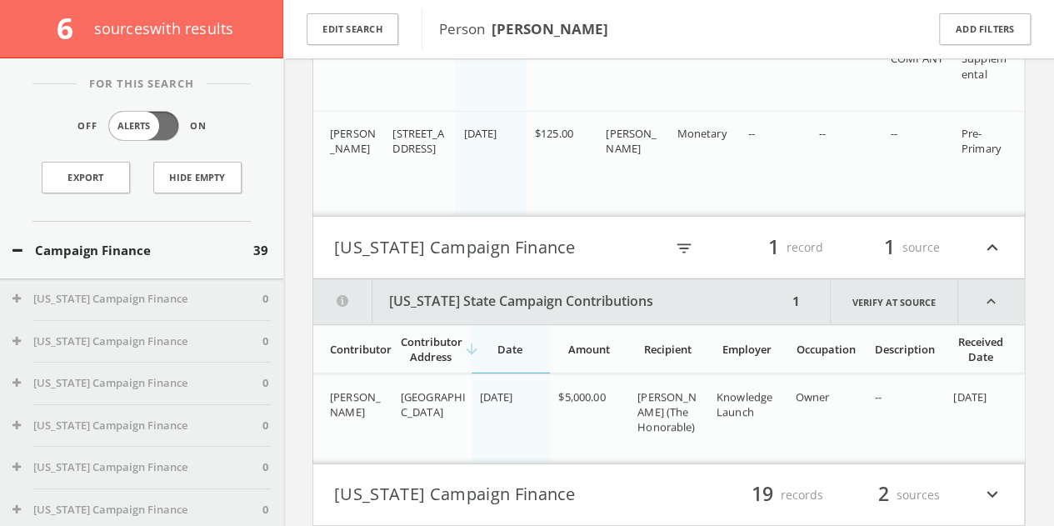
scroll to position [2663, 0]
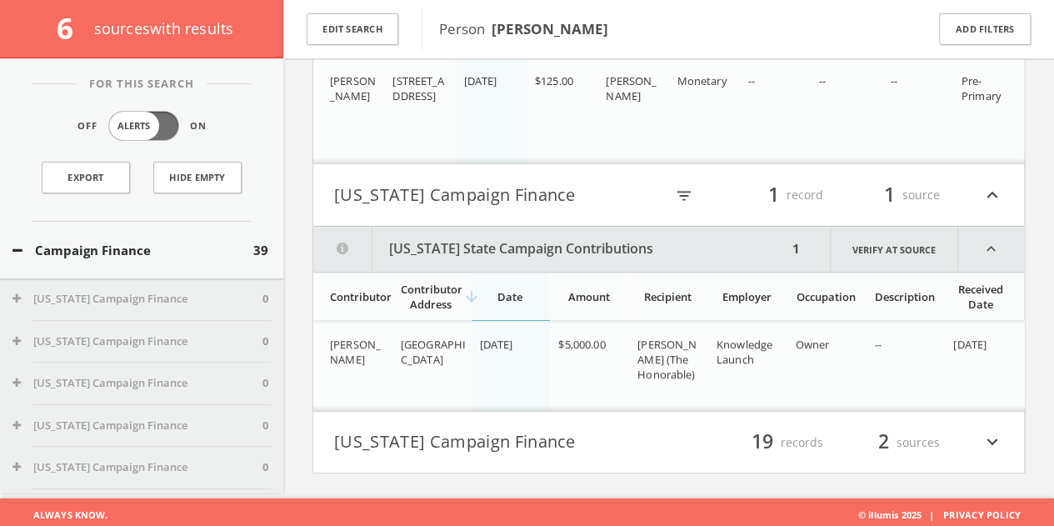
drag, startPoint x: 638, startPoint y: 342, endPoint x: 702, endPoint y: 383, distance: 76.1
click at [702, 382] on div "[PERSON_NAME] (The Honorable)" at bounding box center [670, 360] width 66 height 46
copy span "[PERSON_NAME] (The Honorable)"
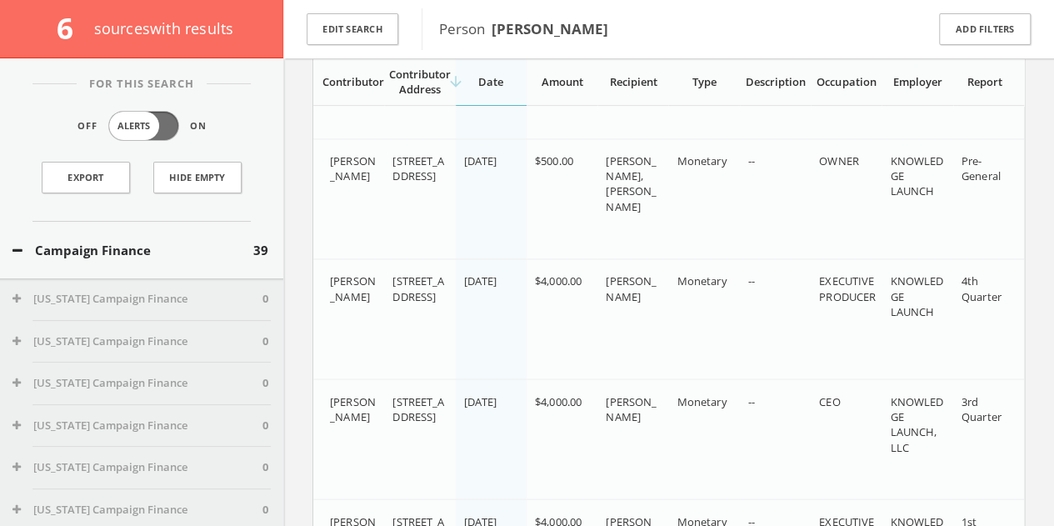
scroll to position [1263, 0]
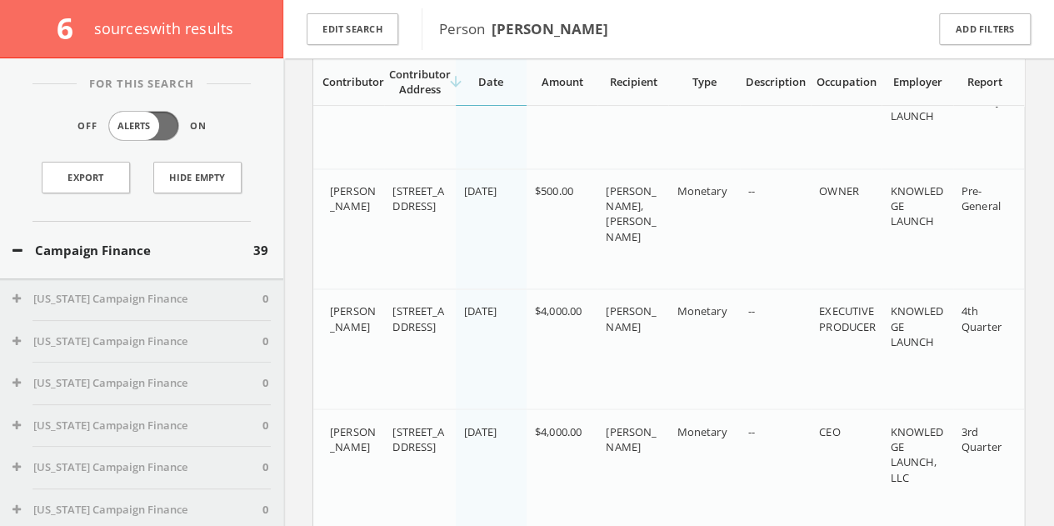
click at [365, 31] on button "Edit Search" at bounding box center [353, 29] width 92 height 32
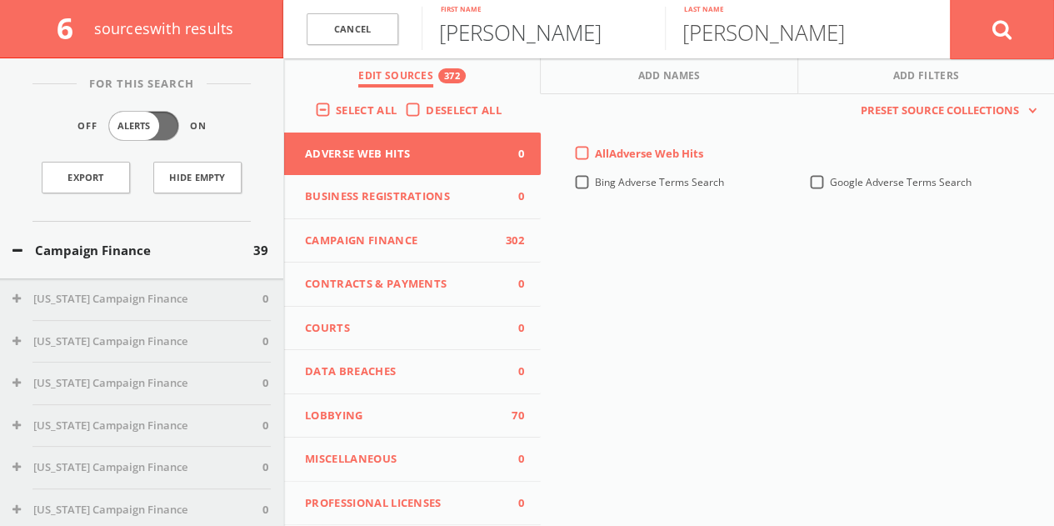
click at [499, 32] on input "[PERSON_NAME]" at bounding box center [543, 28] width 243 height 43
type input "[PERSON_NAME]"
click at [950, 0] on button at bounding box center [1002, 29] width 104 height 60
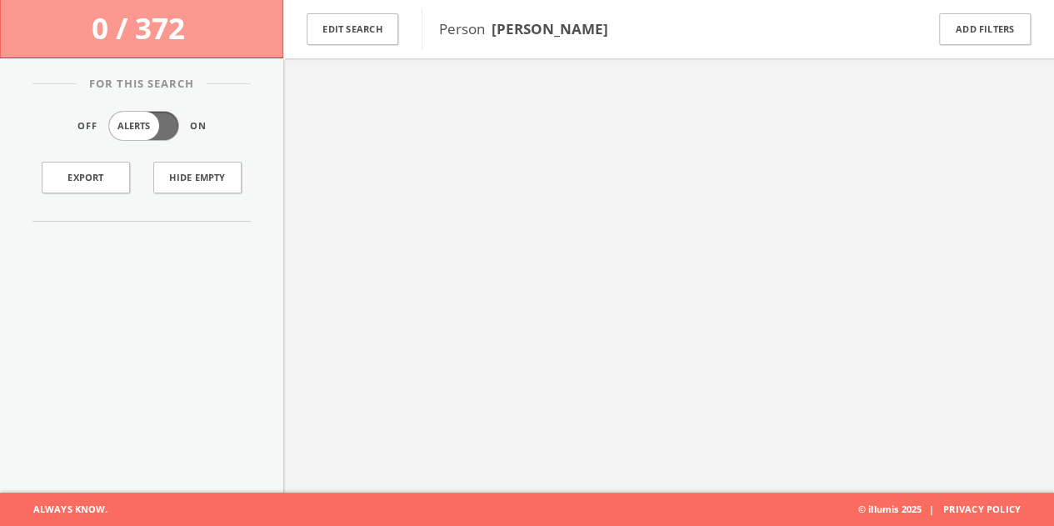
scroll to position [97, 0]
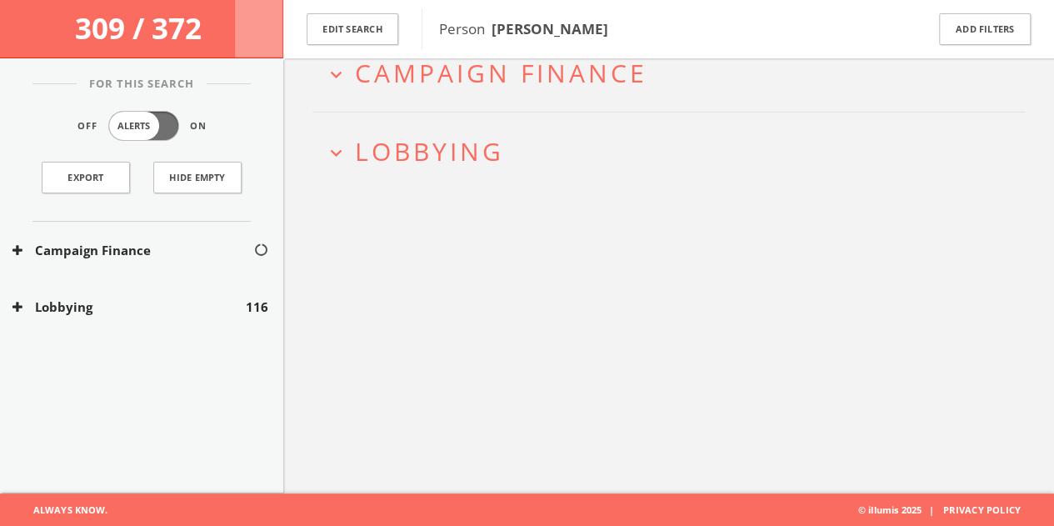
click at [218, 299] on button "Lobbying" at bounding box center [128, 306] width 233 height 19
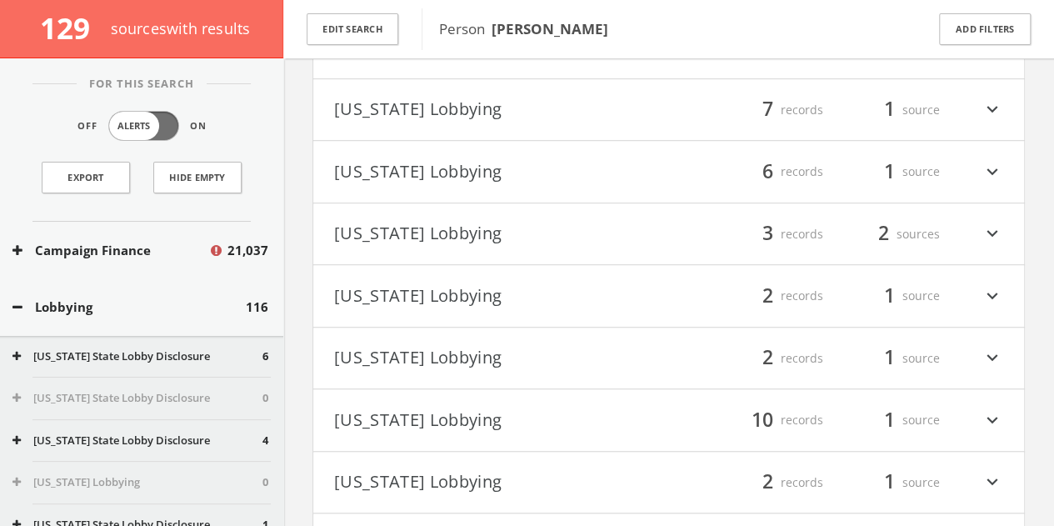
scroll to position [455, 0]
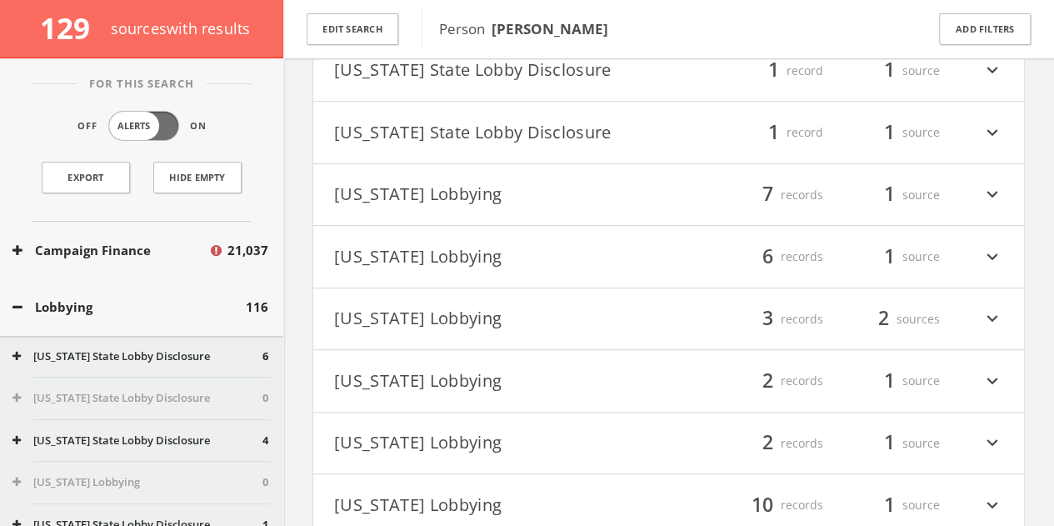
click at [667, 184] on button "[US_STATE] Lobbying" at bounding box center [501, 195] width 335 height 28
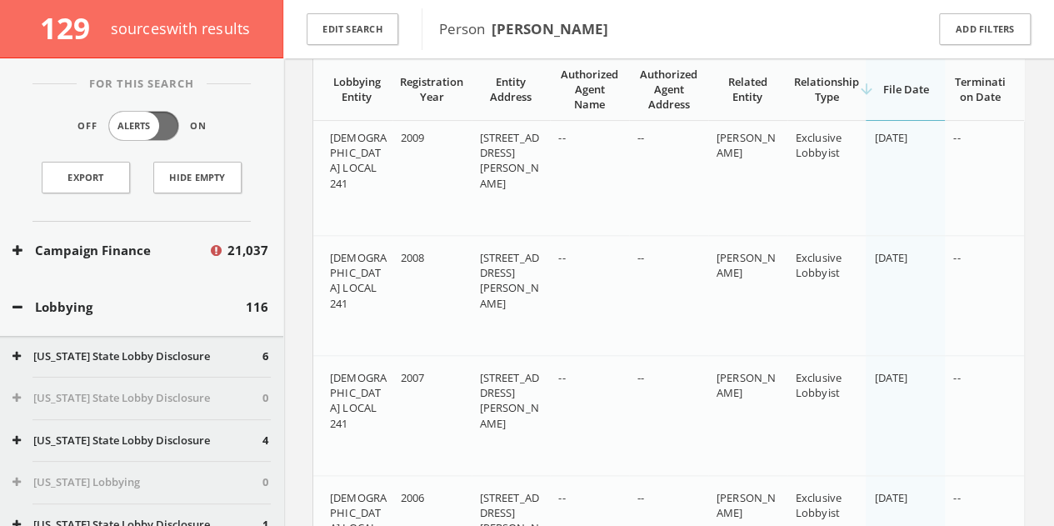
scroll to position [646, 0]
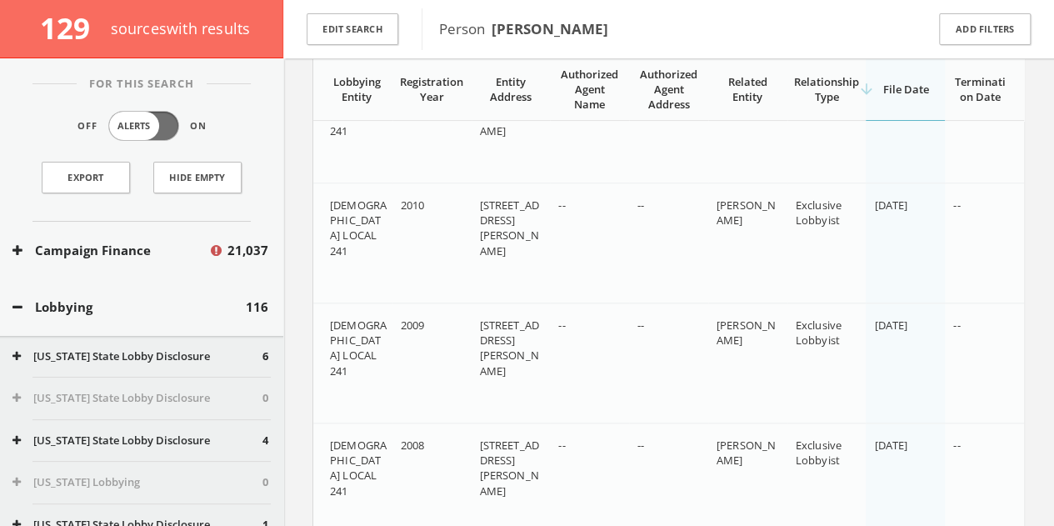
click at [107, 292] on div "Lobbying 116" at bounding box center [141, 306] width 283 height 57
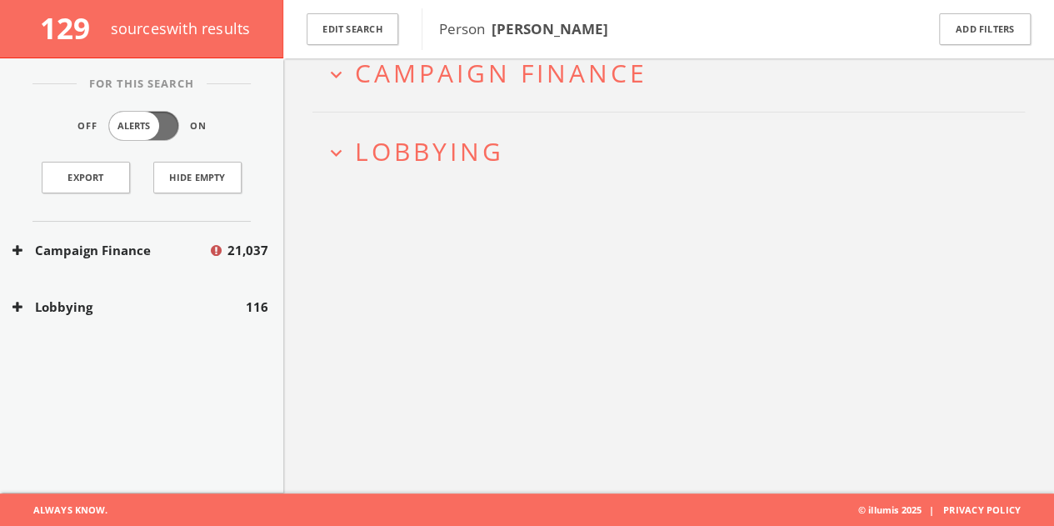
click at [107, 247] on button "Campaign Finance" at bounding box center [110, 250] width 196 height 19
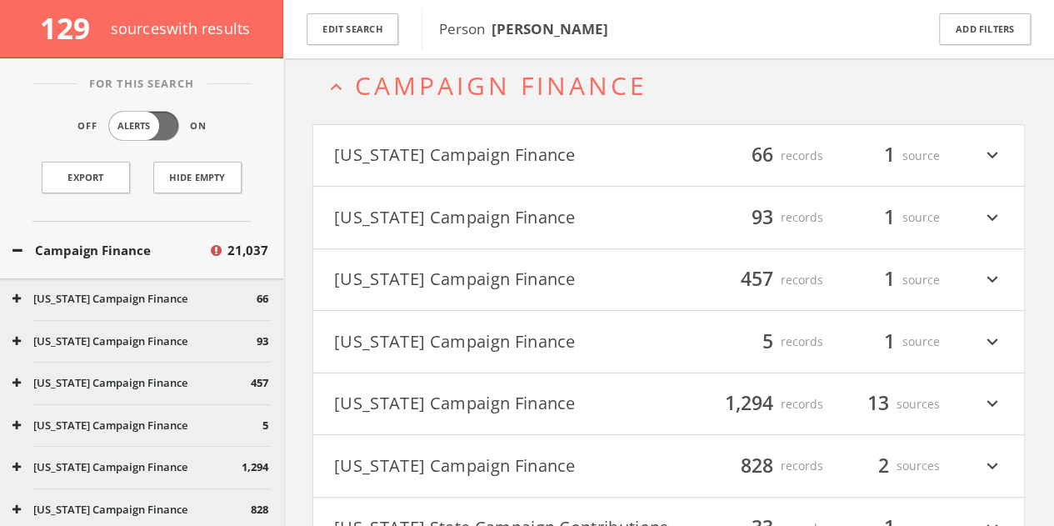
click at [117, 257] on div "Campaign Finance 21,037" at bounding box center [141, 250] width 283 height 57
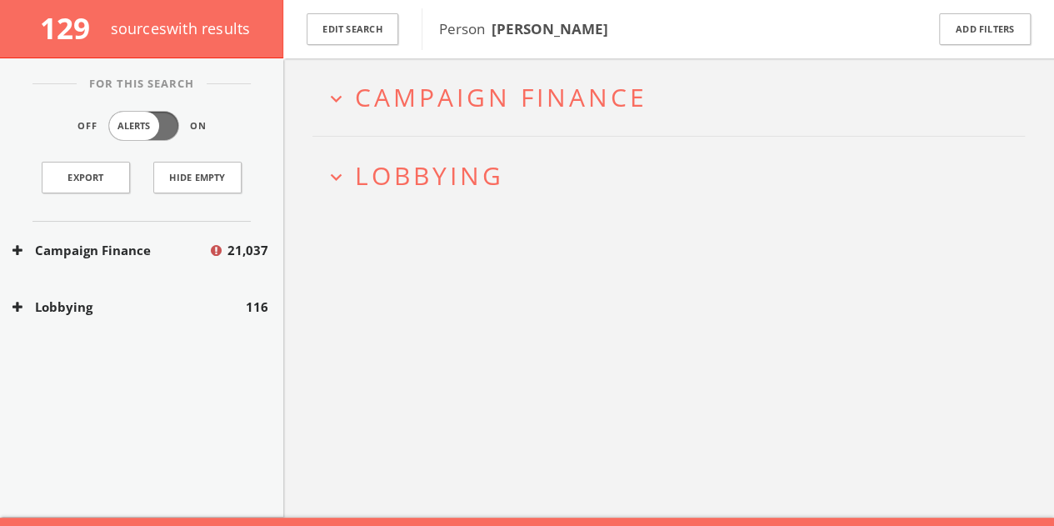
click at [152, 313] on button "Lobbying" at bounding box center [128, 306] width 233 height 19
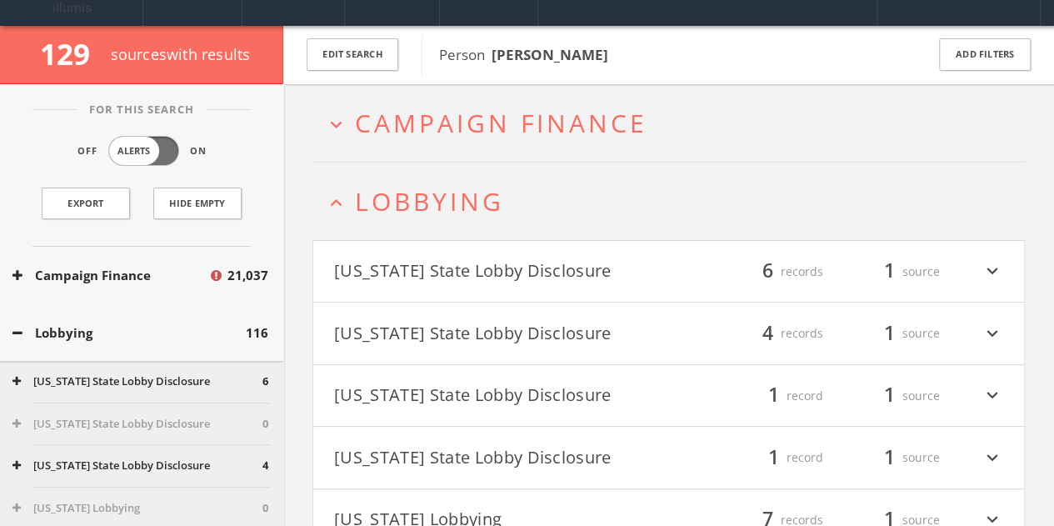
scroll to position [122, 0]
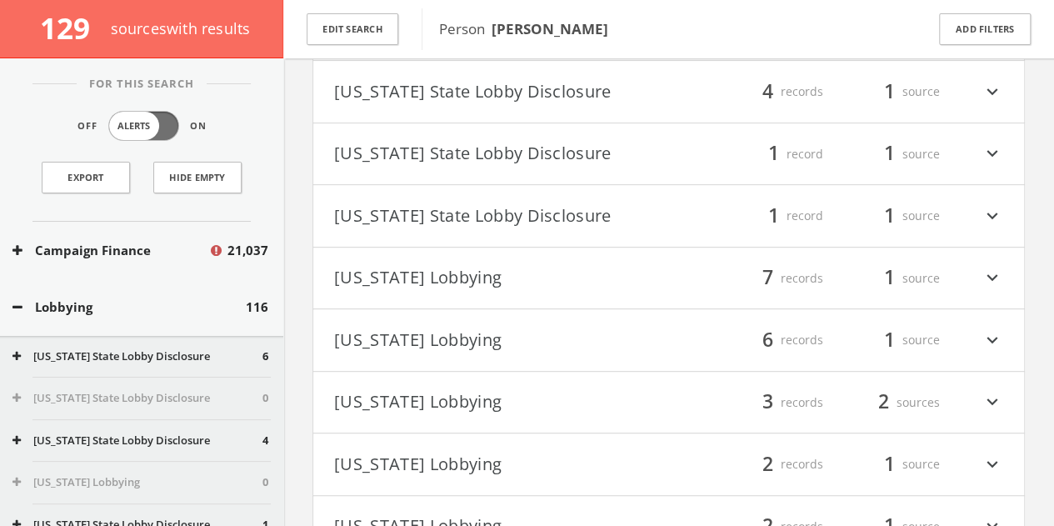
click at [587, 254] on h4 "[US_STATE] Lobbying filter_list 7 records 1 source expand_more" at bounding box center [668, 278] width 711 height 62
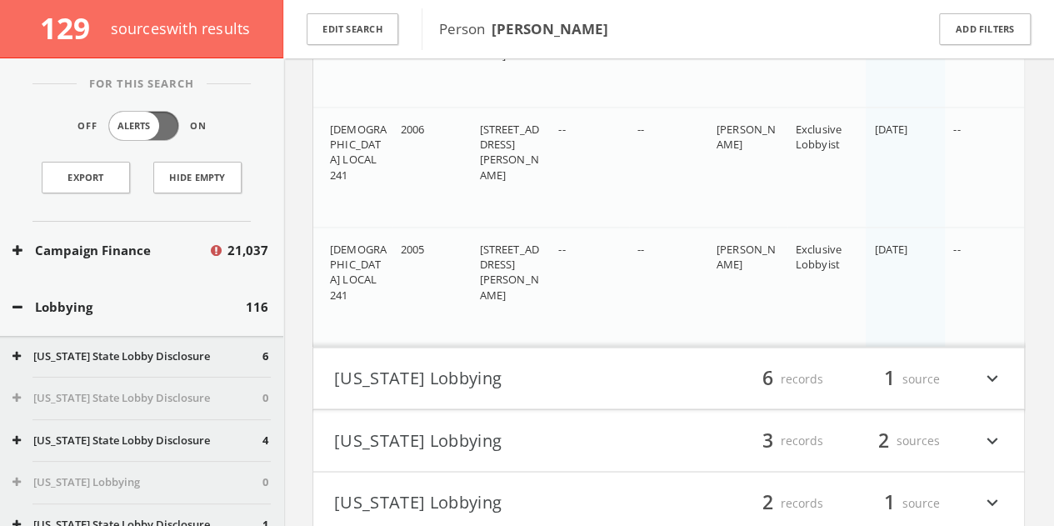
scroll to position [1369, 0]
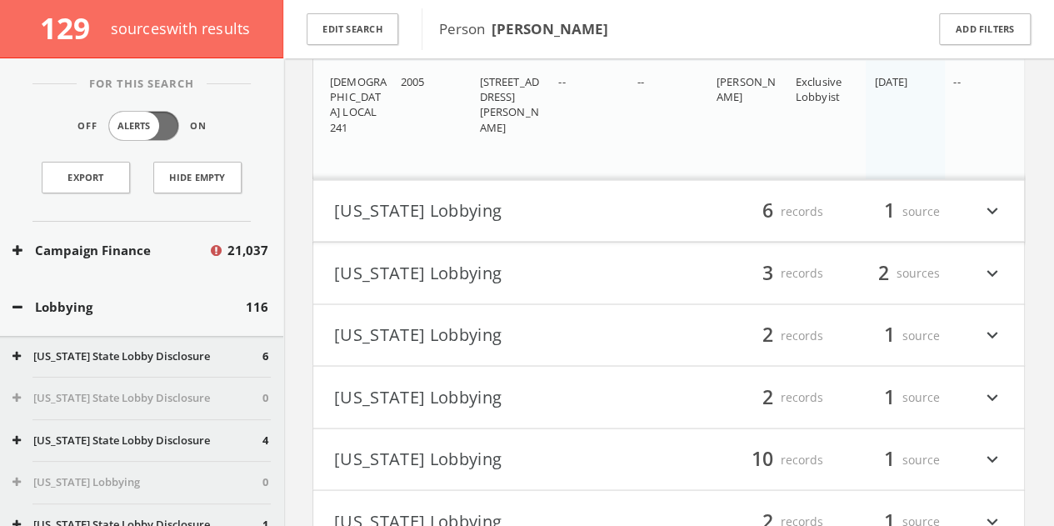
click at [669, 201] on div "filter_list 6 records 1 source expand_more" at bounding box center [836, 211] width 335 height 28
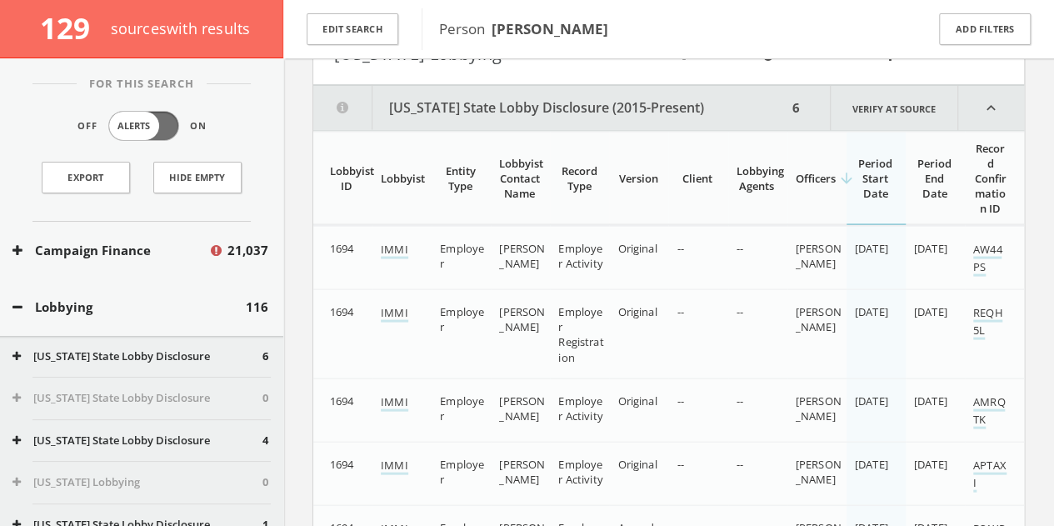
scroll to position [1298, 0]
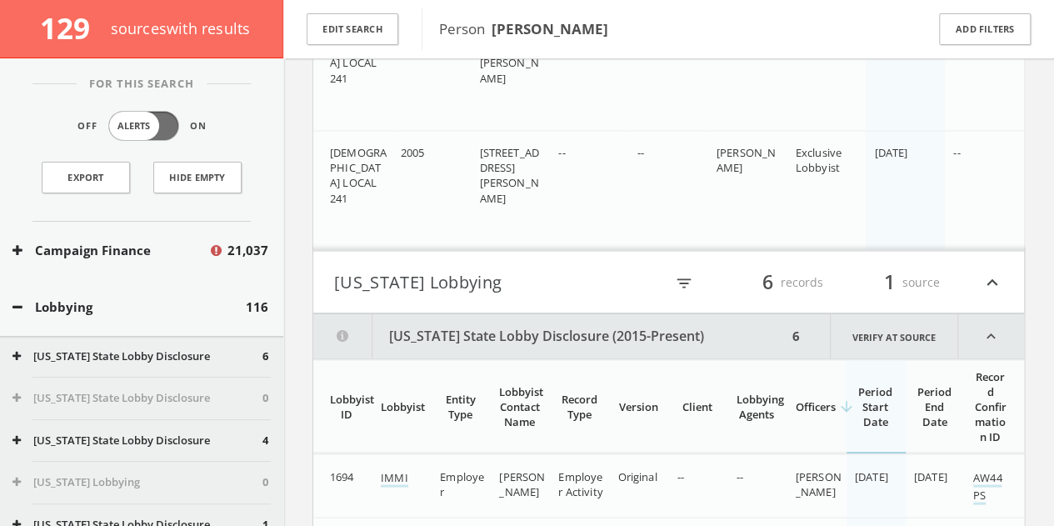
click at [588, 272] on button "[US_STATE] Lobbying" at bounding box center [499, 281] width 330 height 28
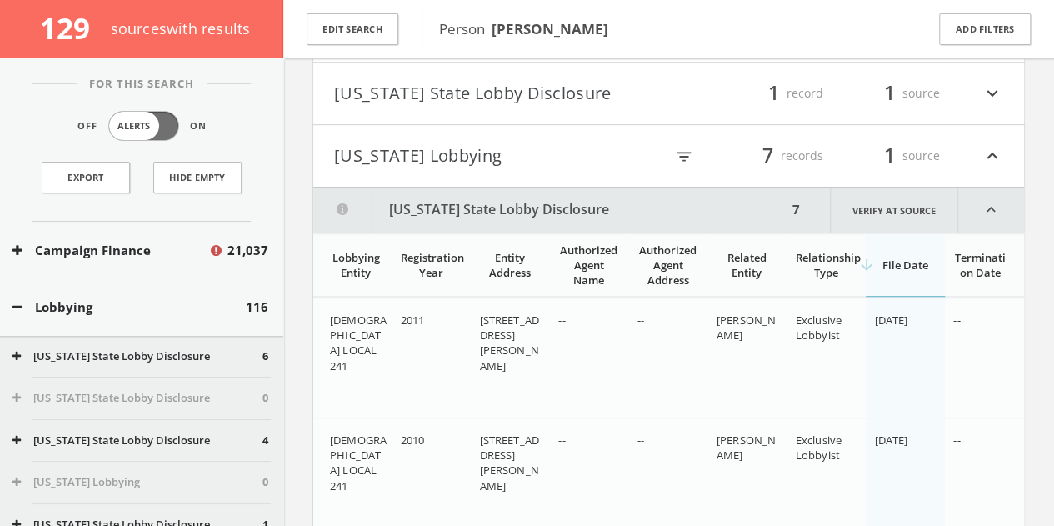
scroll to position [298, 0]
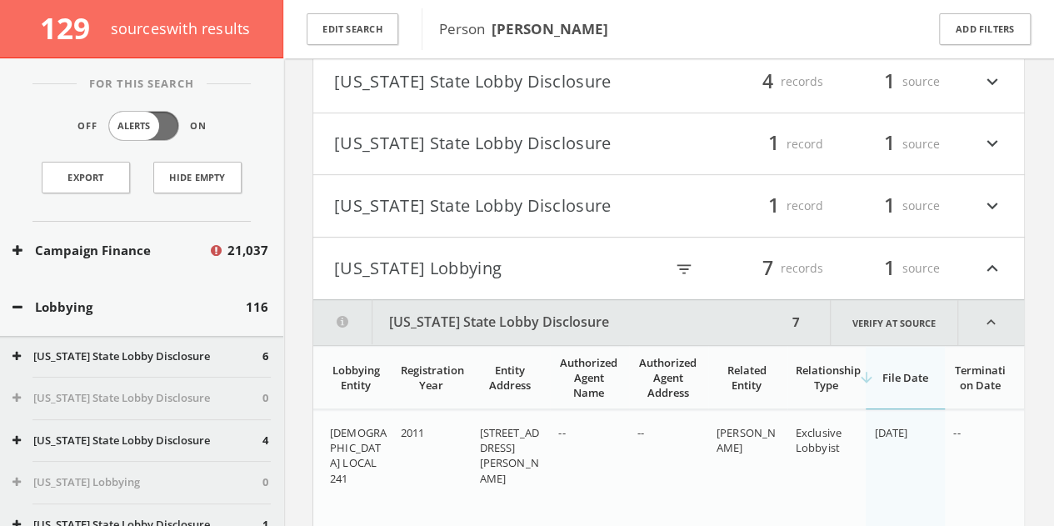
click at [530, 240] on h4 "[US_STATE] Lobbying filter_list 7 records 1 source expand_less" at bounding box center [668, 268] width 711 height 62
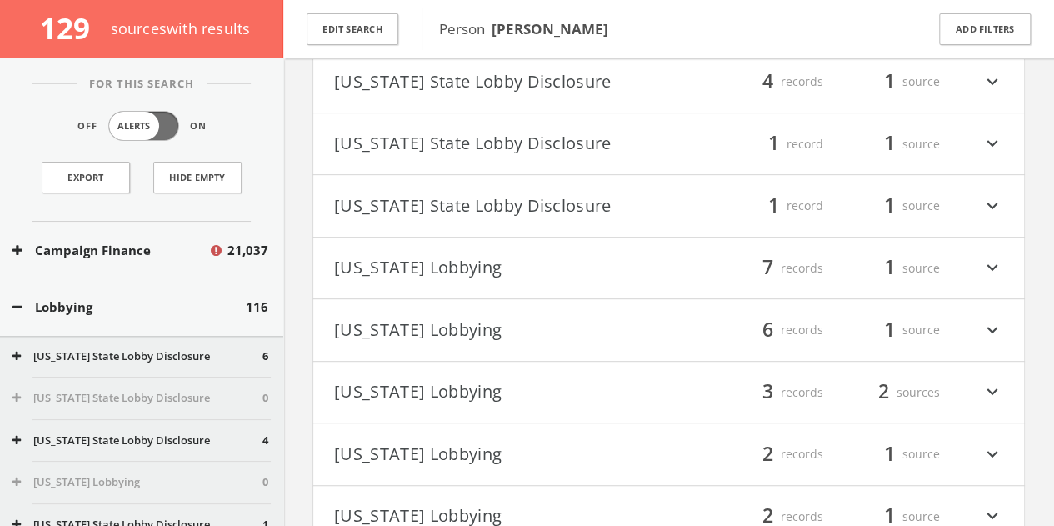
click at [635, 87] on button "[US_STATE] State Lobby Disclosure" at bounding box center [501, 81] width 335 height 28
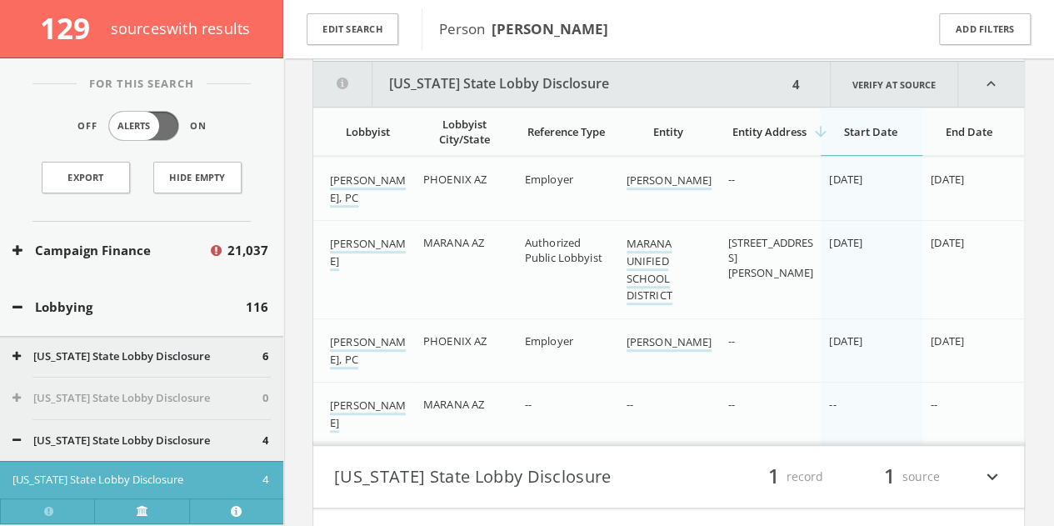
scroll to position [352, 0]
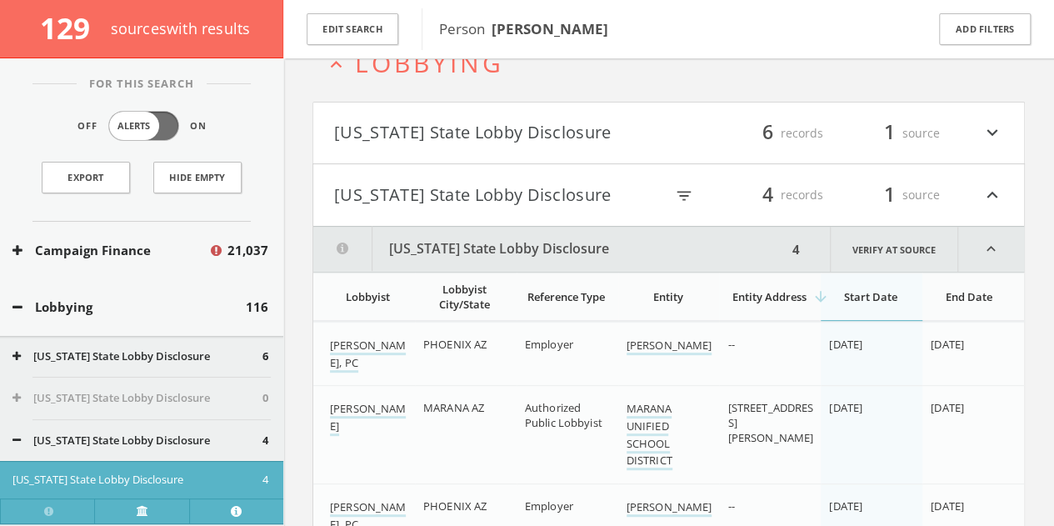
click at [522, 200] on button "[US_STATE] State Lobby Disclosure" at bounding box center [499, 195] width 330 height 28
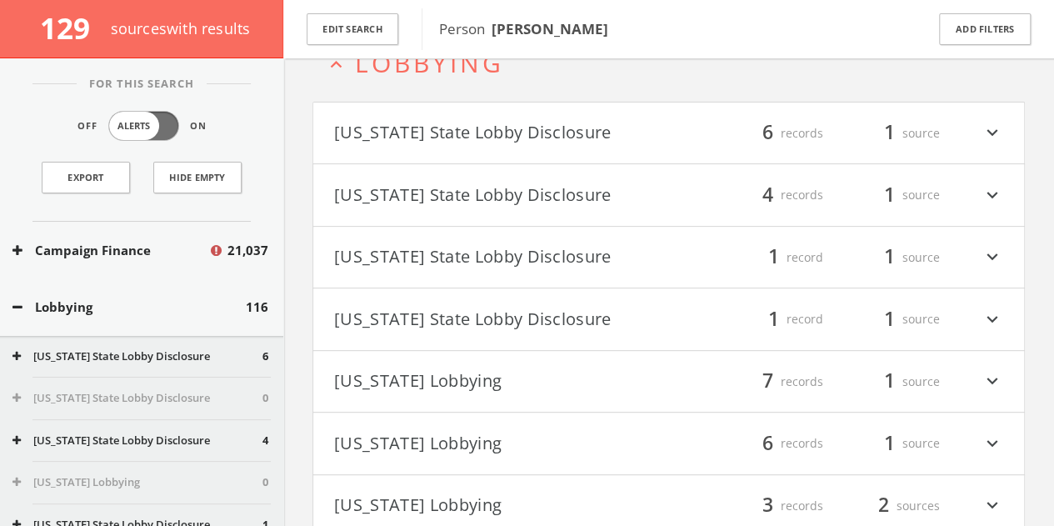
click at [542, 132] on button "[US_STATE] State Lobby Disclosure" at bounding box center [501, 133] width 335 height 28
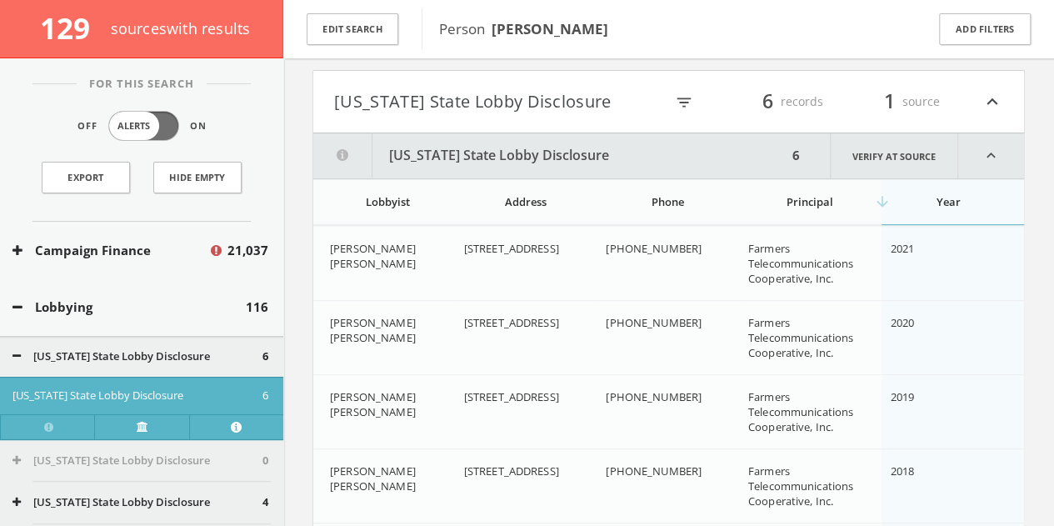
scroll to position [122, 0]
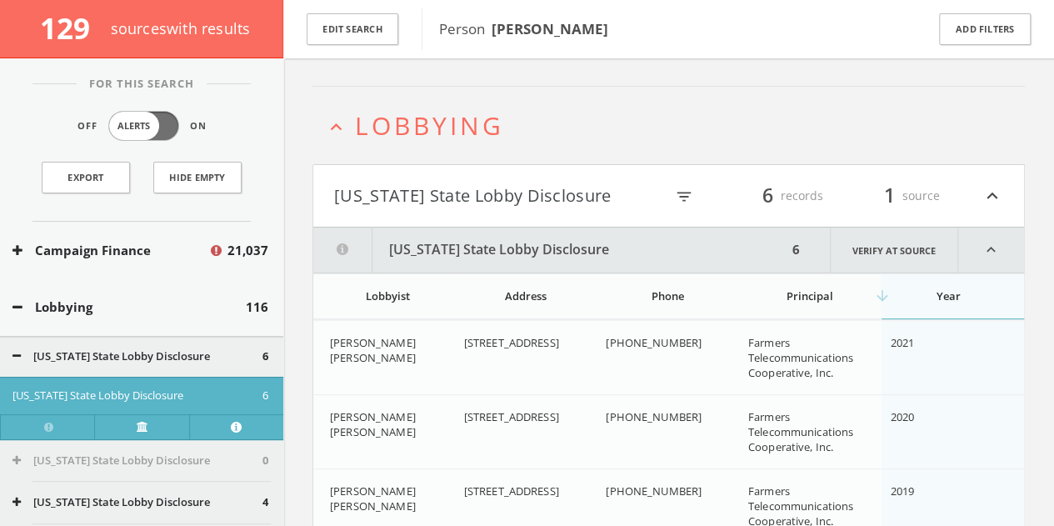
click at [515, 176] on h4 "[US_STATE] State Lobby Disclosure filter_list 6 records 1 source expand_less" at bounding box center [668, 196] width 711 height 62
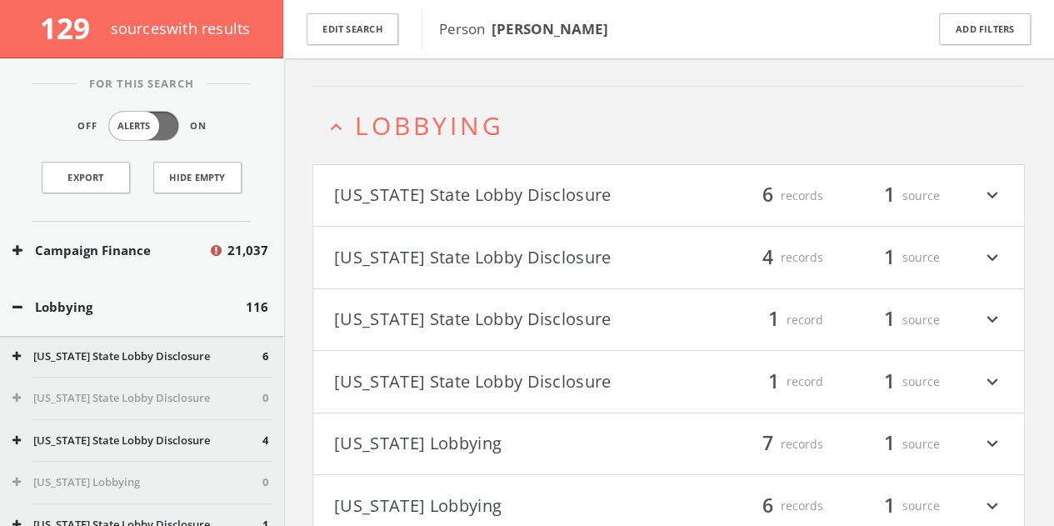
click at [438, 296] on h4 "[US_STATE] State Lobby Disclosure filter_list 1 record 1 source expand_more" at bounding box center [668, 320] width 711 height 62
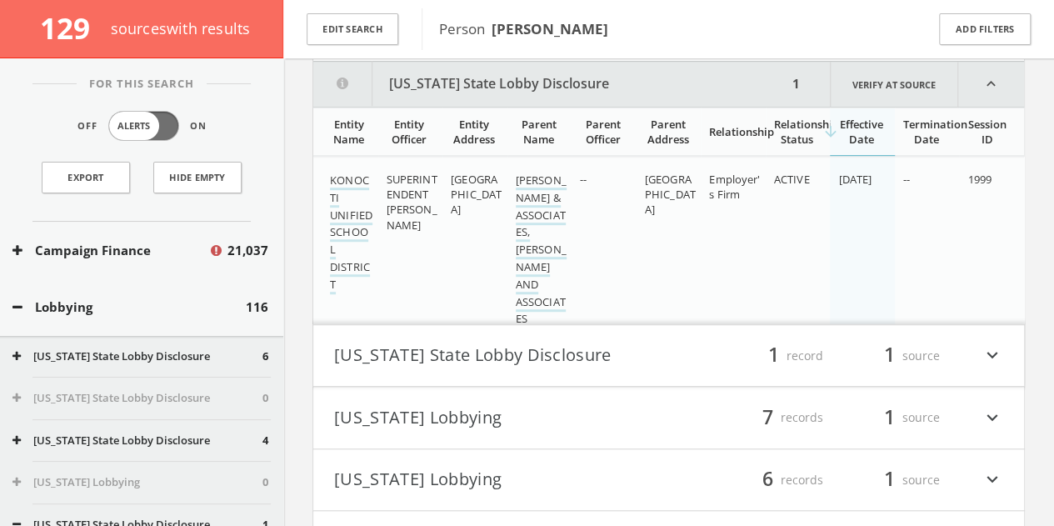
scroll to position [246, 0]
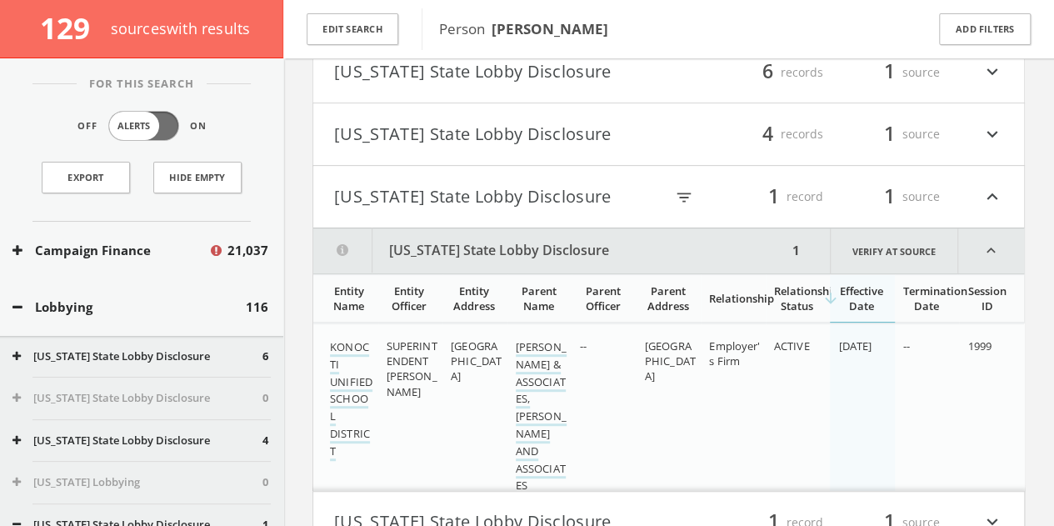
click at [470, 197] on button "[US_STATE] State Lobby Disclosure" at bounding box center [499, 196] width 330 height 28
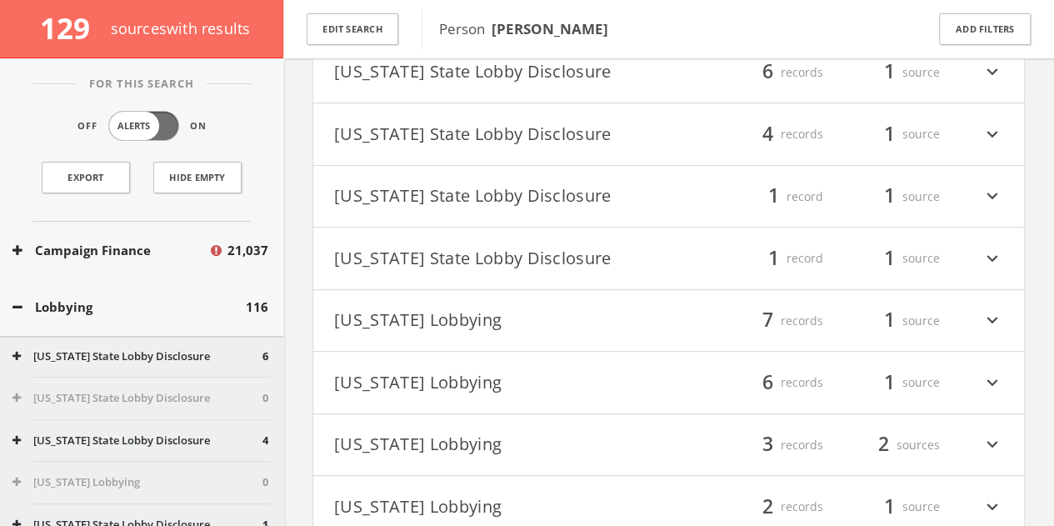
click at [463, 244] on button "[US_STATE] State Lobby Disclosure" at bounding box center [501, 258] width 335 height 28
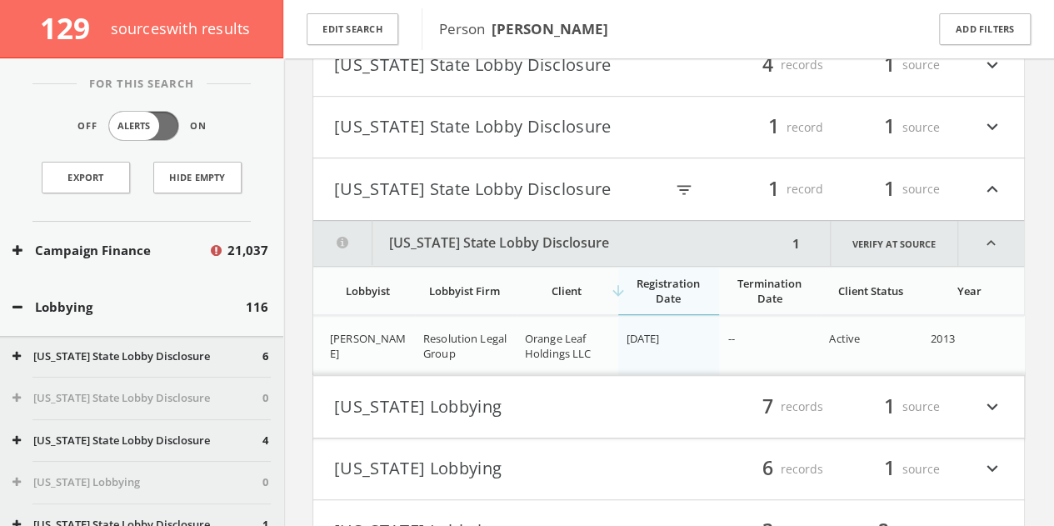
scroll to position [307, 0]
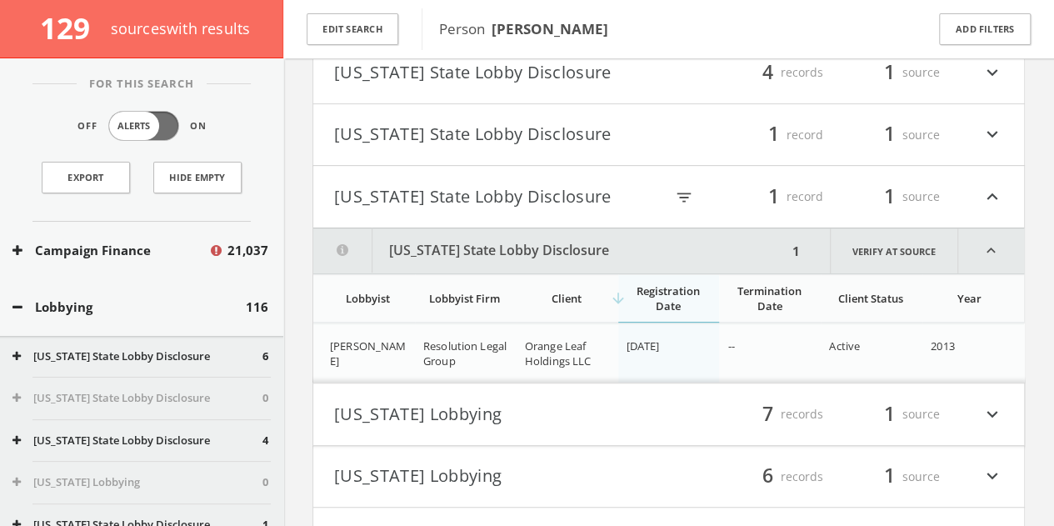
click at [464, 202] on button "[US_STATE] State Lobby Disclosure" at bounding box center [499, 196] width 330 height 28
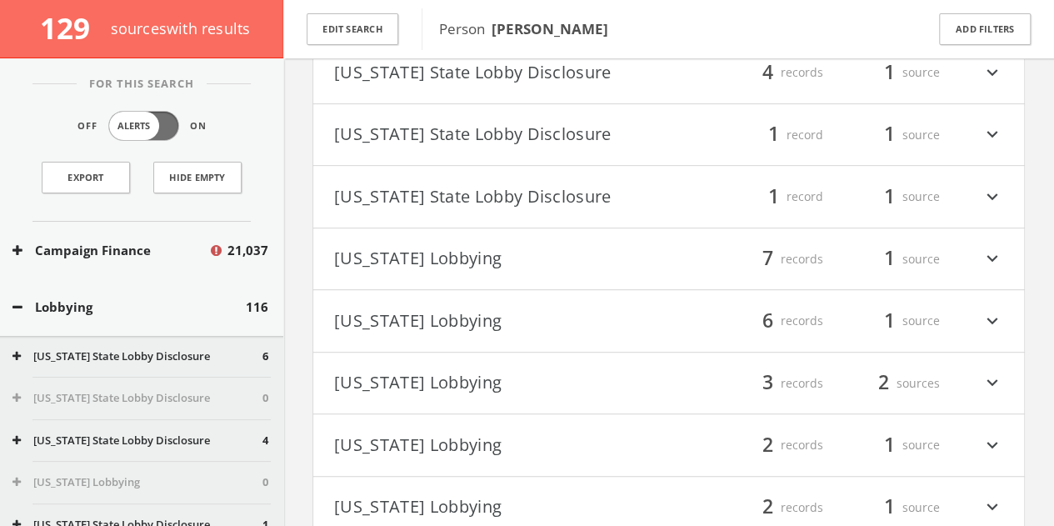
click at [458, 264] on button "[US_STATE] Lobbying" at bounding box center [501, 259] width 335 height 28
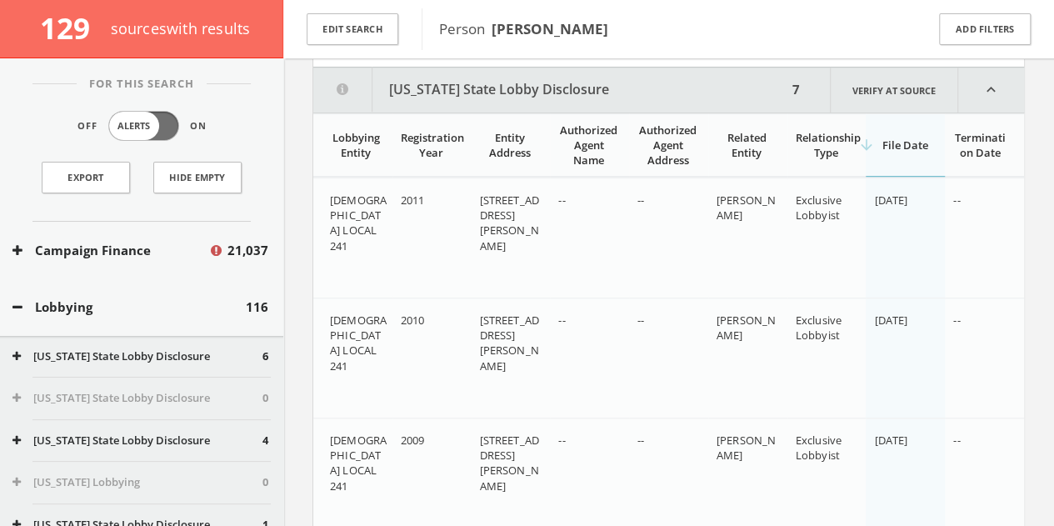
scroll to position [537, 0]
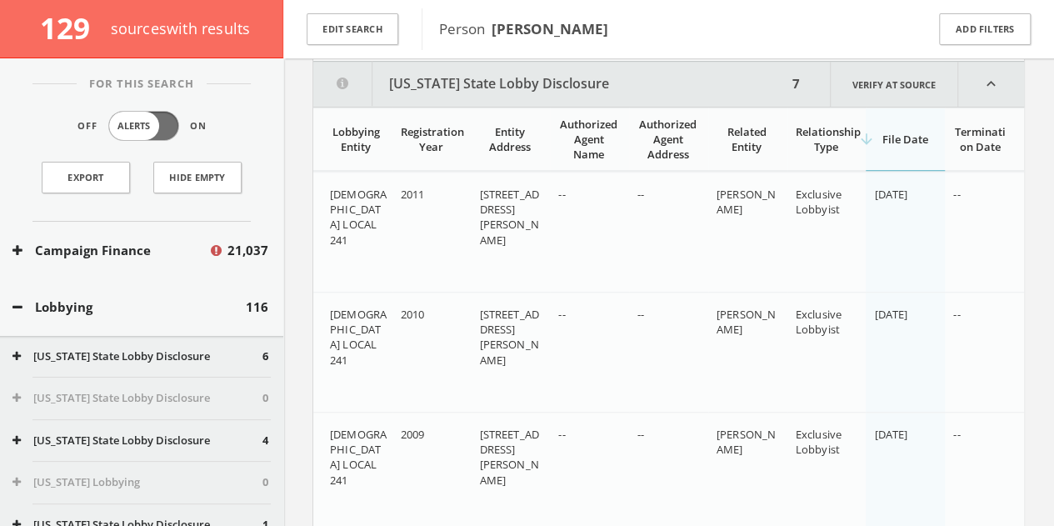
click at [532, 71] on button "[US_STATE] State Lobby Disclosure" at bounding box center [550, 84] width 474 height 45
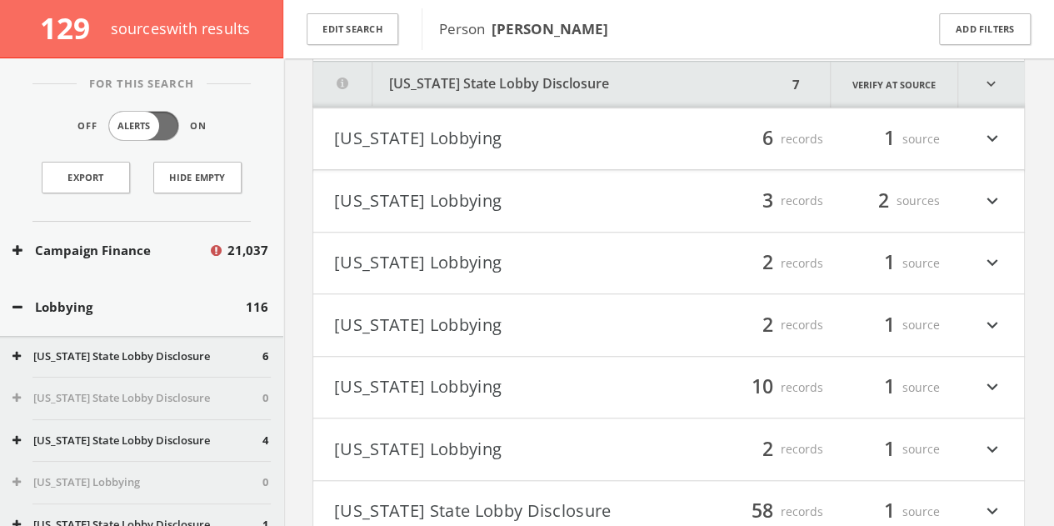
click at [498, 146] on button "[US_STATE] Lobbying" at bounding box center [501, 139] width 335 height 28
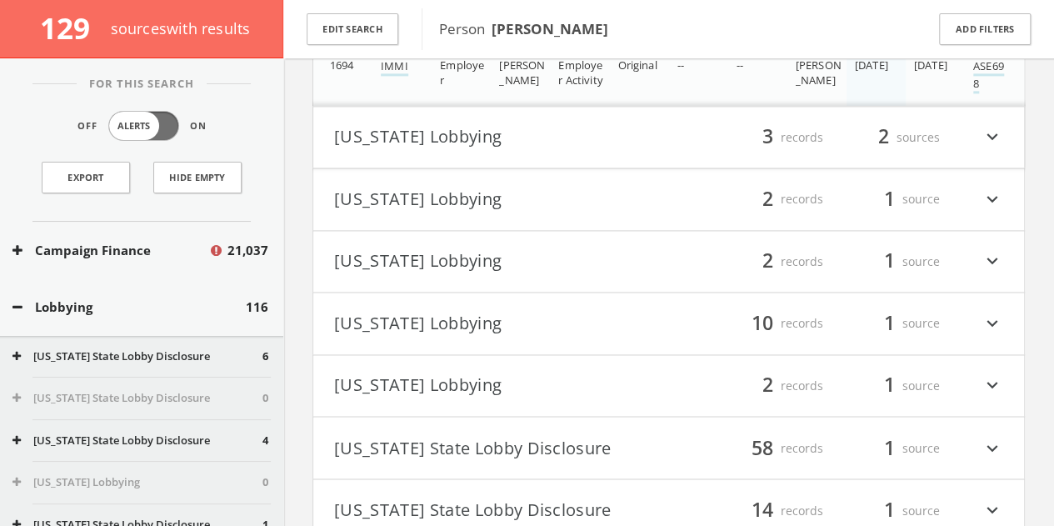
scroll to position [1228, 0]
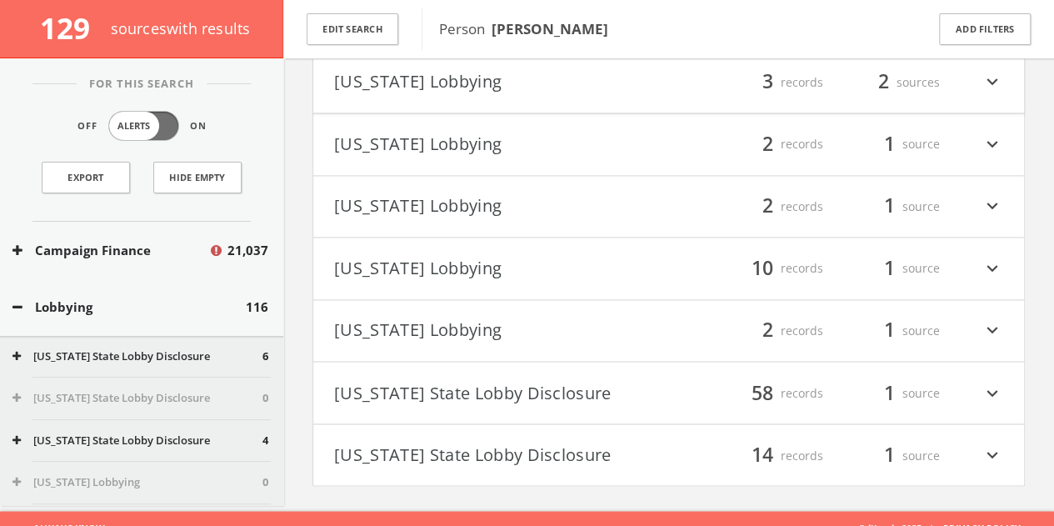
click at [571, 87] on button "[US_STATE] Lobbying" at bounding box center [501, 82] width 335 height 28
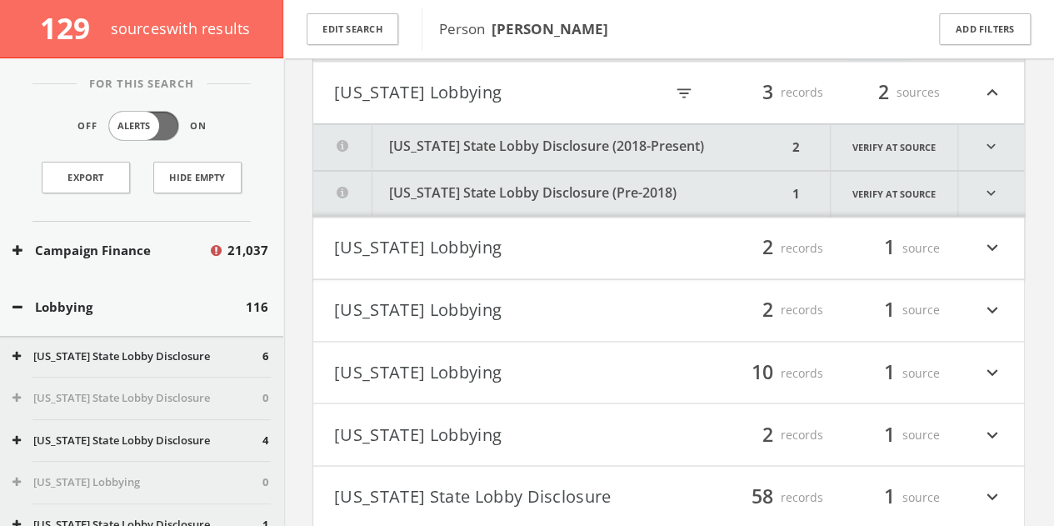
click at [583, 157] on button "[US_STATE] State Lobby Disclosure (2018-Present)" at bounding box center [550, 149] width 474 height 46
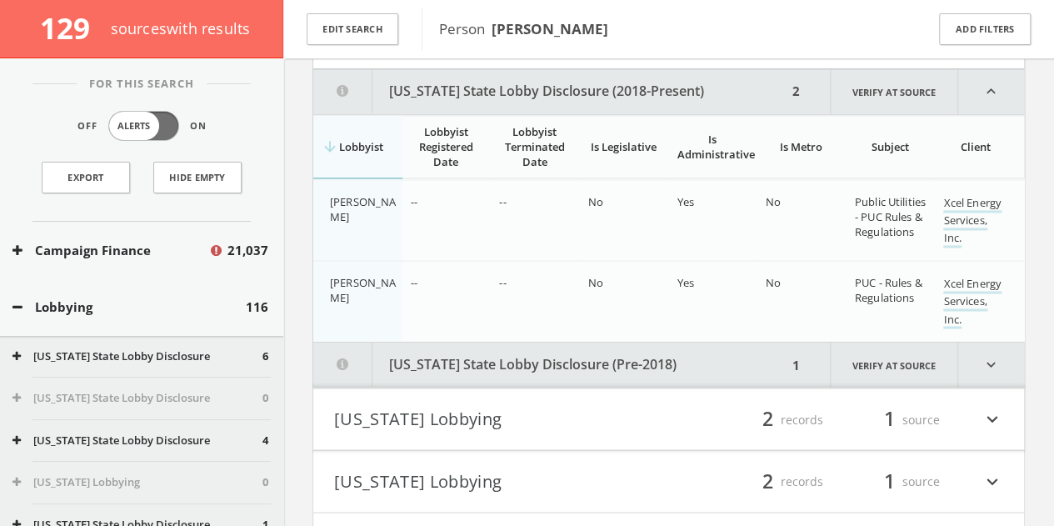
scroll to position [1279, 0]
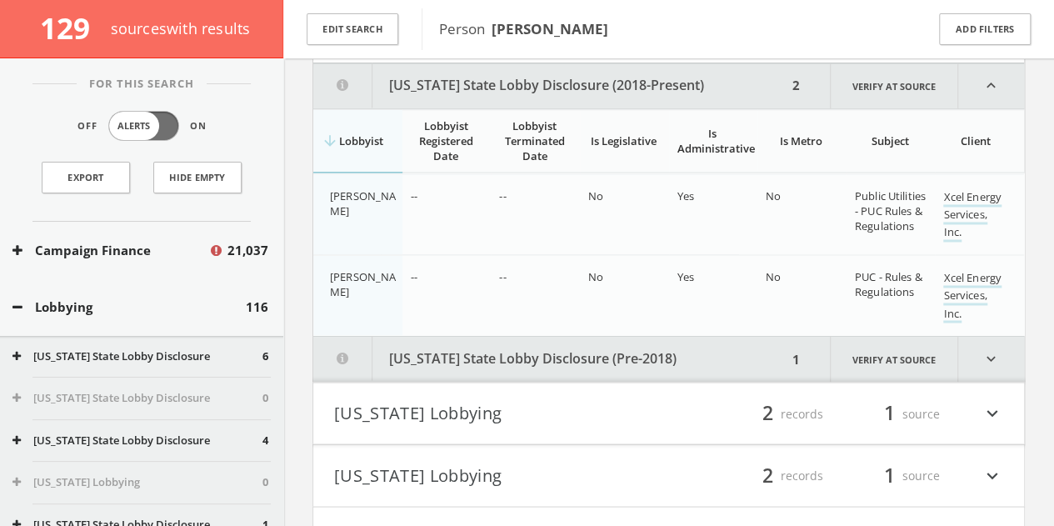
click at [607, 358] on button "[US_STATE] State Lobby Disclosure (Pre-2018)" at bounding box center [550, 359] width 474 height 46
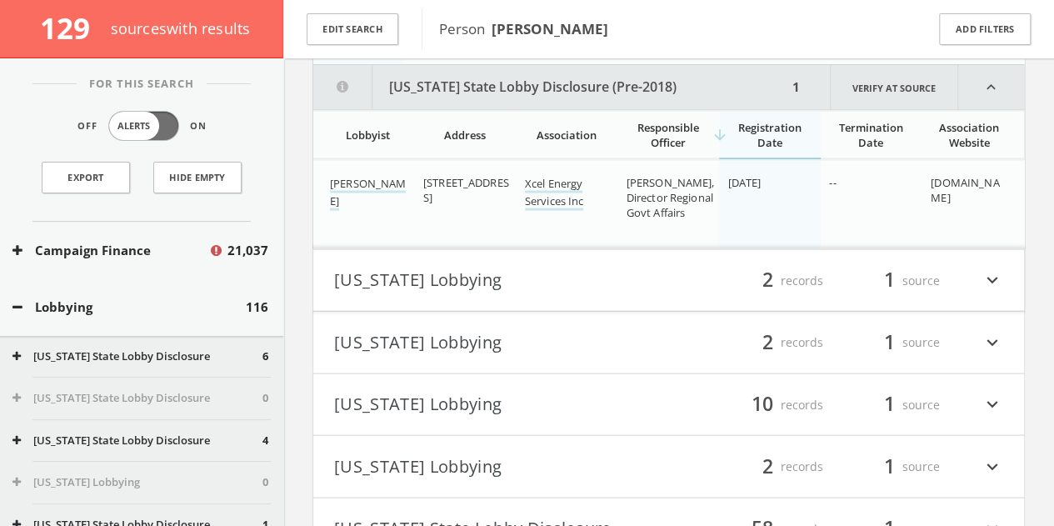
click at [522, 271] on button "[US_STATE] Lobbying" at bounding box center [501, 280] width 335 height 28
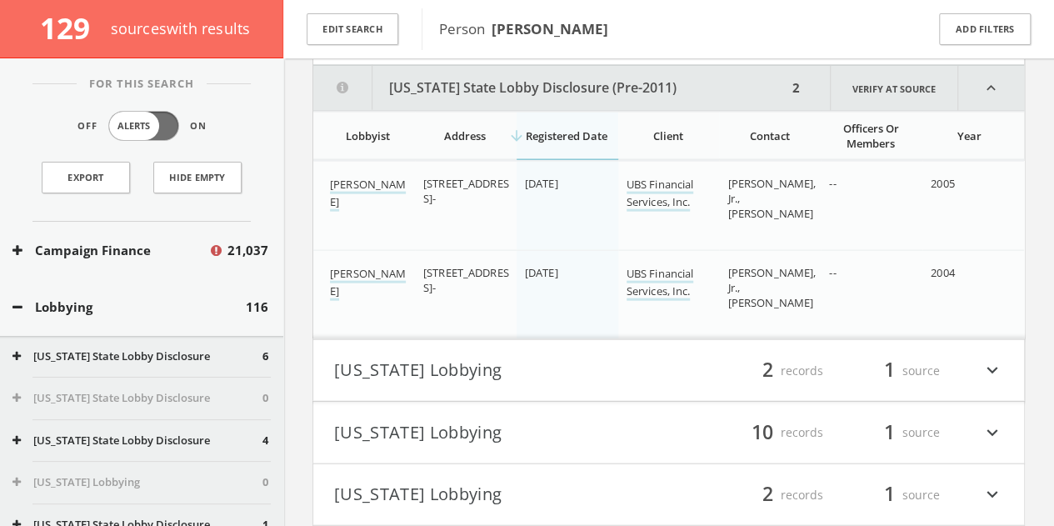
click at [508, 357] on button "[US_STATE] Lobbying" at bounding box center [501, 371] width 335 height 28
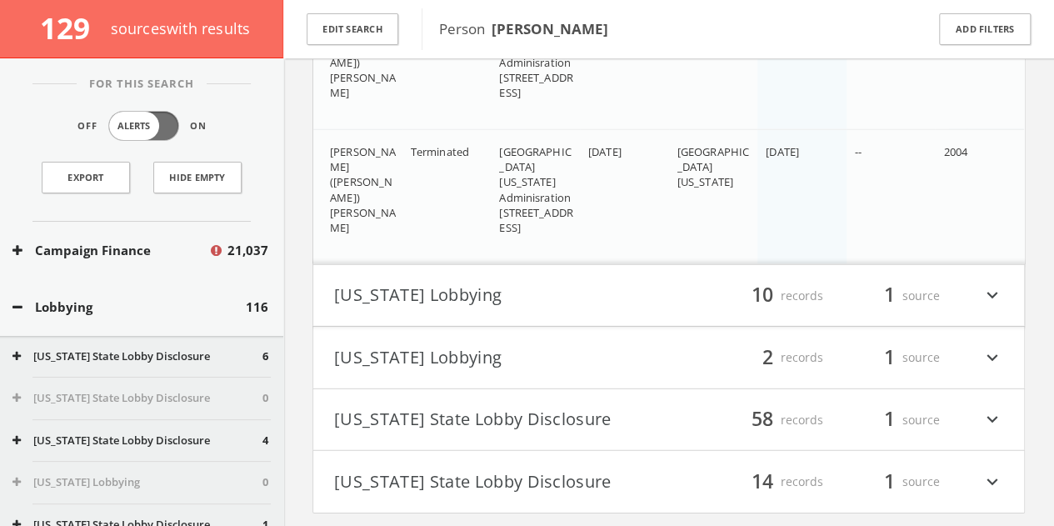
click at [514, 269] on h4 "[US_STATE] Lobbying filter_list 10 records 1 source expand_more" at bounding box center [668, 296] width 711 height 62
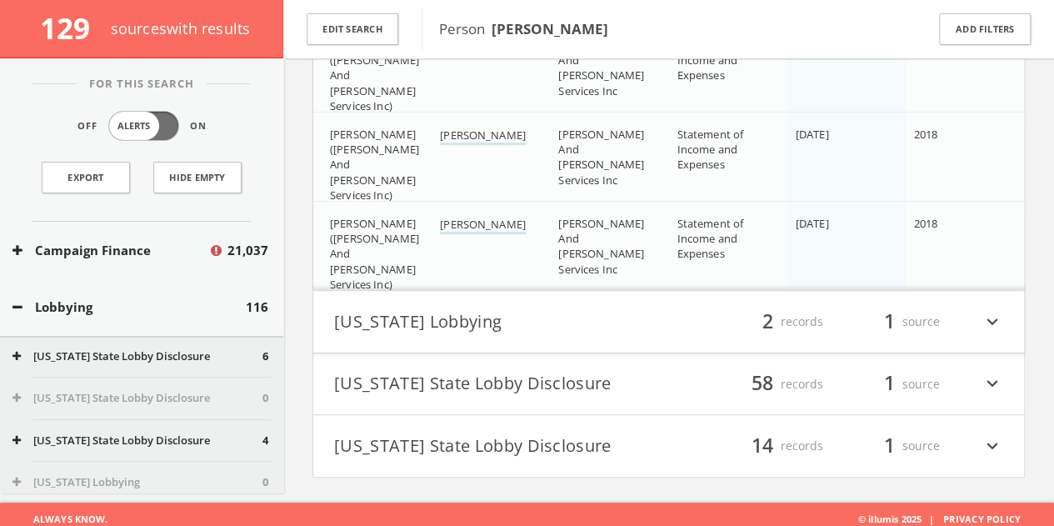
click at [538, 292] on h4 "[US_STATE] Lobbying filter_list 2 records 1 source expand_more" at bounding box center [668, 322] width 711 height 62
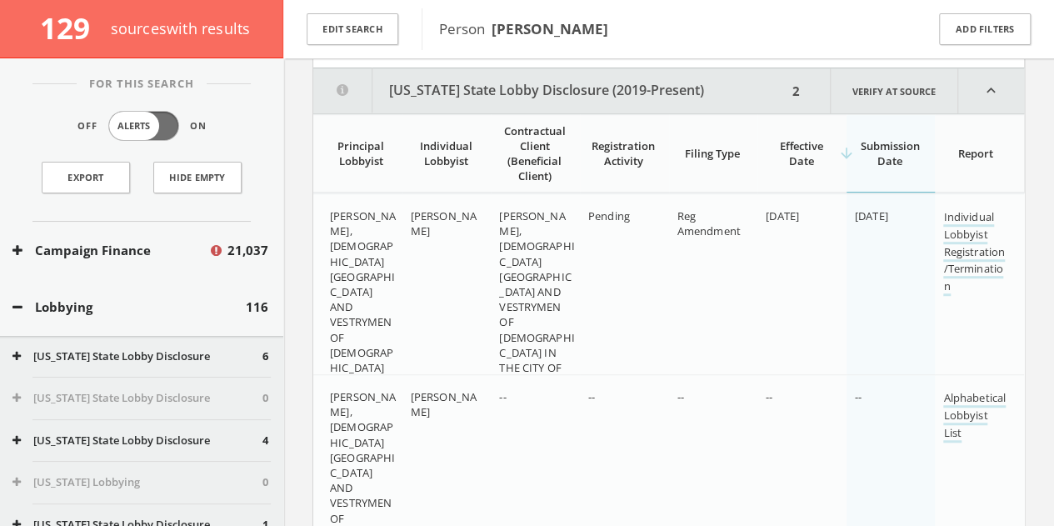
scroll to position [3793, 0]
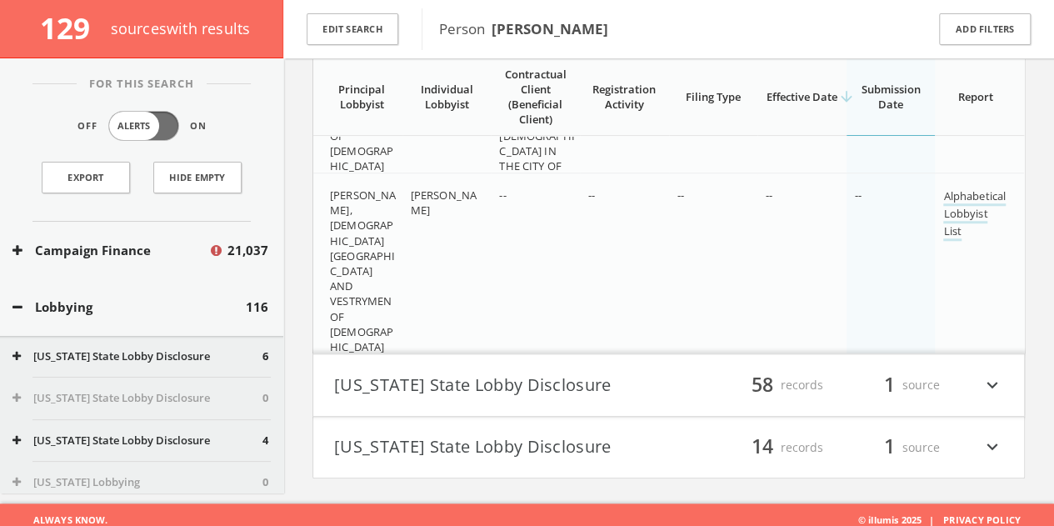
click at [547, 354] on h4 "[US_STATE] State Lobby Disclosure filter_list 58 records 1 source expand_more" at bounding box center [668, 385] width 711 height 62
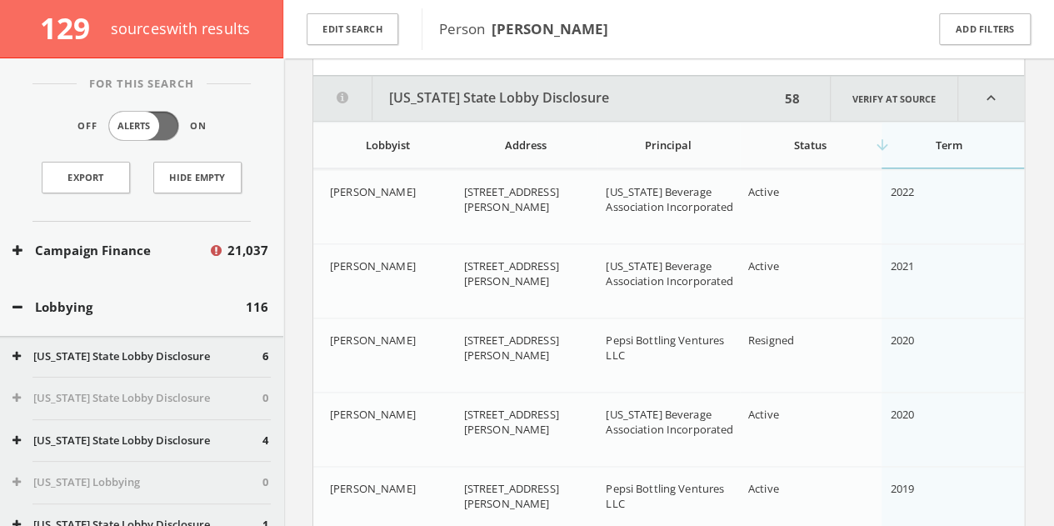
scroll to position [4141, 0]
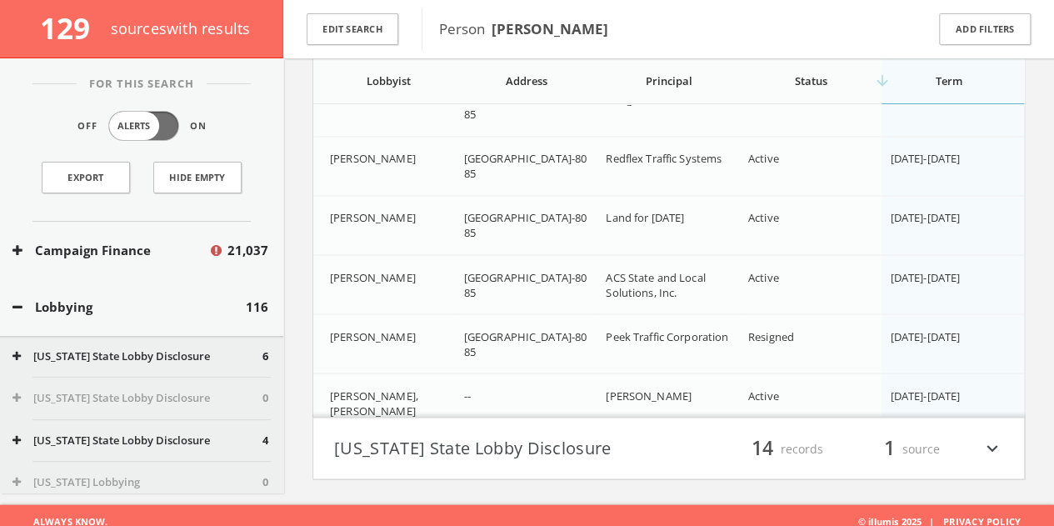
click at [567, 434] on button "[US_STATE] State Lobby Disclosure" at bounding box center [501, 448] width 335 height 28
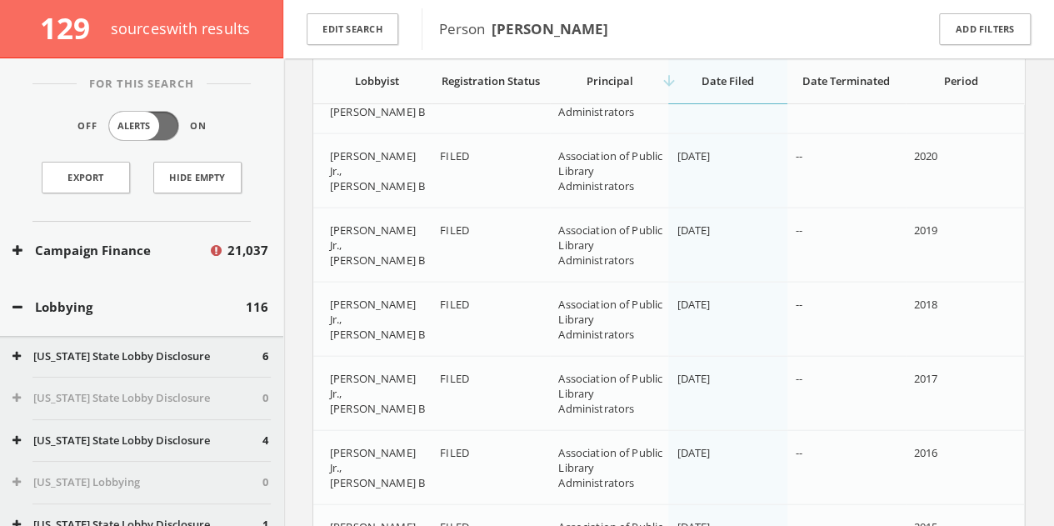
scroll to position [8073, 0]
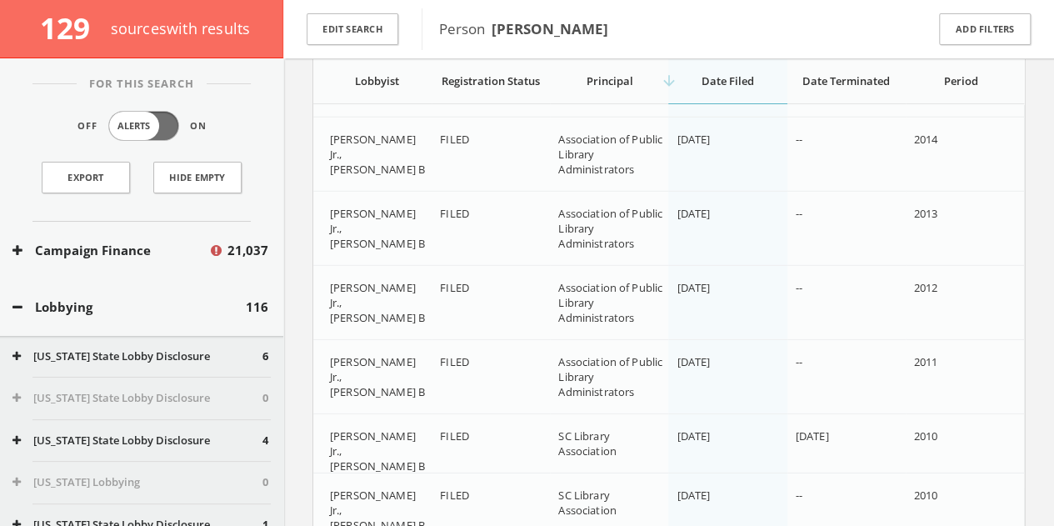
click at [121, 297] on div "Lobbying 116" at bounding box center [141, 306] width 283 height 57
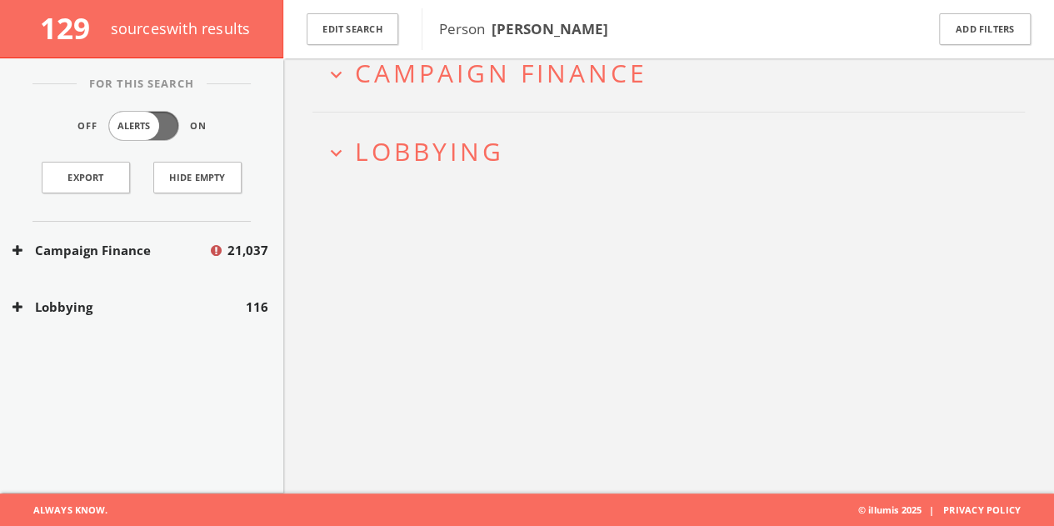
click at [117, 304] on button "Lobbying" at bounding box center [128, 306] width 233 height 19
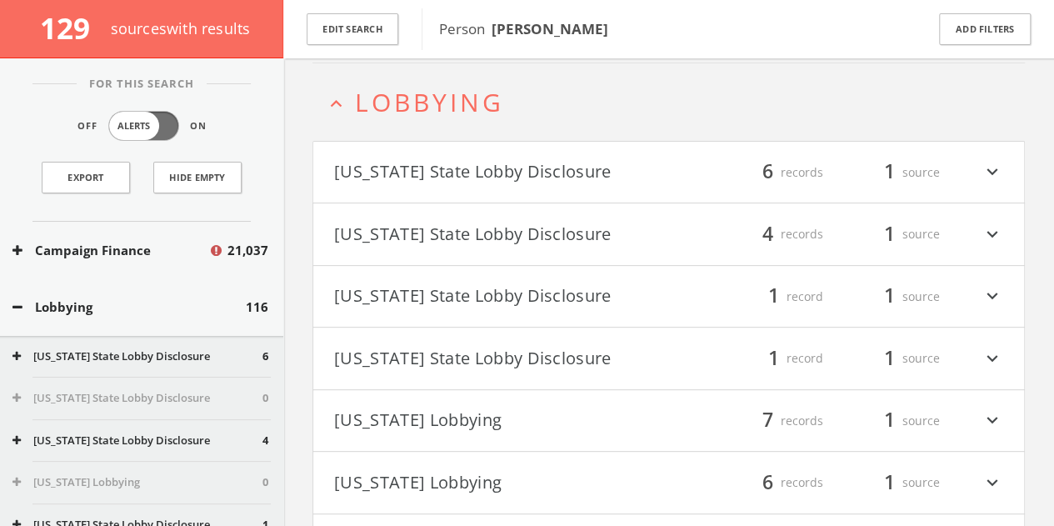
scroll to position [150, 0]
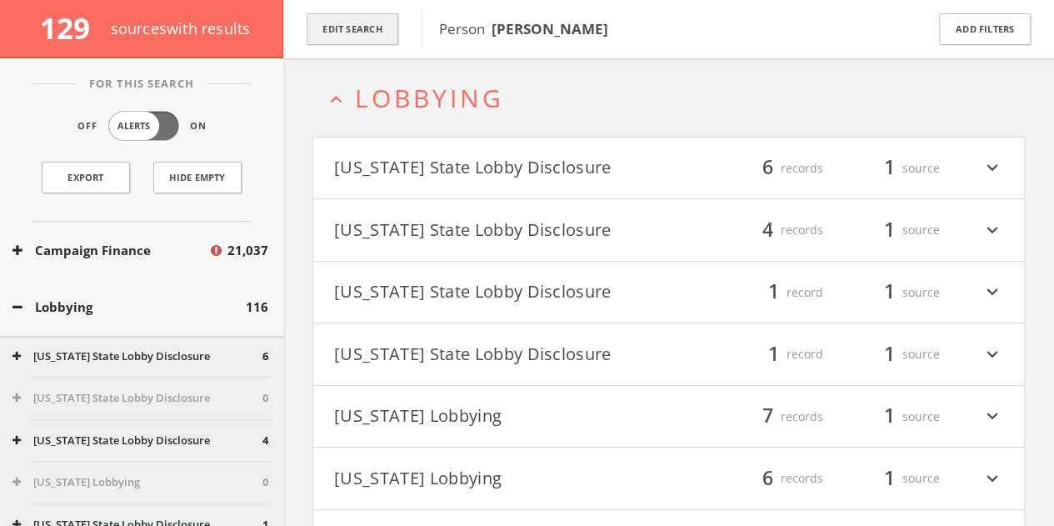
click at [350, 34] on button "Edit Search" at bounding box center [353, 29] width 92 height 32
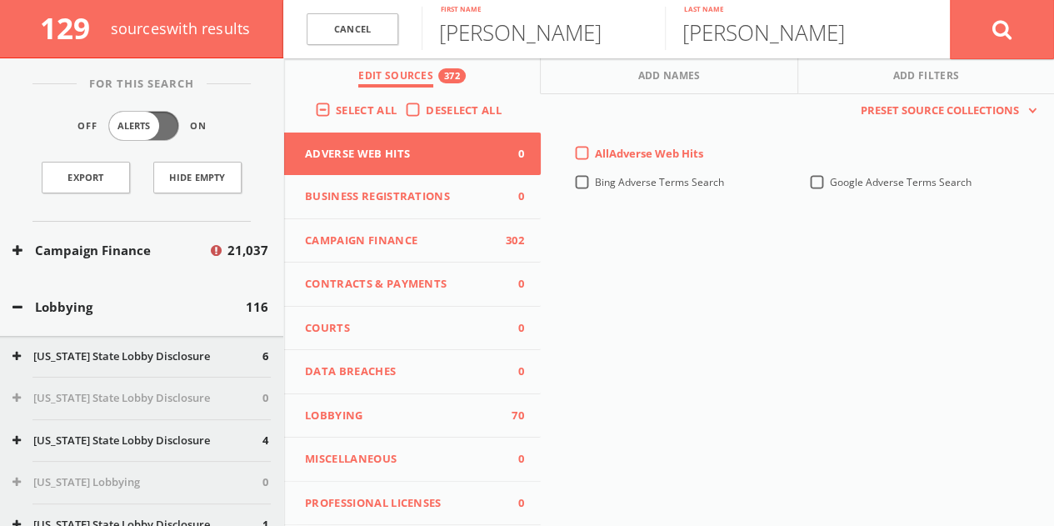
click at [410, 412] on span "Lobbying" at bounding box center [402, 415] width 194 height 17
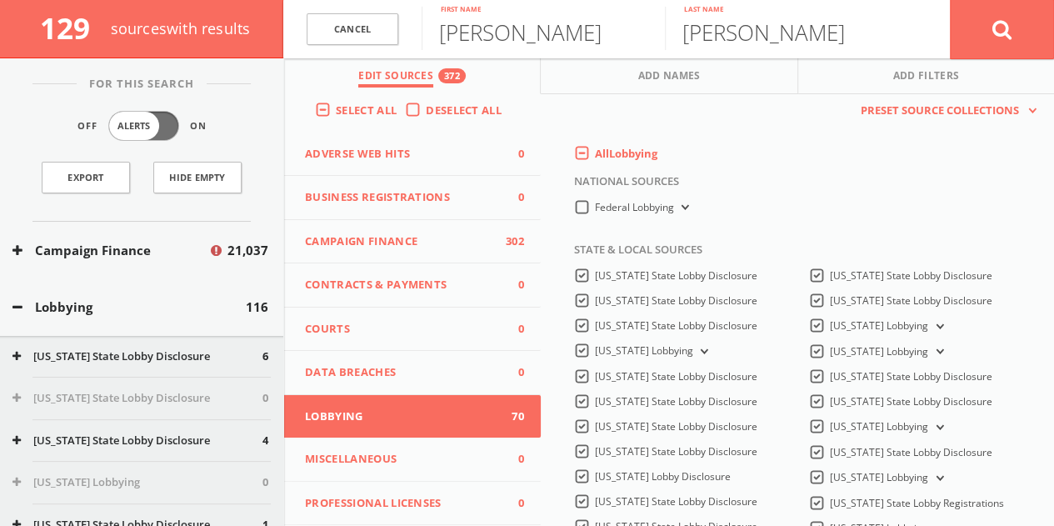
click at [595, 202] on span "Federal Lobbying" at bounding box center [634, 207] width 79 height 14
click at [0, 0] on Lobbying-all "Federal Lobbying" at bounding box center [0, 0] width 0 height 0
click at [423, 236] on span "Campaign Finance" at bounding box center [402, 241] width 194 height 17
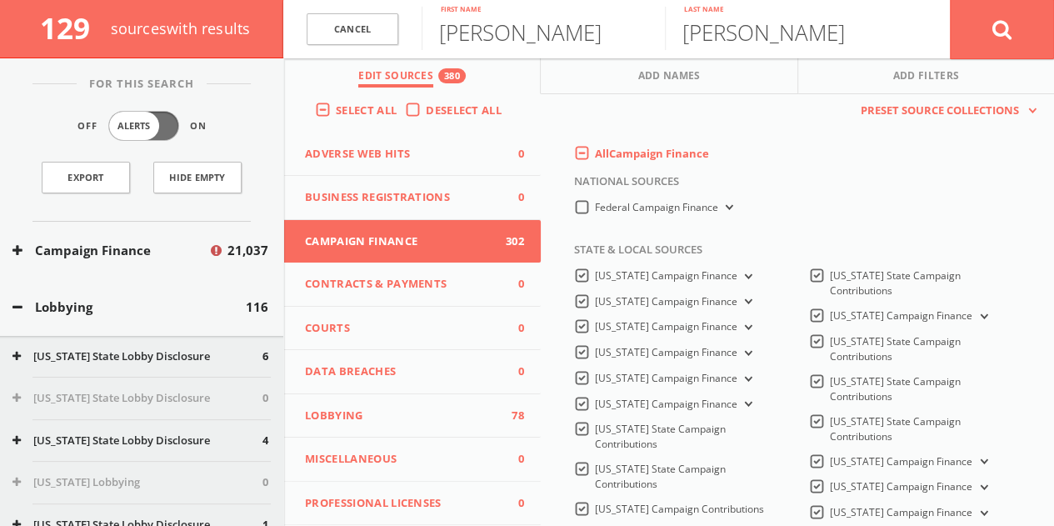
click at [595, 154] on label "All Campaign Finance" at bounding box center [652, 154] width 114 height 17
click at [0, 0] on Finance-all-0 "All Campaign Finance" at bounding box center [0, 0] width 0 height 0
click at [395, 408] on span "Lobbying" at bounding box center [402, 415] width 194 height 17
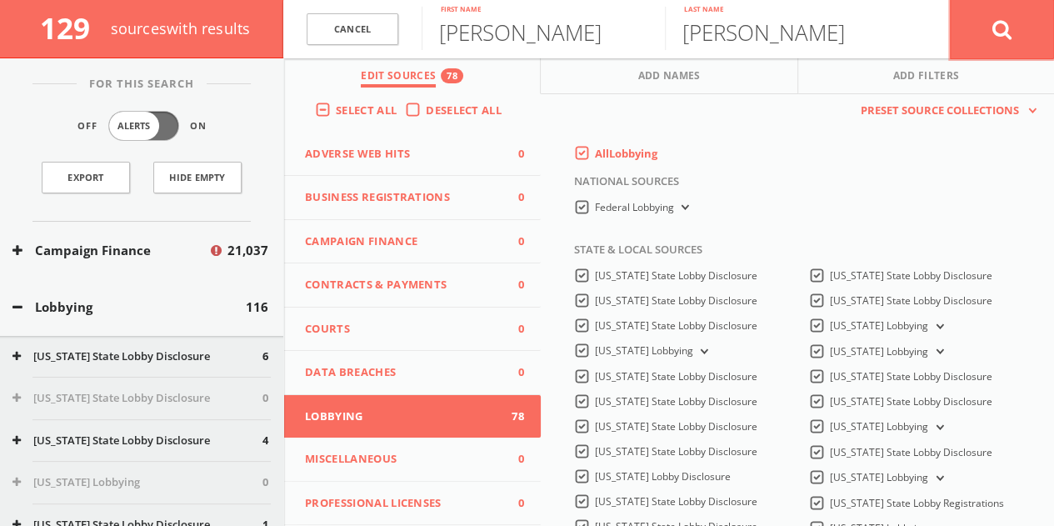
click at [1013, 36] on button at bounding box center [1002, 29] width 104 height 60
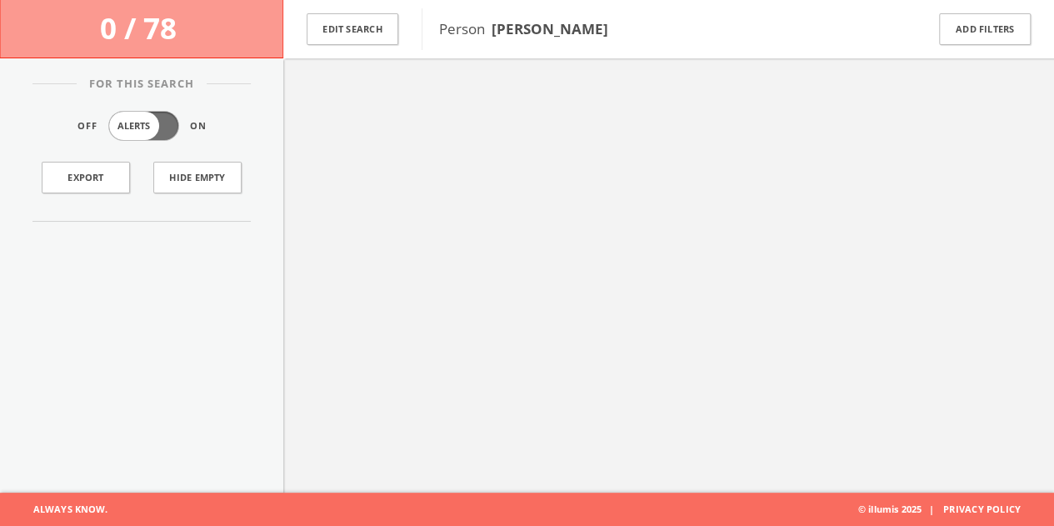
scroll to position [97, 0]
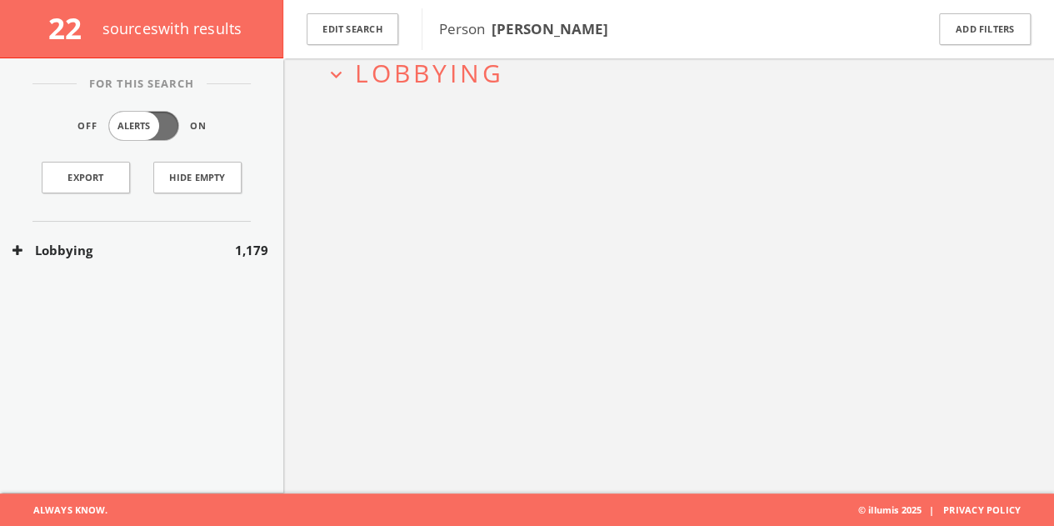
click at [147, 247] on button "Lobbying" at bounding box center [123, 250] width 222 height 19
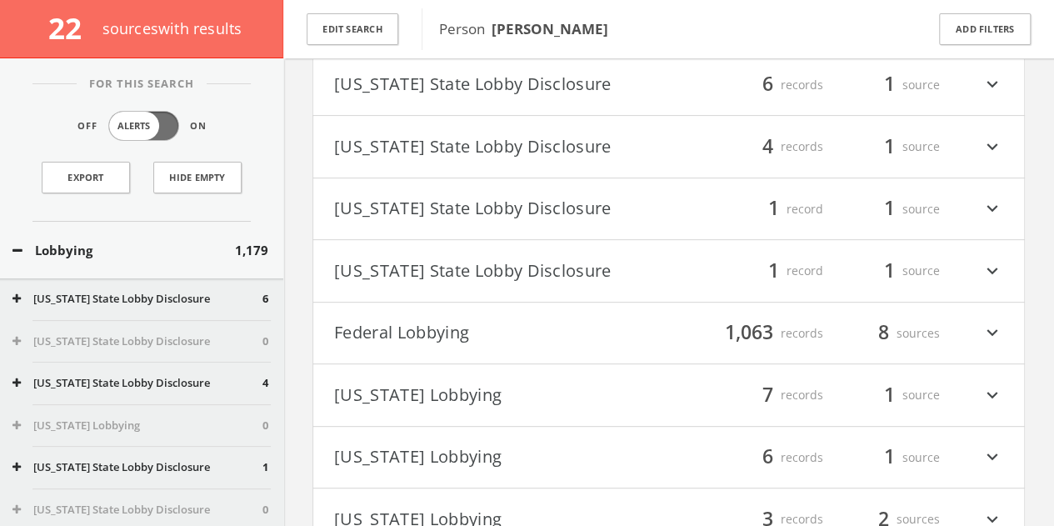
click at [550, 321] on button "Federal Lobbying" at bounding box center [501, 333] width 335 height 28
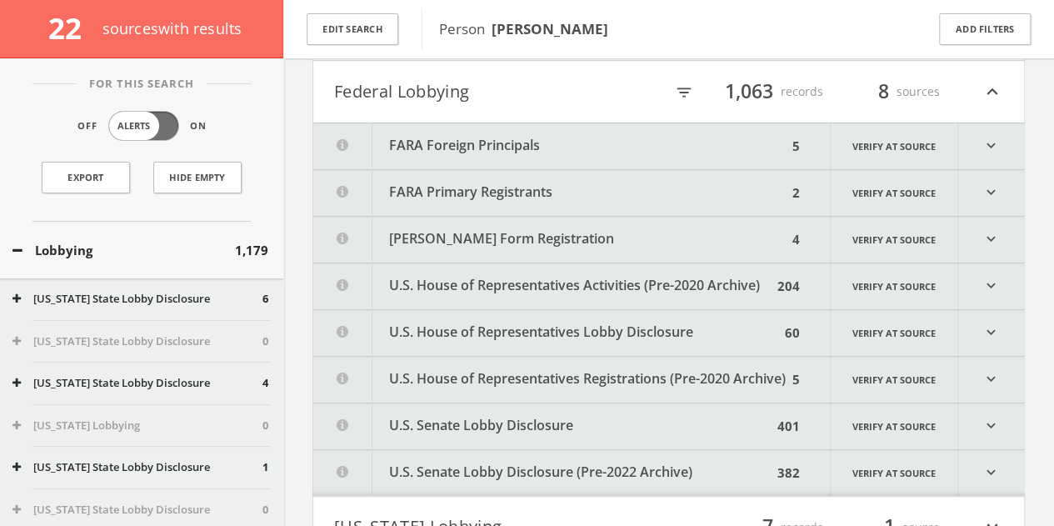
click at [596, 139] on button "FARA Foreign Principals" at bounding box center [550, 146] width 474 height 46
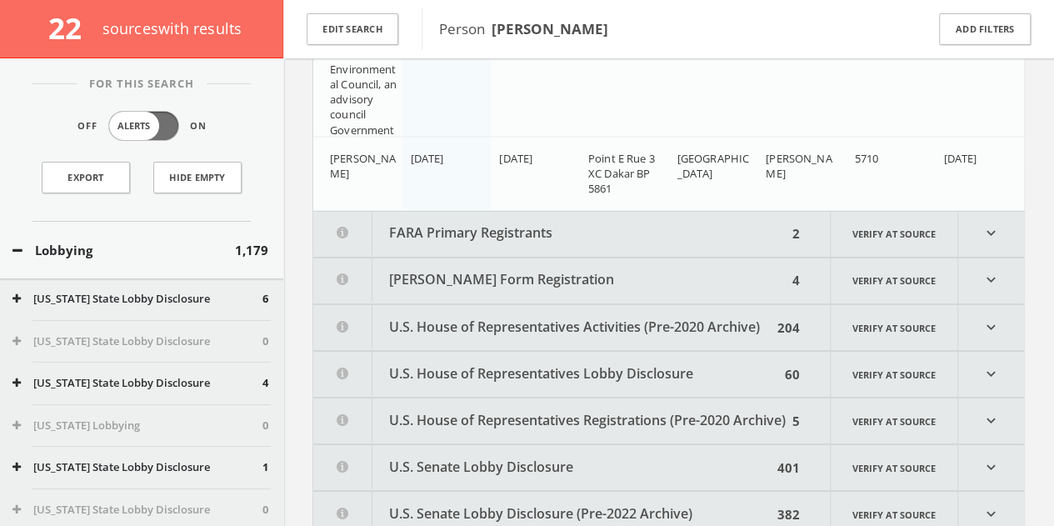
click at [587, 229] on button "FARA Primary Registrants" at bounding box center [550, 234] width 474 height 46
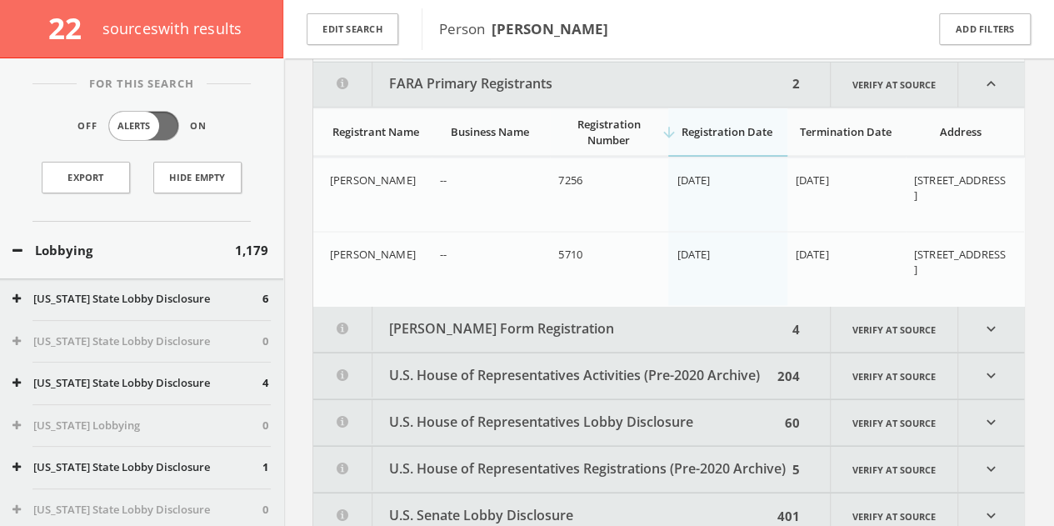
click at [553, 321] on button "[PERSON_NAME] Form Registration" at bounding box center [550, 329] width 474 height 46
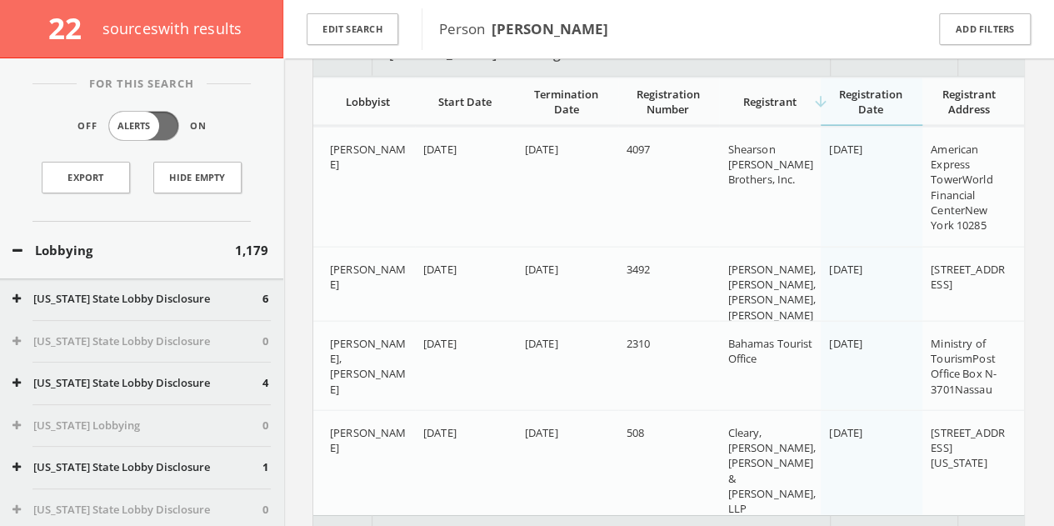
scroll to position [1517, 0]
